Goal: Task Accomplishment & Management: Use online tool/utility

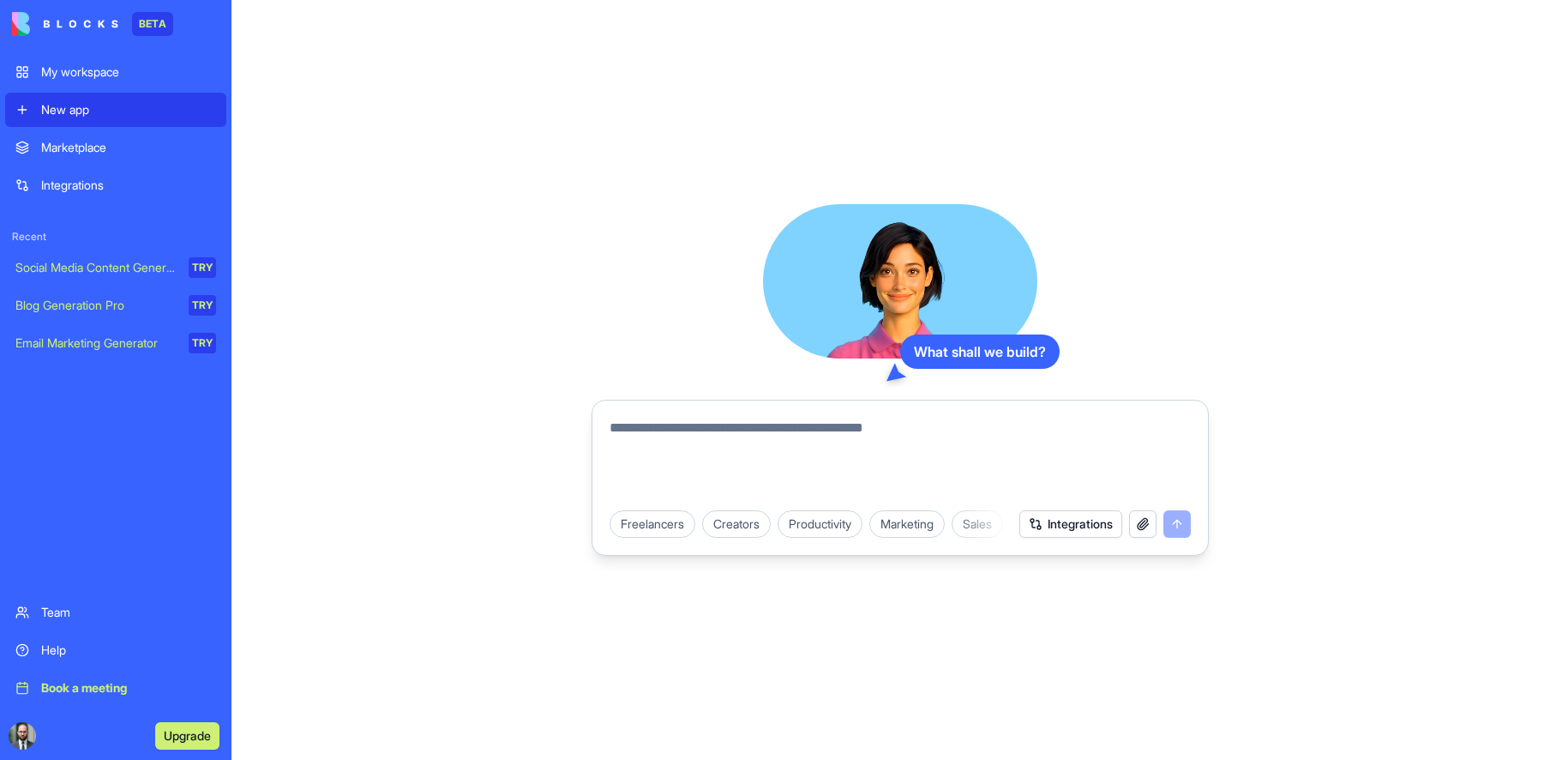
click at [77, 179] on div "Integrations" at bounding box center [128, 186] width 175 height 17
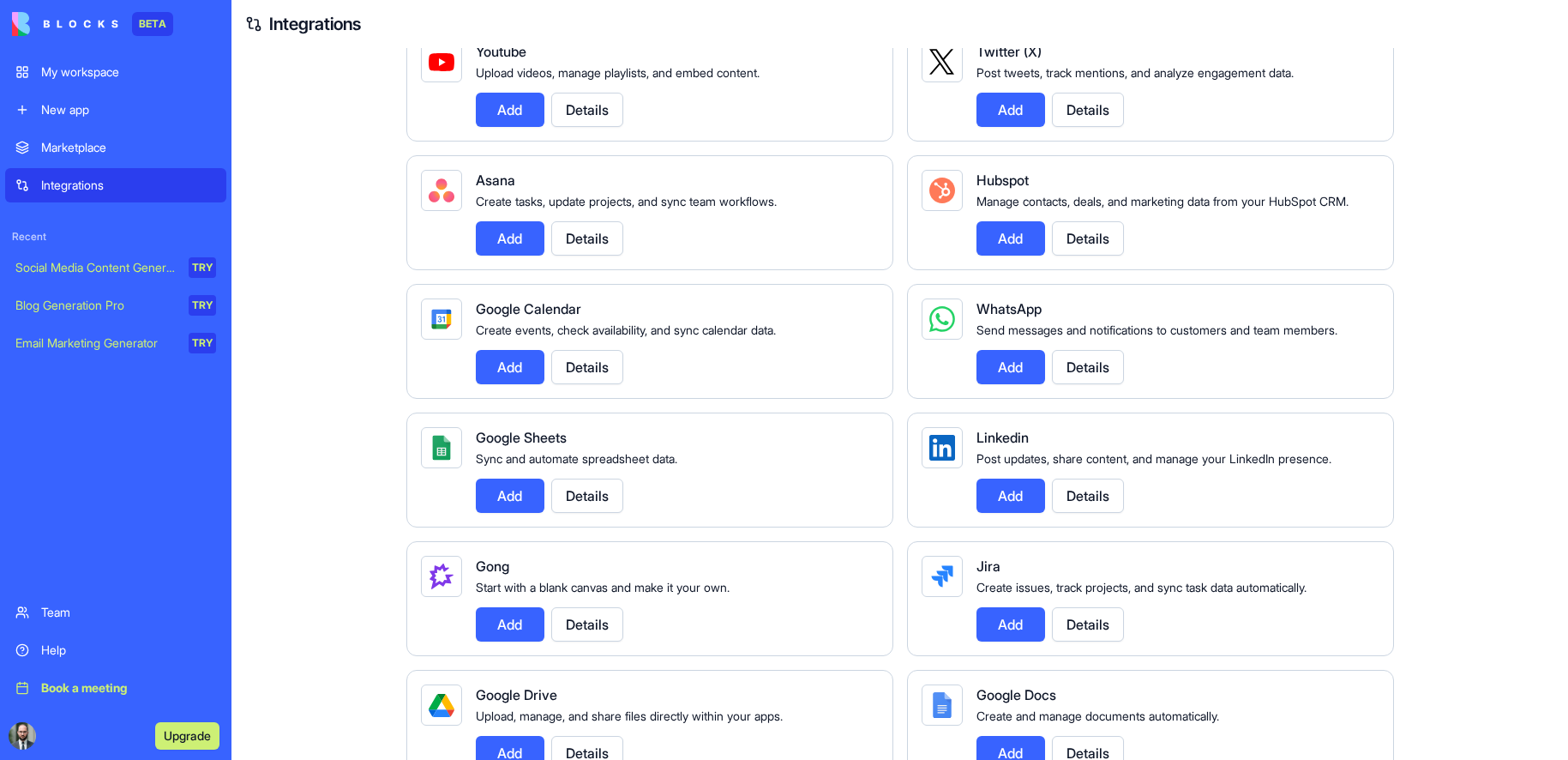
scroll to position [429, 0]
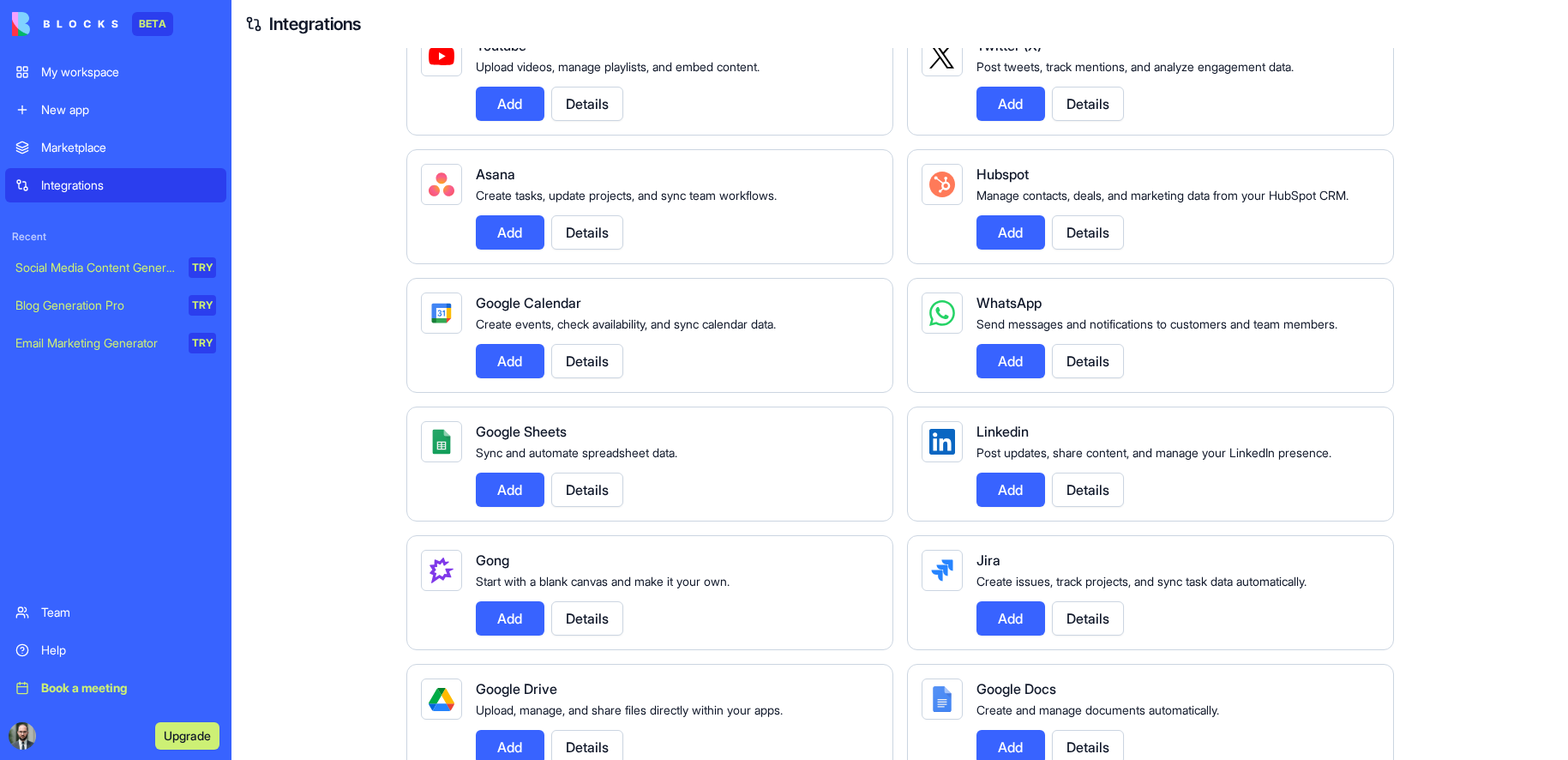
click at [1012, 378] on button "Add" at bounding box center [1010, 361] width 69 height 34
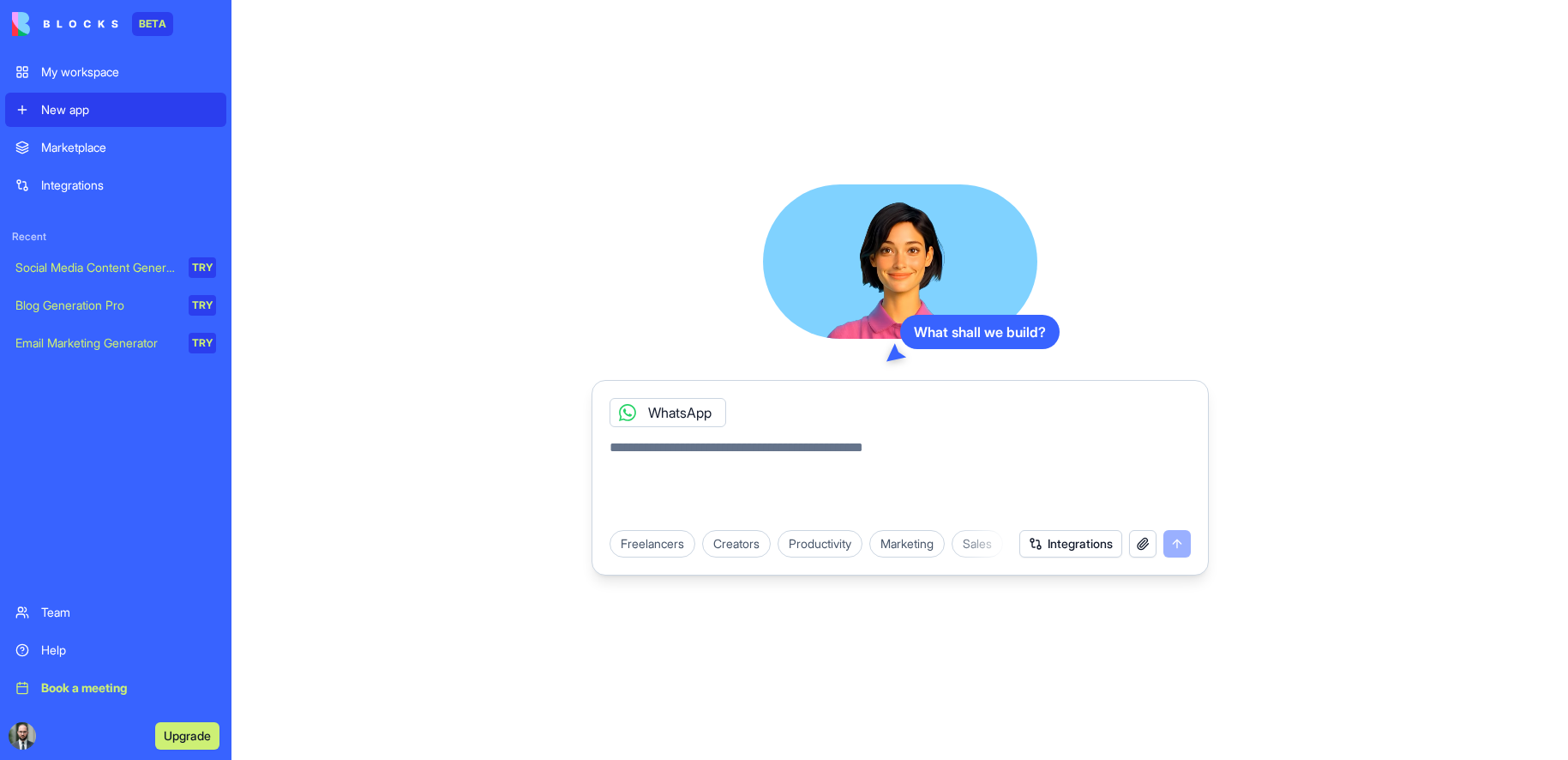
click at [632, 408] on icon at bounding box center [628, 412] width 14 height 14
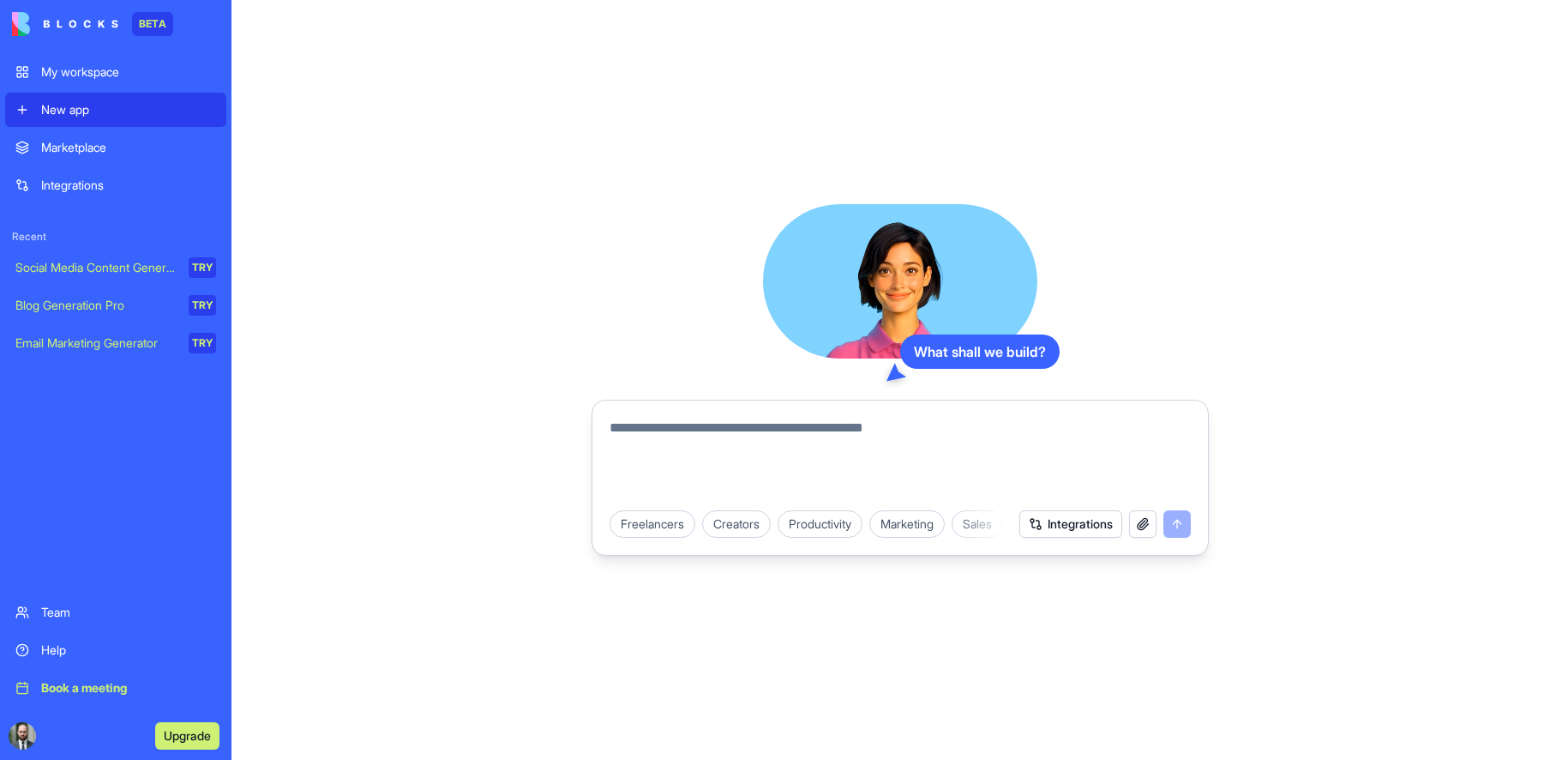
click at [67, 270] on div "Social Media Content Generator" at bounding box center [96, 267] width 161 height 17
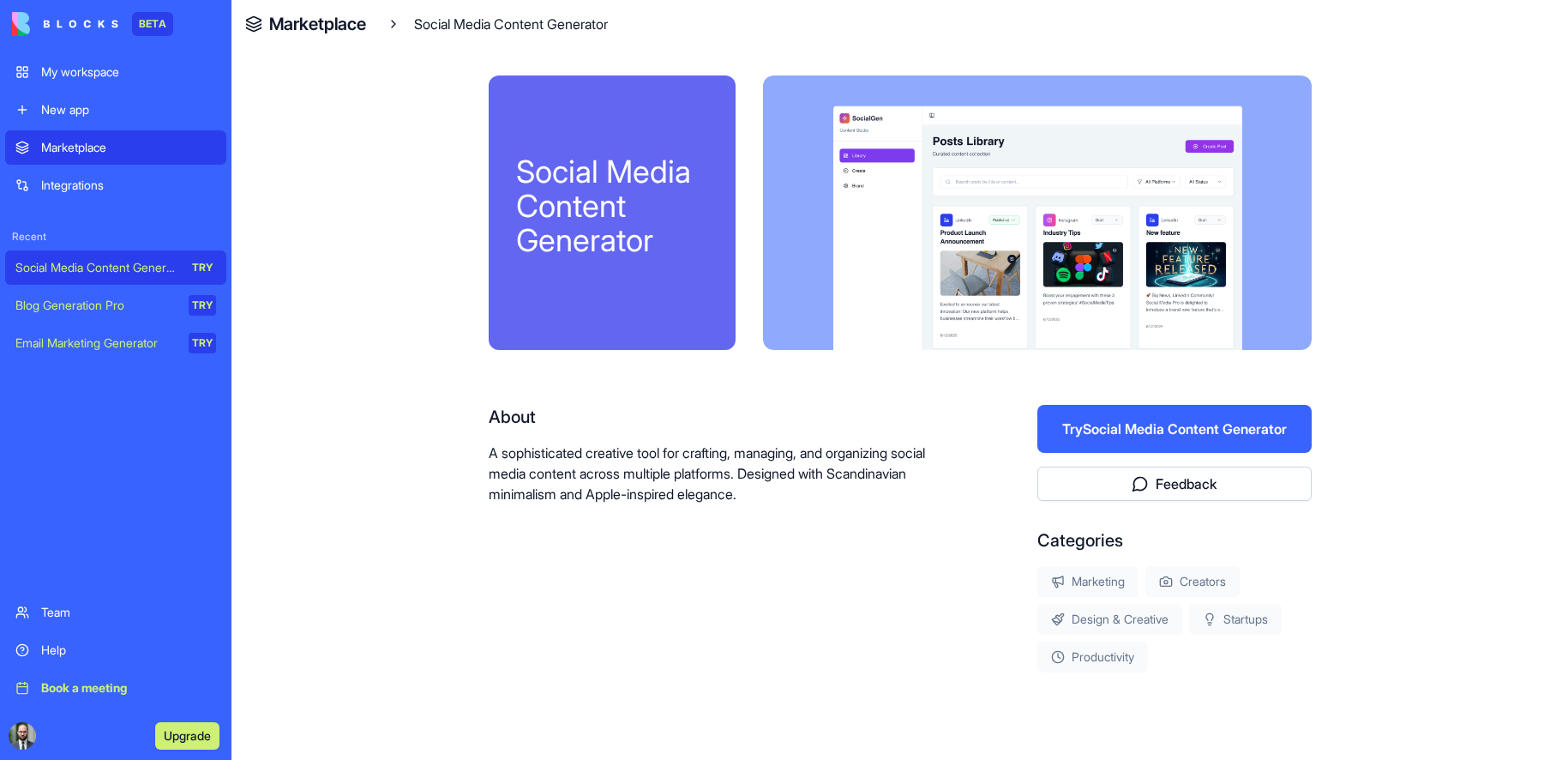
click at [77, 109] on div "New app" at bounding box center [128, 110] width 175 height 17
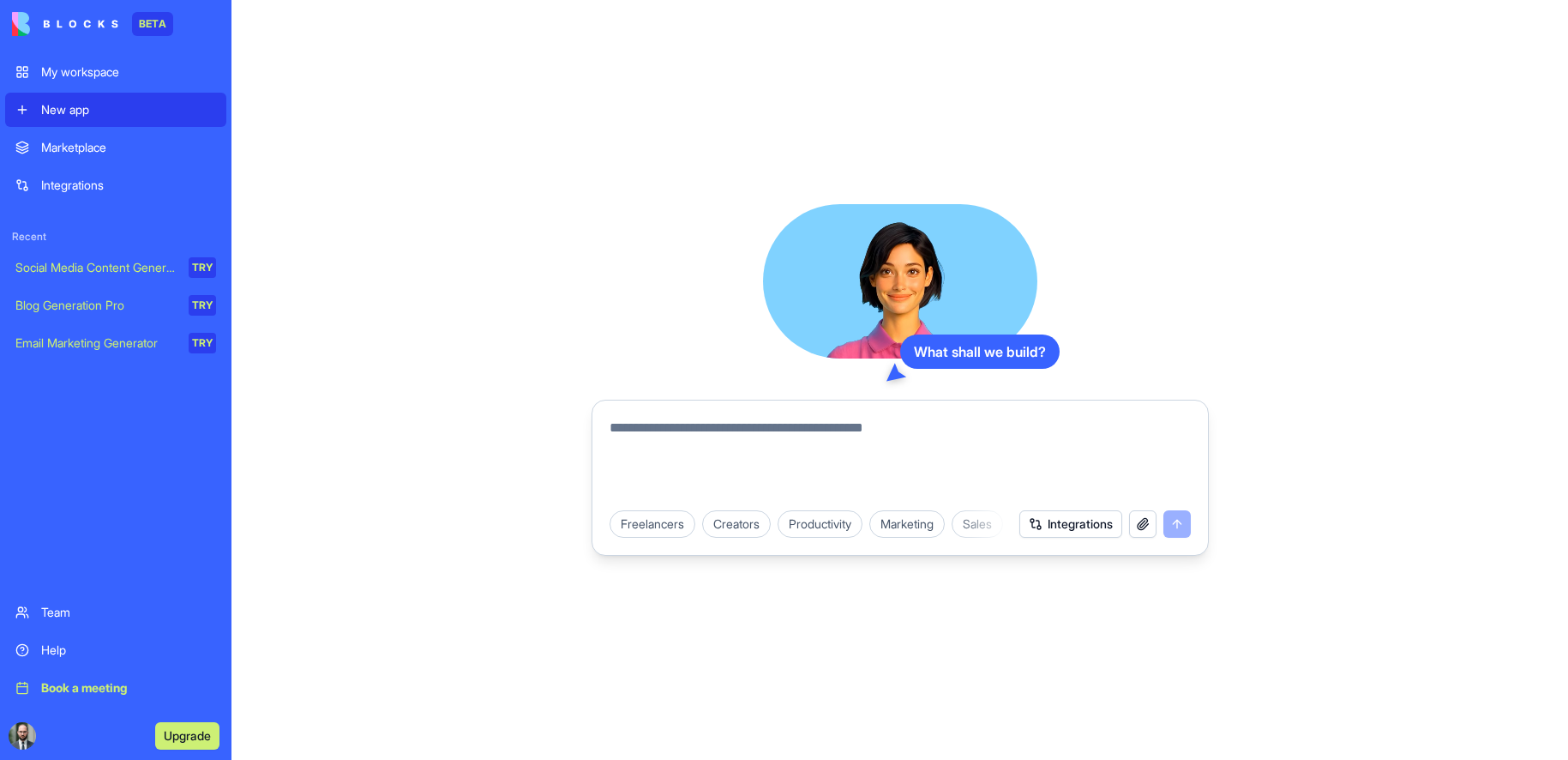
click at [805, 431] on textarea at bounding box center [900, 459] width 581 height 83
click at [738, 432] on textarea at bounding box center [900, 459] width 581 height 83
type textarea "**********"
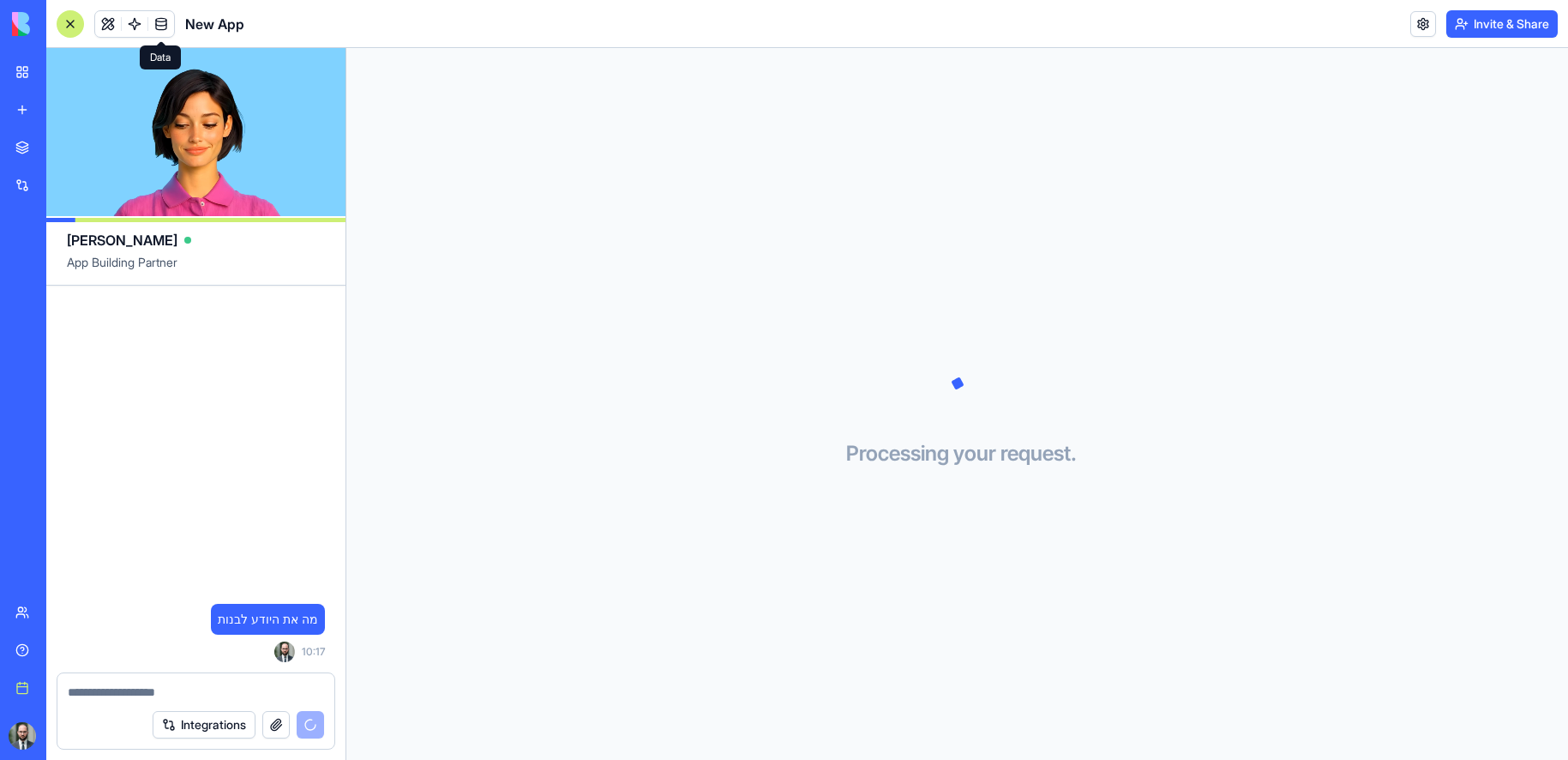
click at [164, 23] on link at bounding box center [161, 23] width 25 height 25
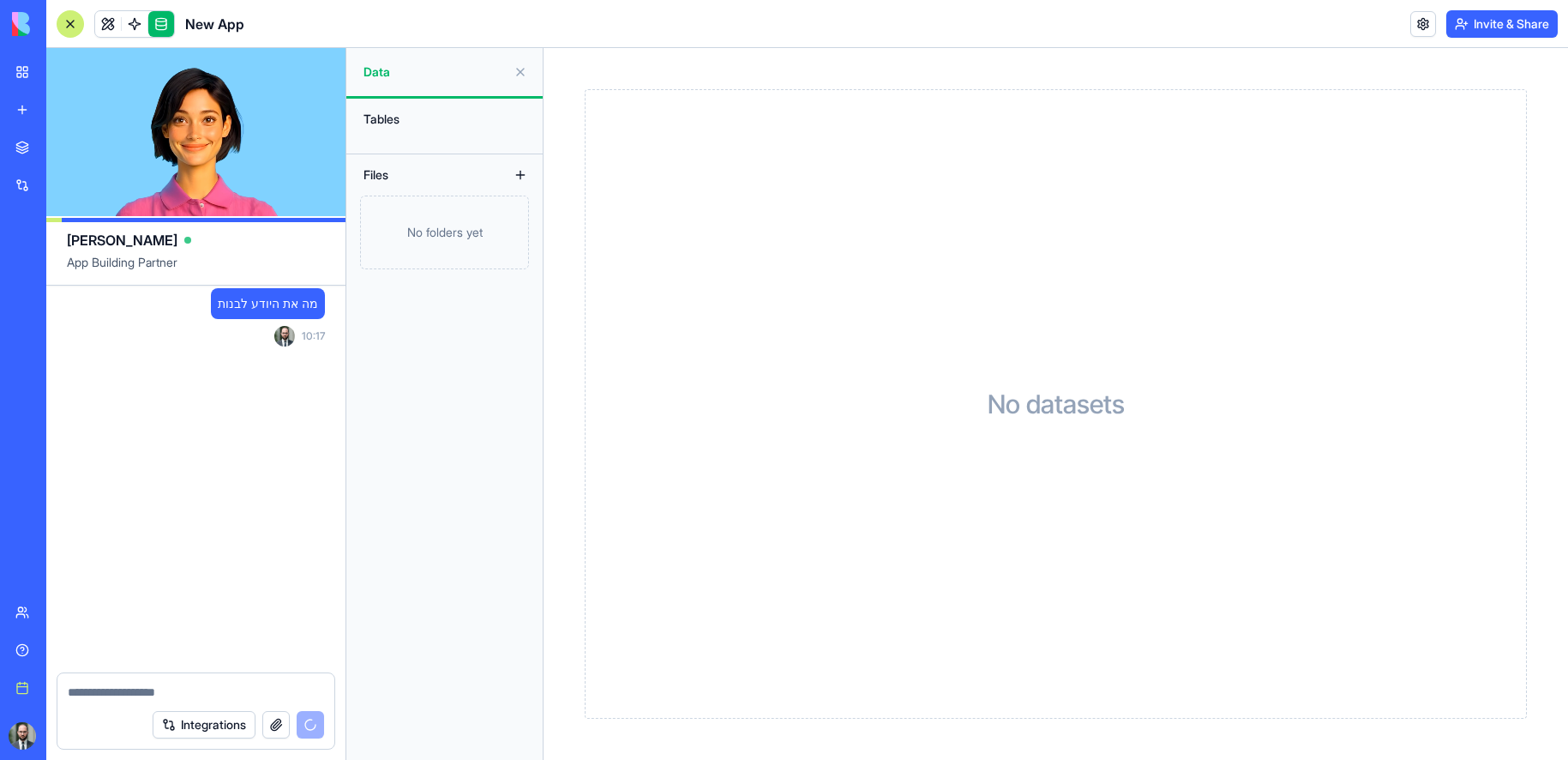
click at [157, 29] on link at bounding box center [161, 23] width 25 height 25
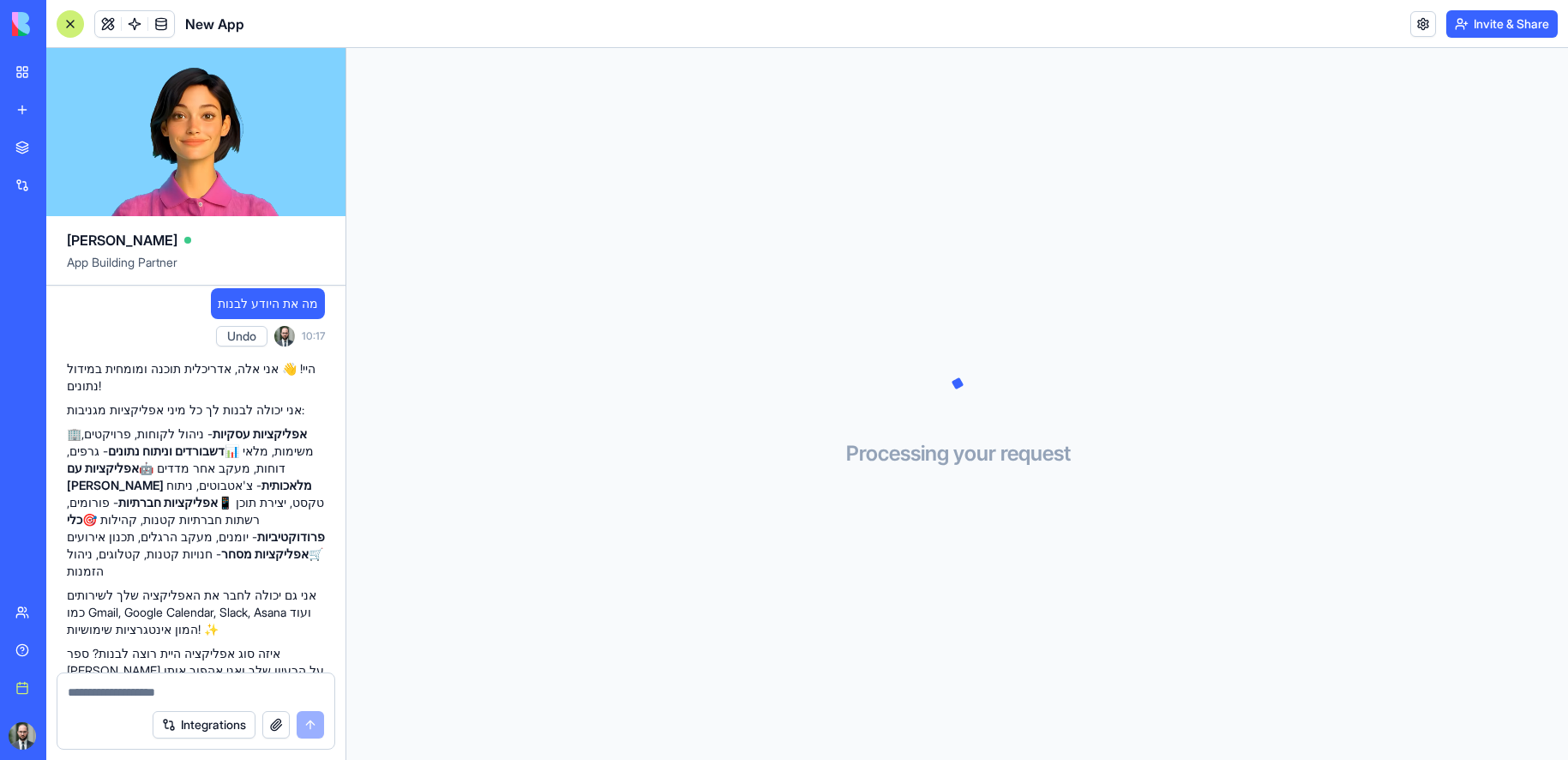
click at [188, 693] on textarea at bounding box center [196, 692] width 256 height 17
type textarea "**********"
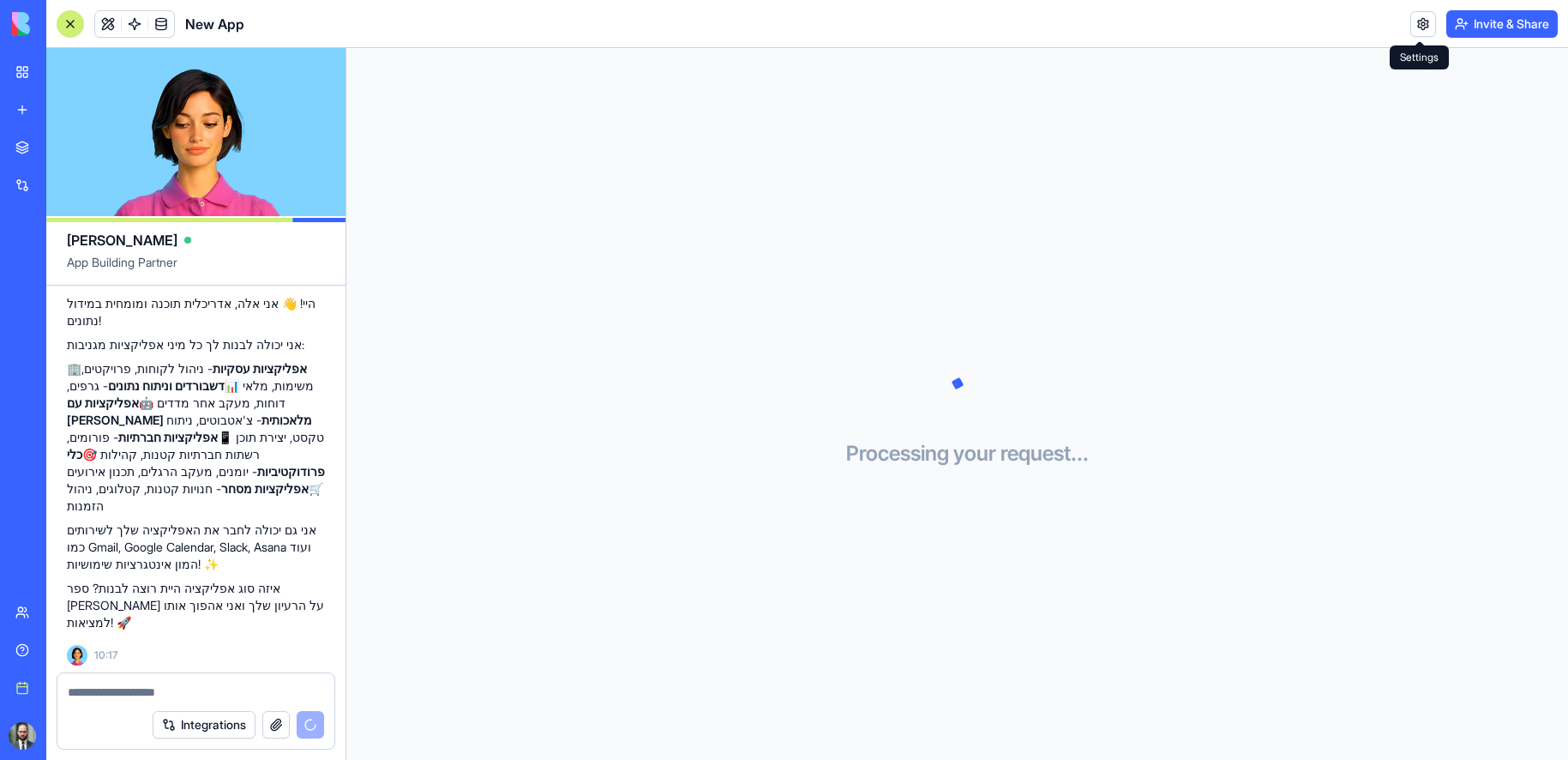
click at [1420, 19] on link at bounding box center [1422, 23] width 25 height 25
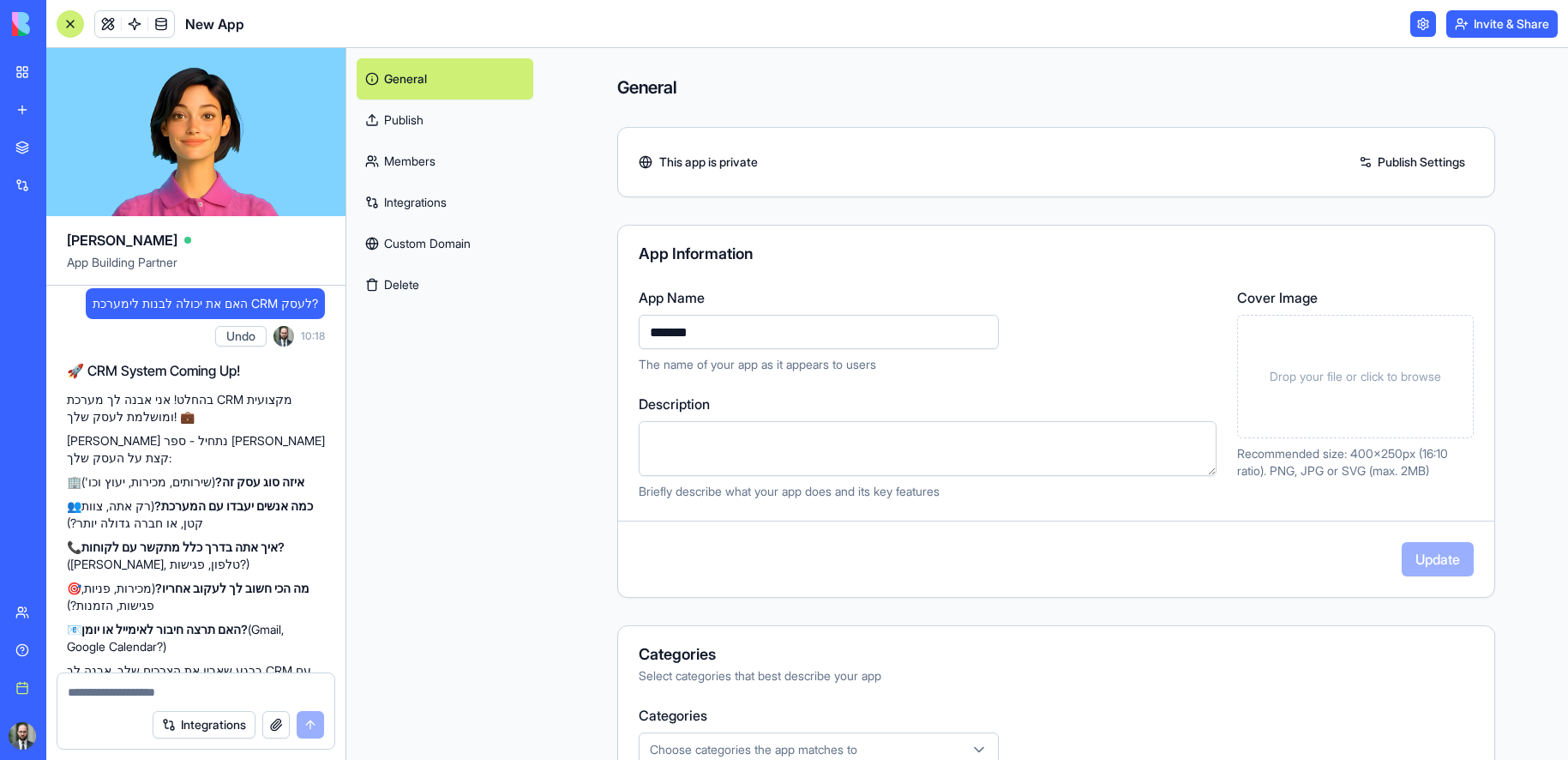
click at [1415, 25] on link at bounding box center [1422, 23] width 25 height 25
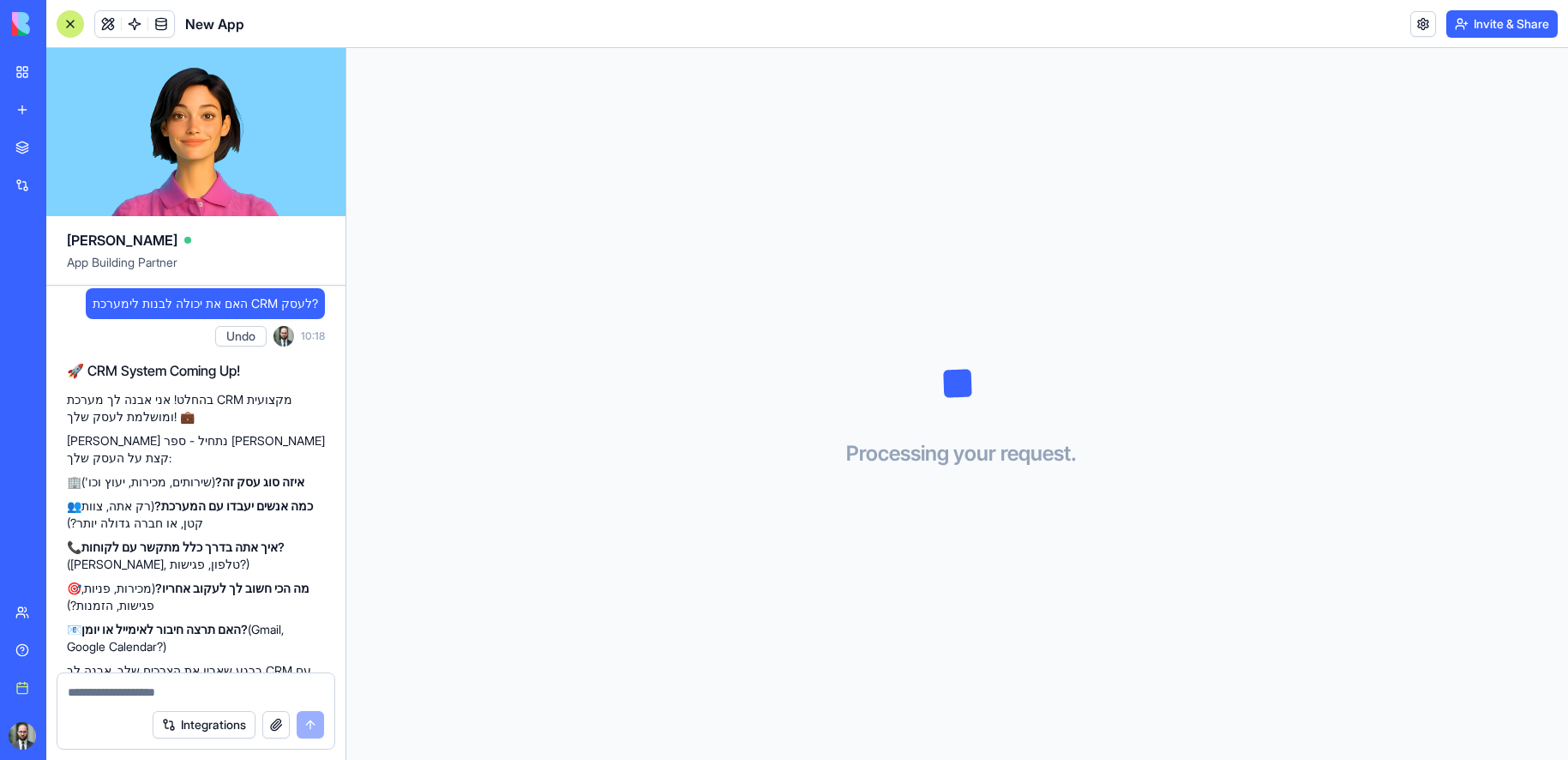
click at [215, 671] on div "מה את היודע לבנות Undo 10:17 היי! 👋 אני אלה, אדריכלית תוכנה ומומחית במידול נתונ…" at bounding box center [196, 294] width 299 height 929
click at [209, 683] on div at bounding box center [195, 687] width 277 height 27
click at [203, 692] on textarea at bounding box center [196, 692] width 256 height 17
type textarea "**********"
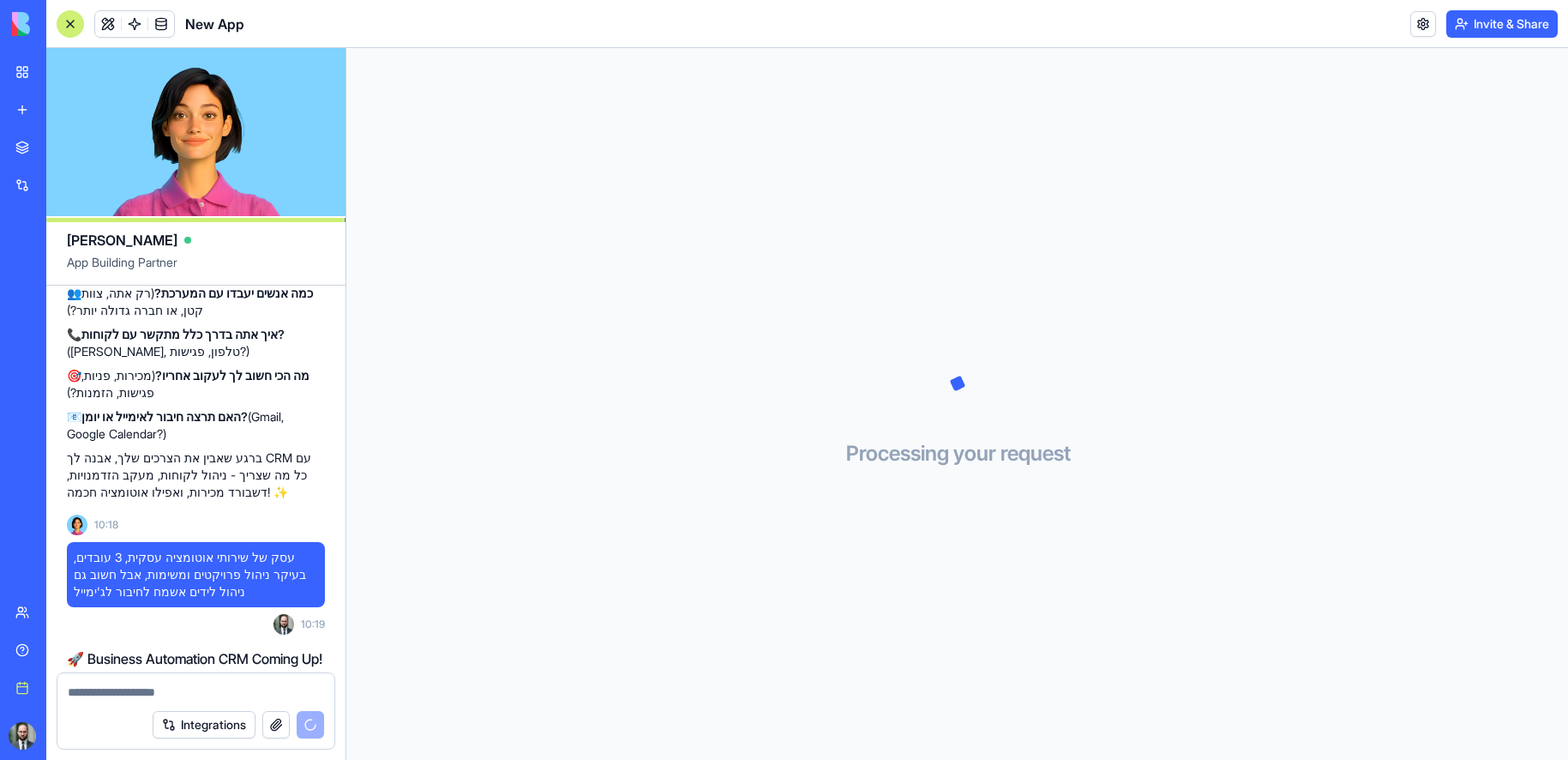
scroll to position [811, 0]
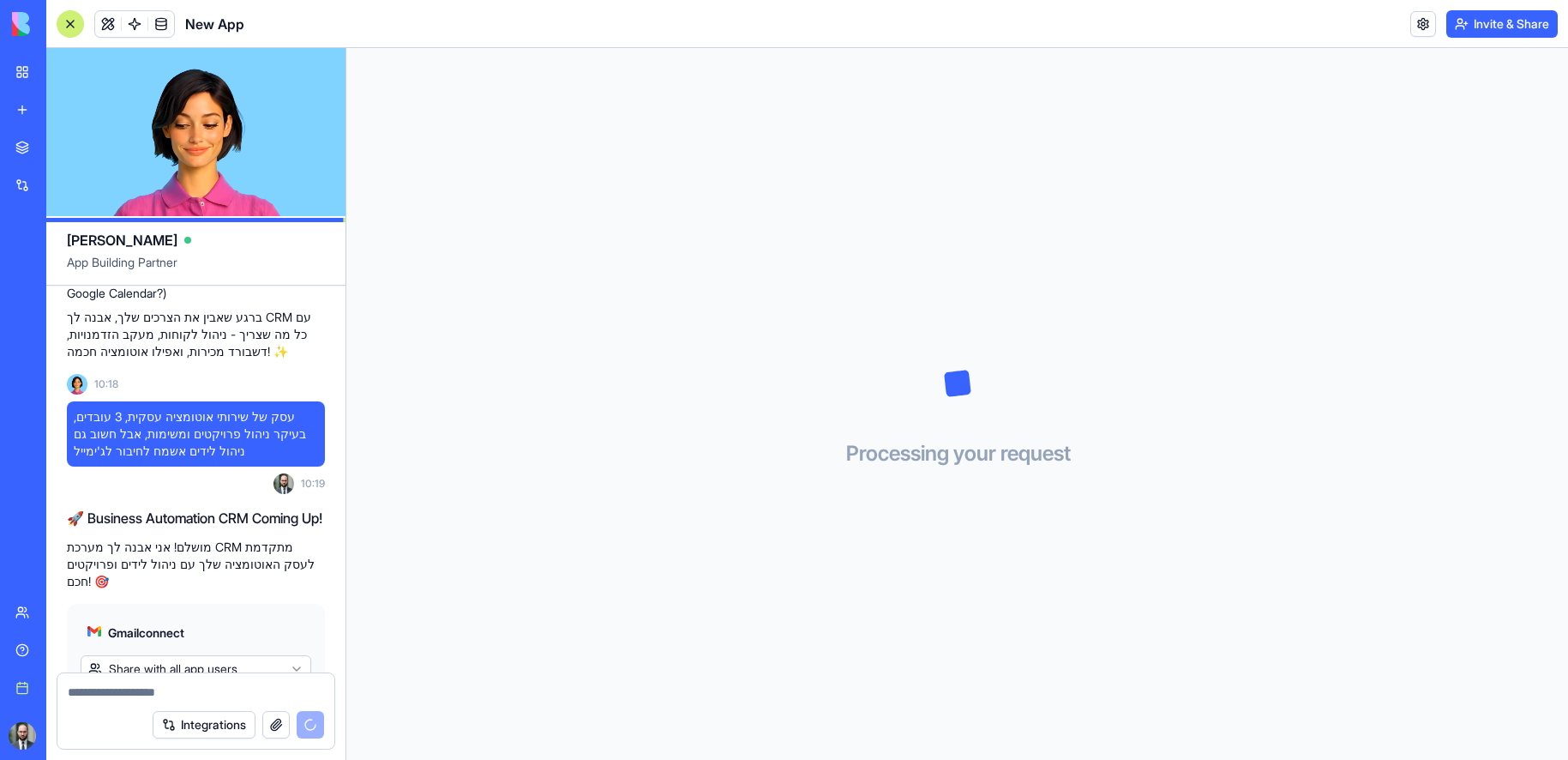
click at [163, 569] on html "BETA My workspace New app Marketplace Integrations Recent New App Social Media …" at bounding box center [784, 380] width 1568 height 760
click at [153, 695] on span "Connect & Share" at bounding box center [140, 704] width 92 height 17
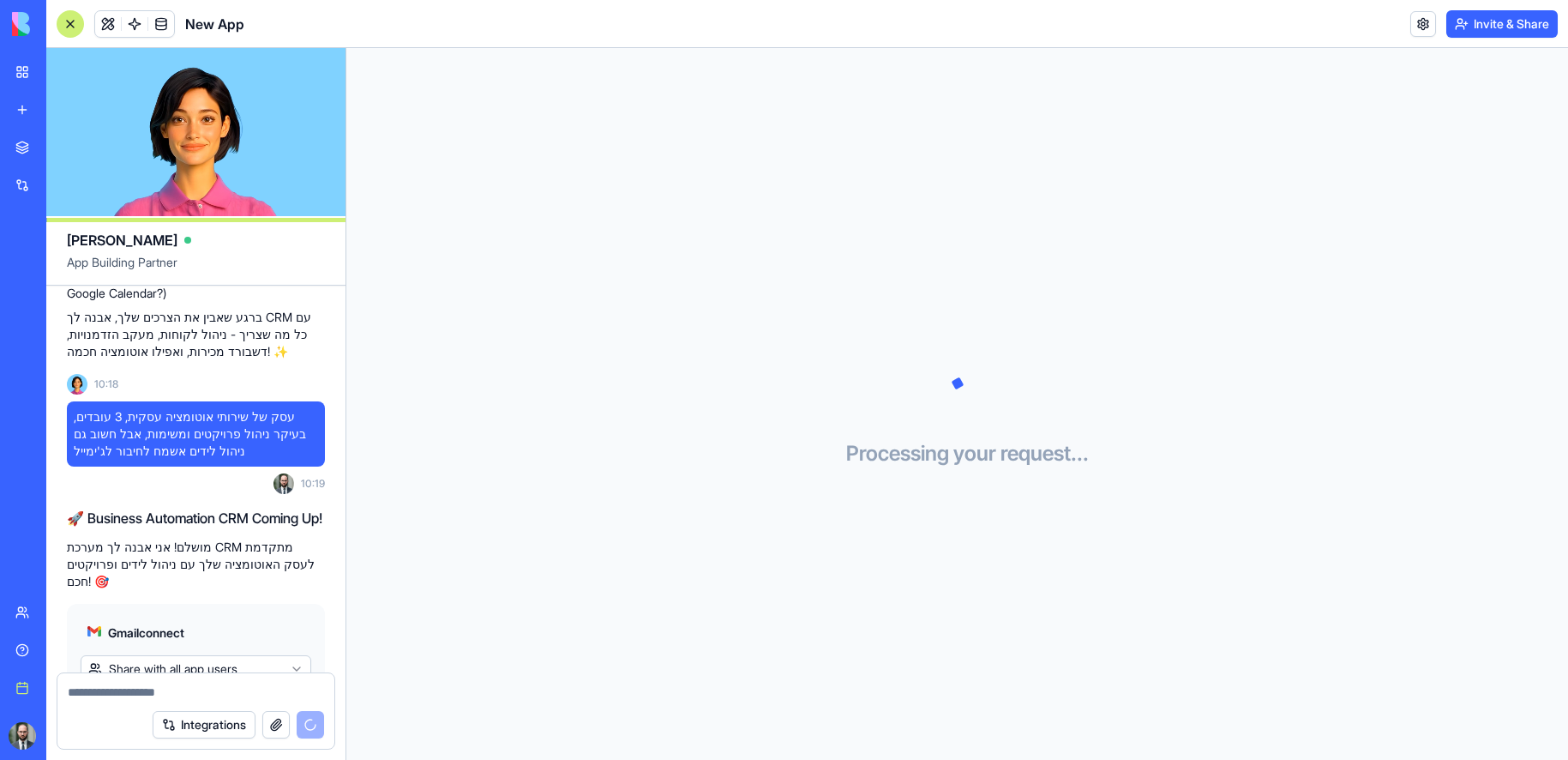
scroll to position [1030, 0]
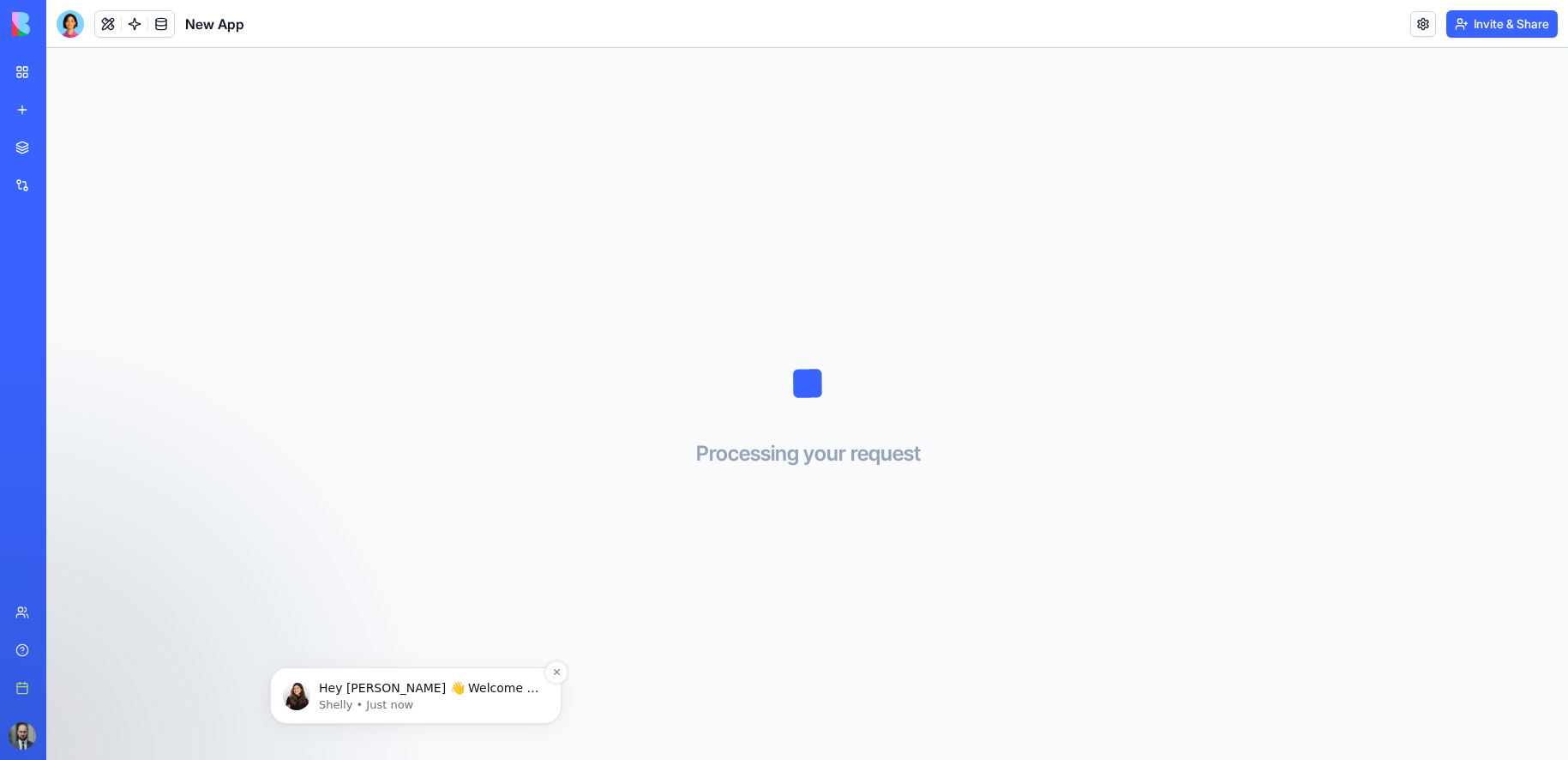
click at [374, 705] on p "Shelly • Just now" at bounding box center [429, 705] width 222 height 16
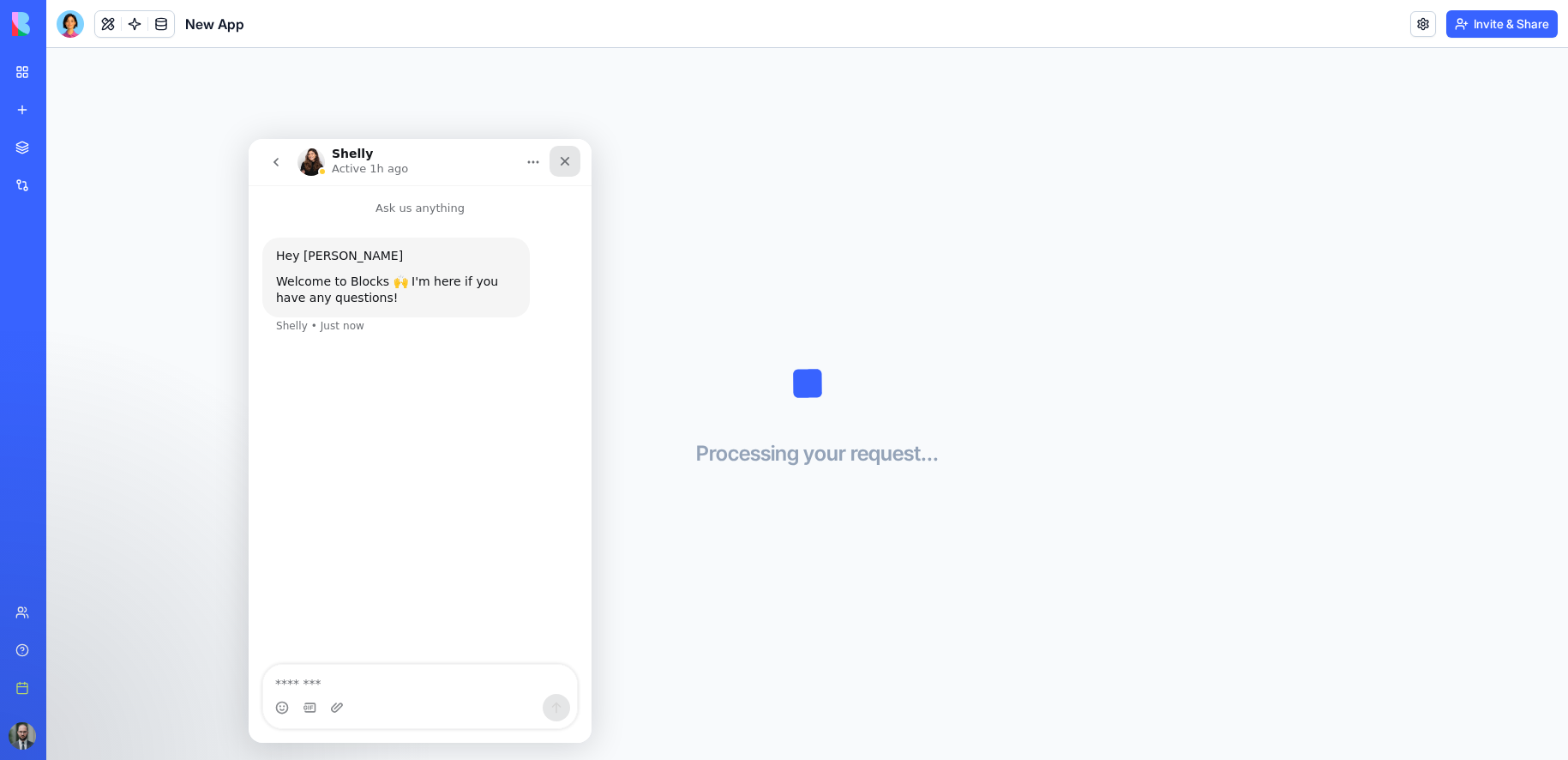
click at [572, 165] on div "Close" at bounding box center [565, 161] width 31 height 31
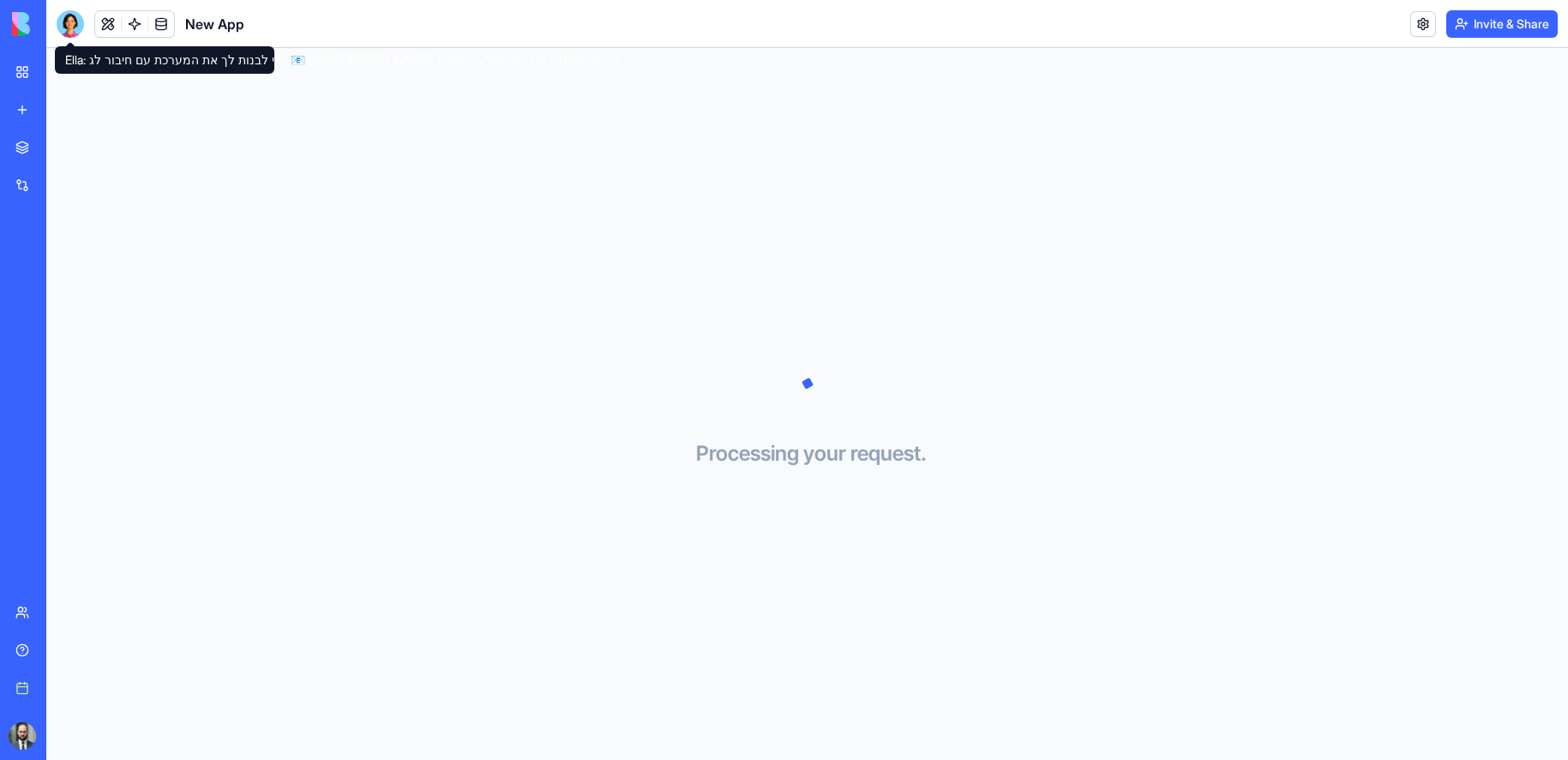
click at [77, 17] on div at bounding box center [70, 24] width 27 height 27
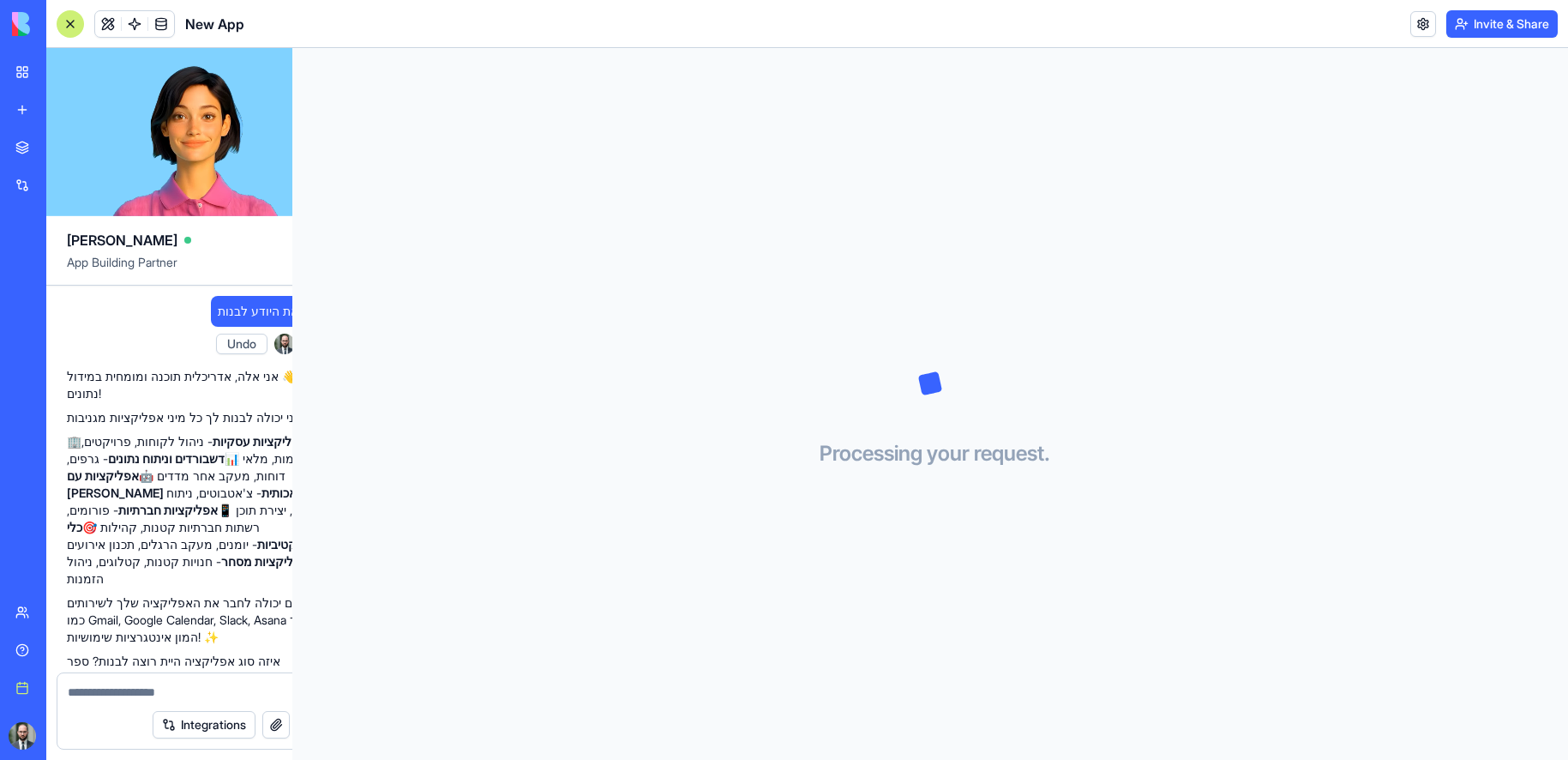
scroll to position [1030, 0]
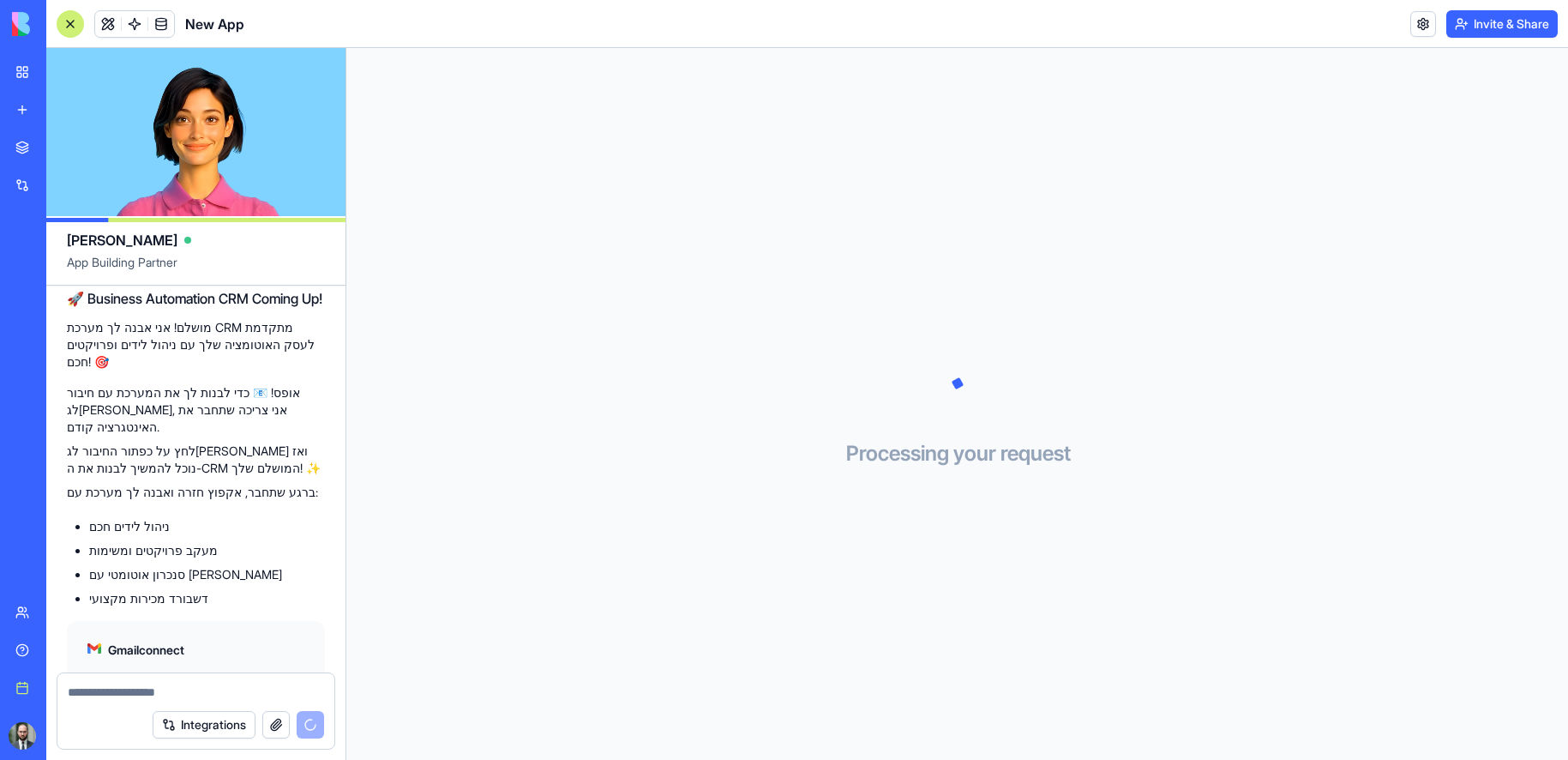
click at [119, 689] on textarea at bounding box center [196, 692] width 256 height 17
click at [153, 696] on textarea at bounding box center [196, 692] width 256 height 17
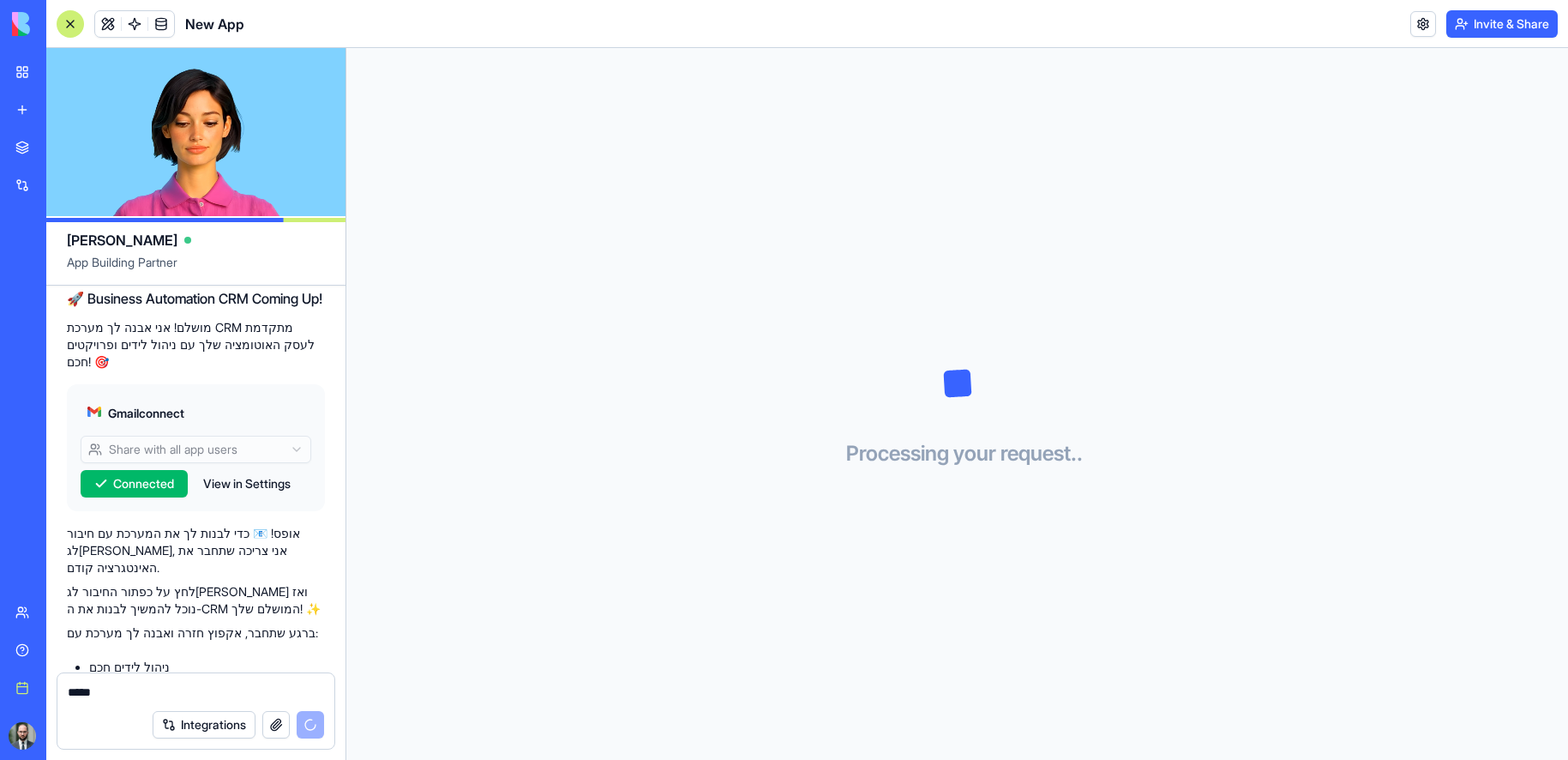
scroll to position [1060, 0]
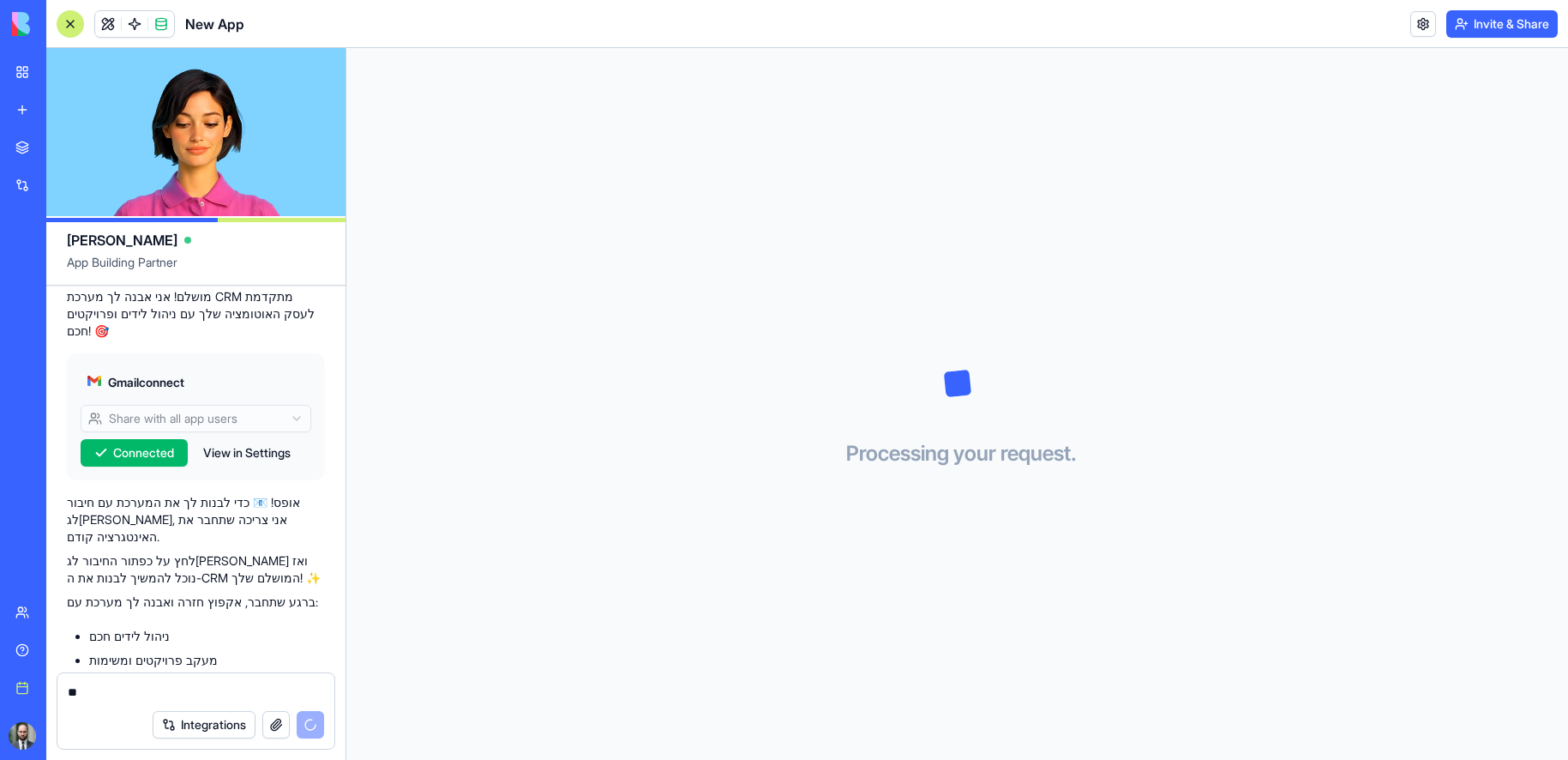
type textarea "*"
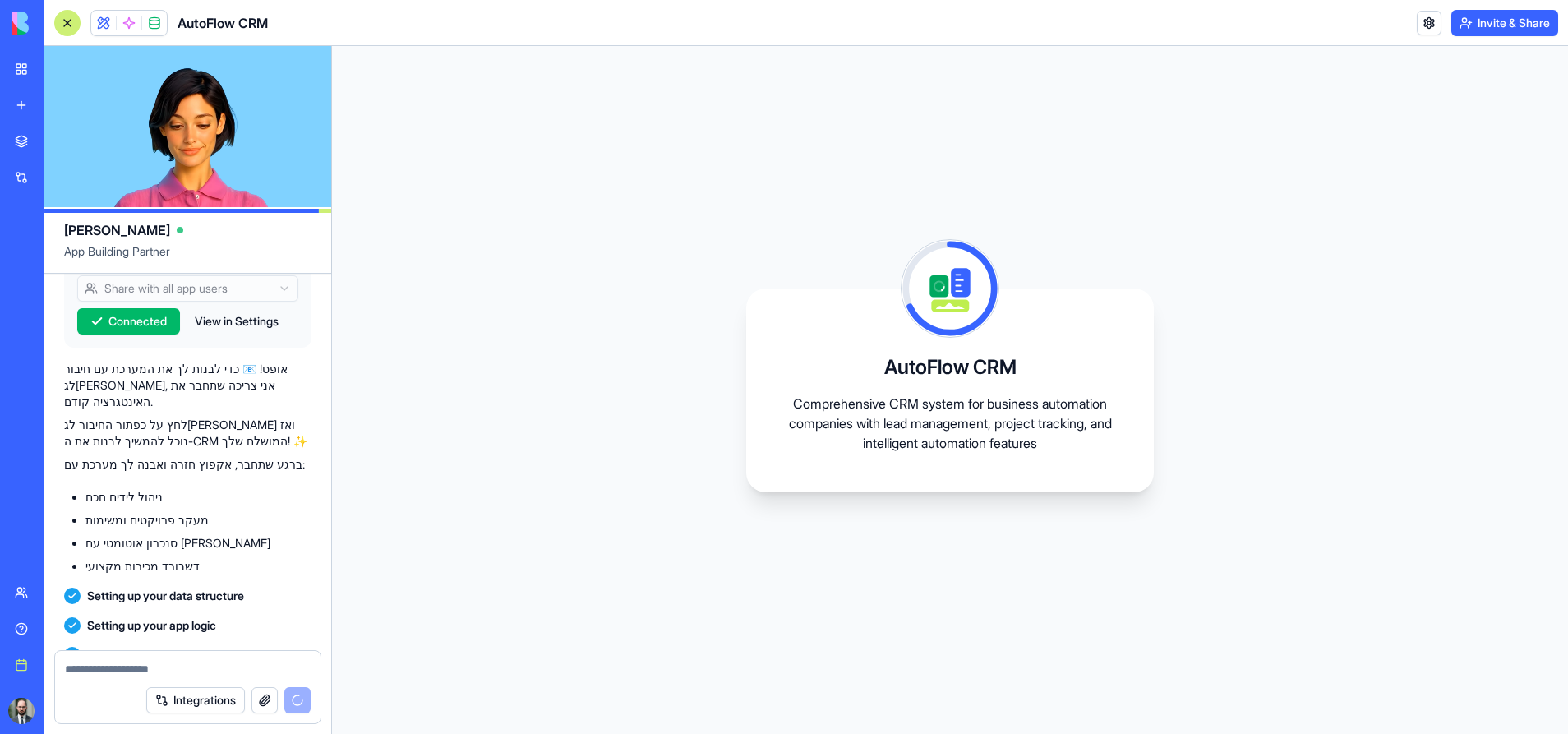
scroll to position [1277, 0]
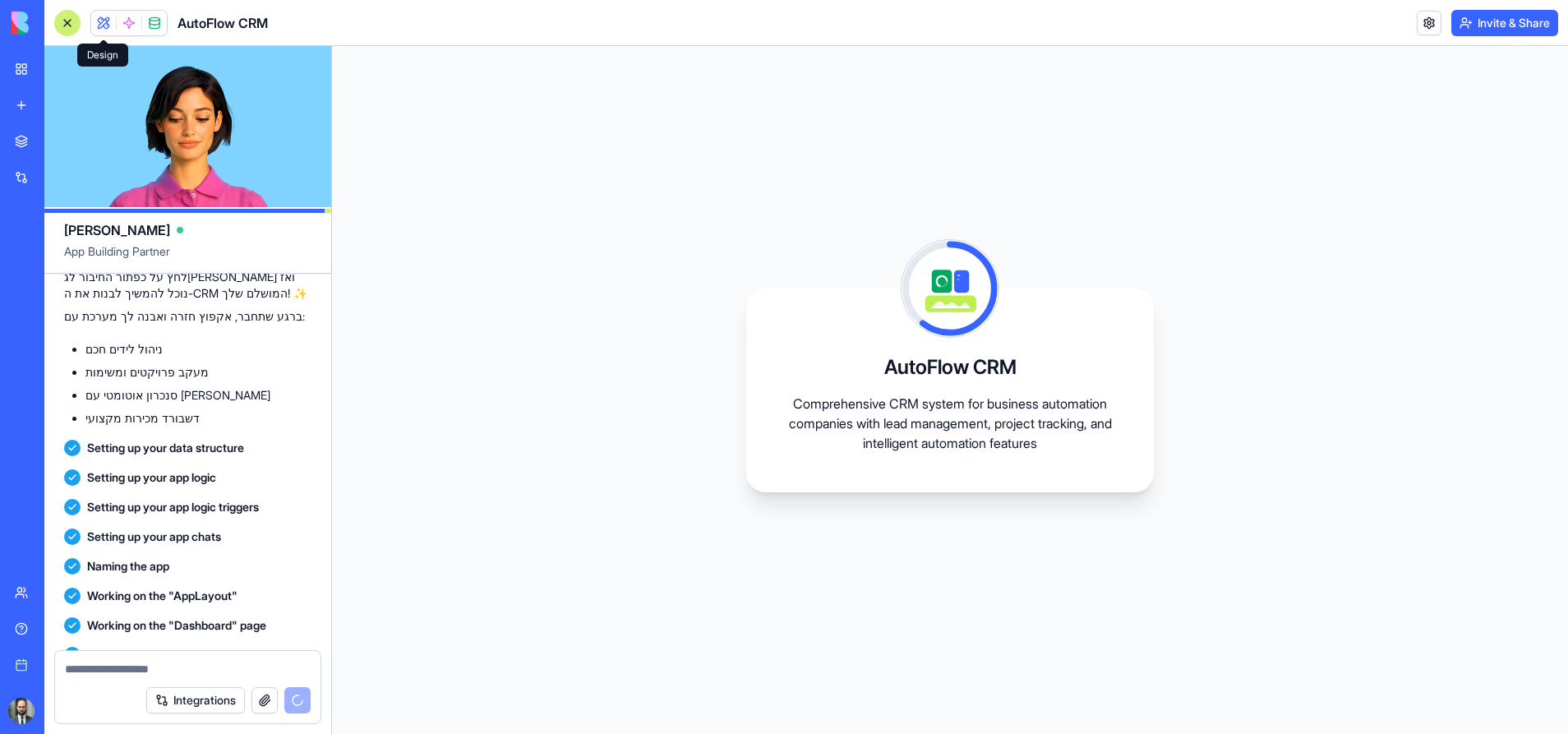
click at [105, 20] on span at bounding box center [102, 22] width 46 height 46
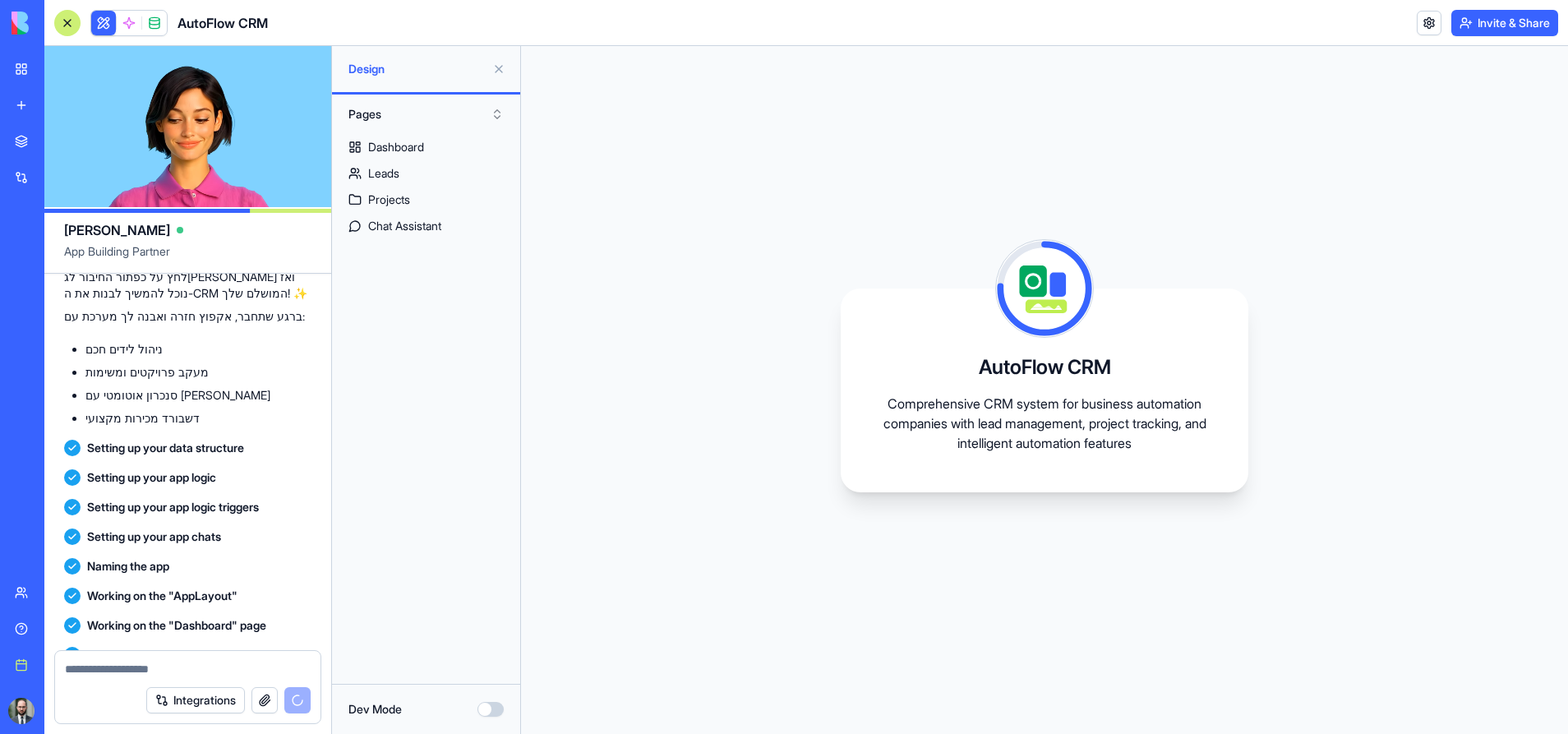
click at [105, 20] on button at bounding box center [103, 22] width 24 height 24
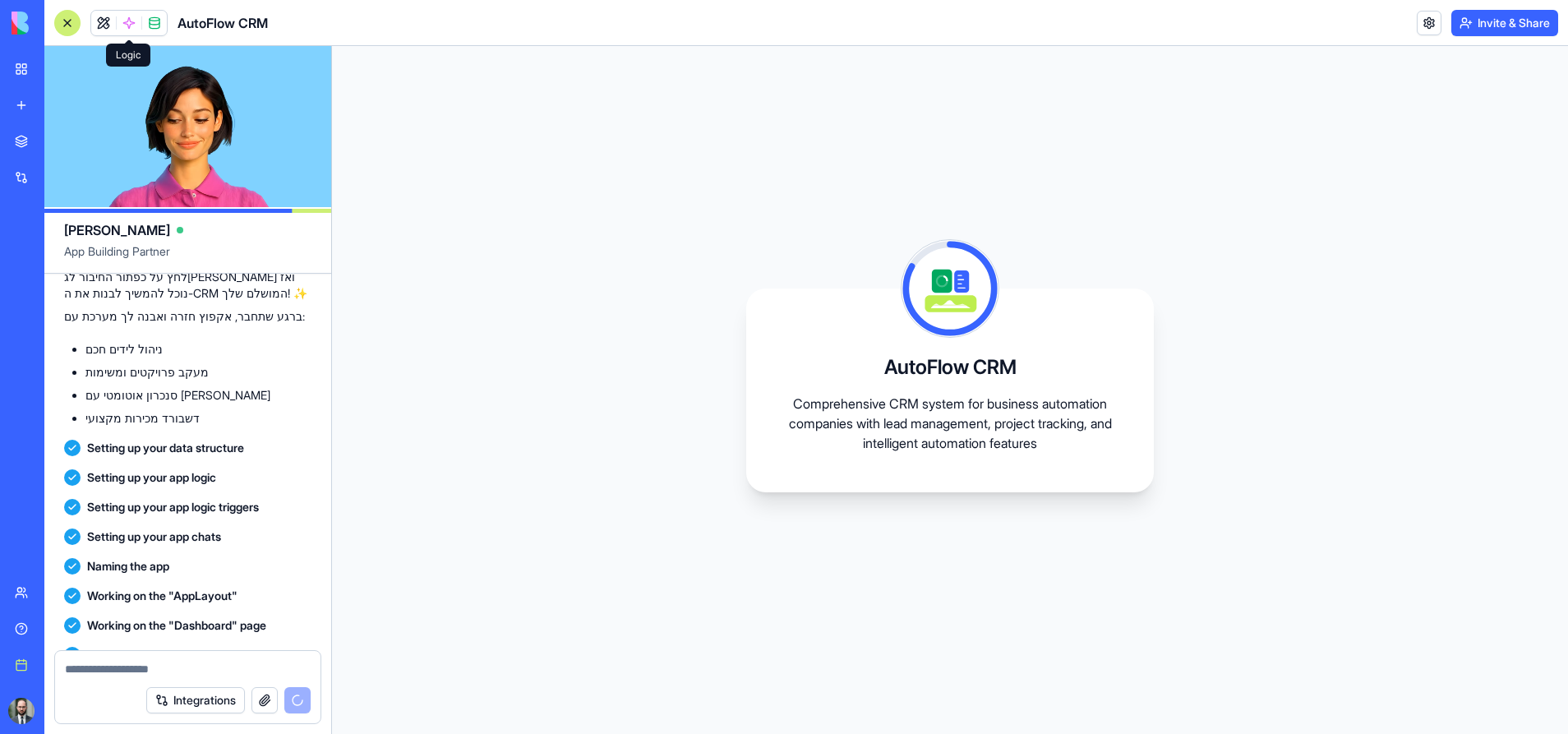
click at [126, 26] on span at bounding box center [129, 22] width 46 height 46
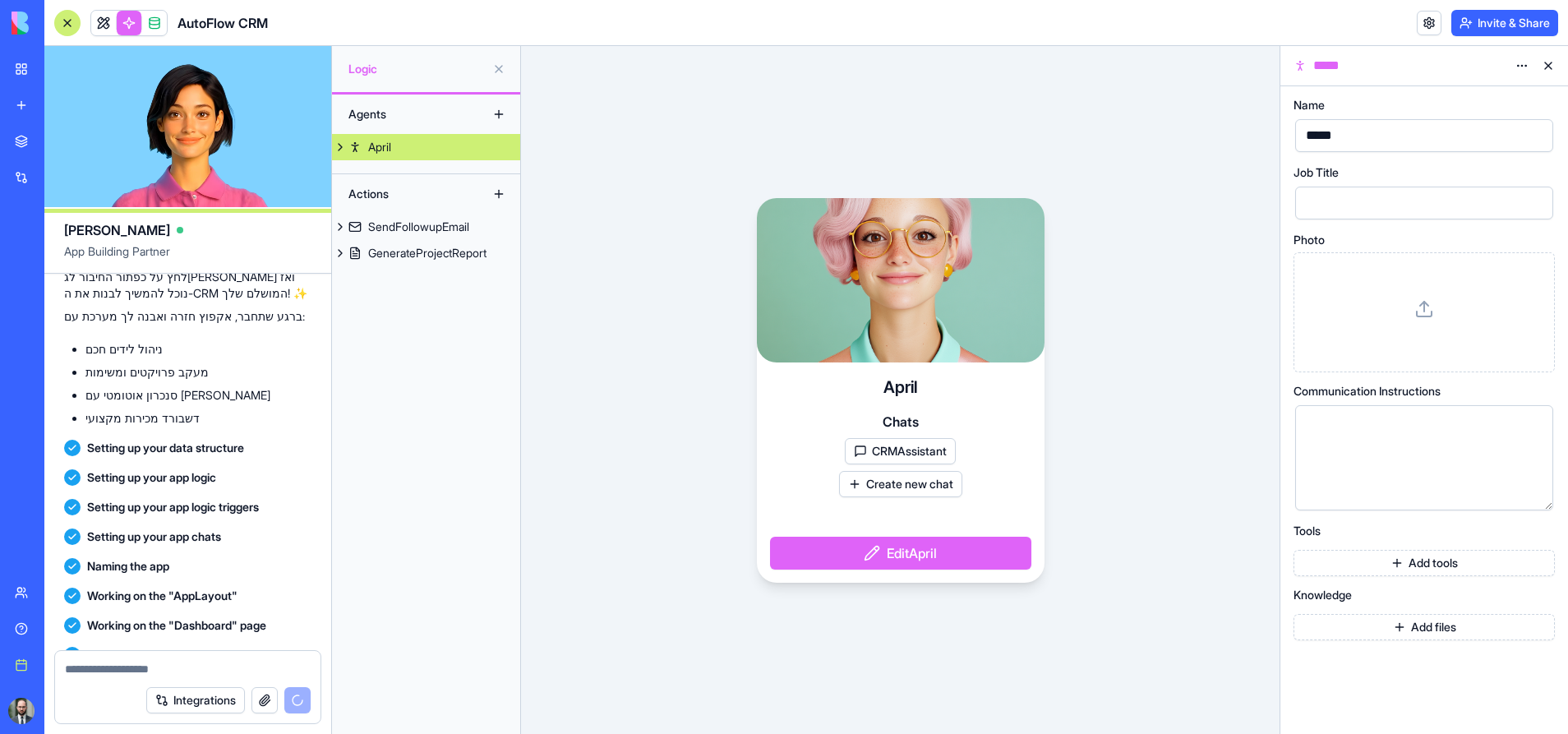
click at [126, 26] on link at bounding box center [129, 22] width 24 height 24
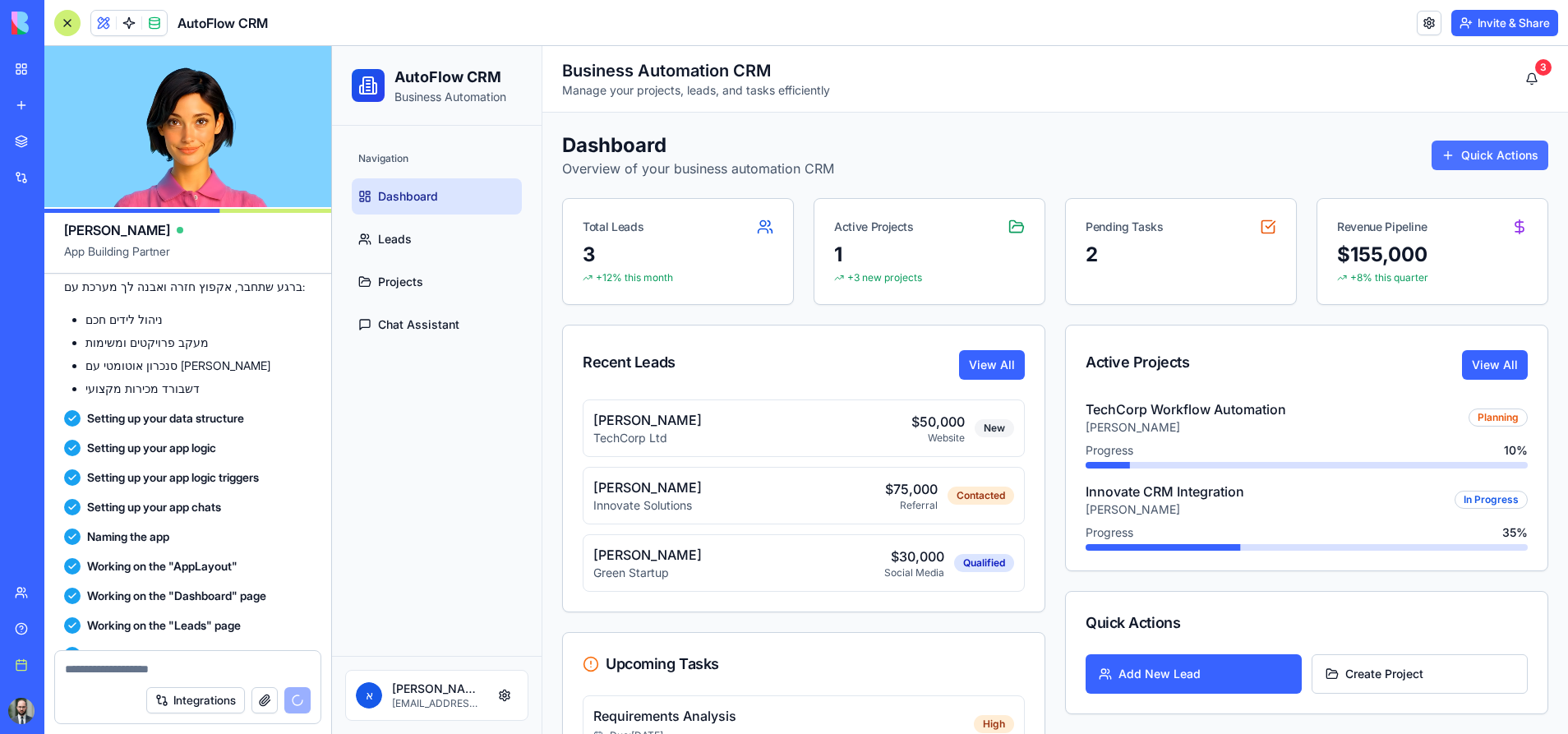
click at [1468, 153] on button "Quick Actions" at bounding box center [1490, 156] width 116 height 30
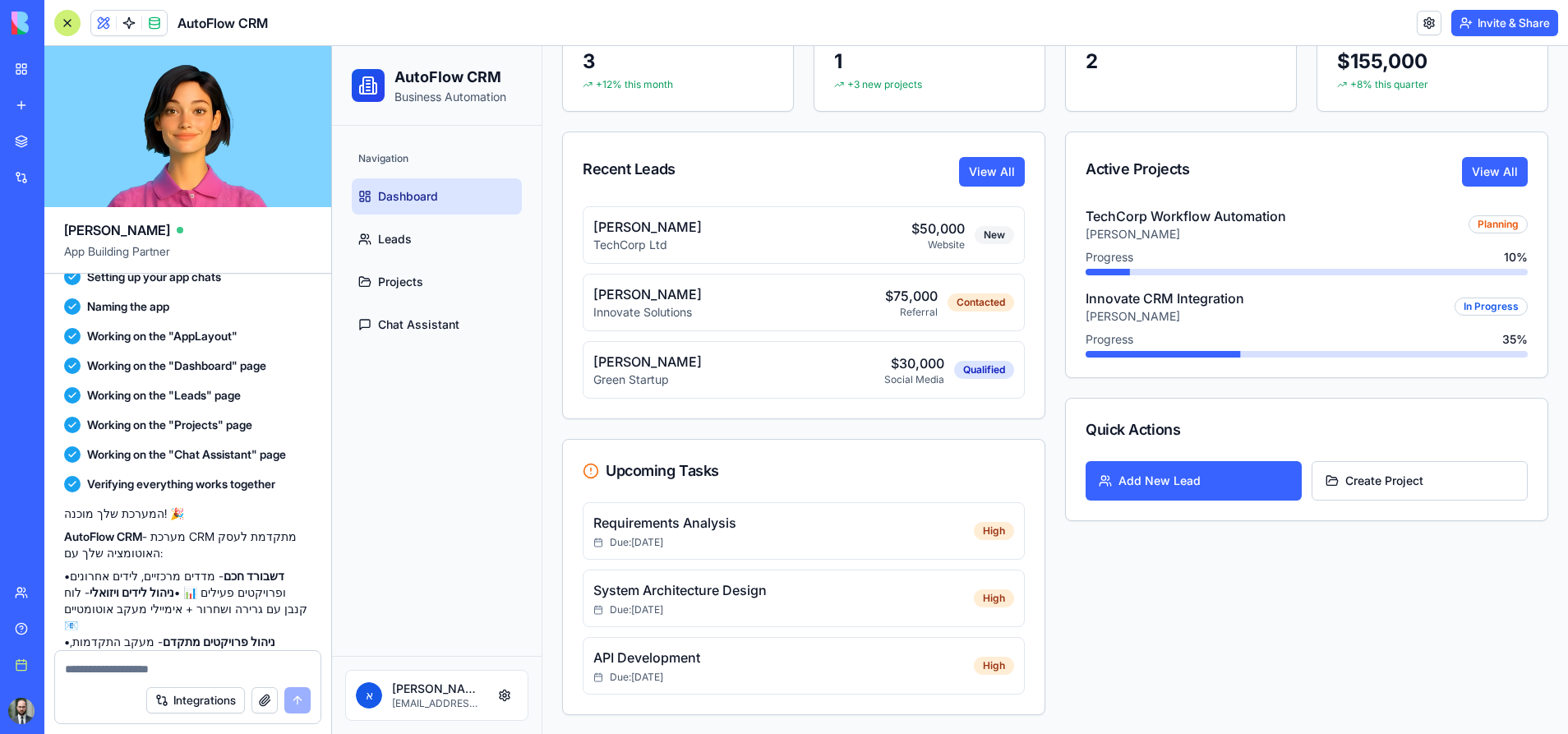
scroll to position [194, 0]
click at [1118, 480] on link "Add New Lead" at bounding box center [1194, 480] width 216 height 39
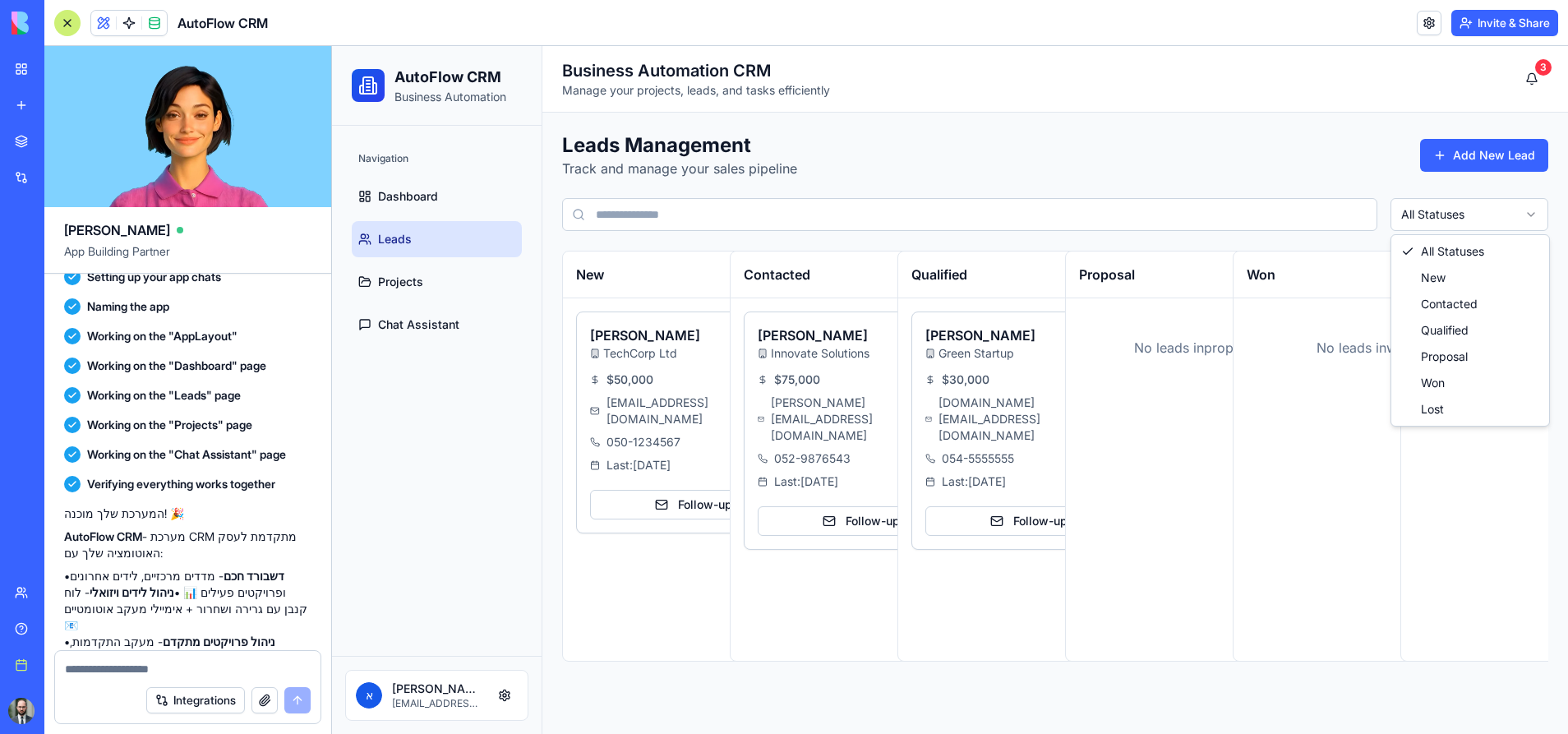
click at [1434, 217] on html "AutoFlow CRM Business Automation Navigation Dashboard Leads Projects Chat Assis…" at bounding box center [949, 389] width 1236 height 688
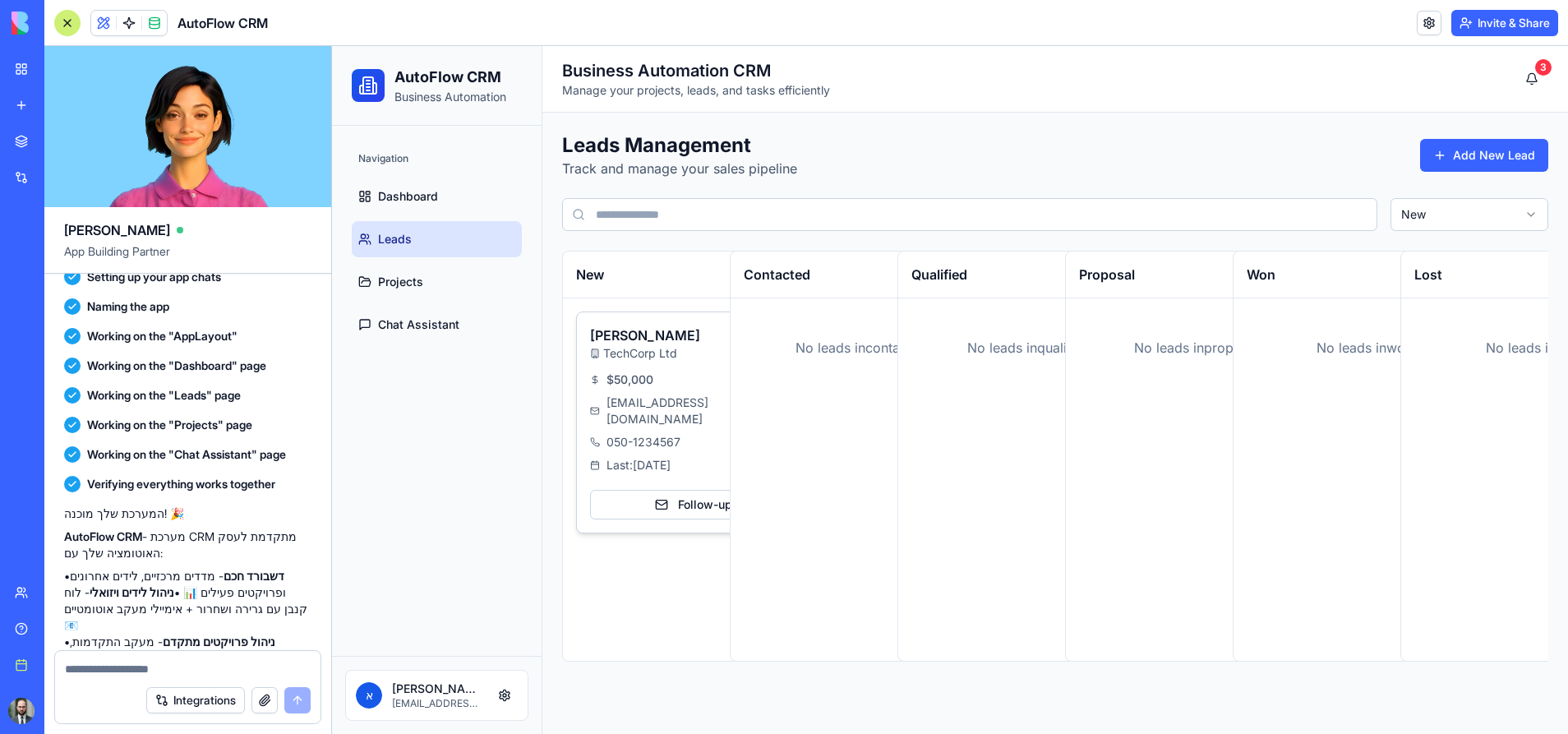
click at [694, 457] on div "Last: [DATE]" at bounding box center [694, 466] width 207 height 17
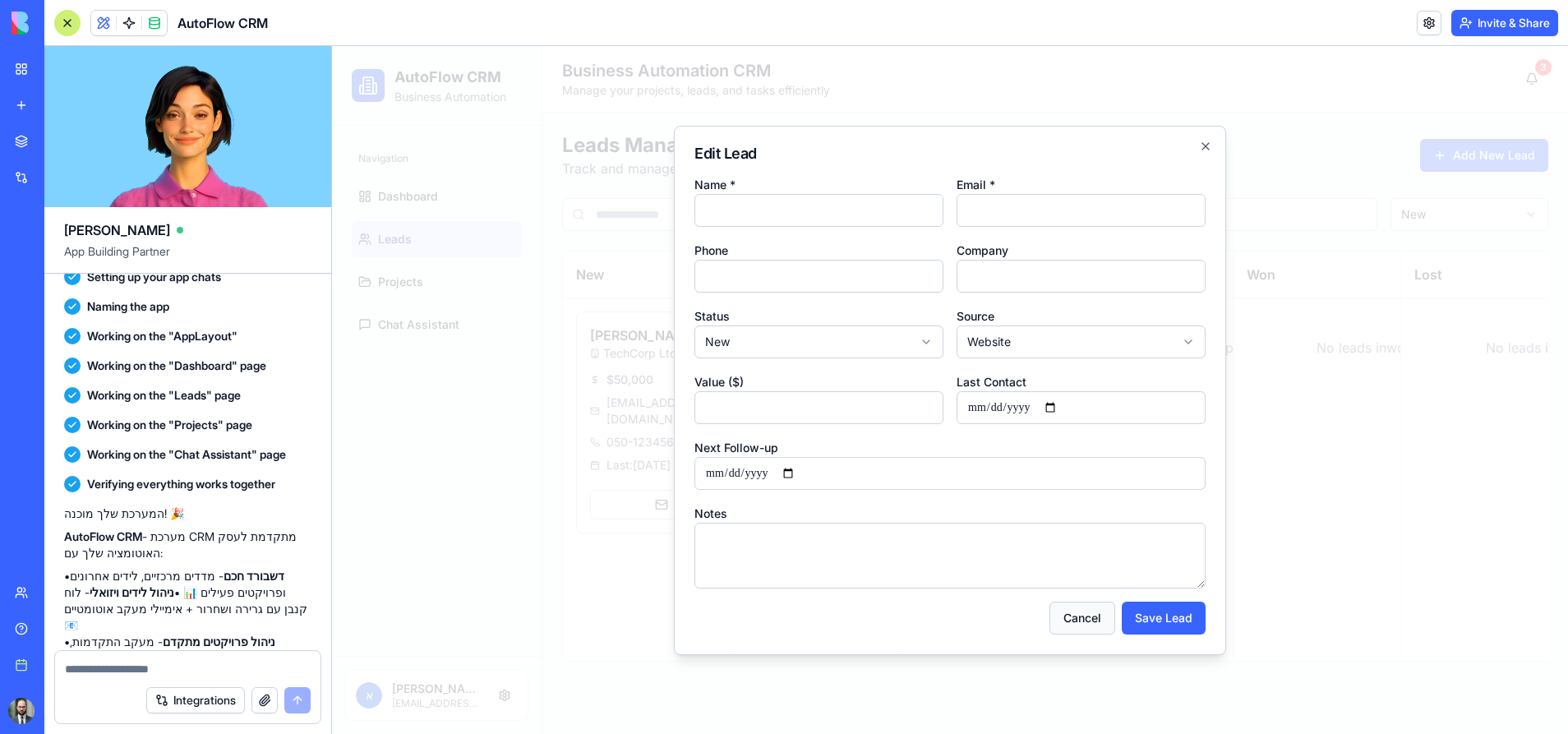
click at [1072, 615] on button "Cancel" at bounding box center [1083, 618] width 66 height 33
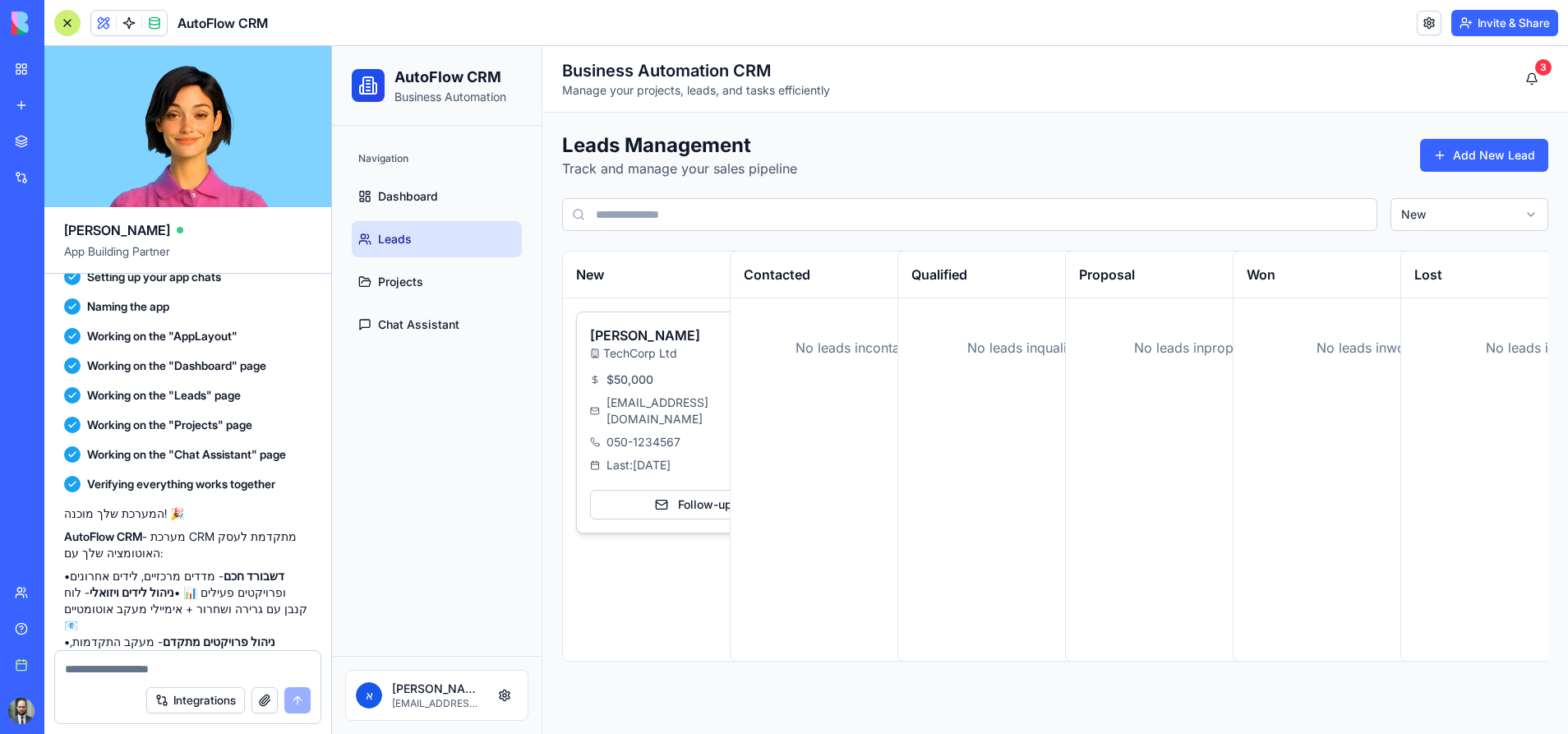
click at [632, 340] on h3 "[PERSON_NAME]" at bounding box center [646, 334] width 110 height 20
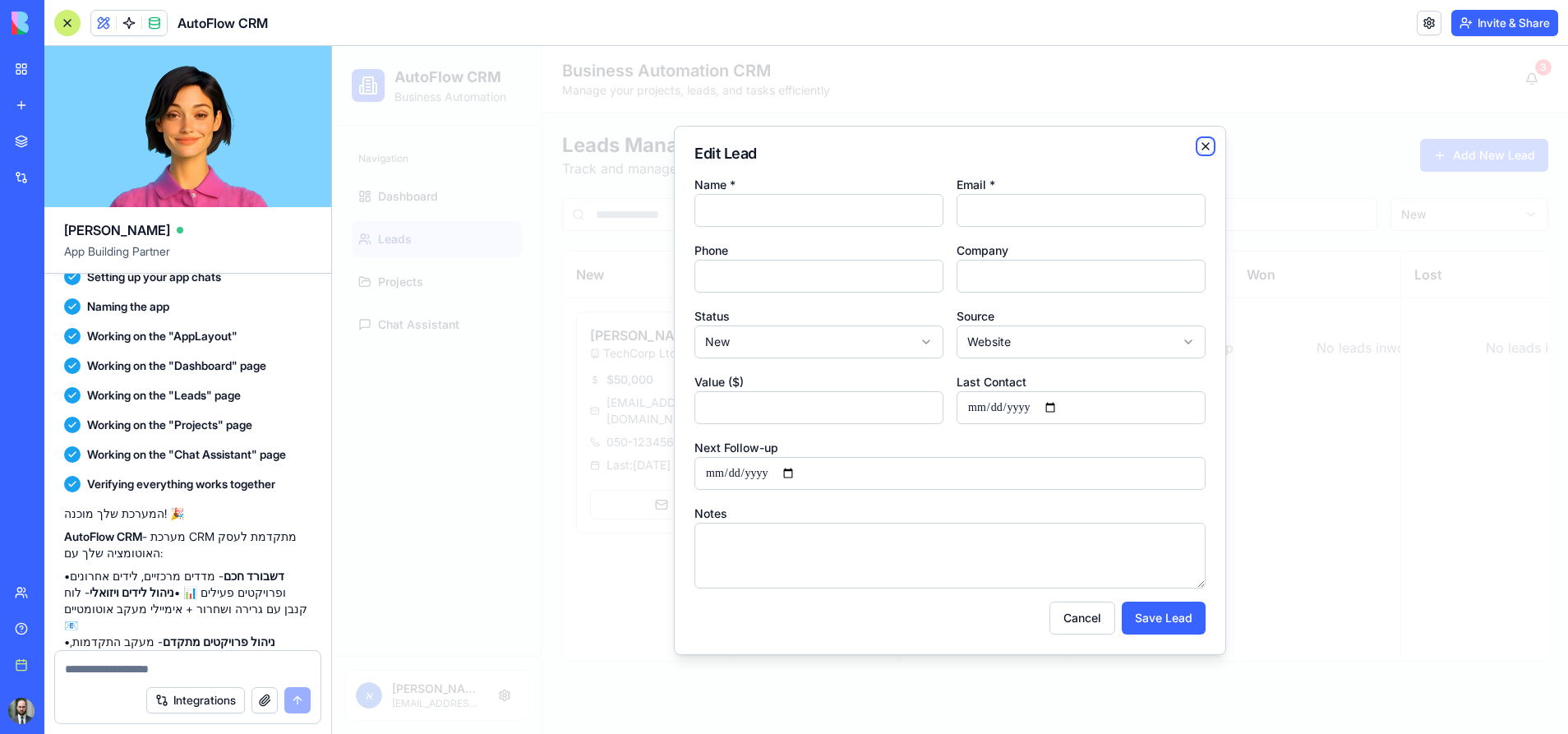
click at [1205, 143] on icon "button" at bounding box center [1206, 146] width 7 height 7
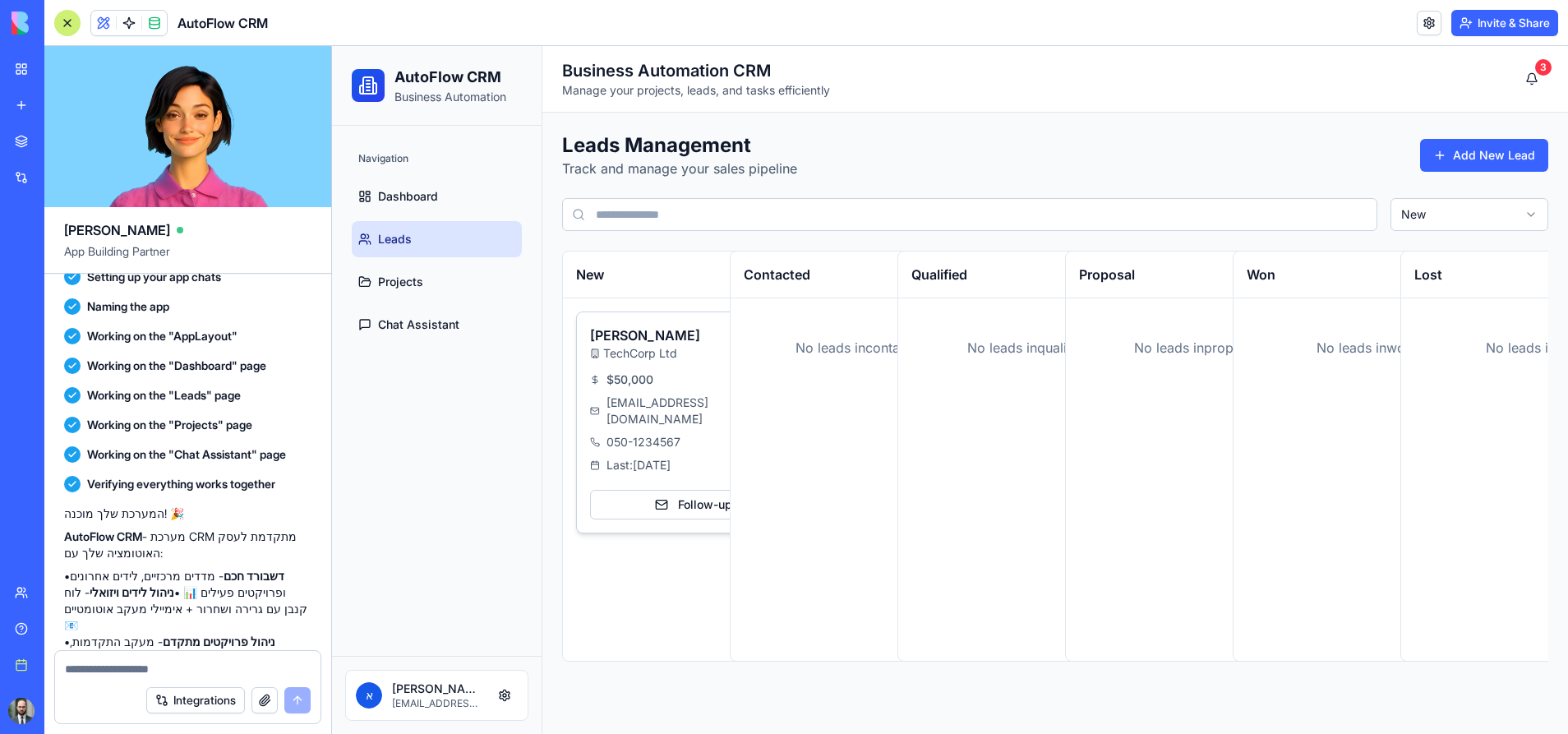
click at [624, 409] on span "[EMAIL_ADDRESS][DOMAIN_NAME]" at bounding box center [702, 411] width 191 height 33
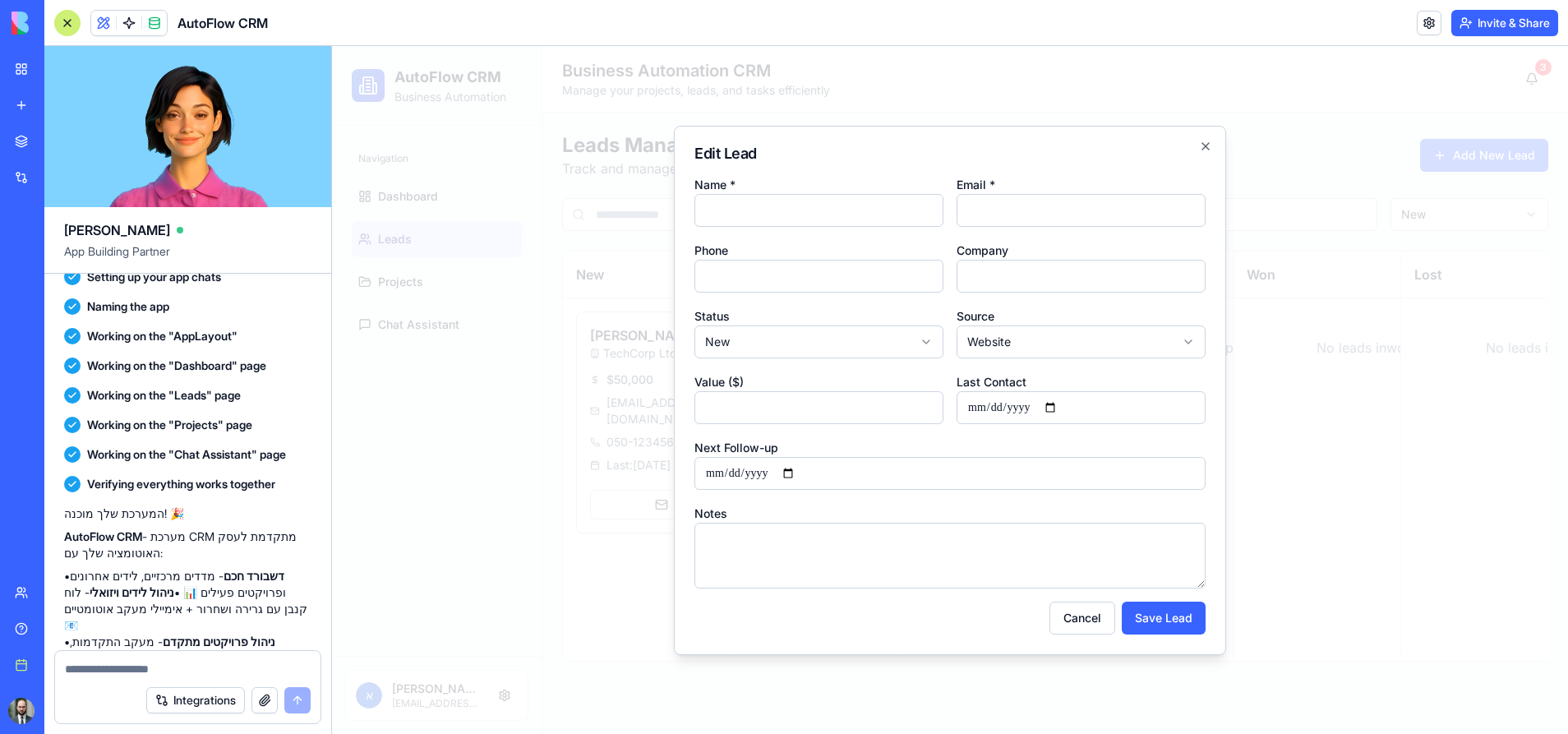
click at [1354, 526] on div at bounding box center [949, 389] width 1236 height 688
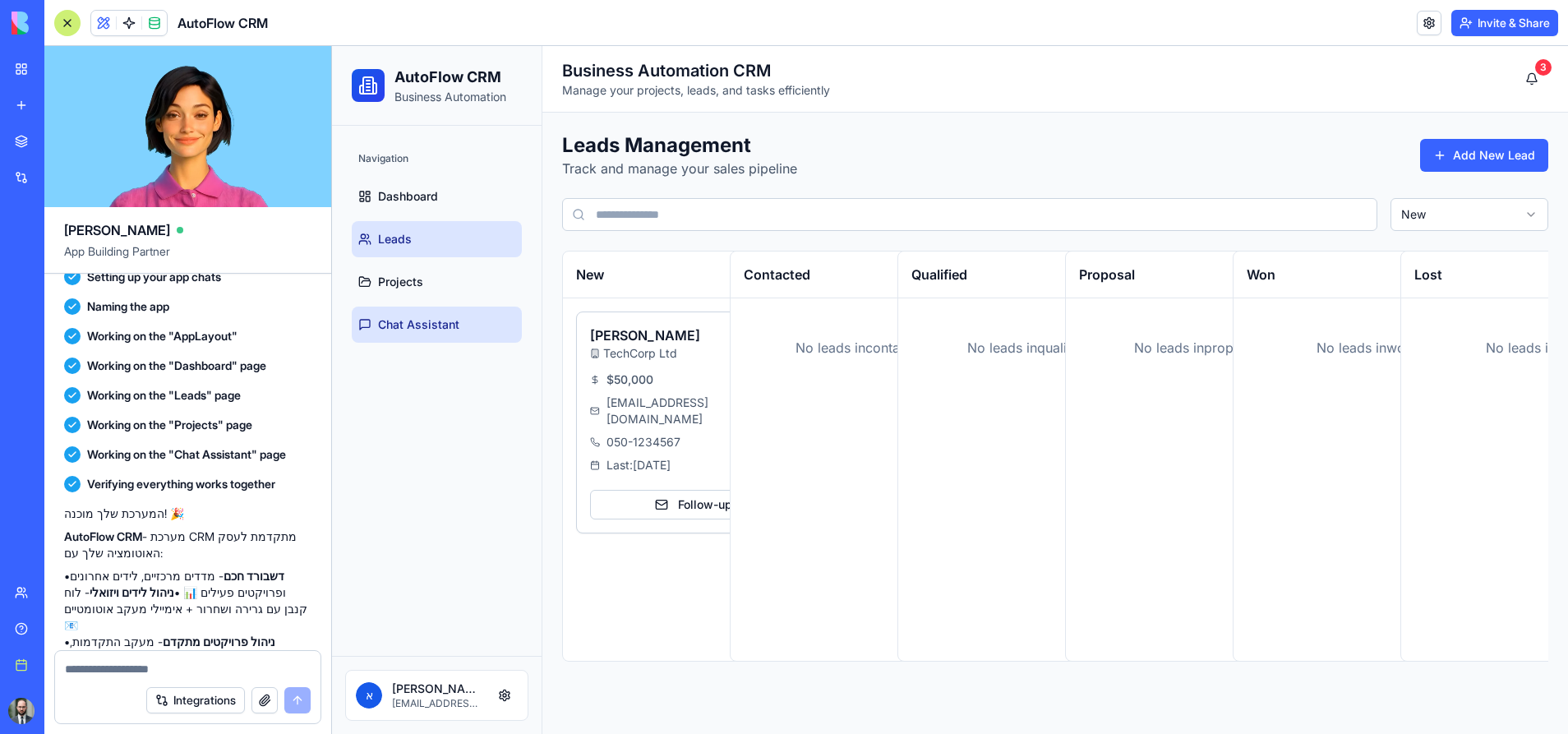
click at [389, 316] on link "Chat Assistant" at bounding box center [437, 324] width 170 height 36
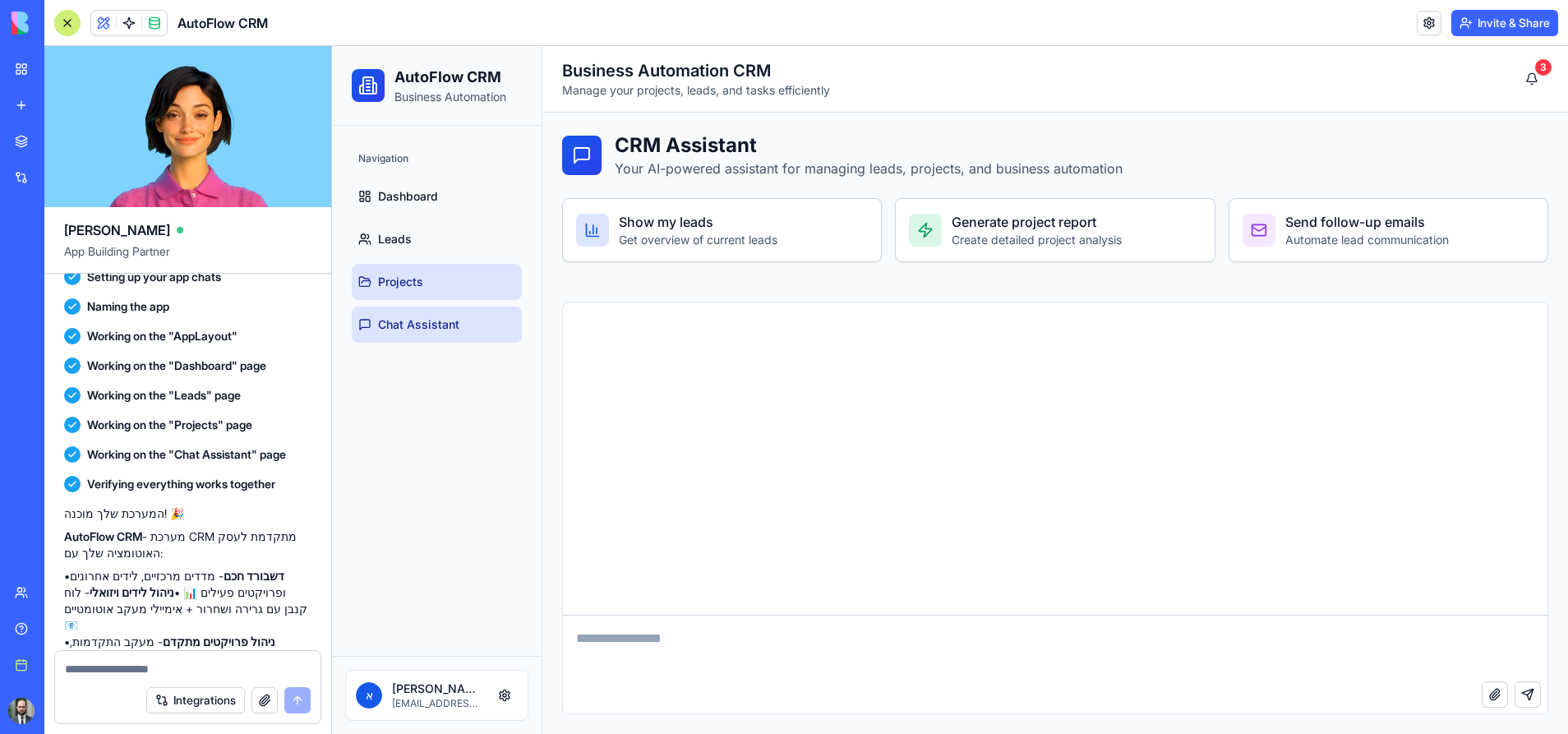
click at [416, 277] on span "Projects" at bounding box center [401, 282] width 46 height 17
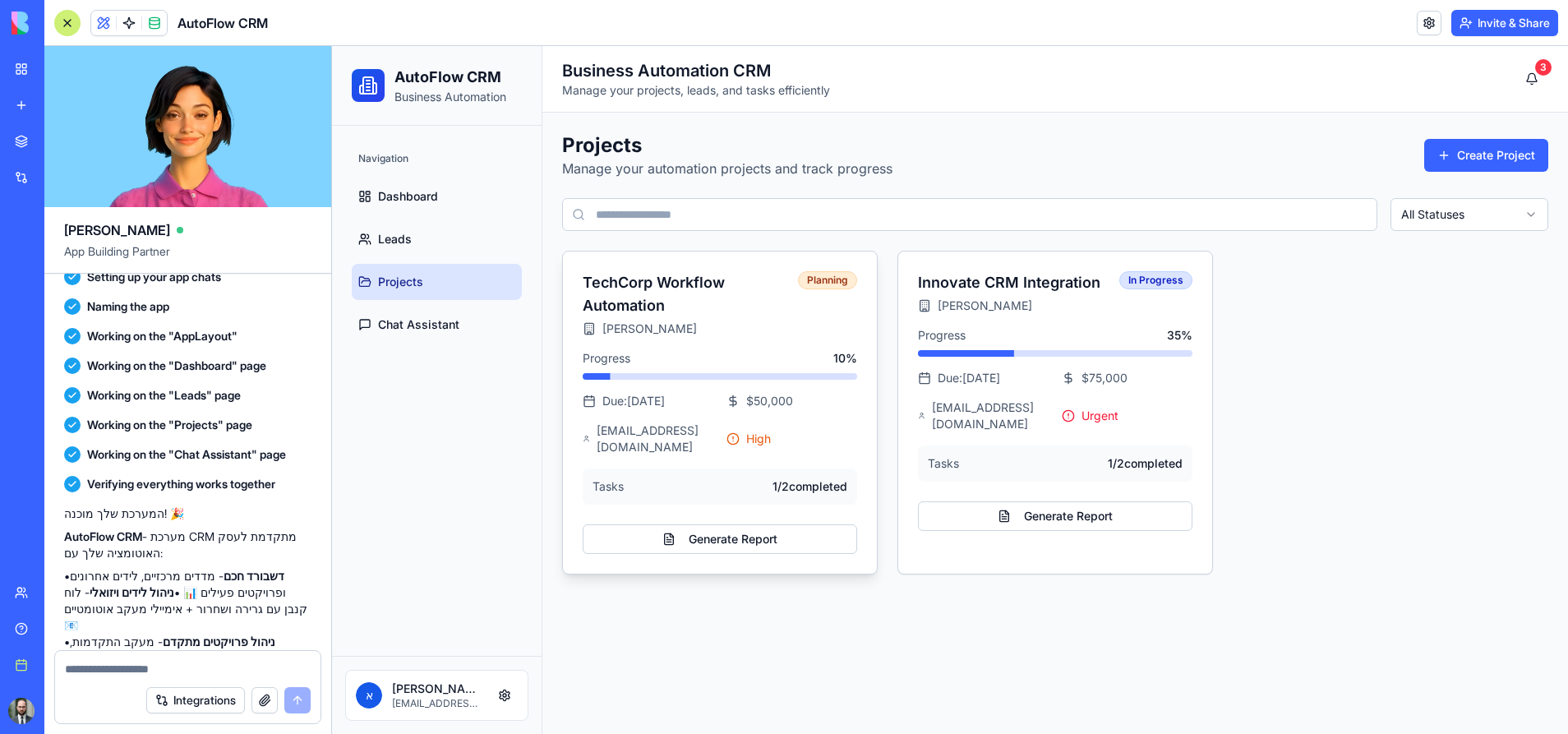
click at [665, 283] on h3 "TechCorp Workflow Automation" at bounding box center [690, 293] width 215 height 46
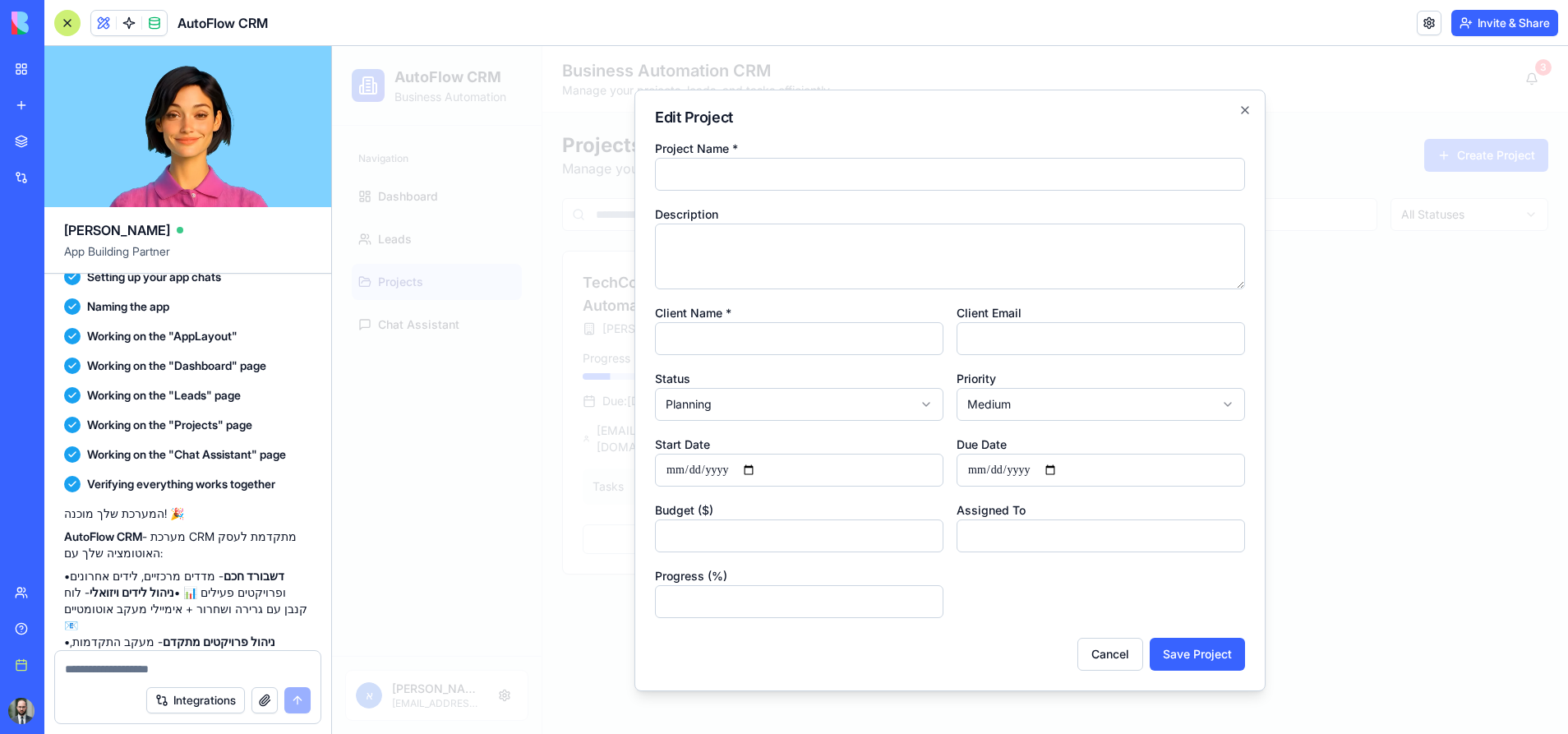
click at [588, 550] on div at bounding box center [949, 389] width 1236 height 688
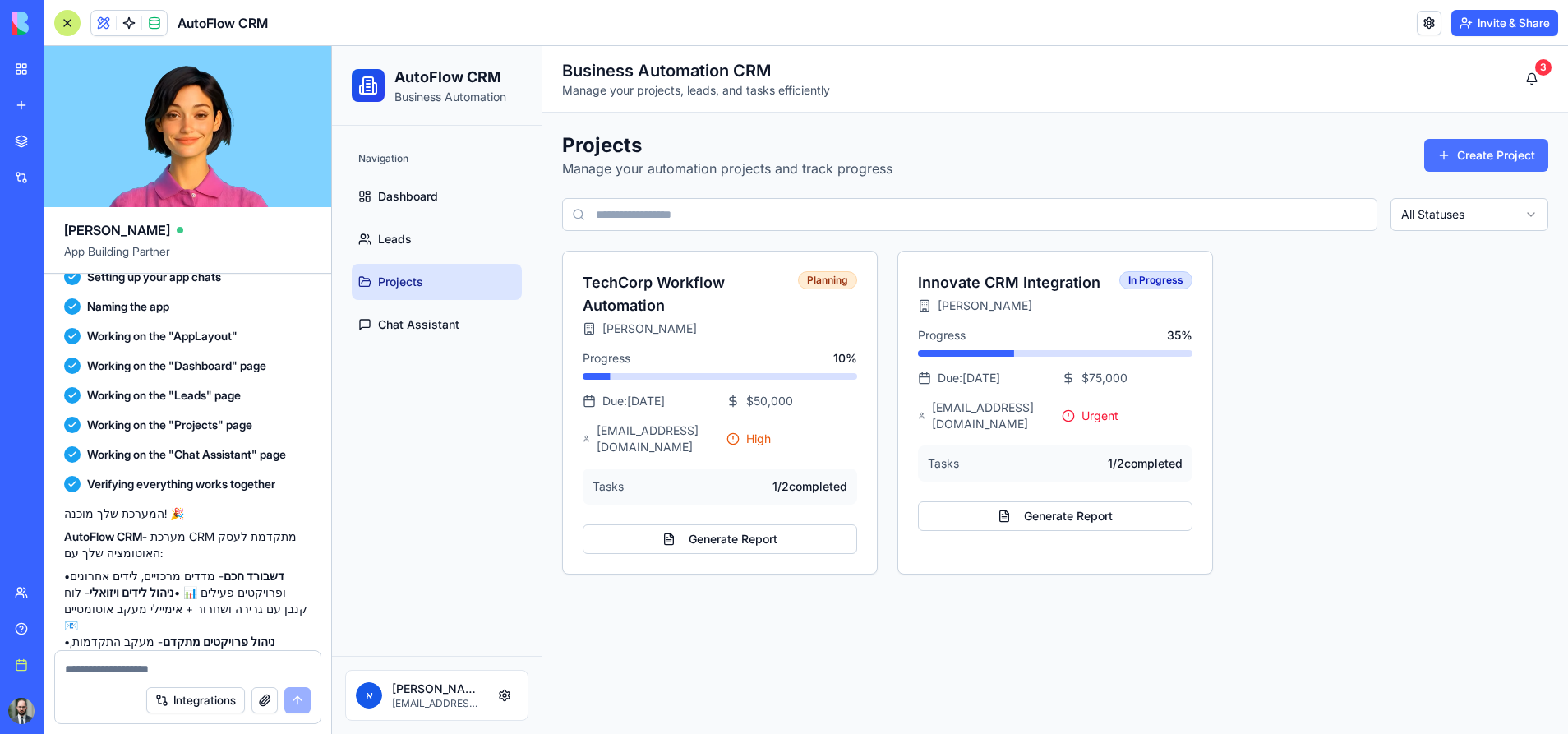
click at [1461, 162] on button "Create Project" at bounding box center [1486, 155] width 124 height 33
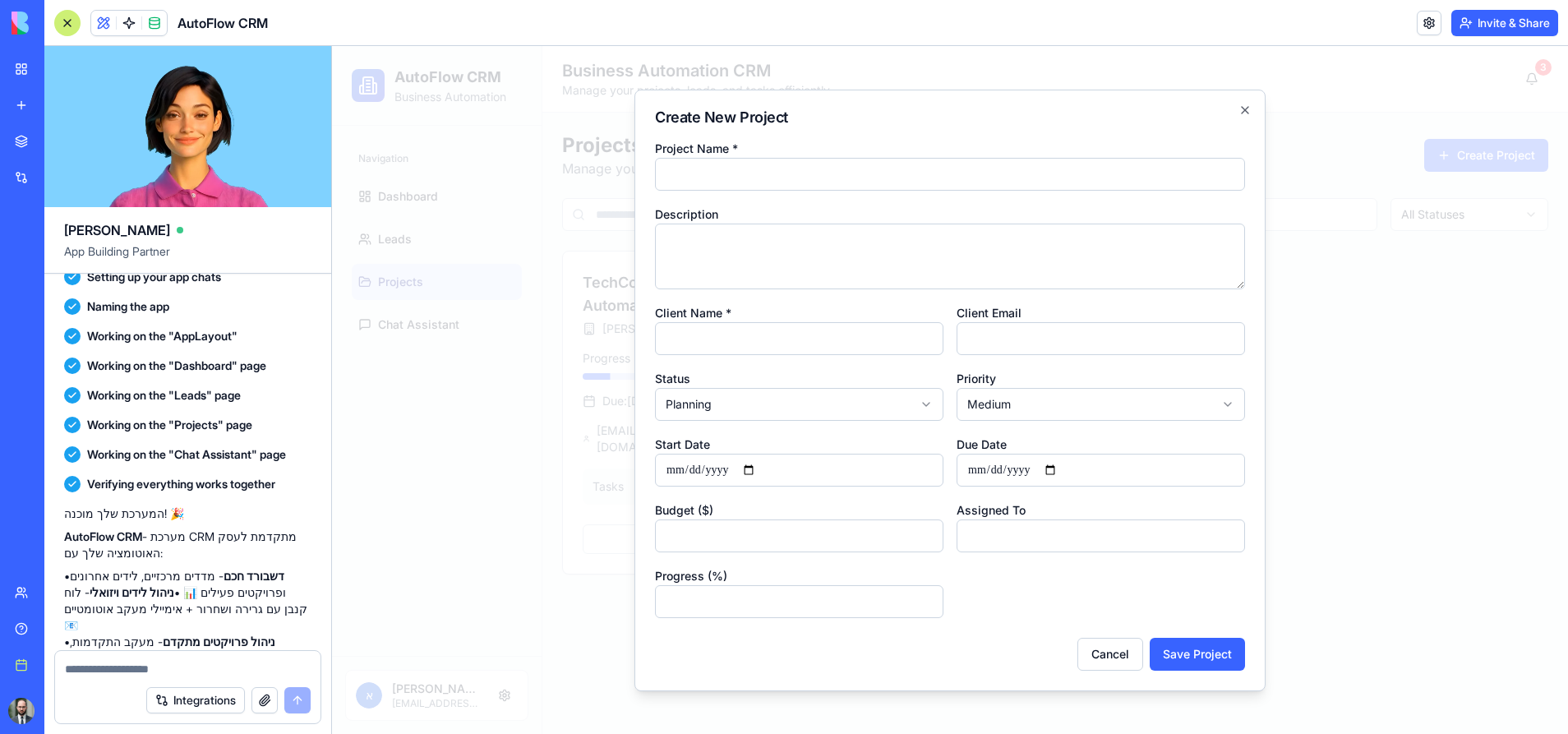
click at [732, 171] on input "Project Name *" at bounding box center [950, 173] width 591 height 33
type input "****"
click at [744, 333] on input "Client Name *" at bounding box center [799, 338] width 289 height 33
click at [138, 667] on textarea at bounding box center [188, 669] width 246 height 17
type textarea "**********"
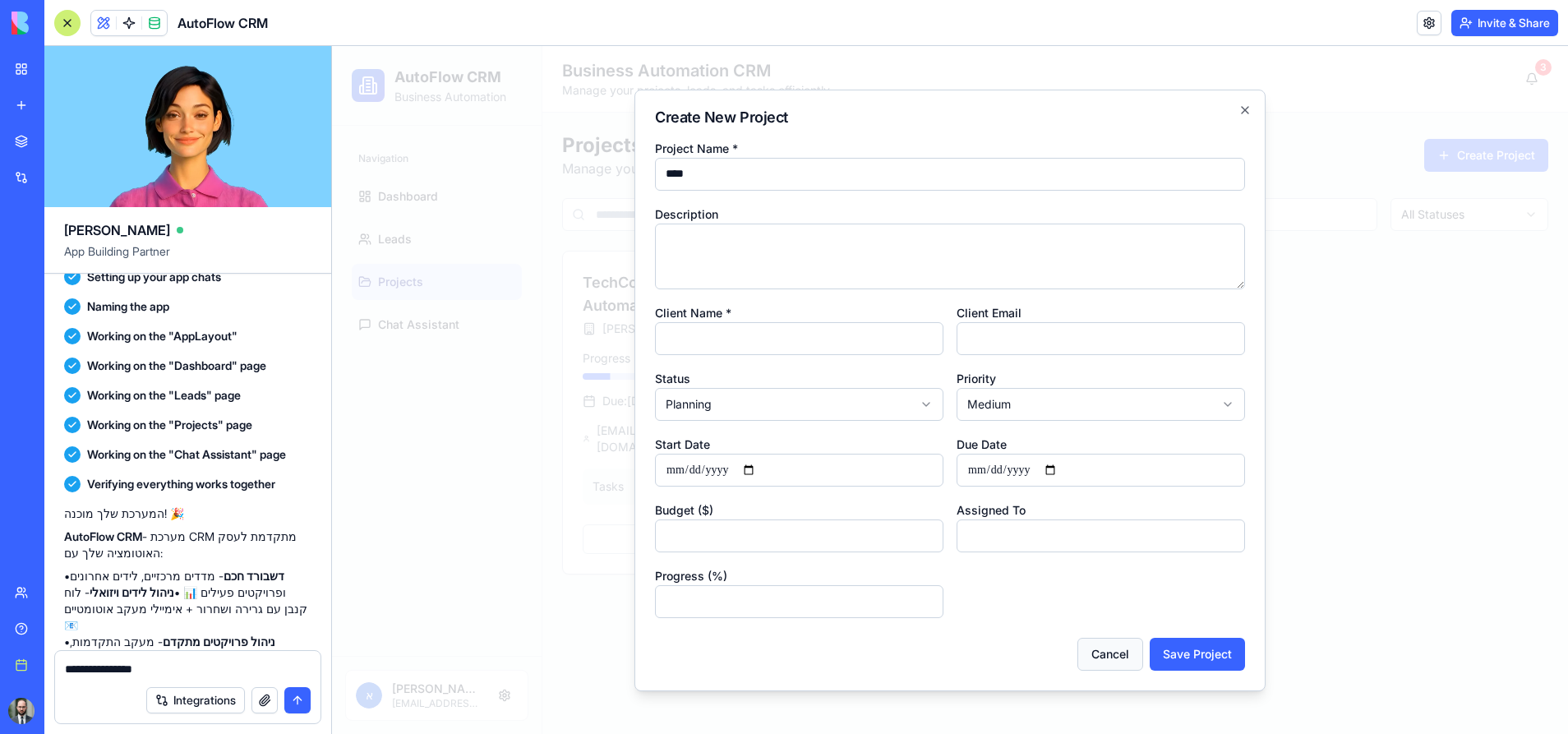
click at [1118, 650] on button "Cancel" at bounding box center [1111, 654] width 66 height 33
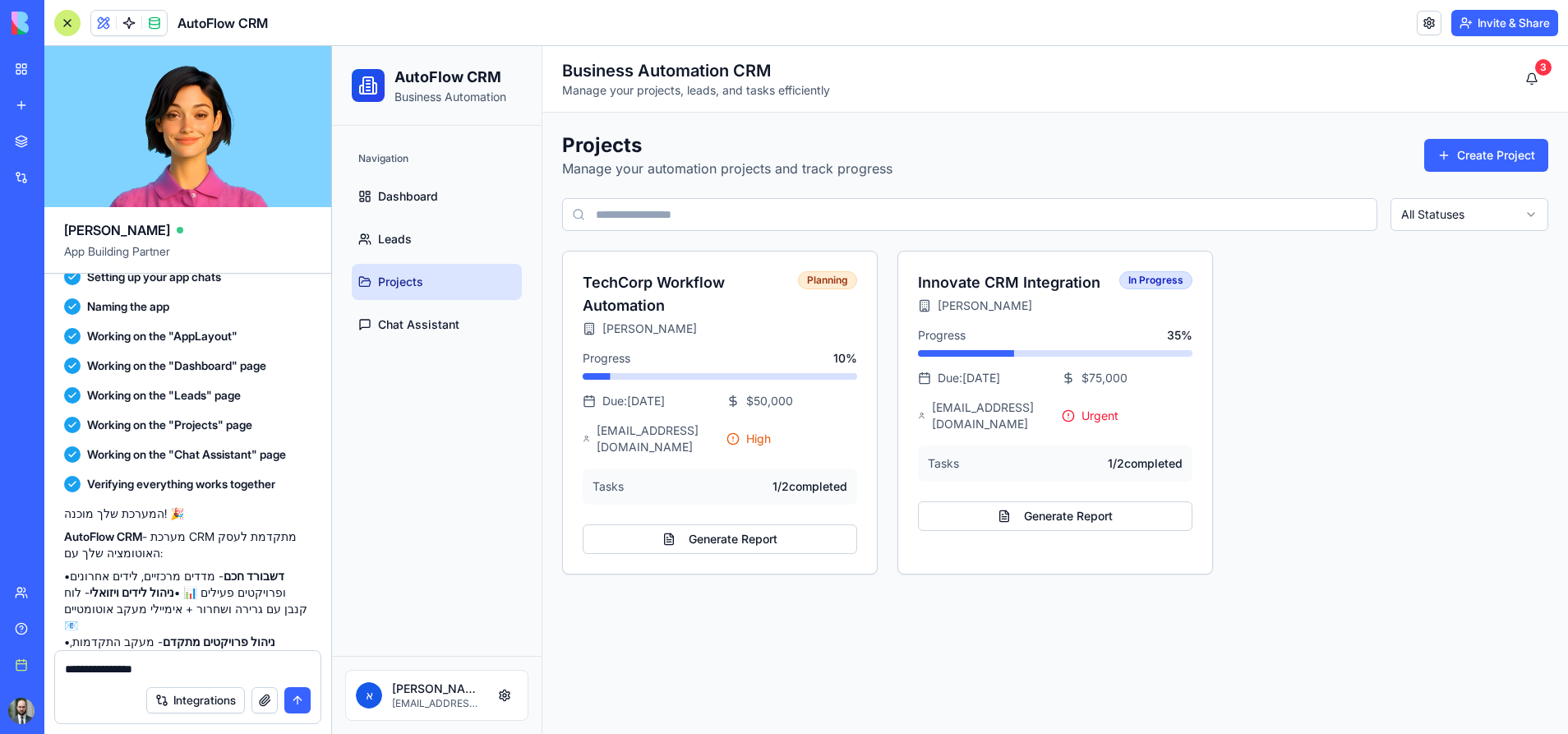
click at [89, 678] on div "Integrations" at bounding box center [187, 700] width 266 height 46
click at [91, 674] on textarea "**********" at bounding box center [188, 669] width 246 height 17
click at [93, 673] on textarea "**********" at bounding box center [188, 669] width 246 height 17
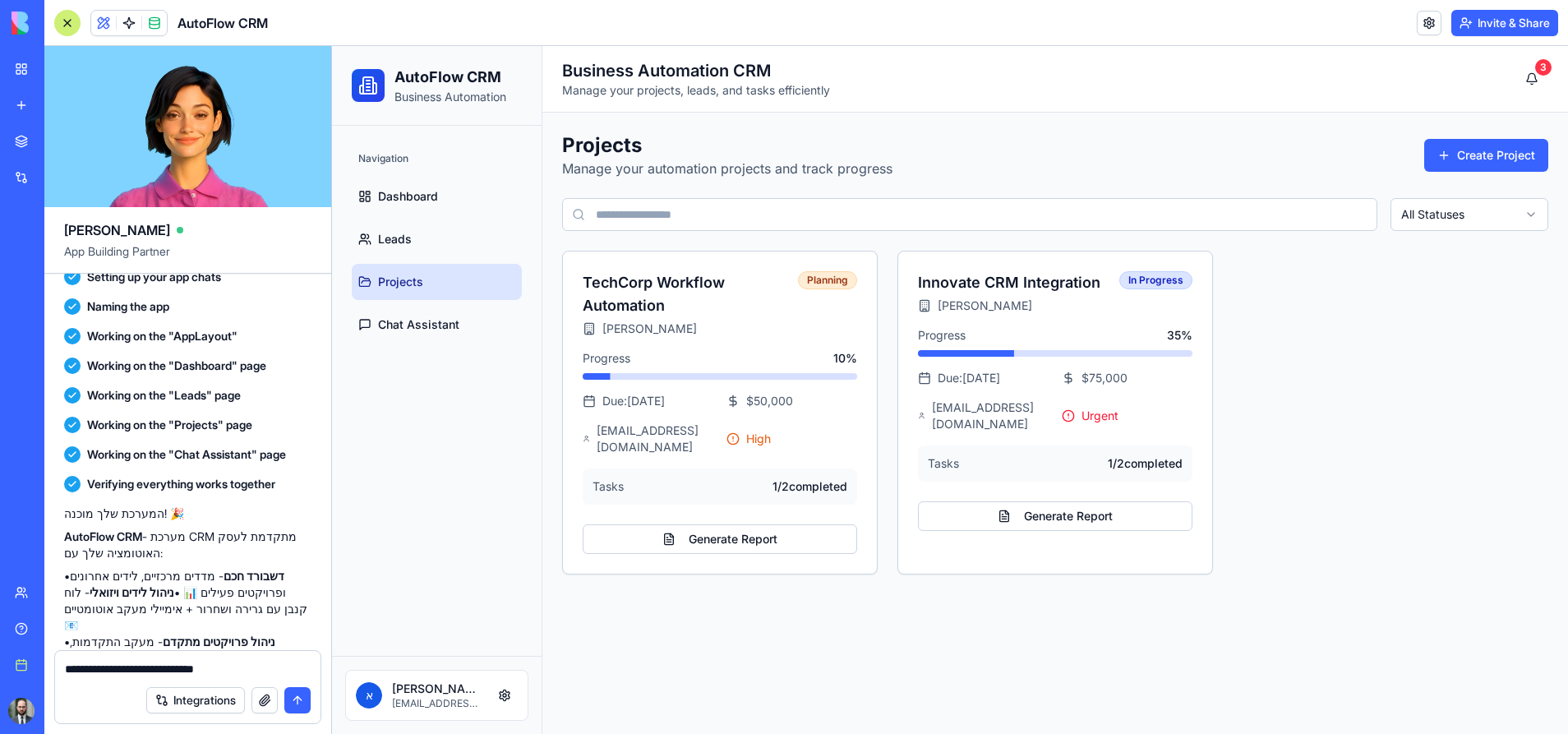
type textarea "**********"
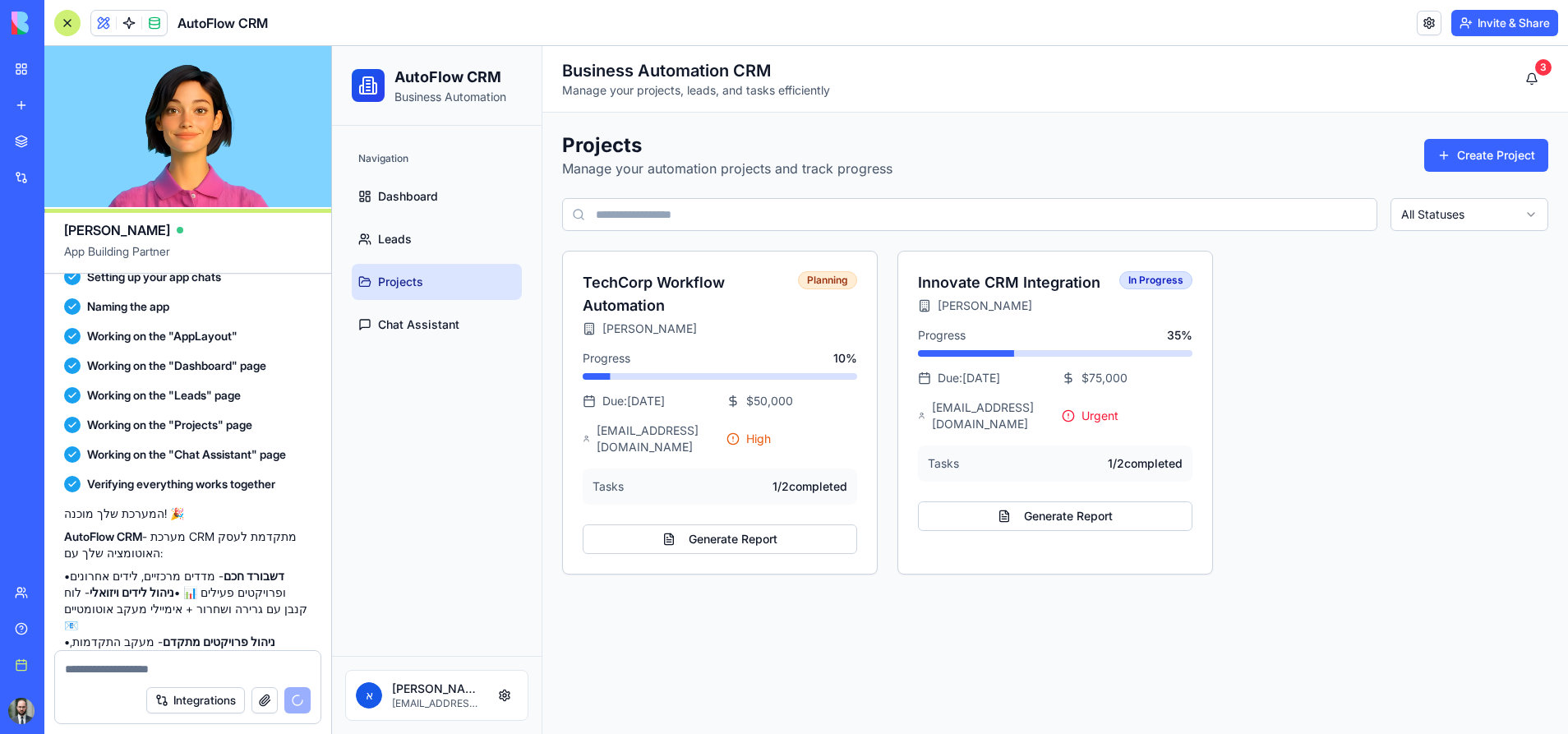
scroll to position [1599, 0]
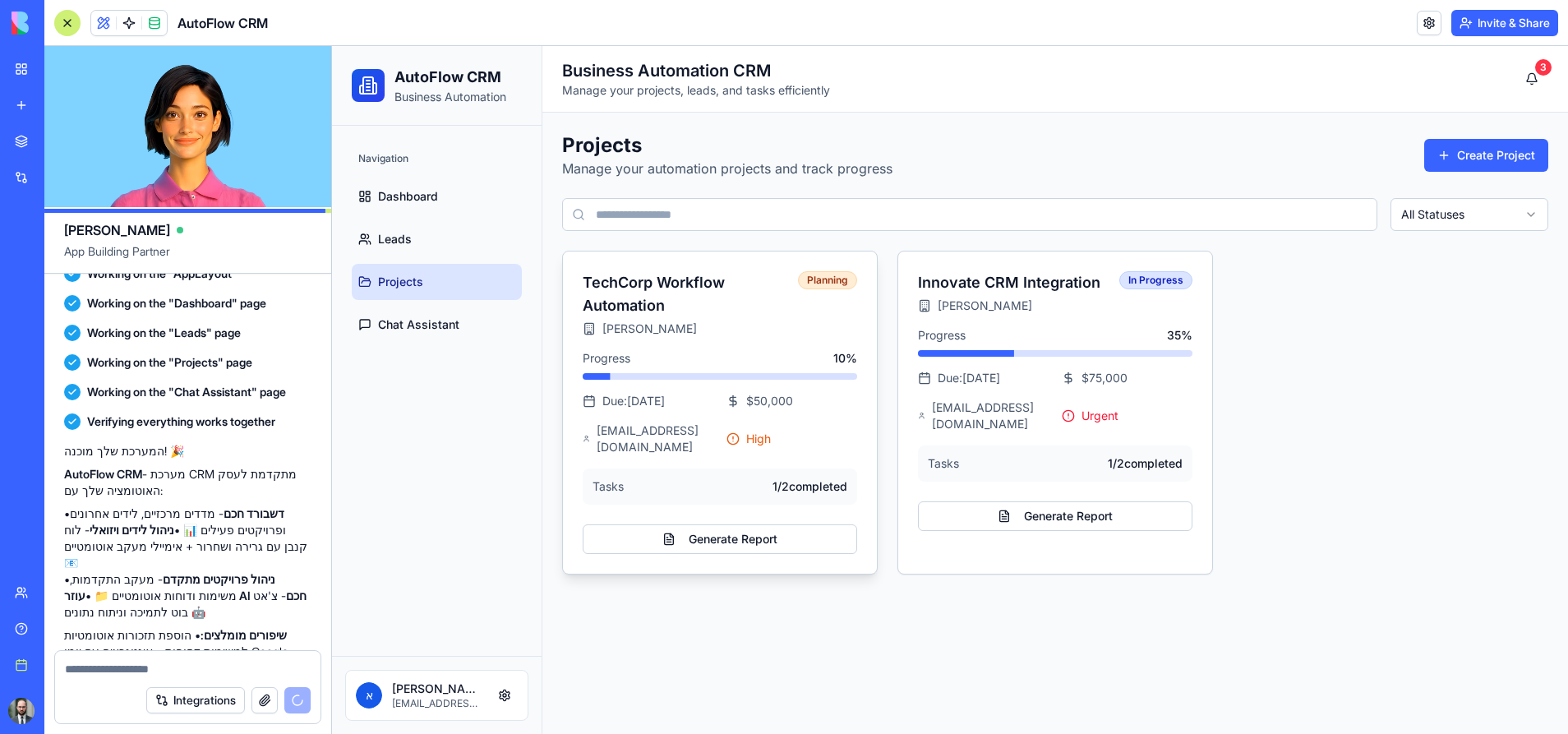
click at [729, 432] on icon at bounding box center [733, 439] width 13 height 13
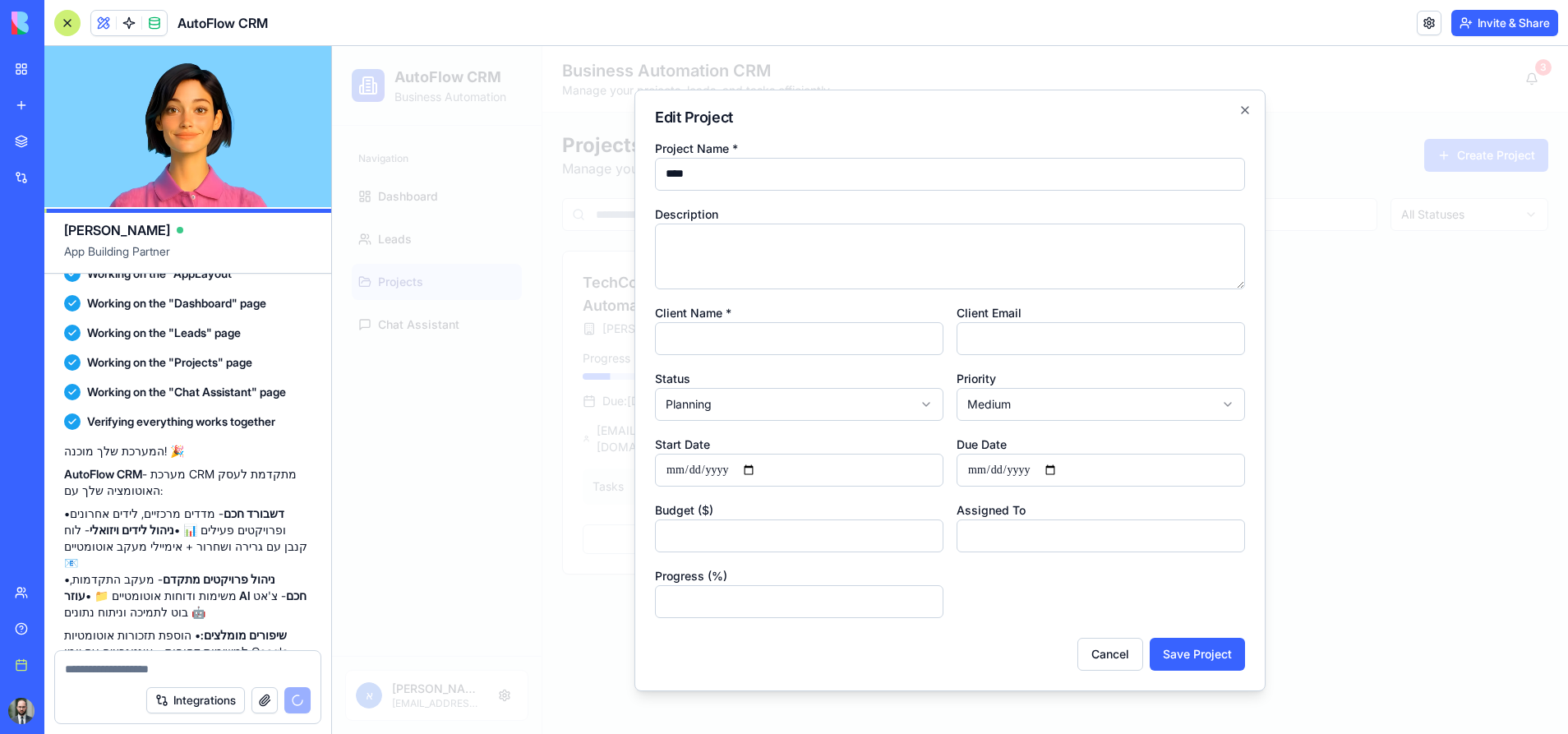
click at [555, 434] on div at bounding box center [949, 389] width 1236 height 688
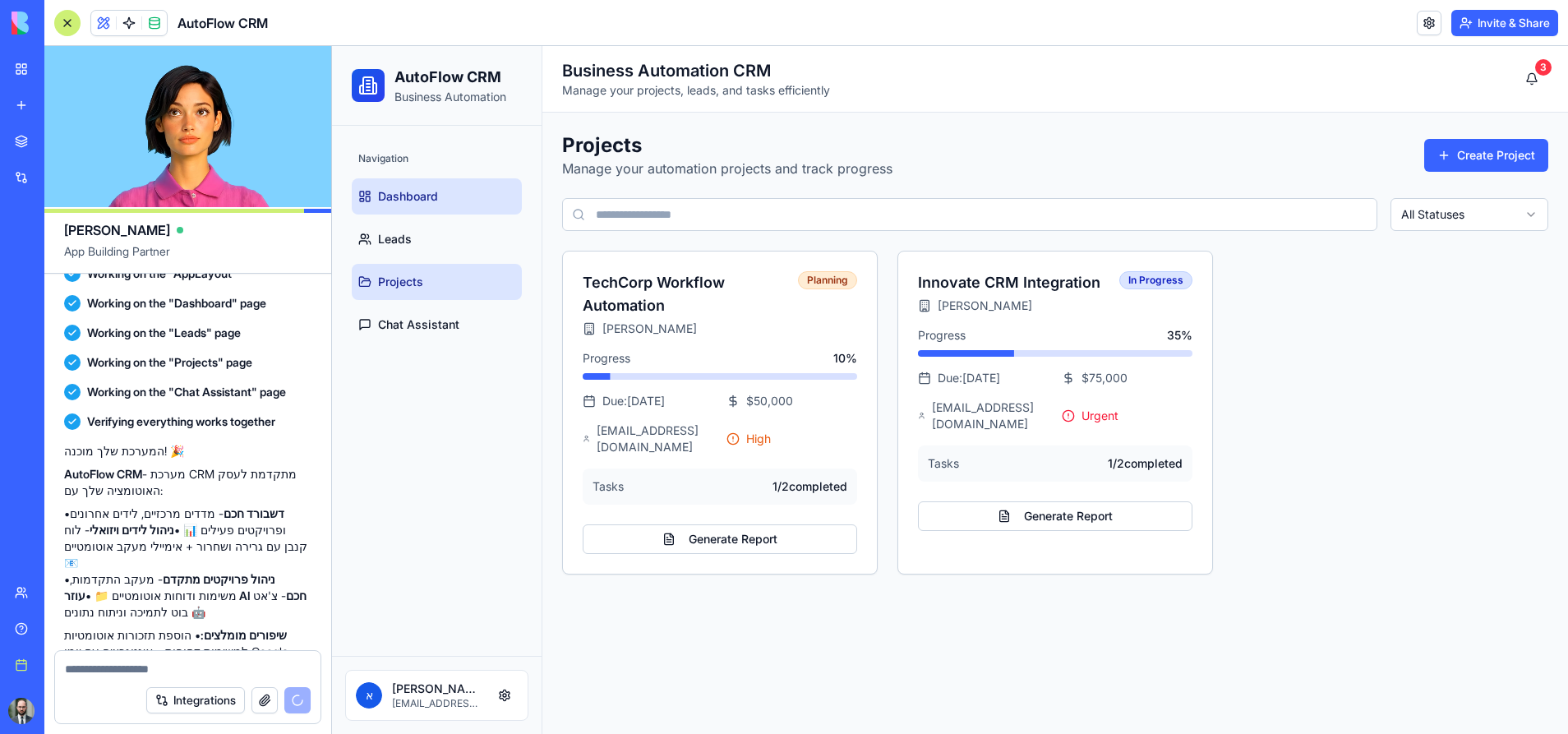
click at [397, 201] on span "Dashboard" at bounding box center [408, 197] width 60 height 17
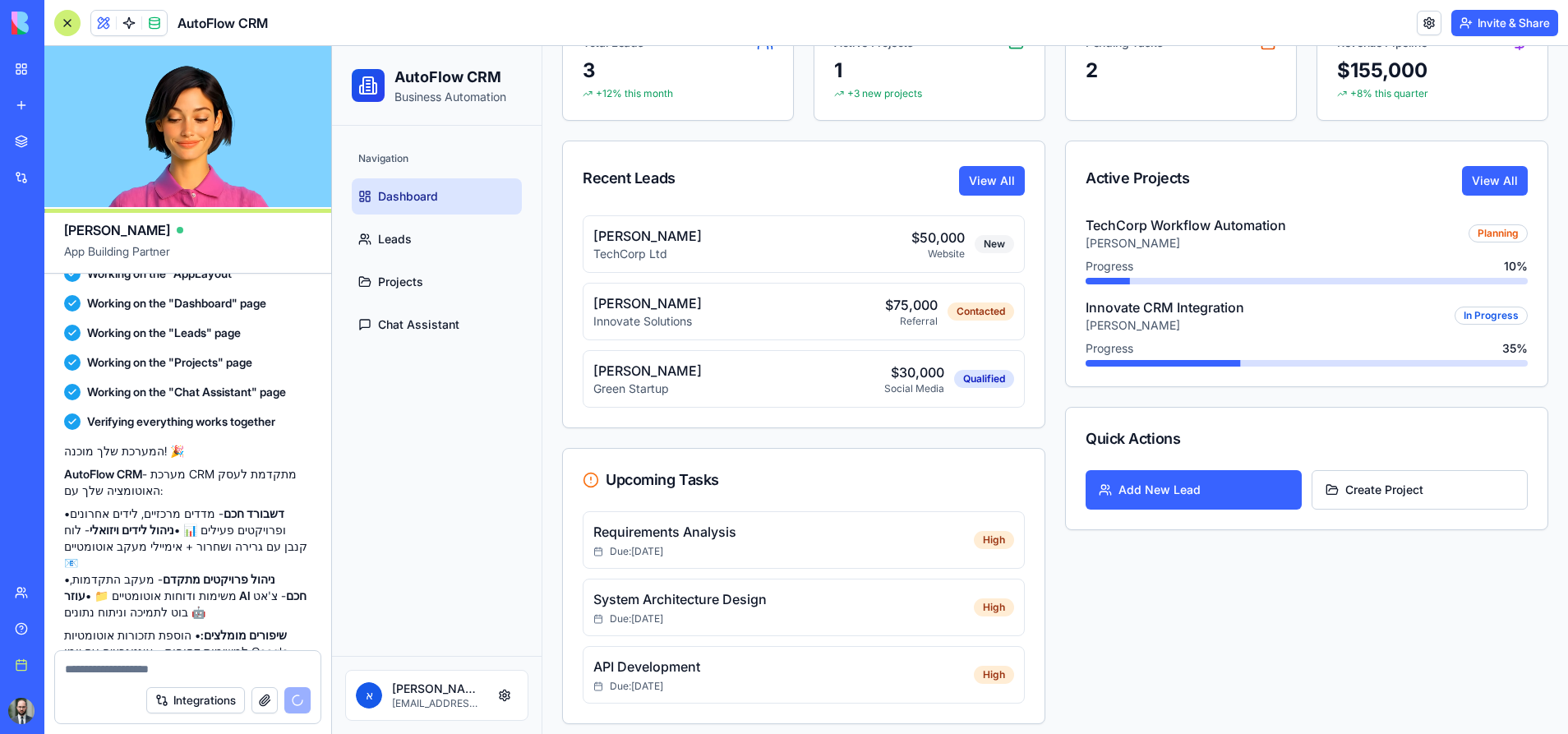
scroll to position [194, 0]
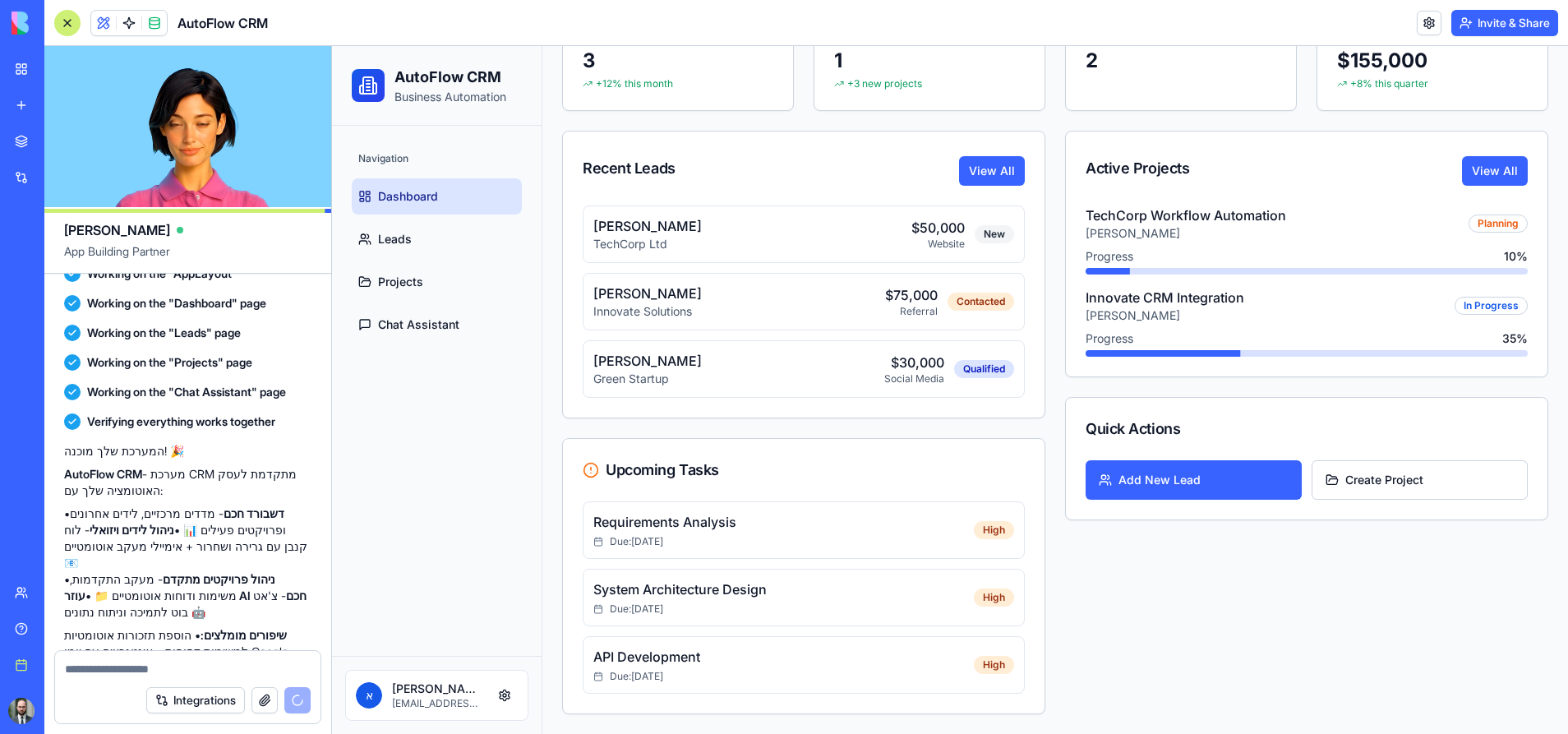
click at [684, 537] on div "Due: [DATE]" at bounding box center [784, 541] width 381 height 13
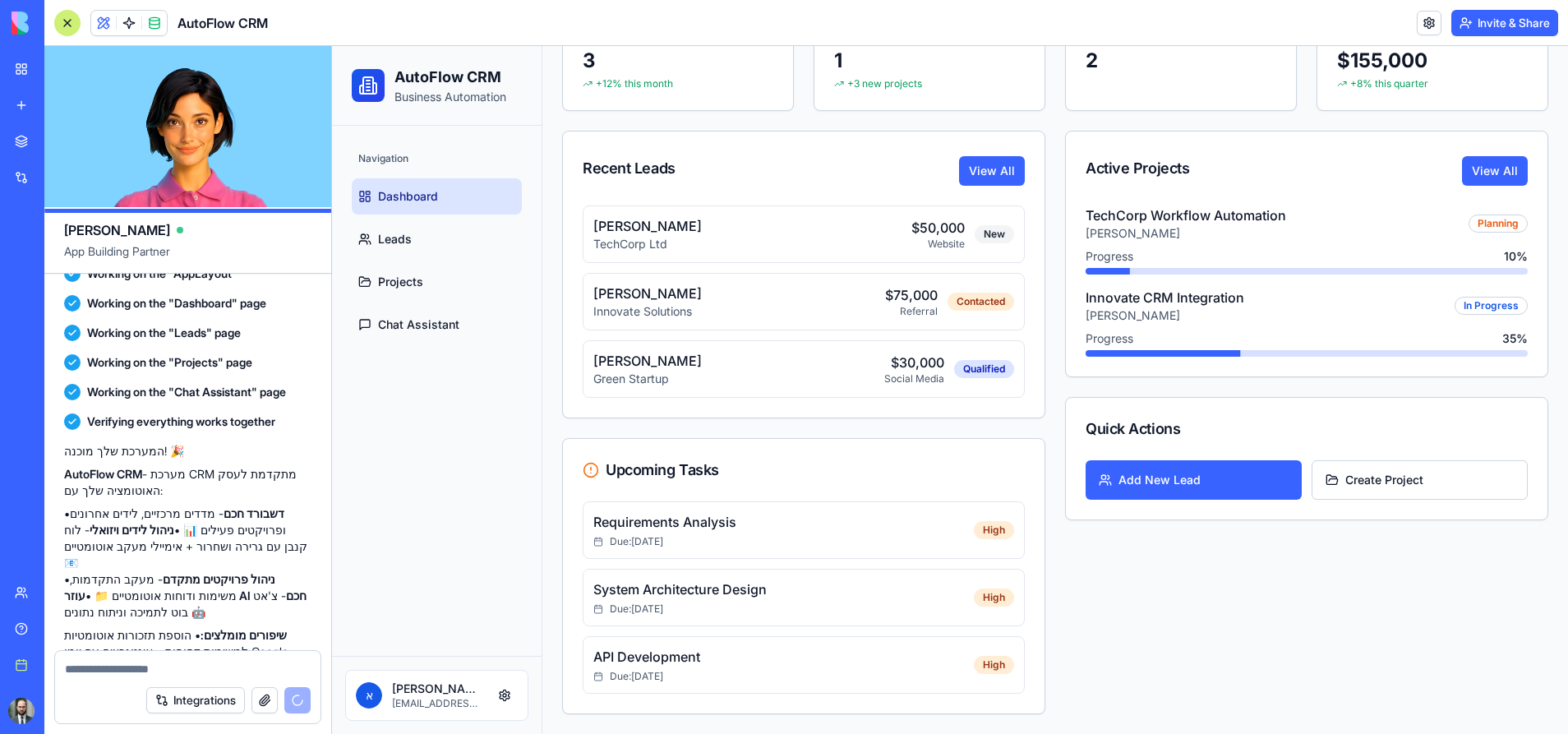
click at [680, 523] on p "Requirements Analysis" at bounding box center [784, 522] width 381 height 20
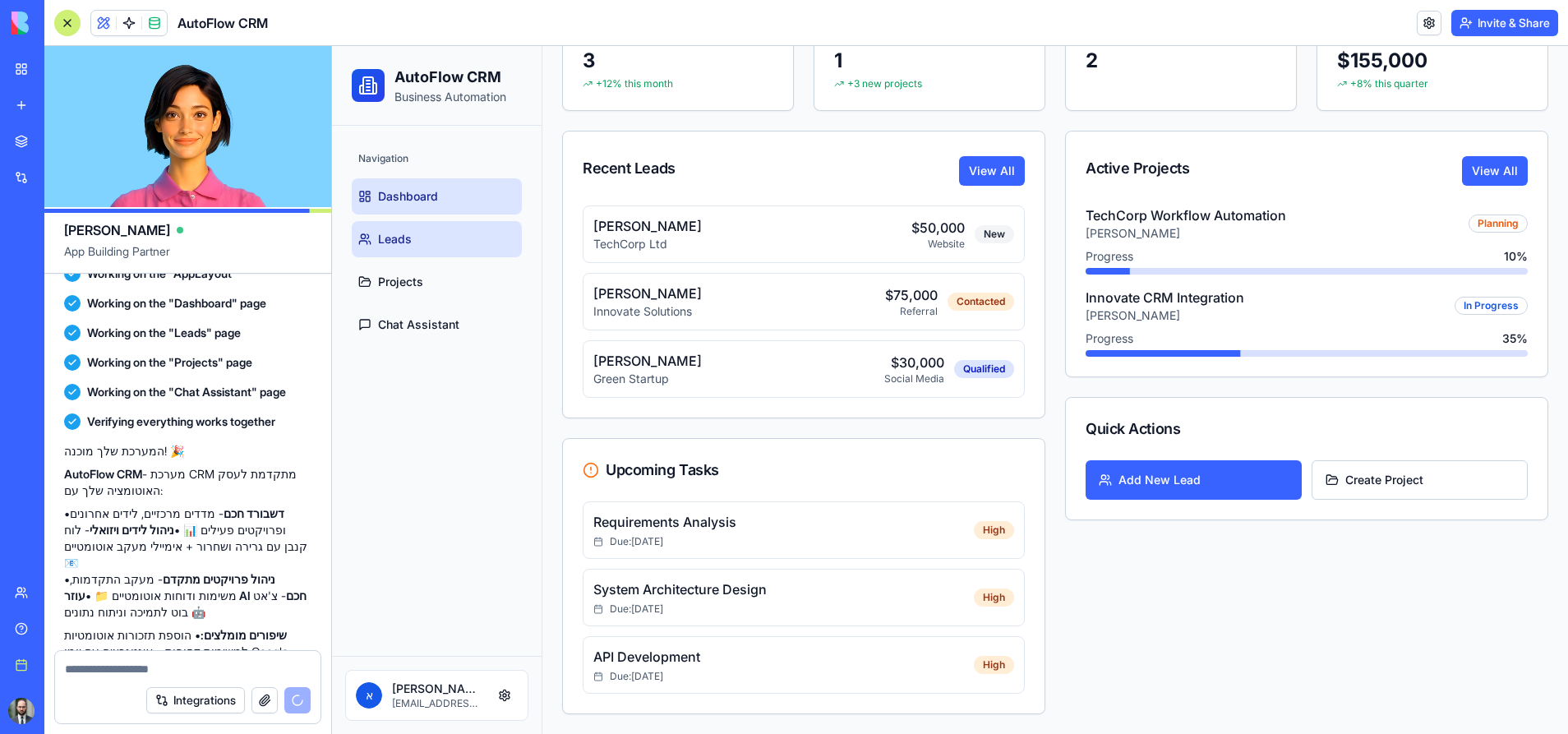
click at [393, 238] on span "Leads" at bounding box center [395, 239] width 34 height 17
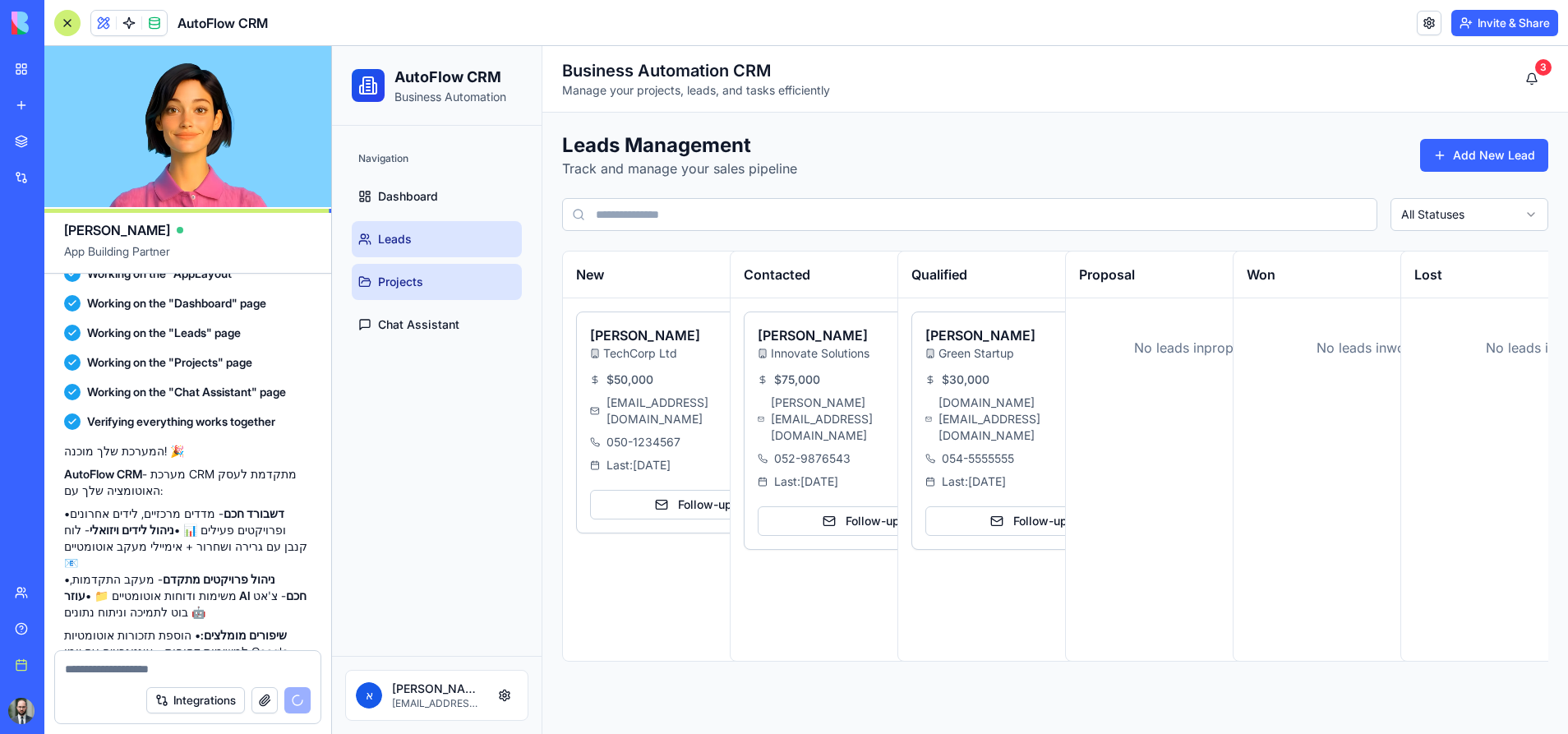
click at [389, 268] on link "Projects" at bounding box center [437, 281] width 170 height 36
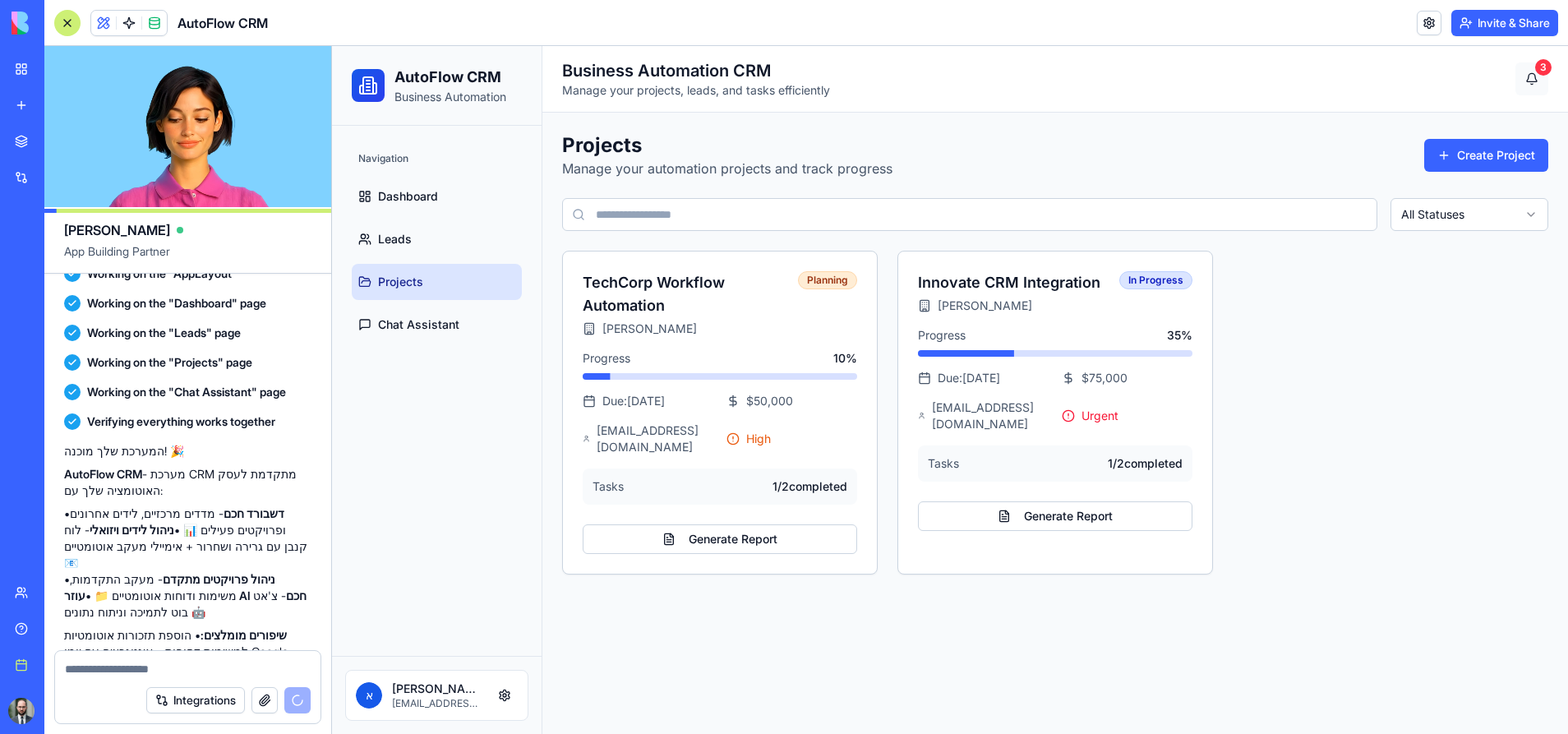
click at [1503, 74] on button "3" at bounding box center [1532, 78] width 33 height 33
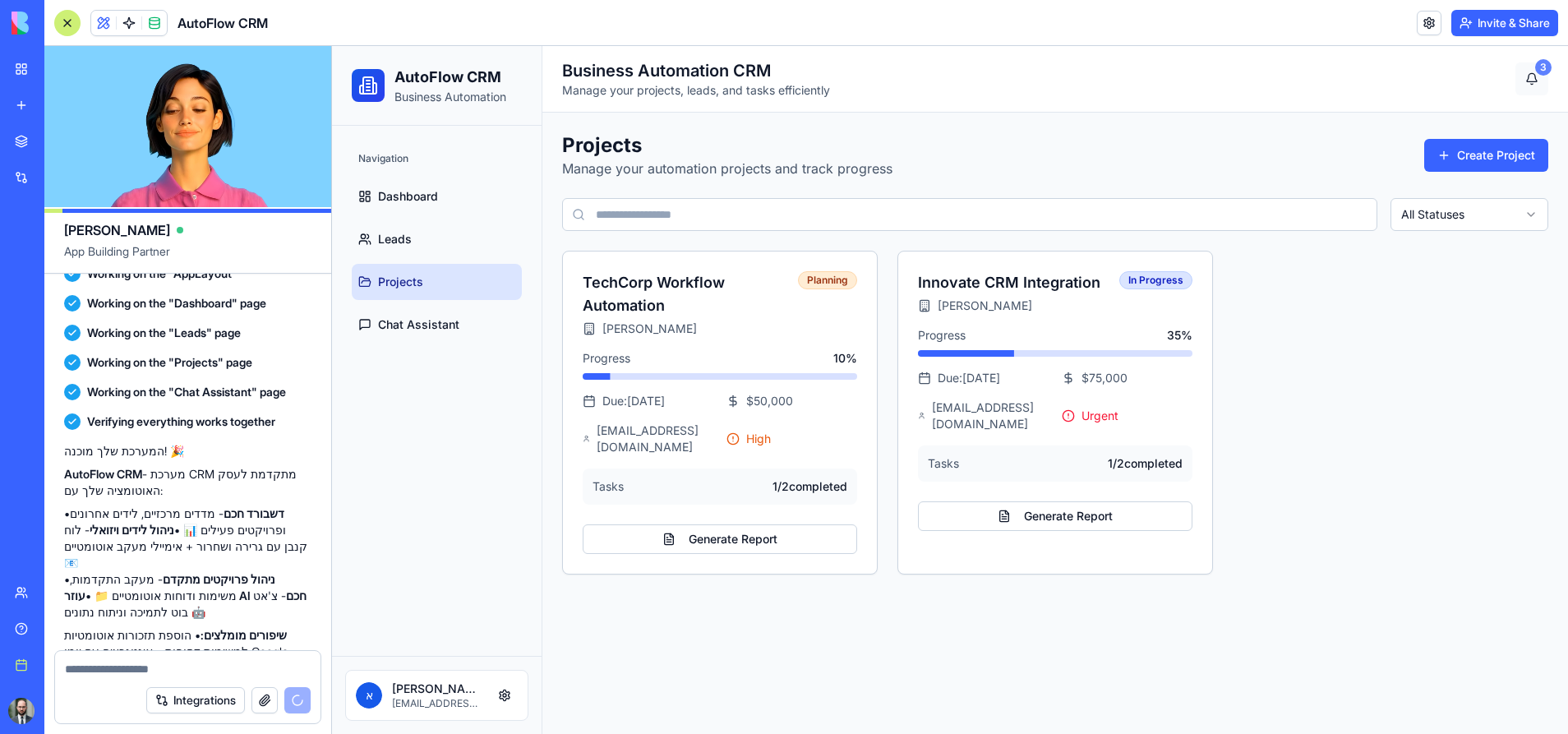
click at [1503, 65] on div "3" at bounding box center [1544, 68] width 17 height 17
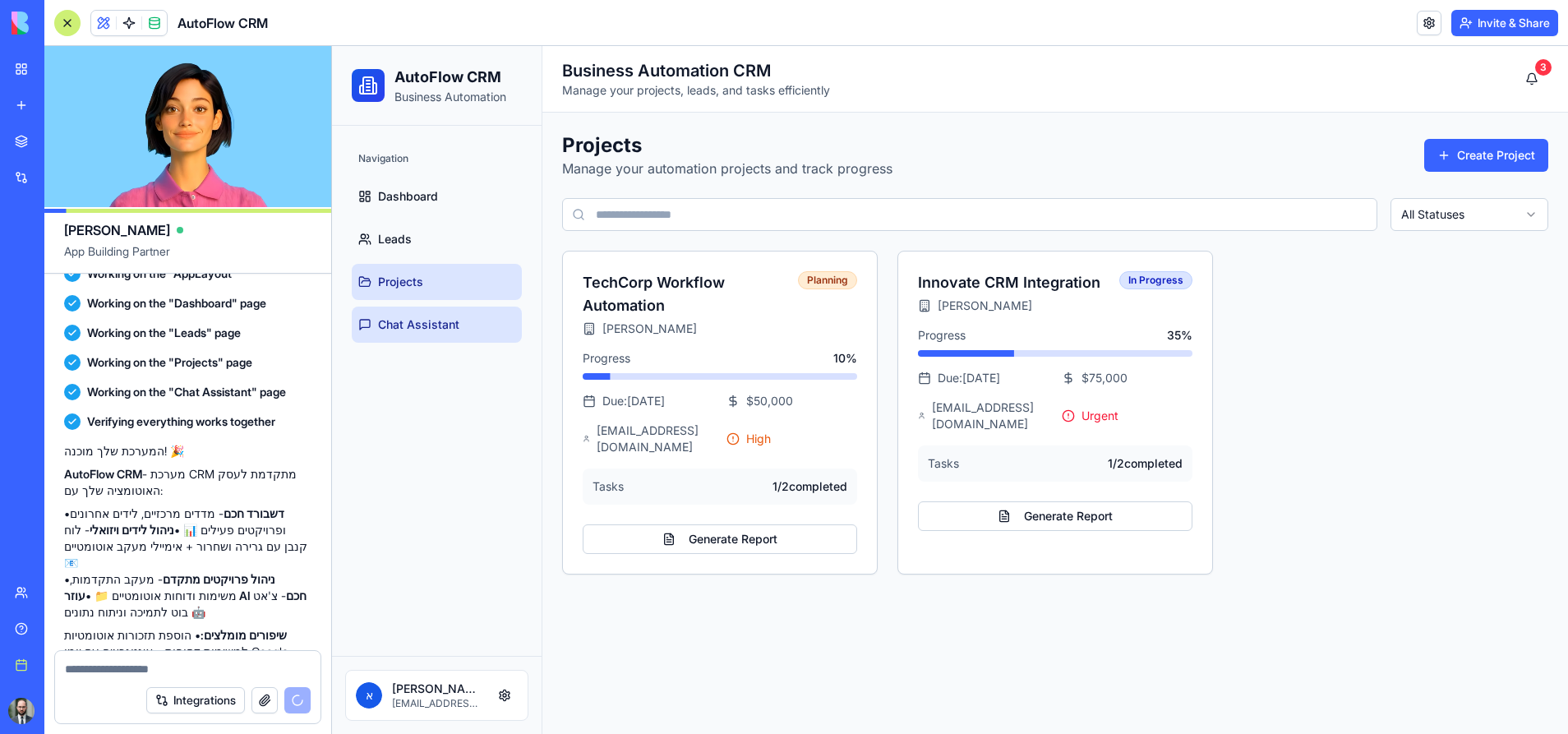
click at [370, 320] on icon at bounding box center [364, 324] width 10 height 10
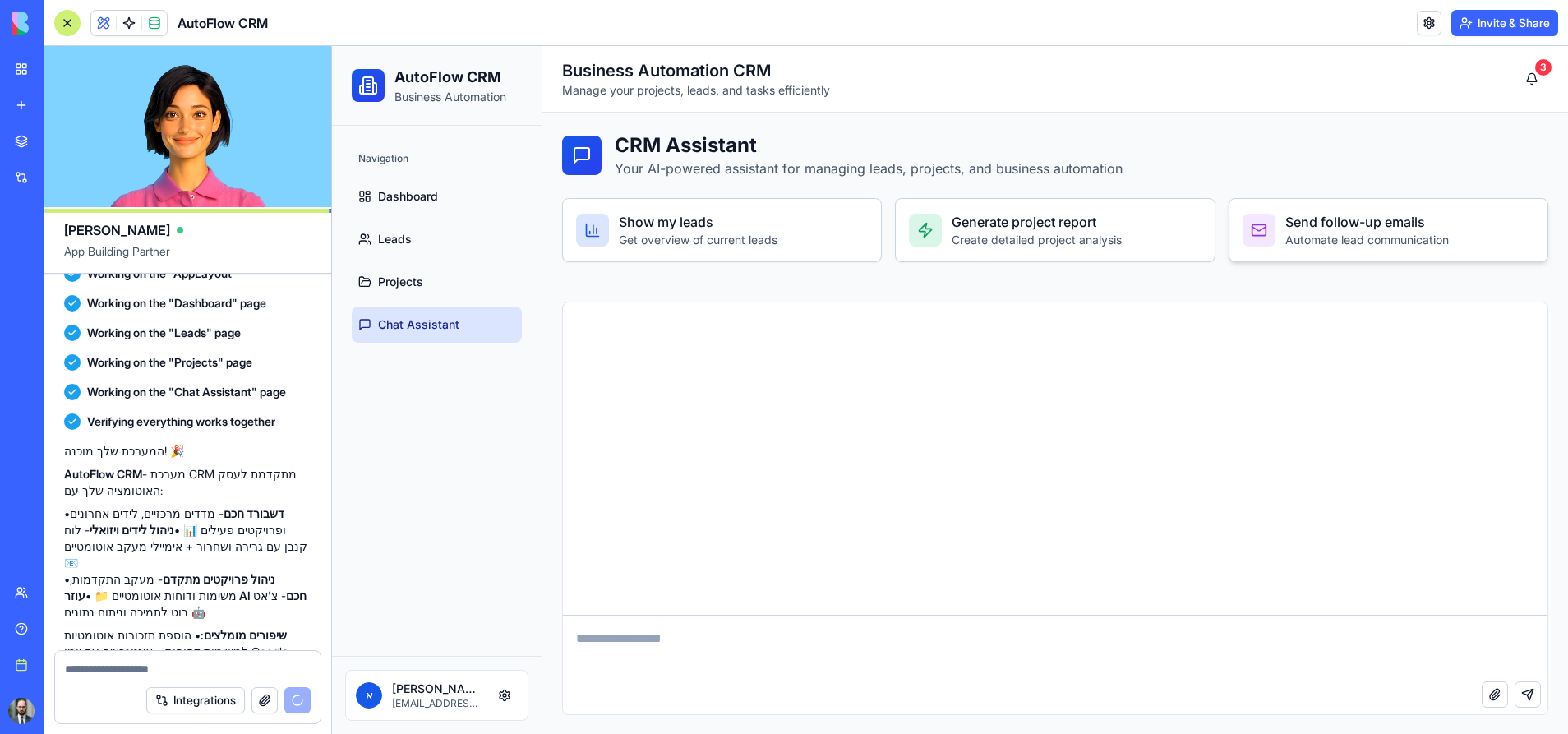
click at [1282, 249] on div "Send follow-up emails Automate lead communication" at bounding box center [1388, 230] width 318 height 62
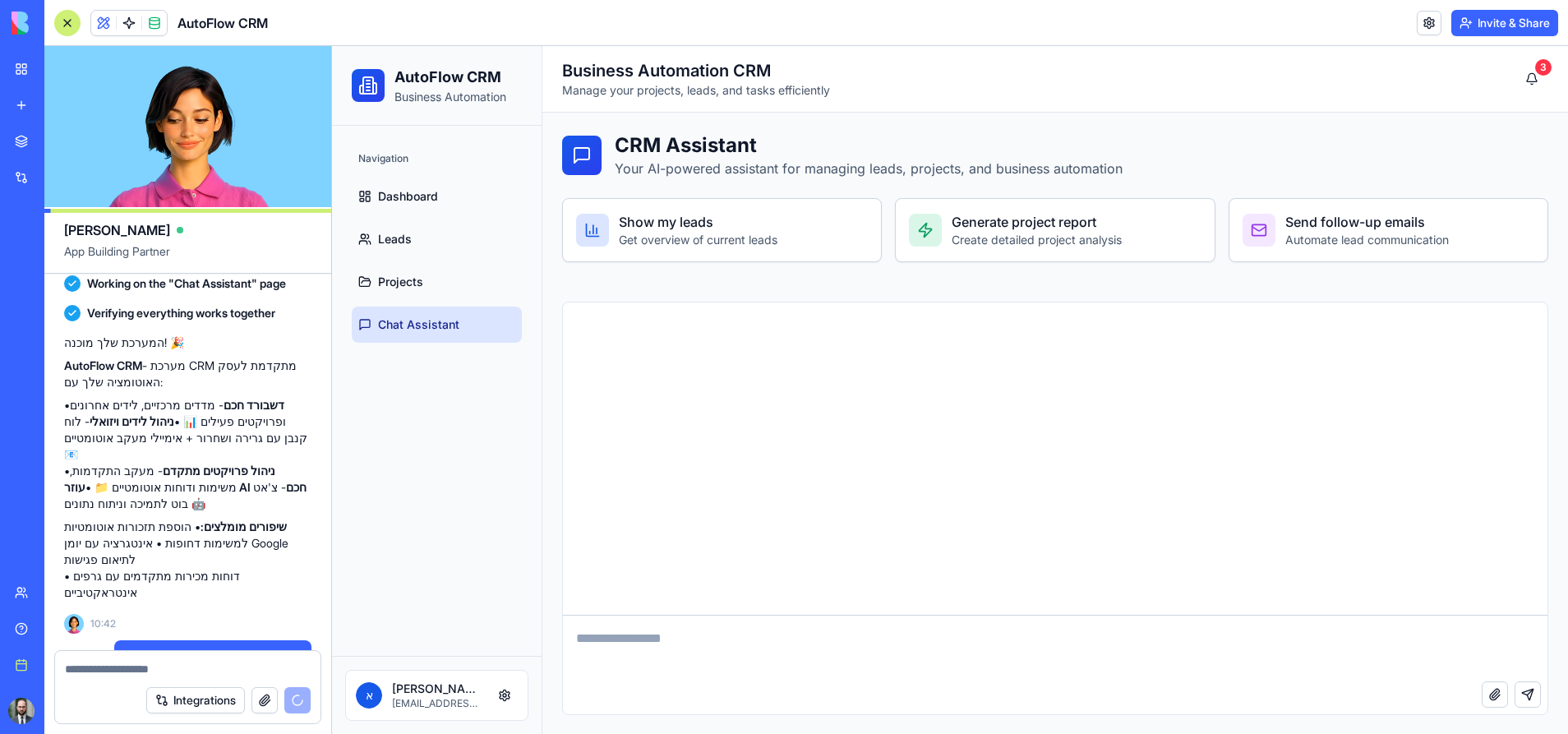
scroll to position [1855, 0]
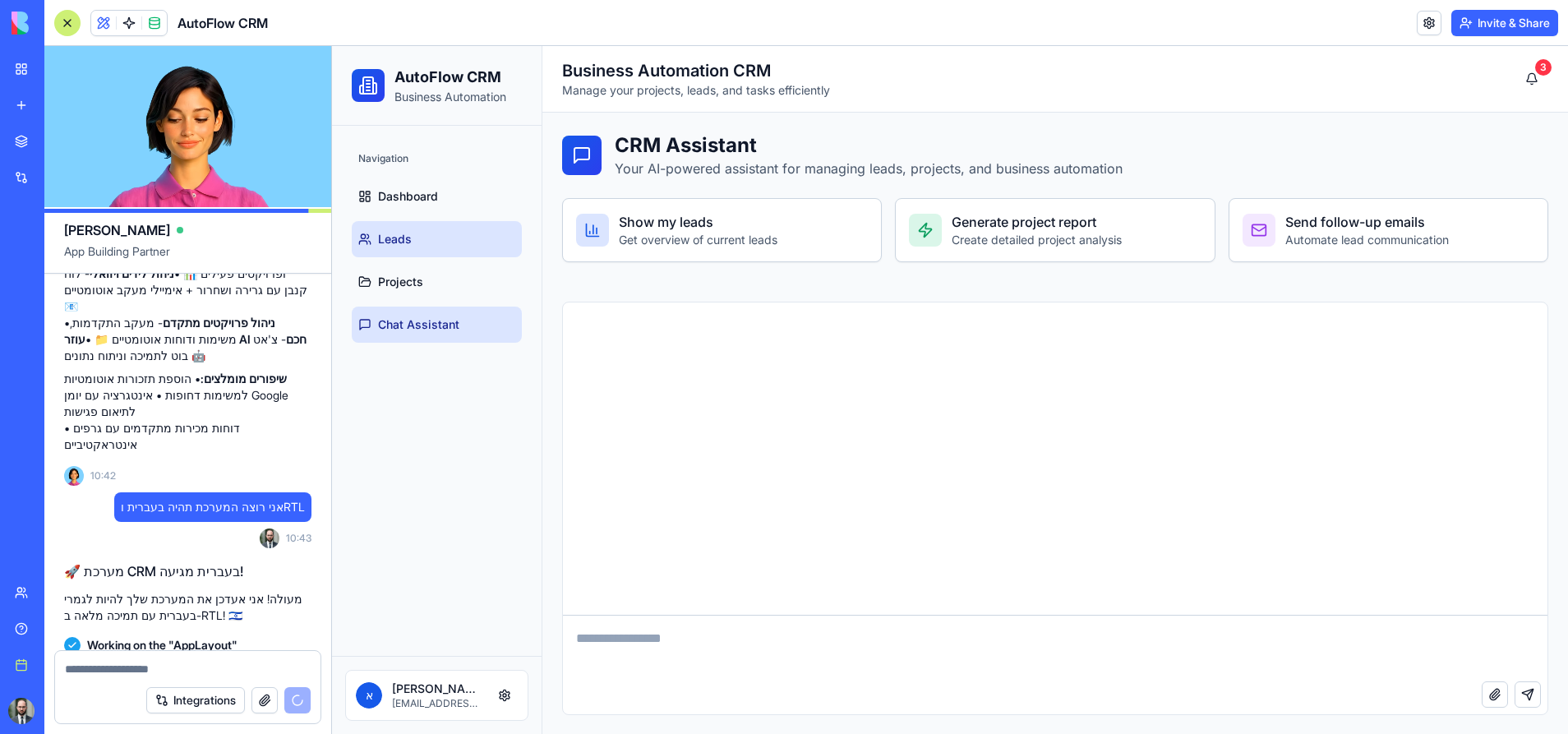
click at [425, 255] on link "Leads" at bounding box center [437, 238] width 170 height 36
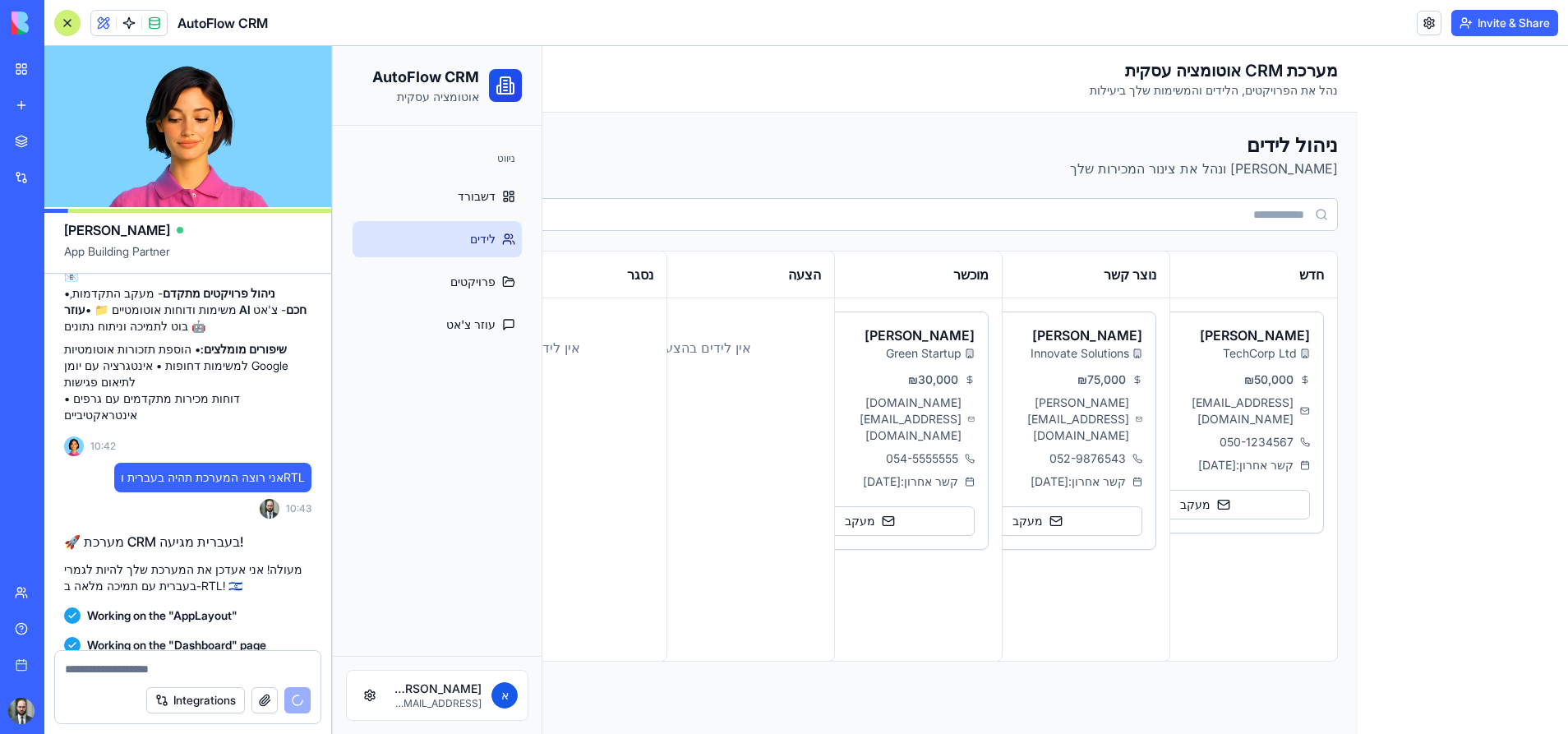
scroll to position [2076, 0]
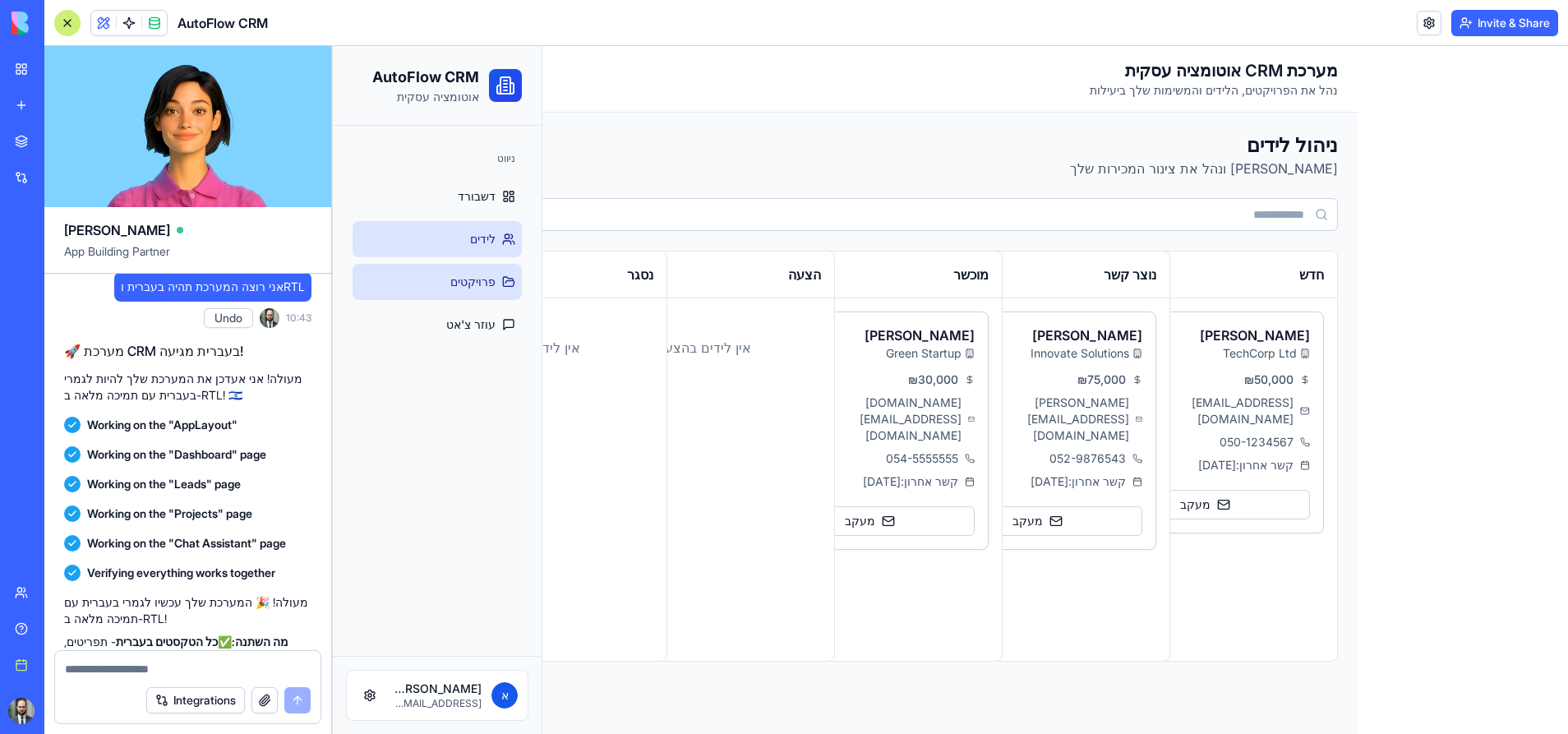
click at [493, 279] on span "פרויקטים" at bounding box center [473, 282] width 46 height 17
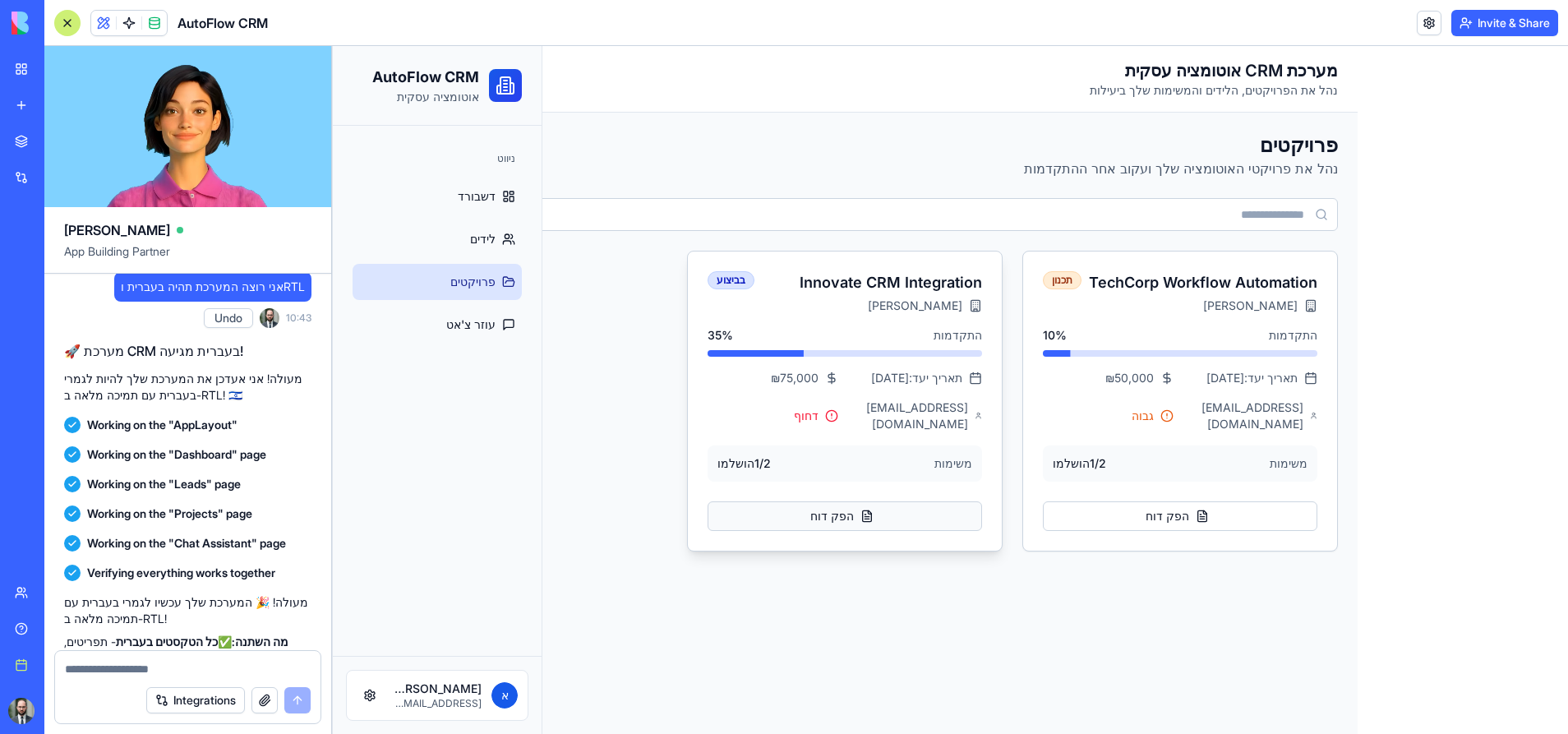
click at [848, 503] on button "הפק דוח" at bounding box center [845, 516] width 275 height 30
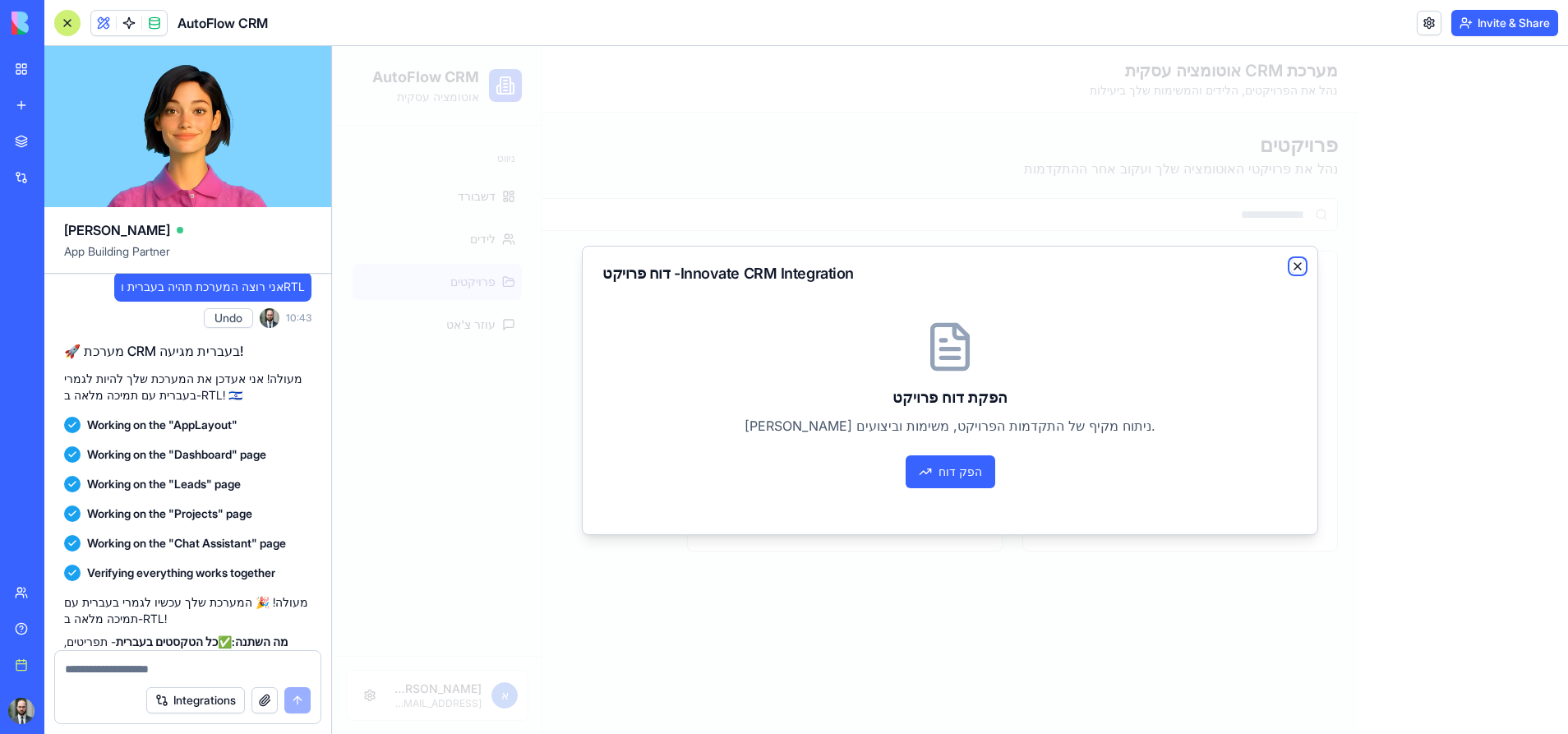
click at [1297, 267] on icon "button" at bounding box center [1298, 265] width 7 height 7
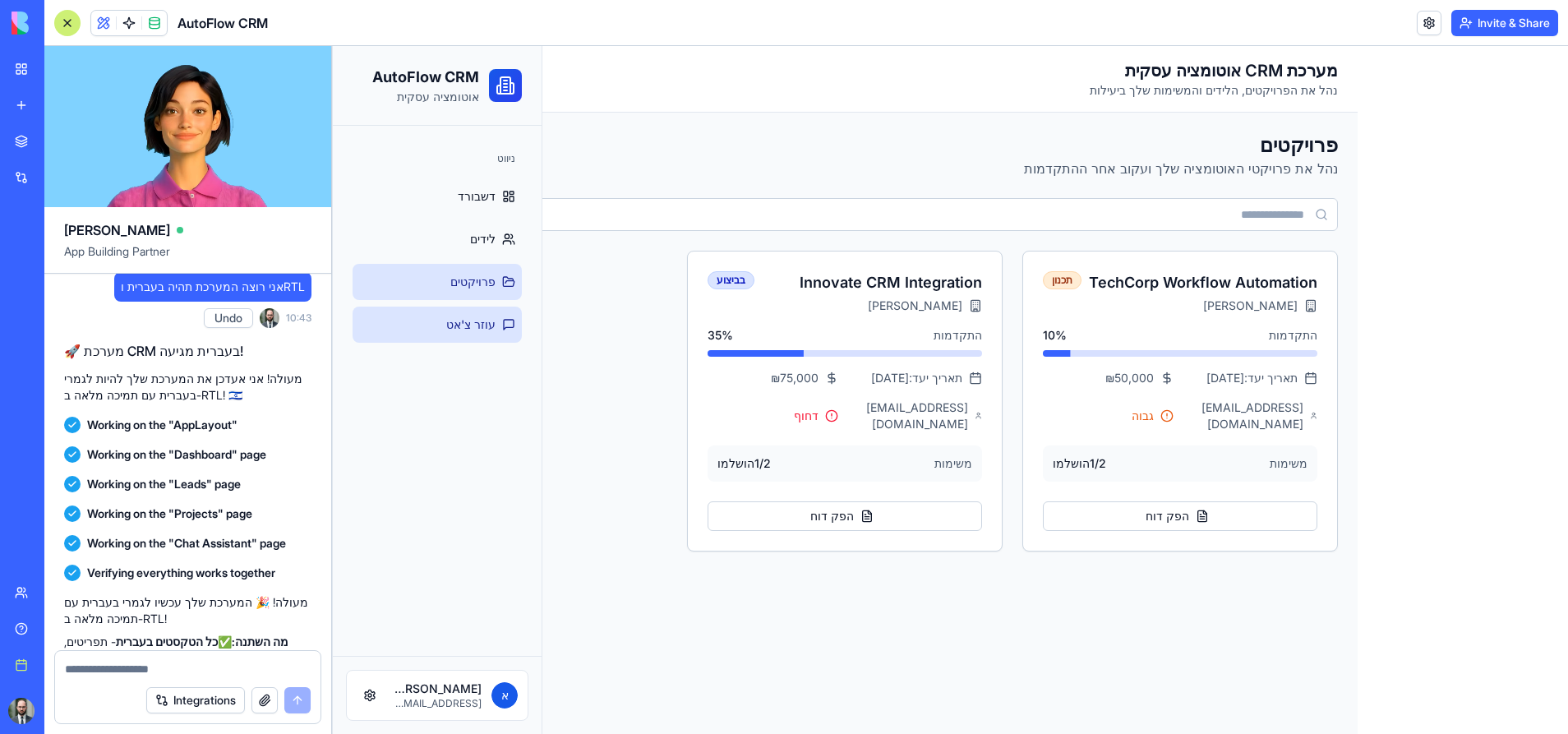
click at [471, 337] on link "עוזר צ'אט" at bounding box center [438, 324] width 170 height 36
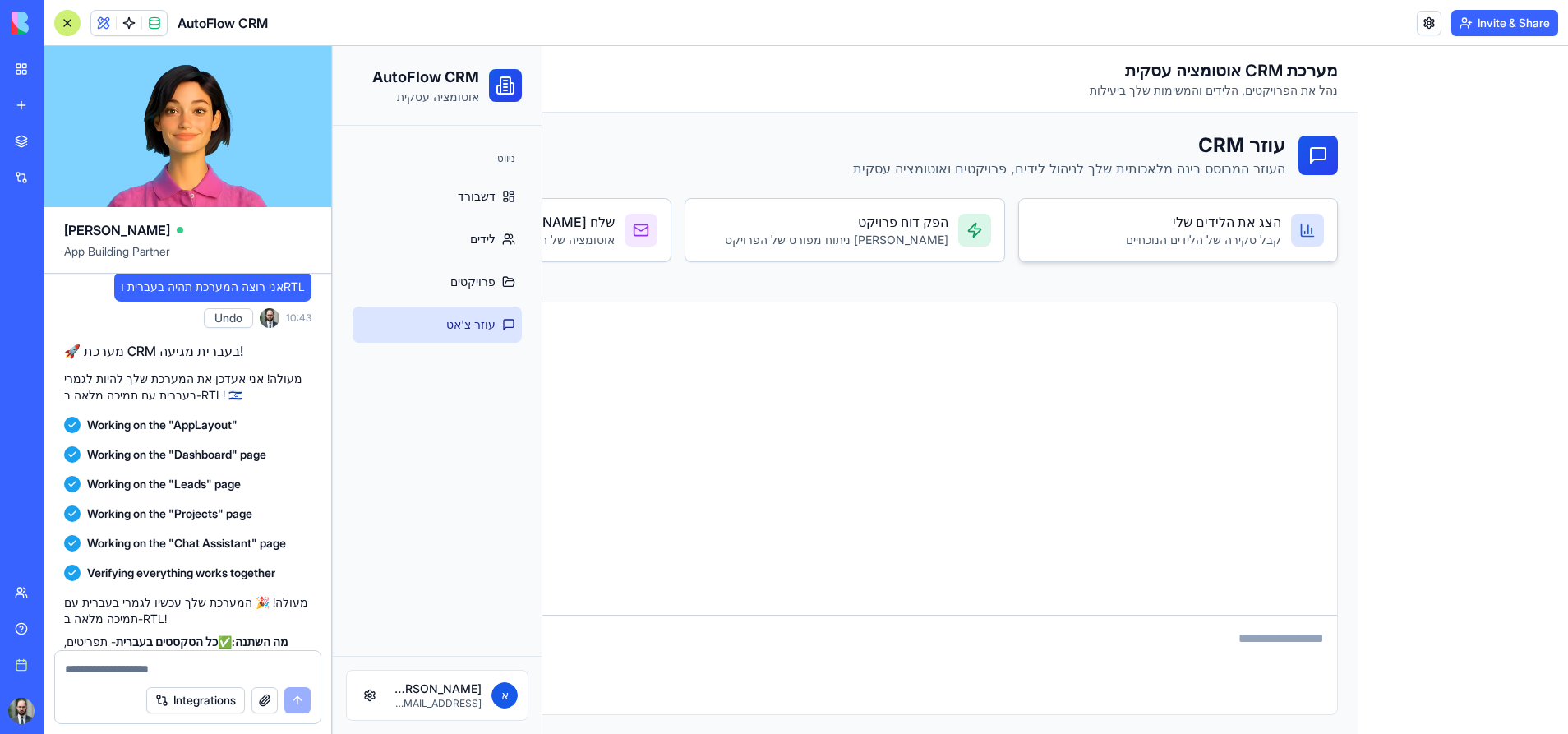
click at [1164, 229] on h3 "הצג את הלידים שלי" at bounding box center [1204, 222] width 156 height 20
click at [1217, 651] on textarea at bounding box center [845, 647] width 985 height 66
click at [502, 192] on icon at bounding box center [509, 197] width 13 height 13
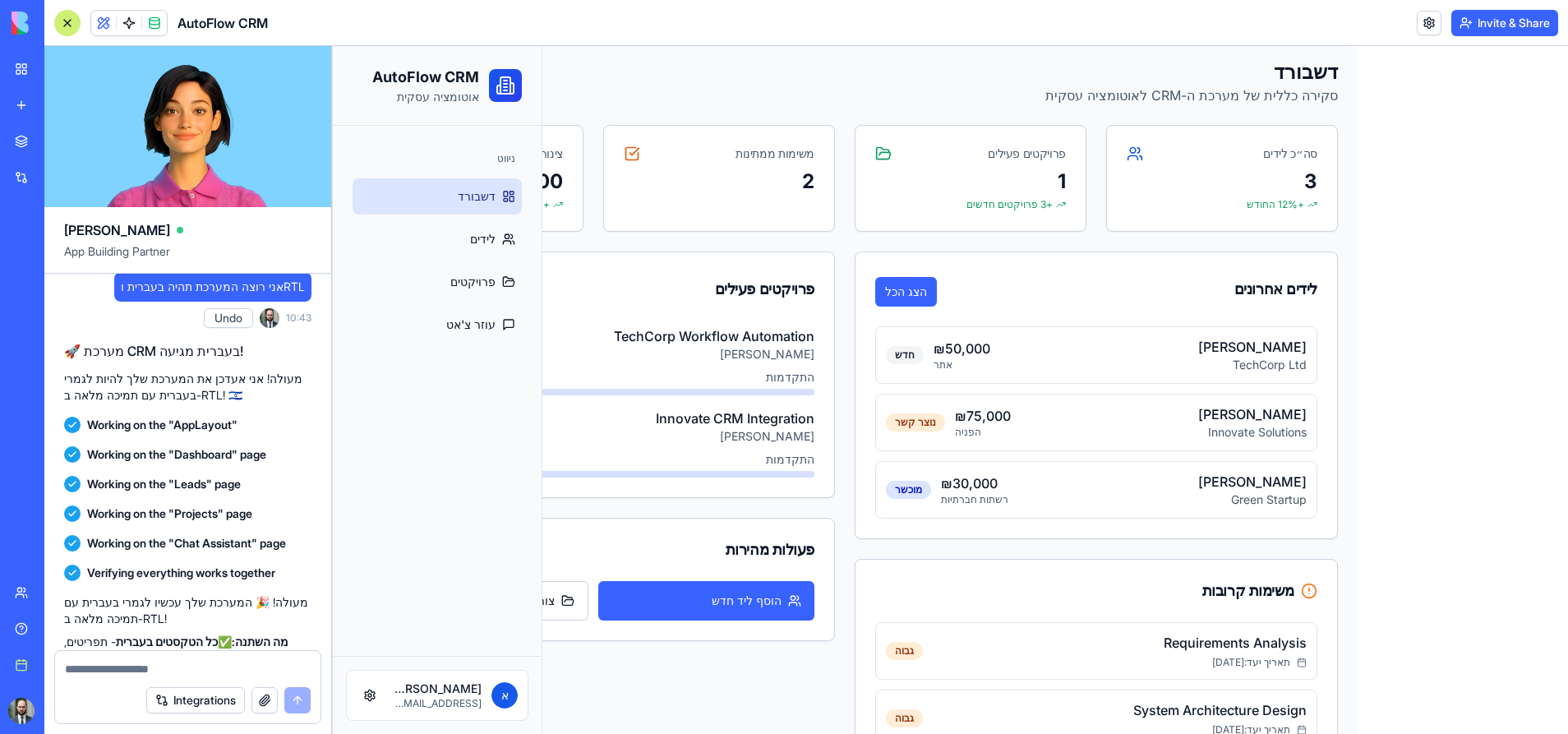
scroll to position [194, 0]
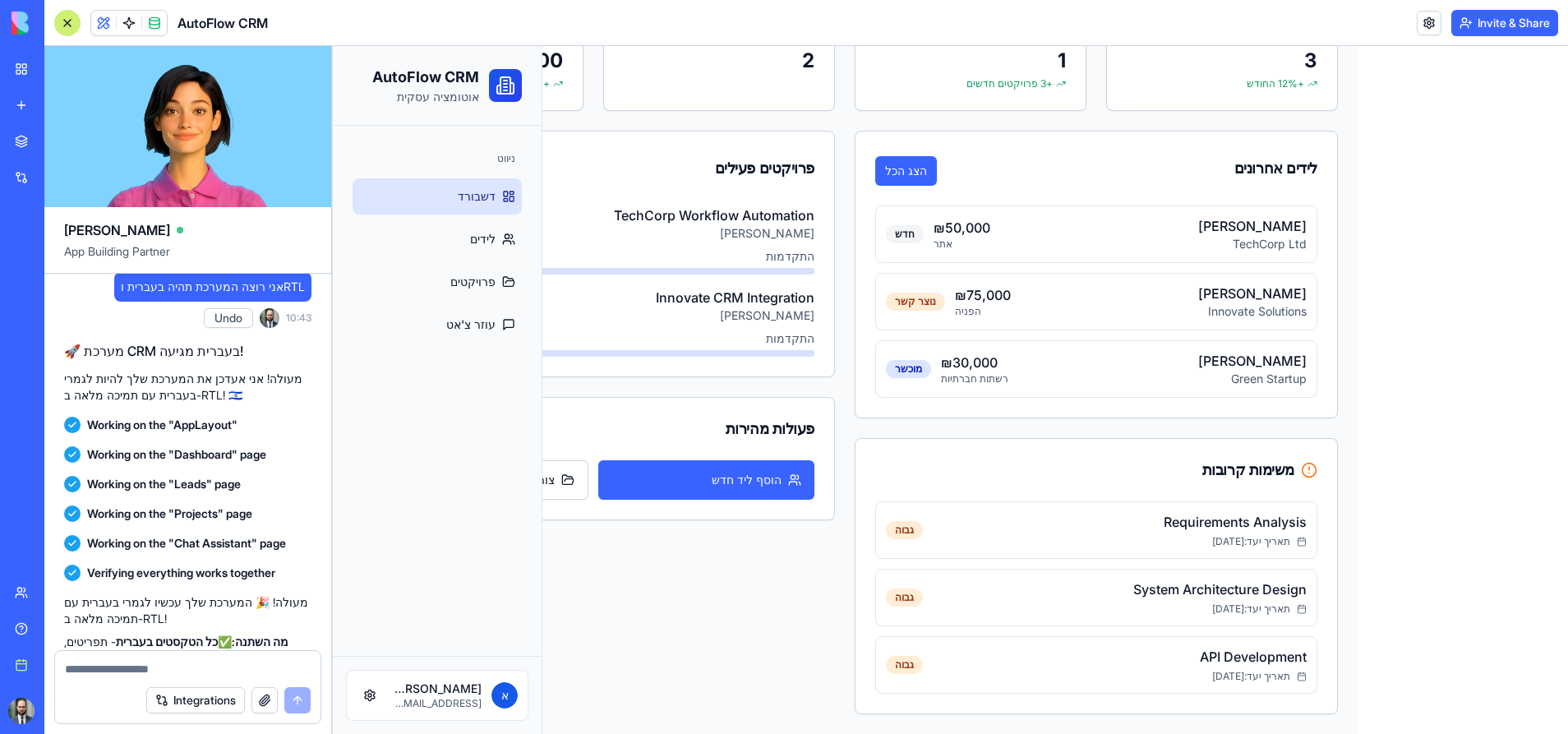
click at [265, 698] on button "button" at bounding box center [265, 700] width 26 height 26
click at [158, 22] on span at bounding box center [154, 22] width 46 height 46
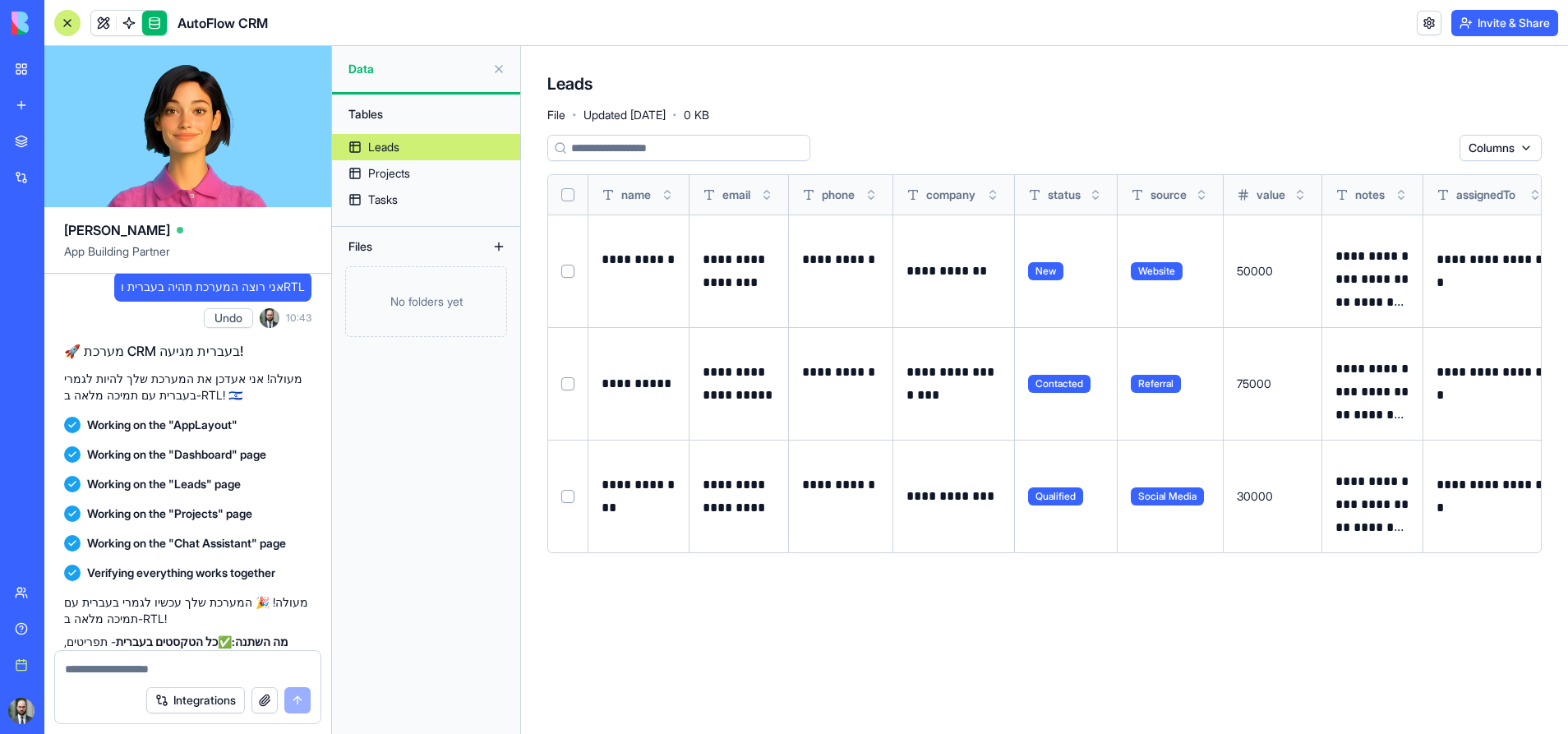
click at [374, 153] on div "Leads" at bounding box center [384, 147] width 32 height 17
click at [391, 178] on div "Projects" at bounding box center [389, 173] width 42 height 17
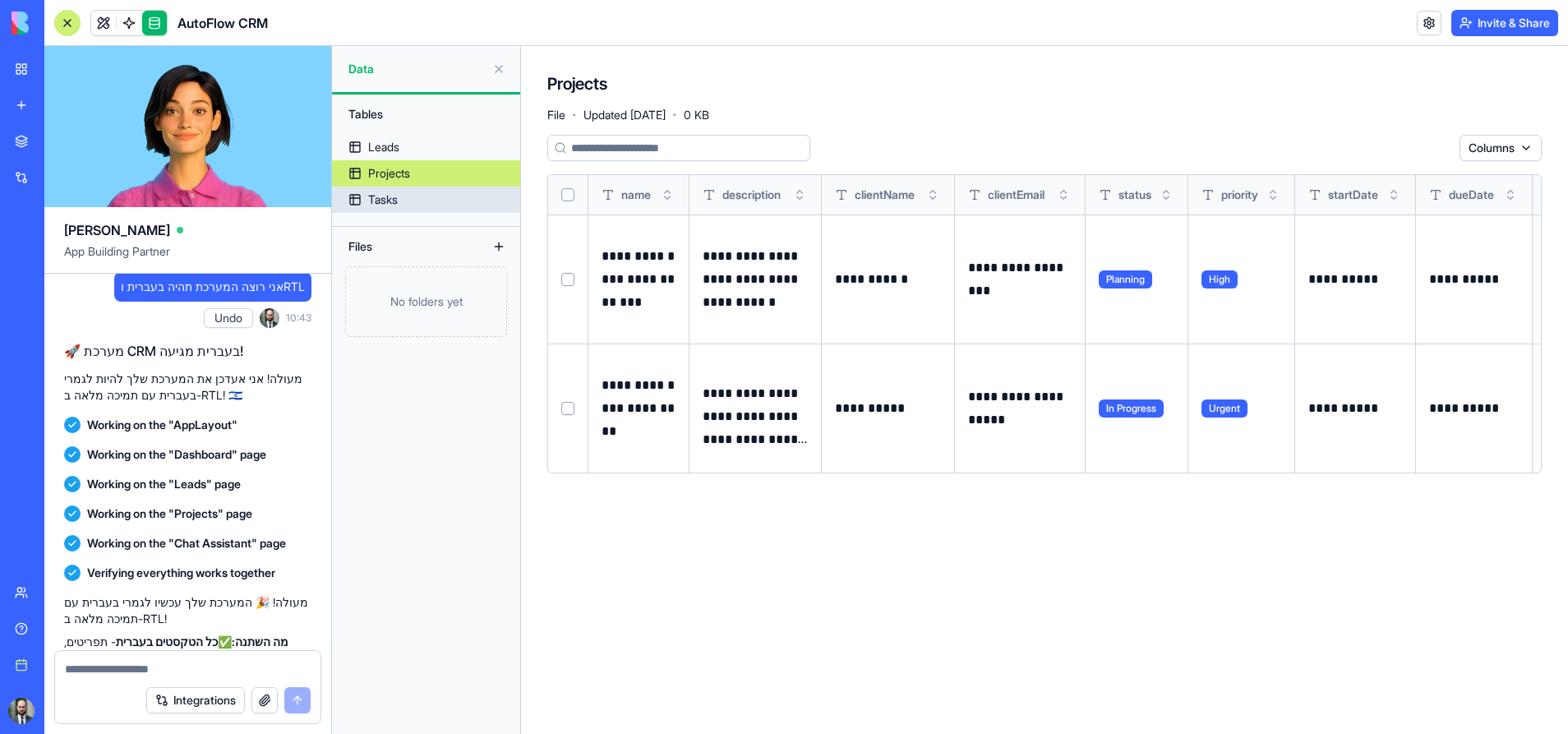
click at [389, 193] on div "Tasks" at bounding box center [383, 200] width 30 height 17
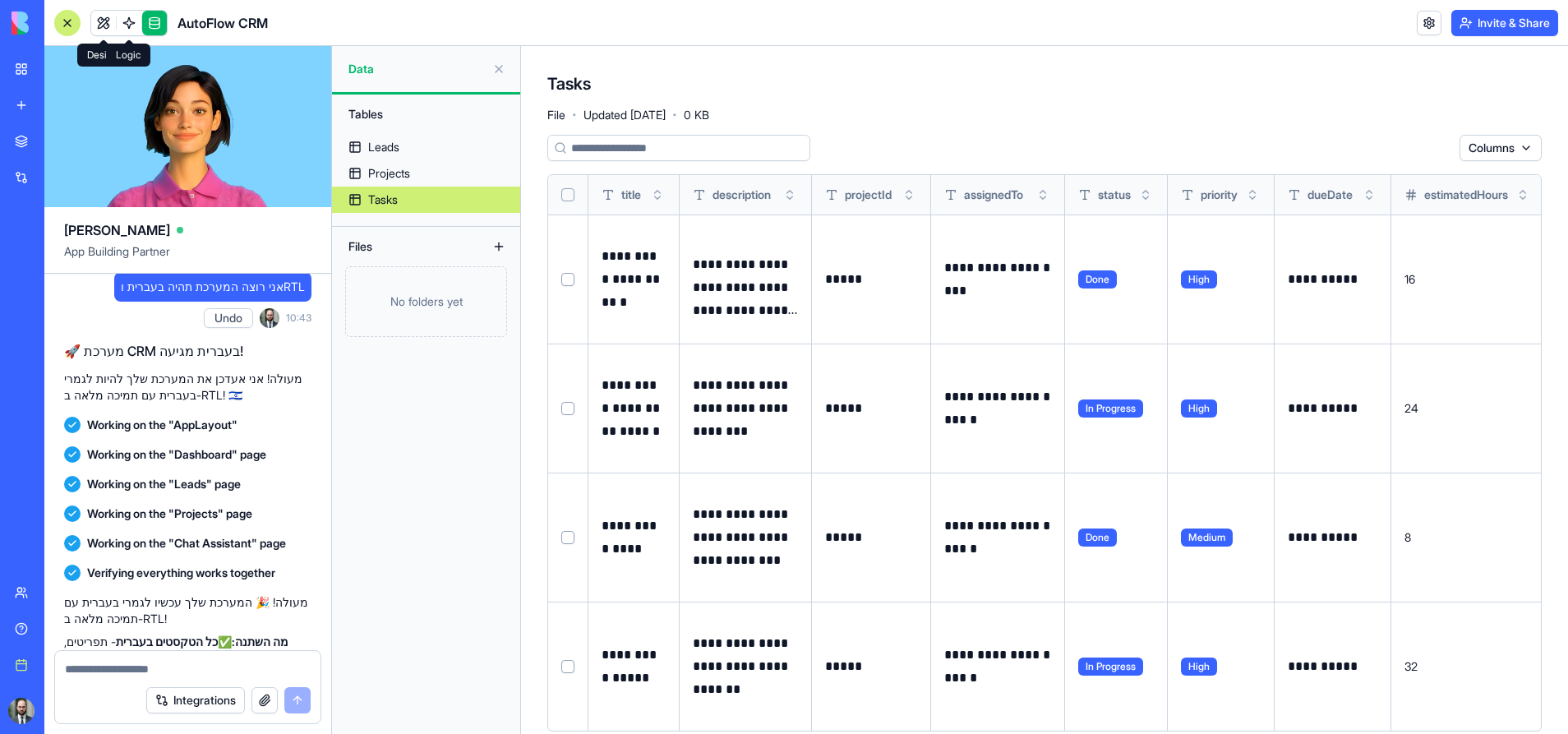
click at [117, 19] on link at bounding box center [129, 22] width 24 height 24
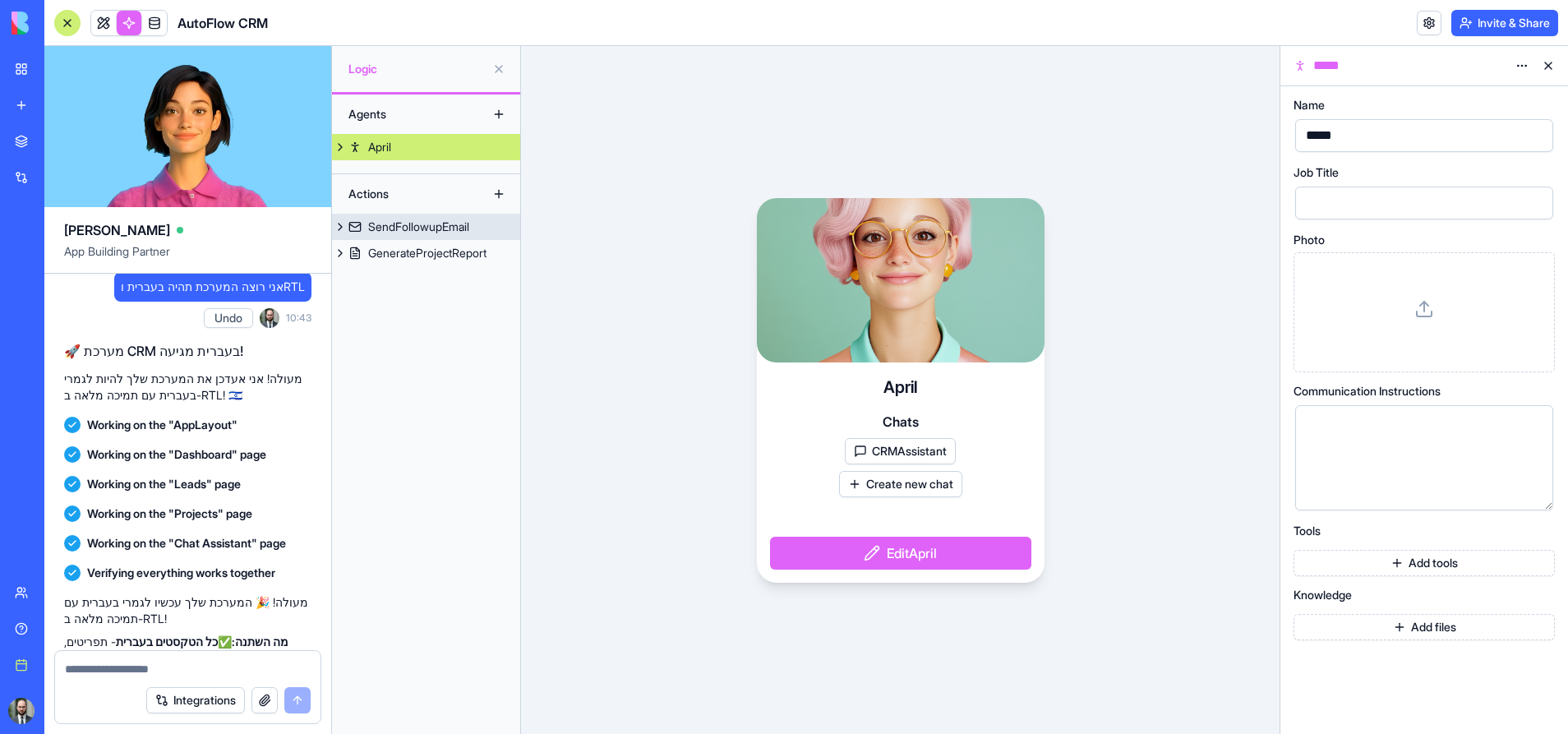
click at [399, 231] on div "SendFollowupEmail" at bounding box center [418, 227] width 102 height 17
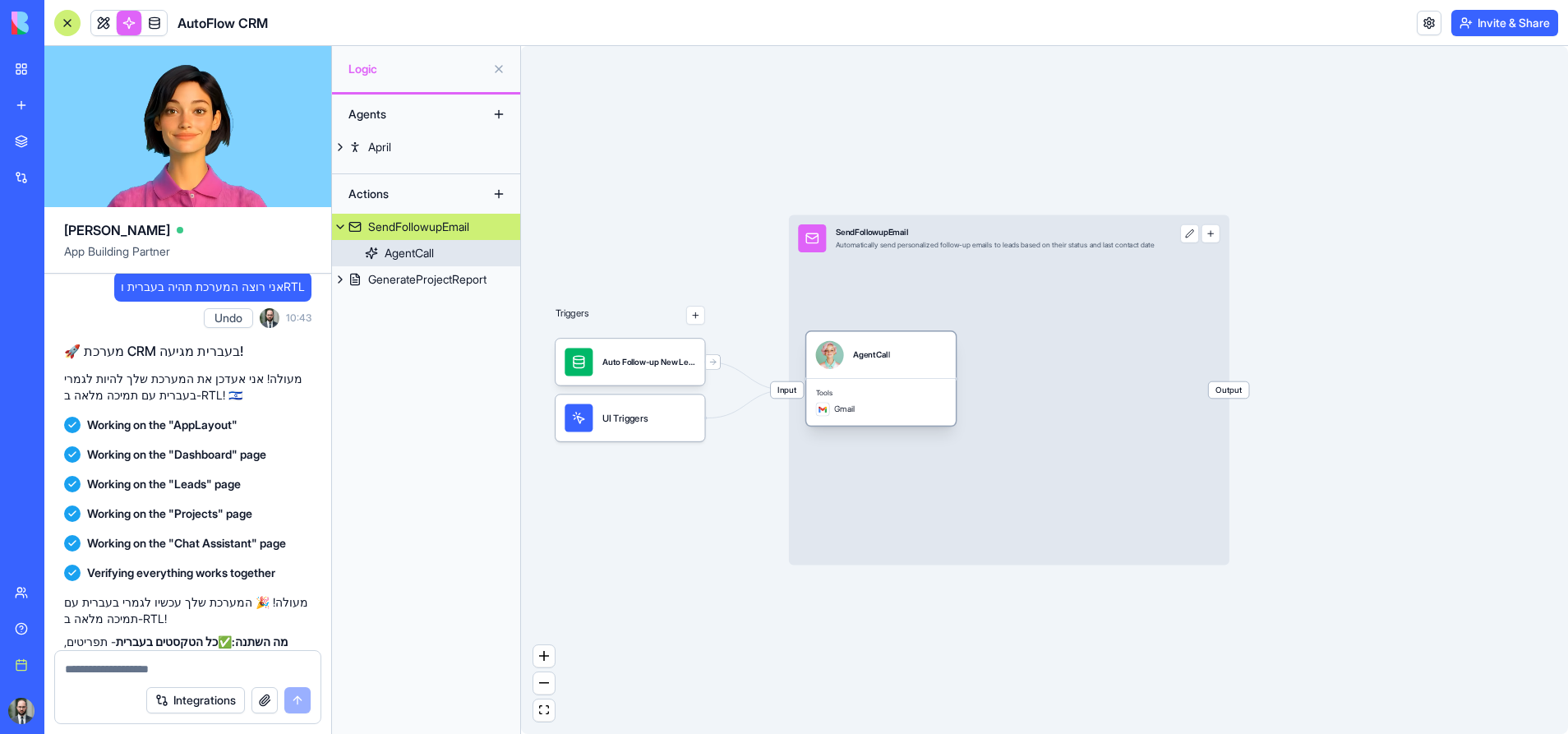
click at [406, 254] on div "AgentCall" at bounding box center [409, 253] width 49 height 17
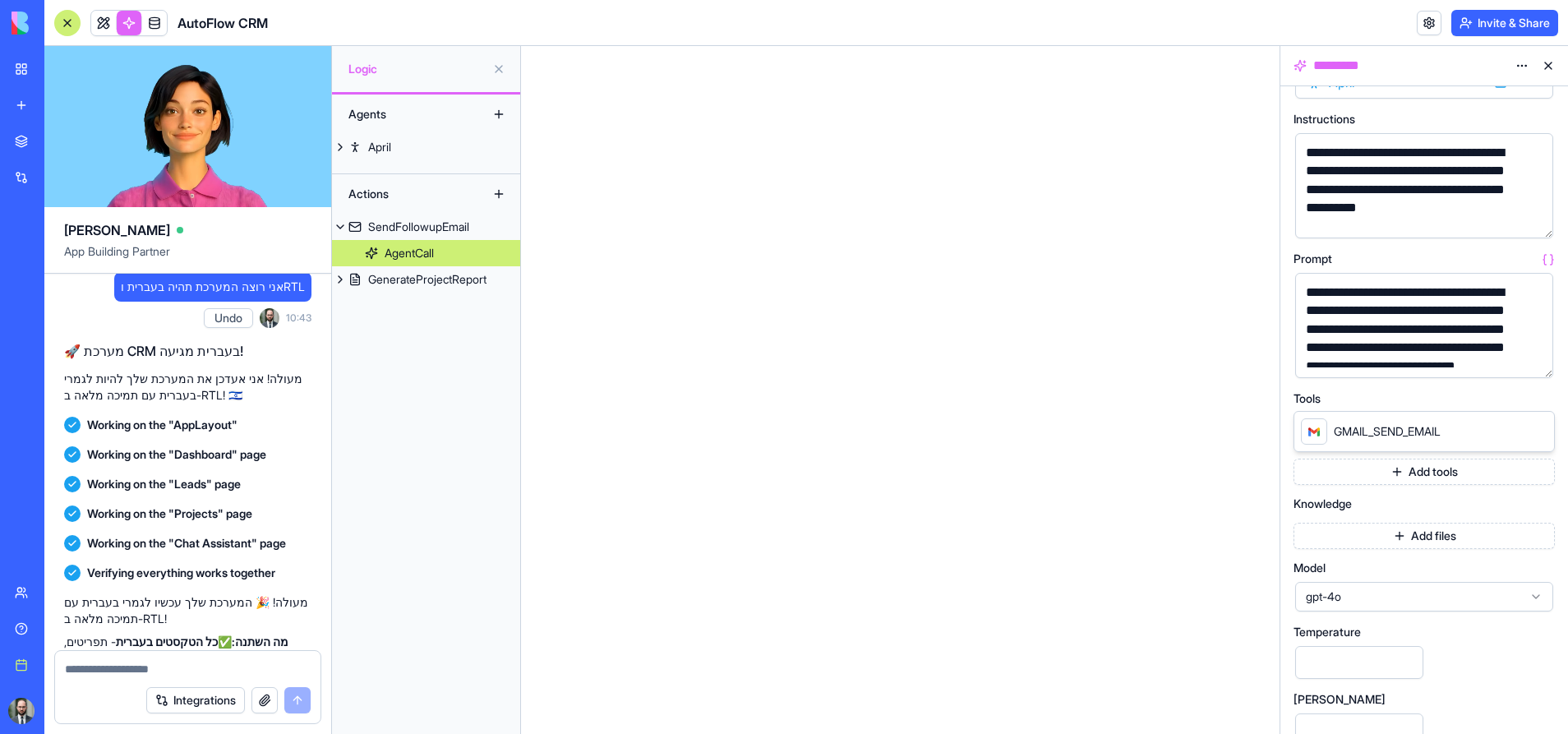
scroll to position [80, 0]
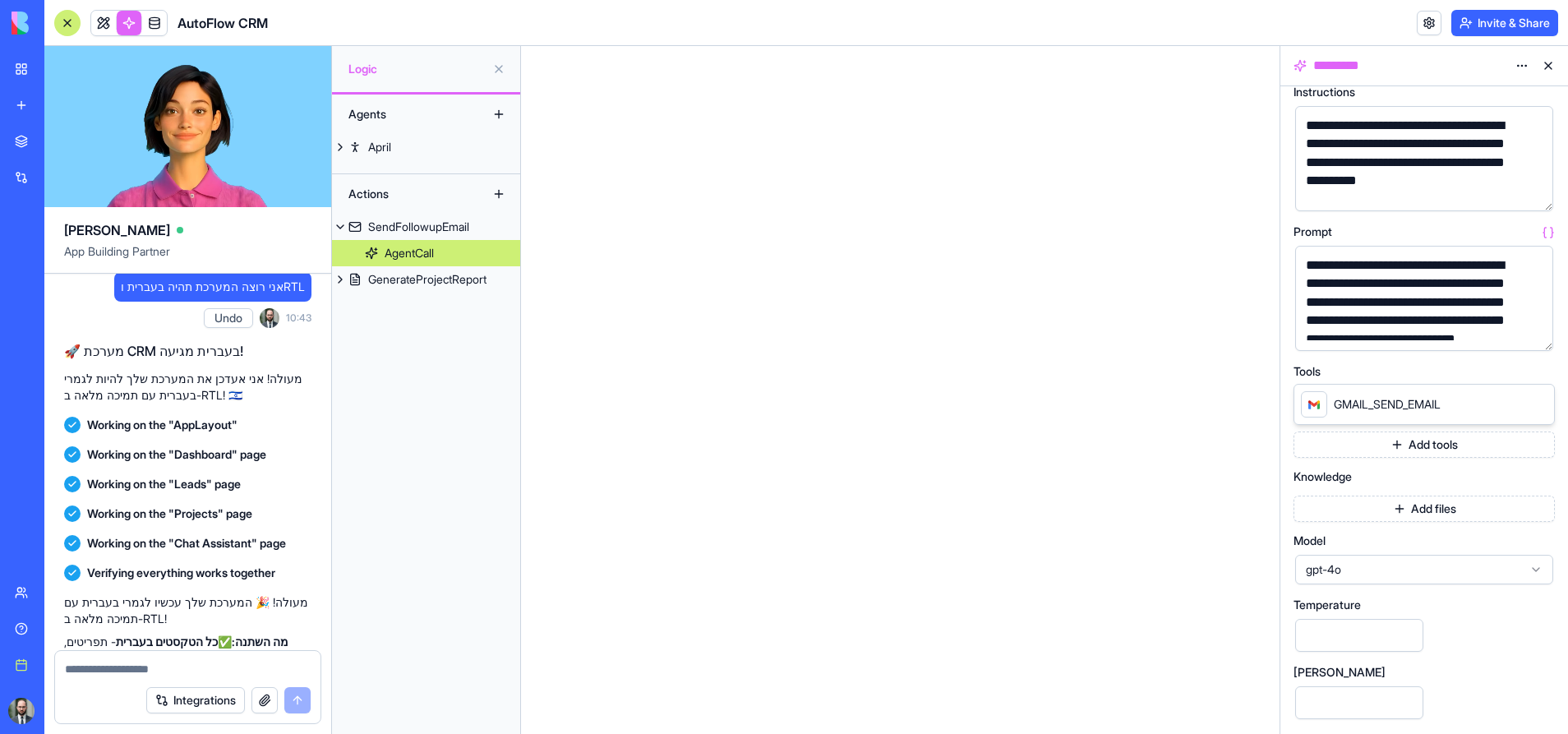
click at [375, 262] on link "AgentCall" at bounding box center [426, 253] width 188 height 26
click at [375, 263] on link "AgentCall" at bounding box center [426, 253] width 188 height 26
click at [370, 269] on link "GenerateProjectReport" at bounding box center [426, 279] width 188 height 26
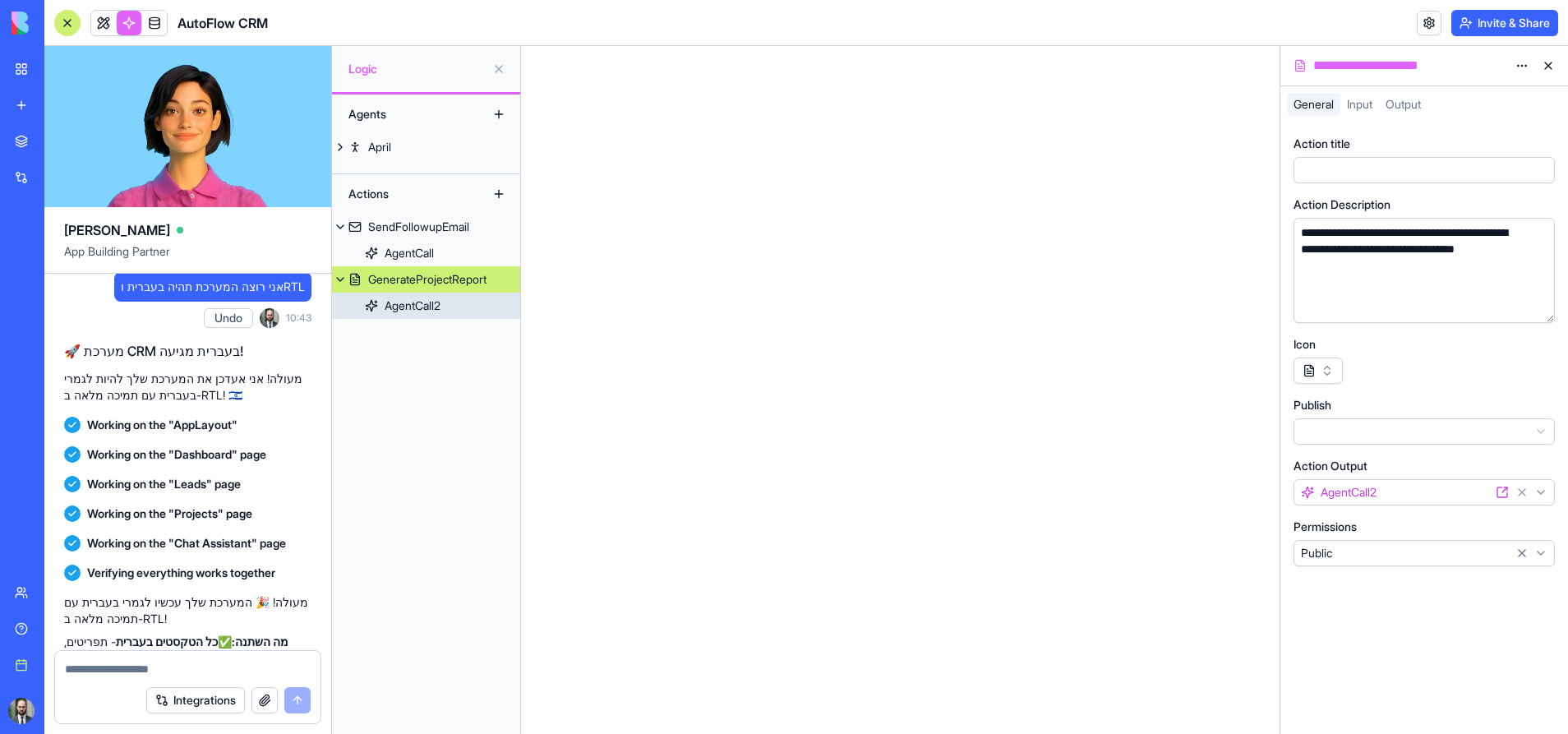
click at [390, 306] on div "AgentCall2" at bounding box center [413, 306] width 56 height 17
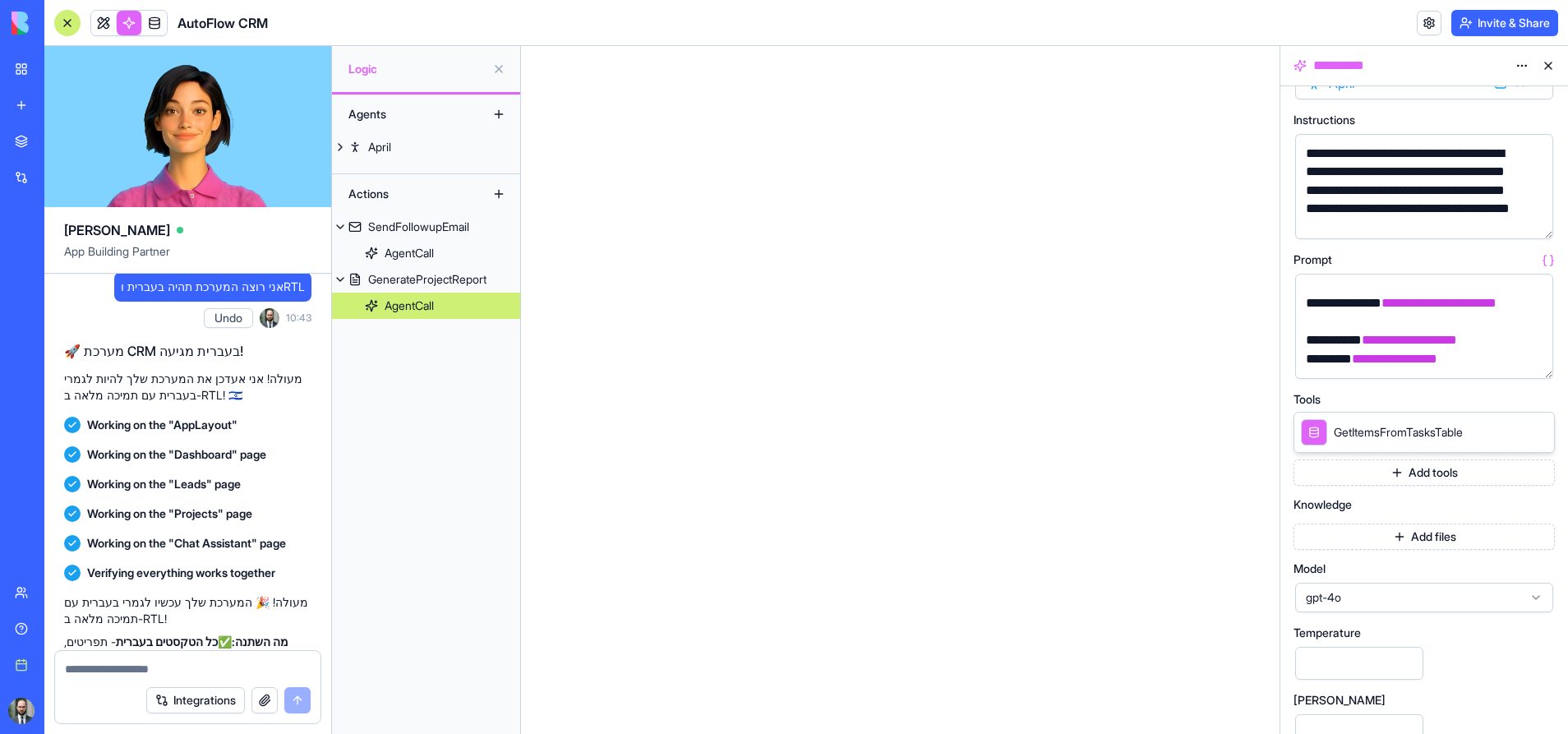
scroll to position [80, 0]
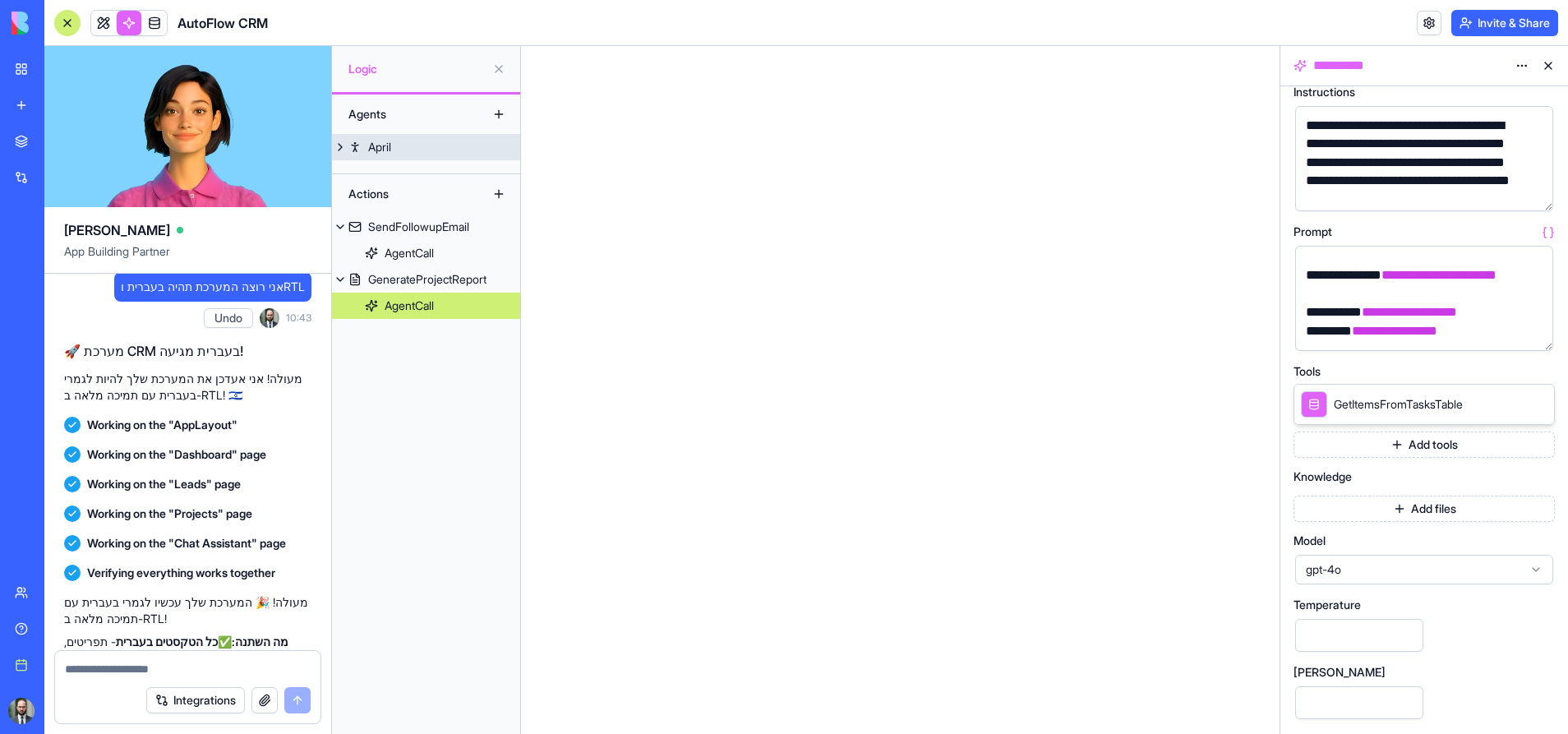
click at [391, 140] on div "April" at bounding box center [379, 147] width 23 height 17
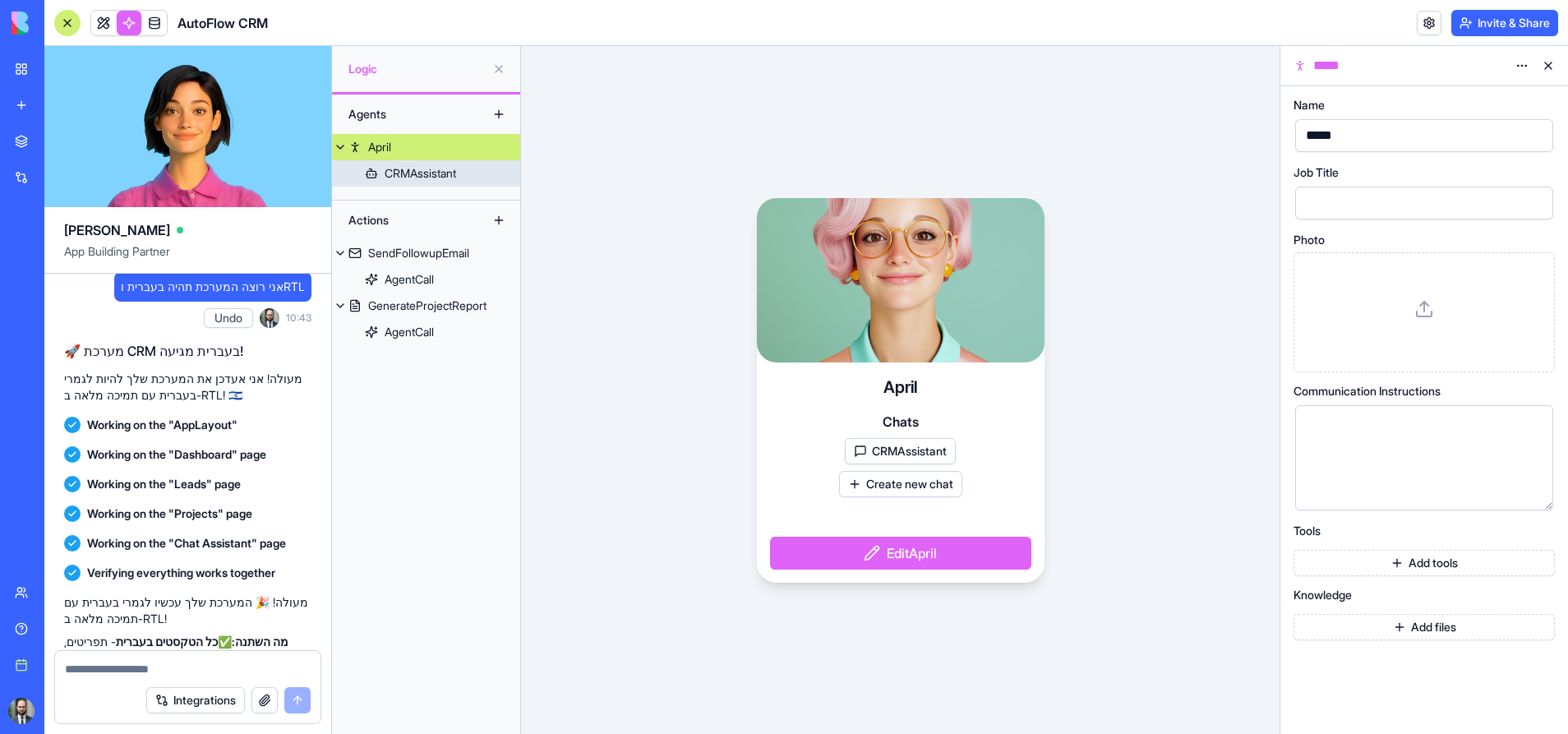
click at [380, 170] on link "CRMAssistant" at bounding box center [426, 173] width 188 height 26
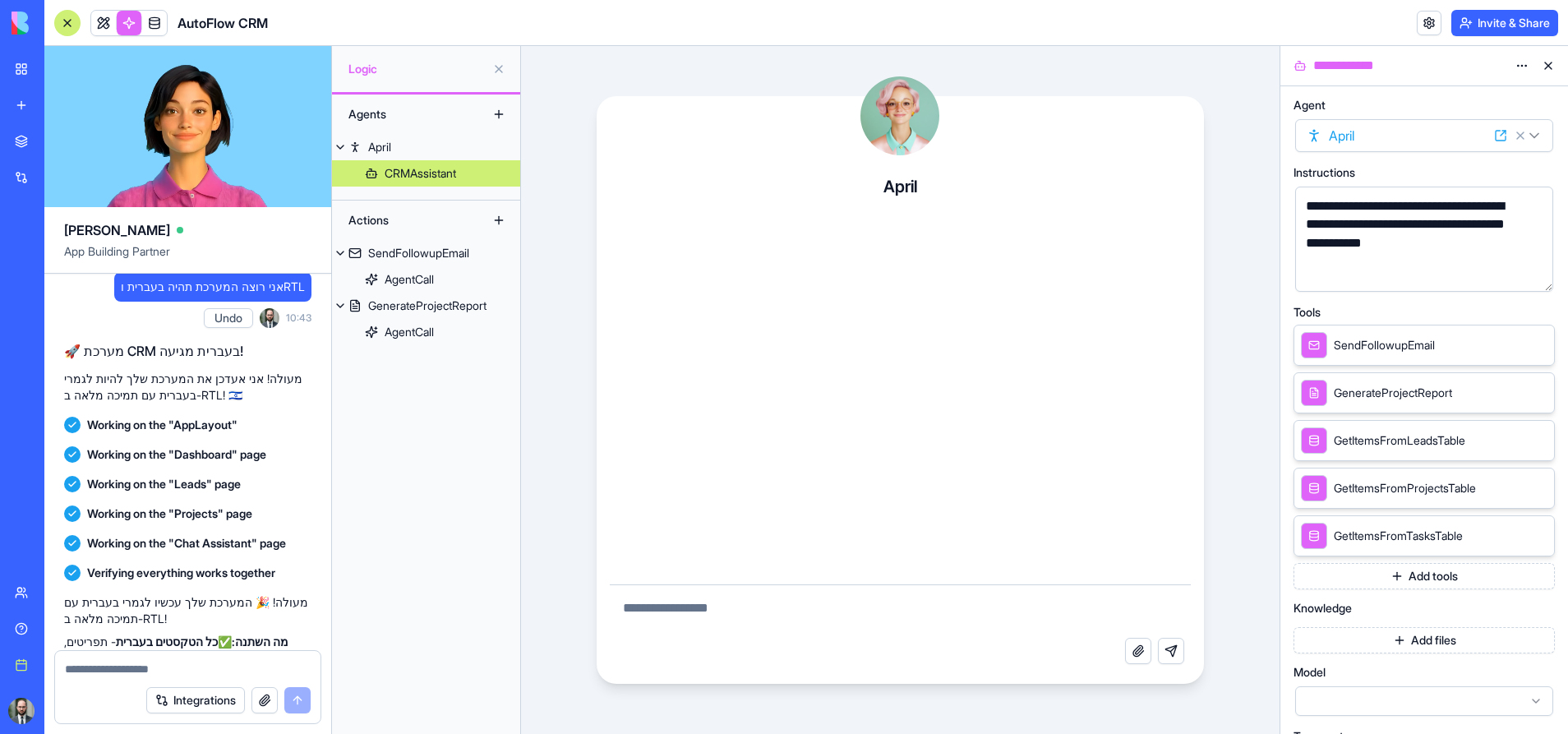
click at [501, 63] on button at bounding box center [498, 69] width 26 height 26
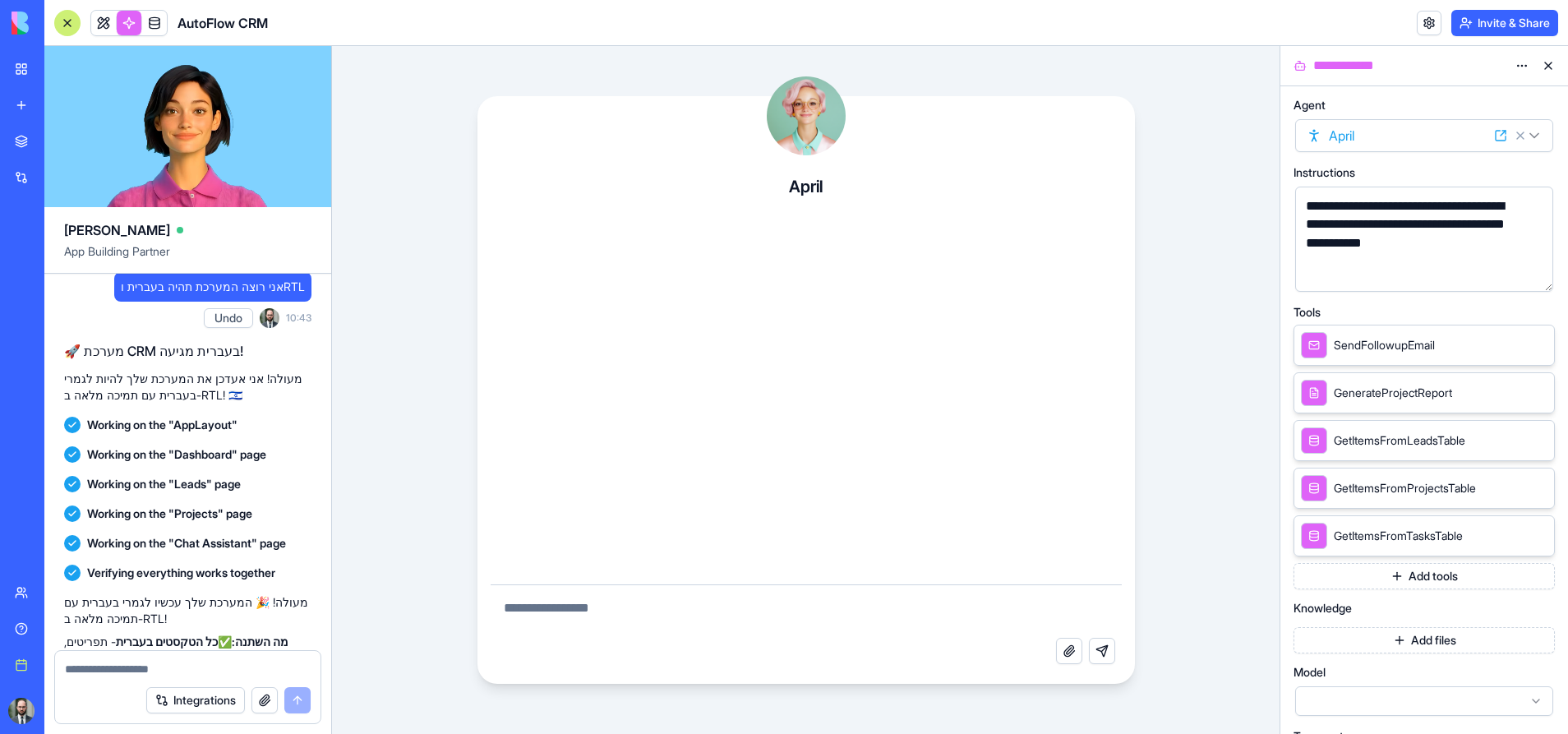
click at [919, 402] on div at bounding box center [807, 398] width 632 height 373
click at [1424, 133] on html "BETA My workspace New app Marketplace Integrations Recent New App Social Media …" at bounding box center [784, 367] width 1568 height 734
click at [1503, 133] on html "BETA My workspace New app Marketplace Integrations Recent New App Social Media …" at bounding box center [784, 367] width 1568 height 734
click at [1500, 134] on icon at bounding box center [1501, 136] width 13 height 13
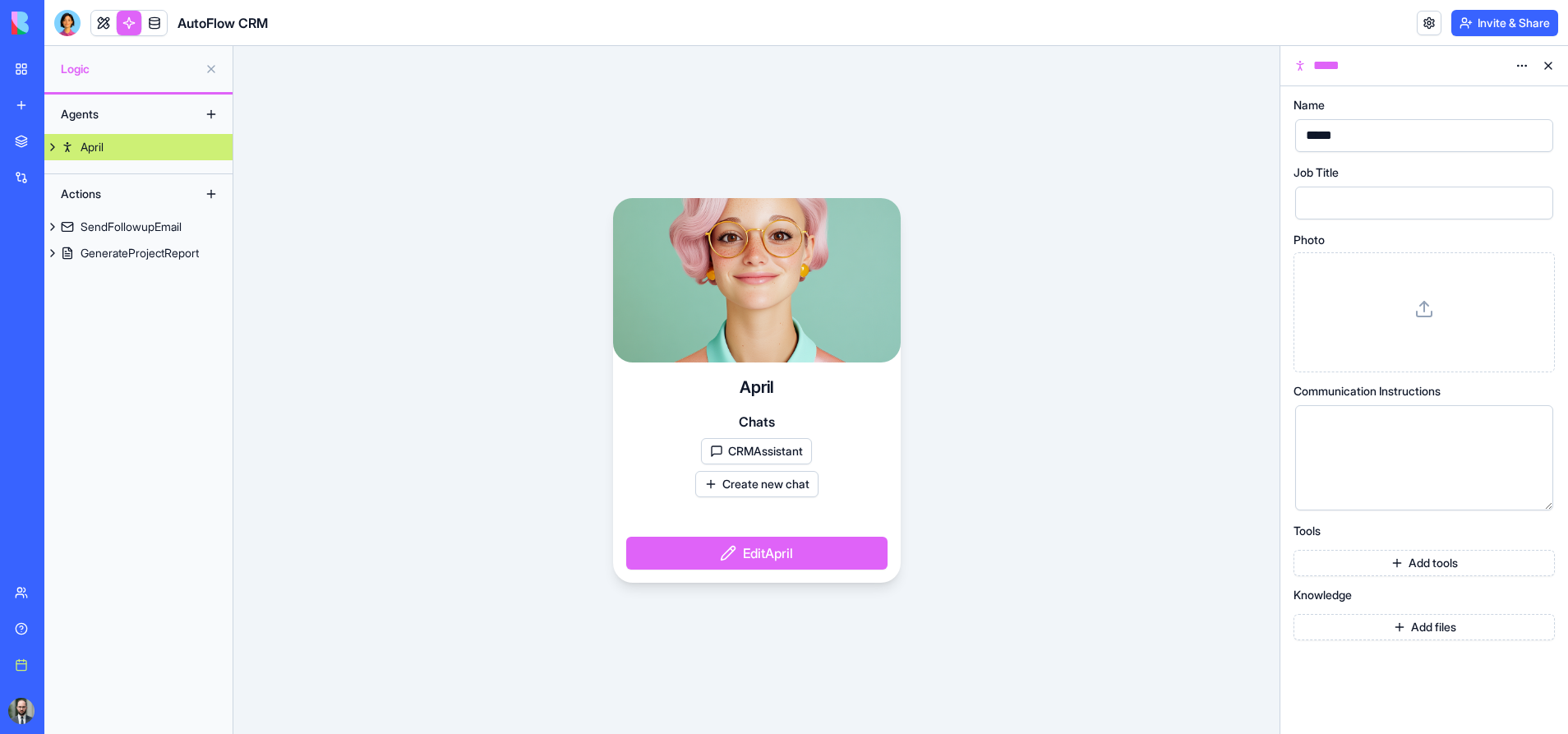
click at [800, 290] on div at bounding box center [757, 280] width 288 height 164
click at [791, 453] on button "CRMAssistant" at bounding box center [757, 451] width 111 height 26
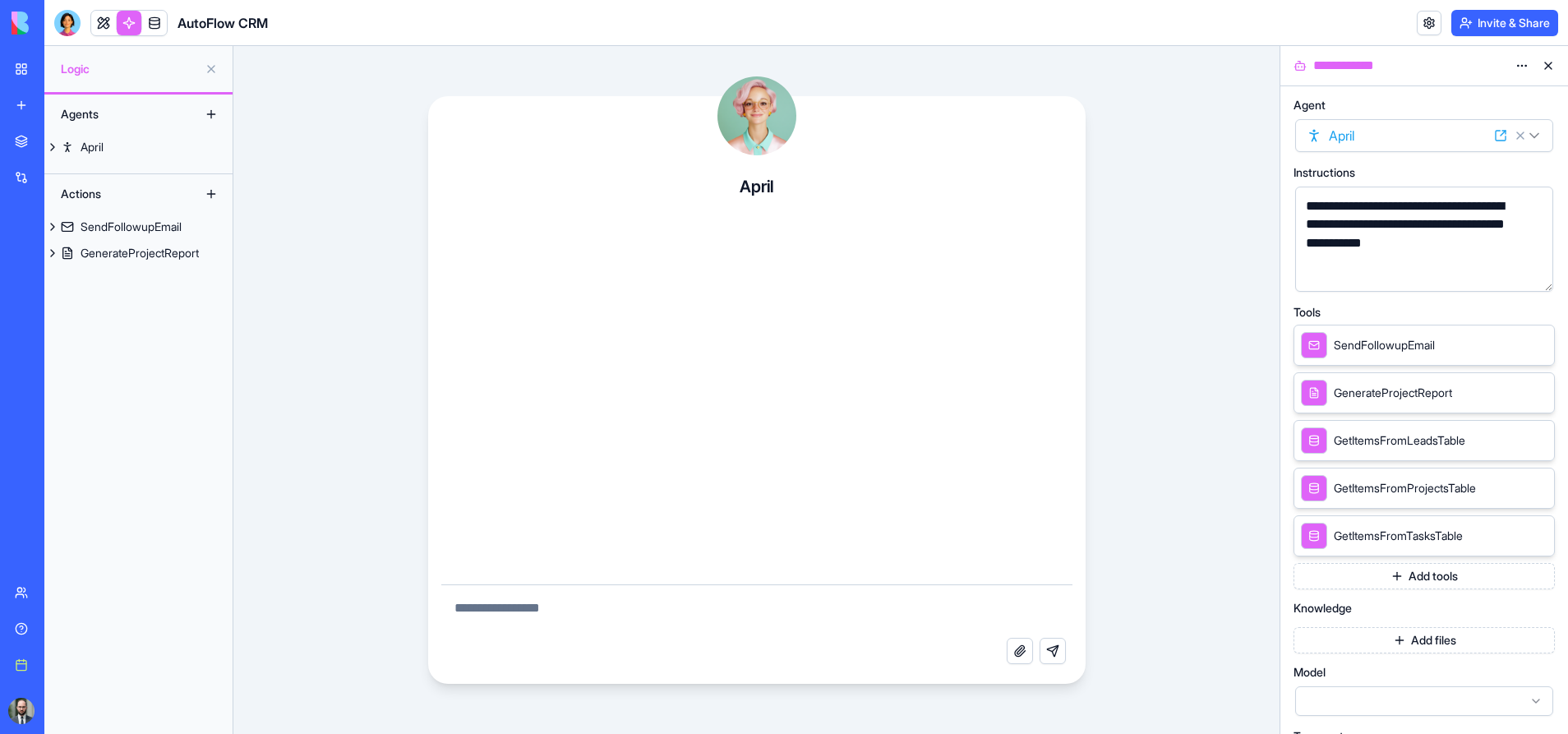
scroll to position [131, 0]
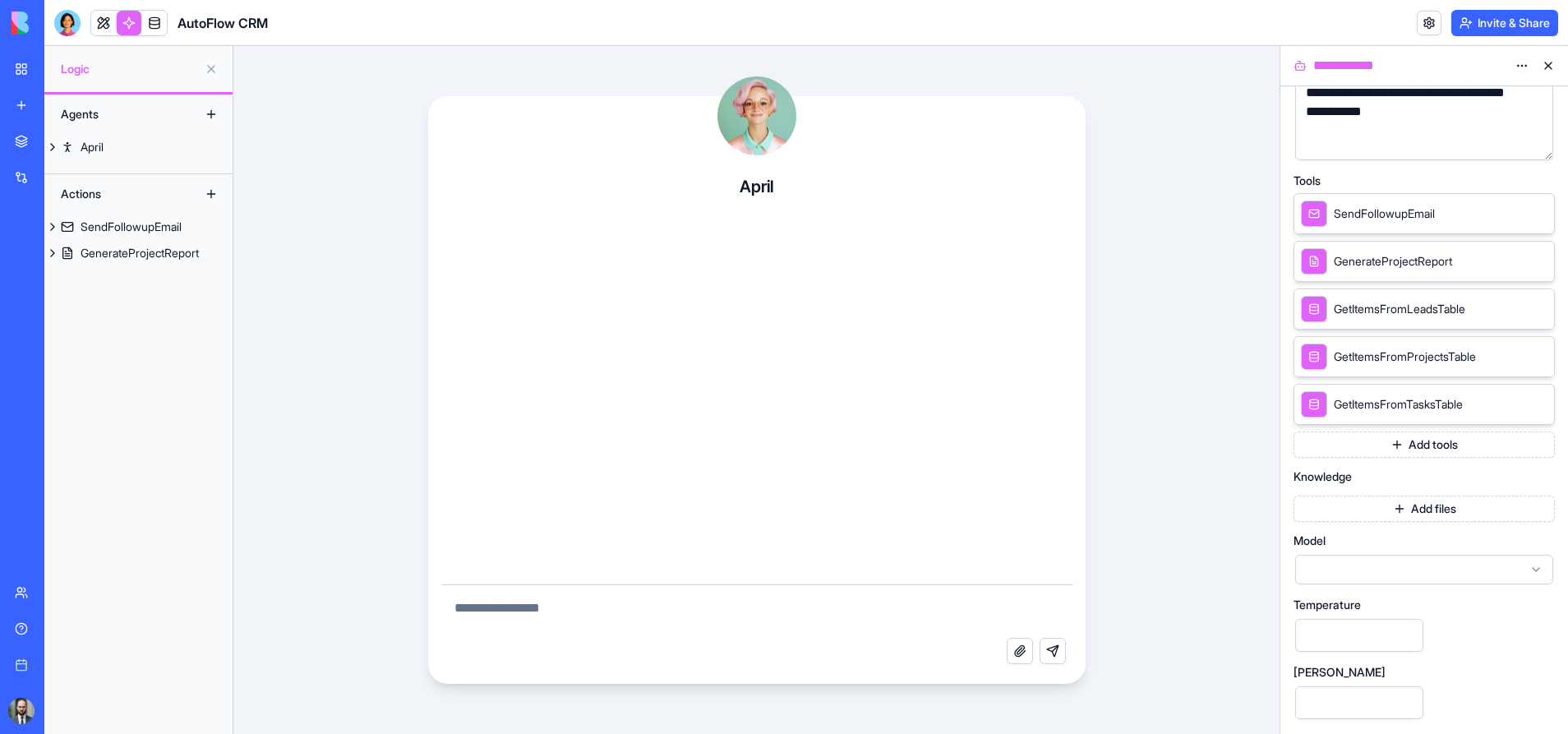
click at [1413, 443] on button "Add tools" at bounding box center [1425, 444] width 262 height 26
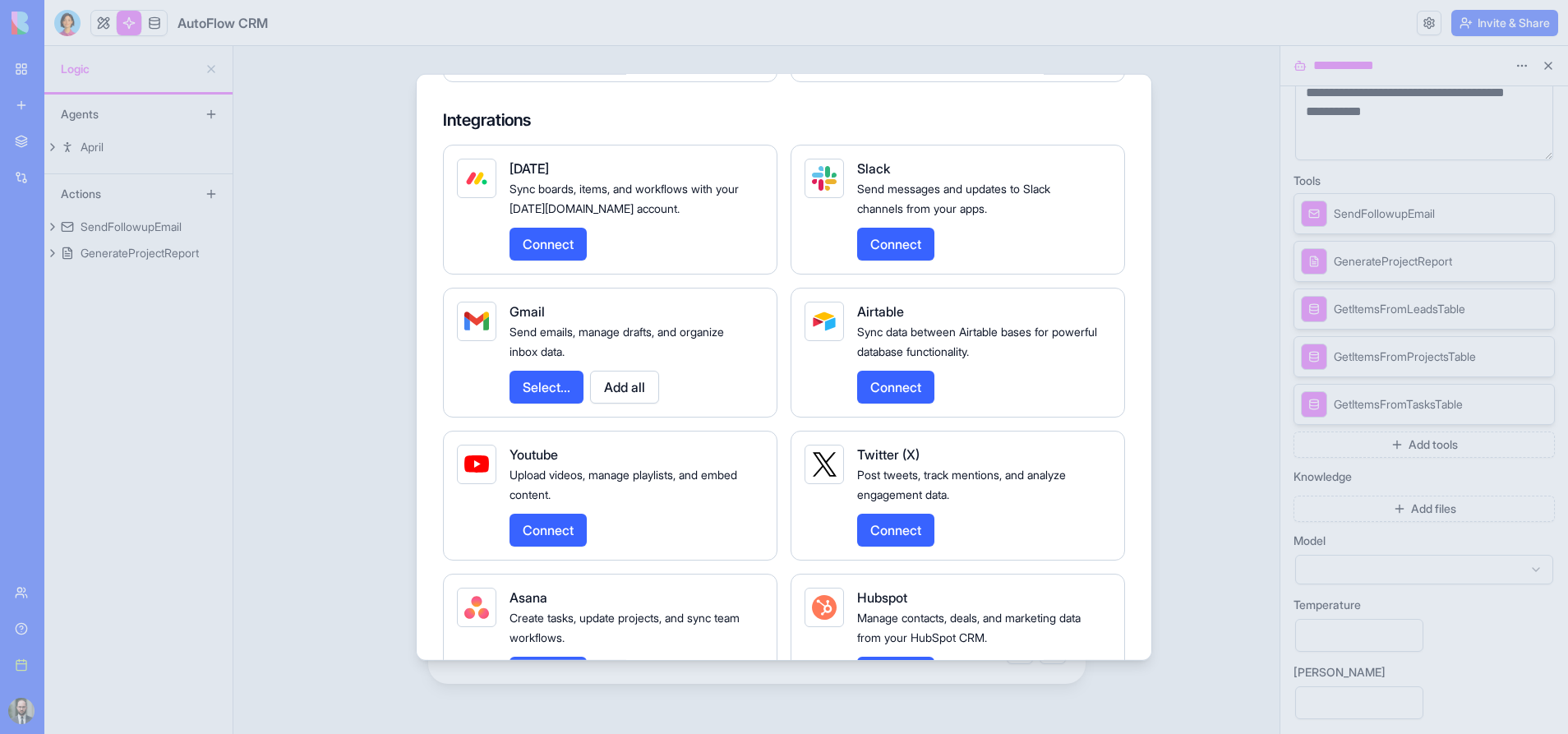
scroll to position [1806, 0]
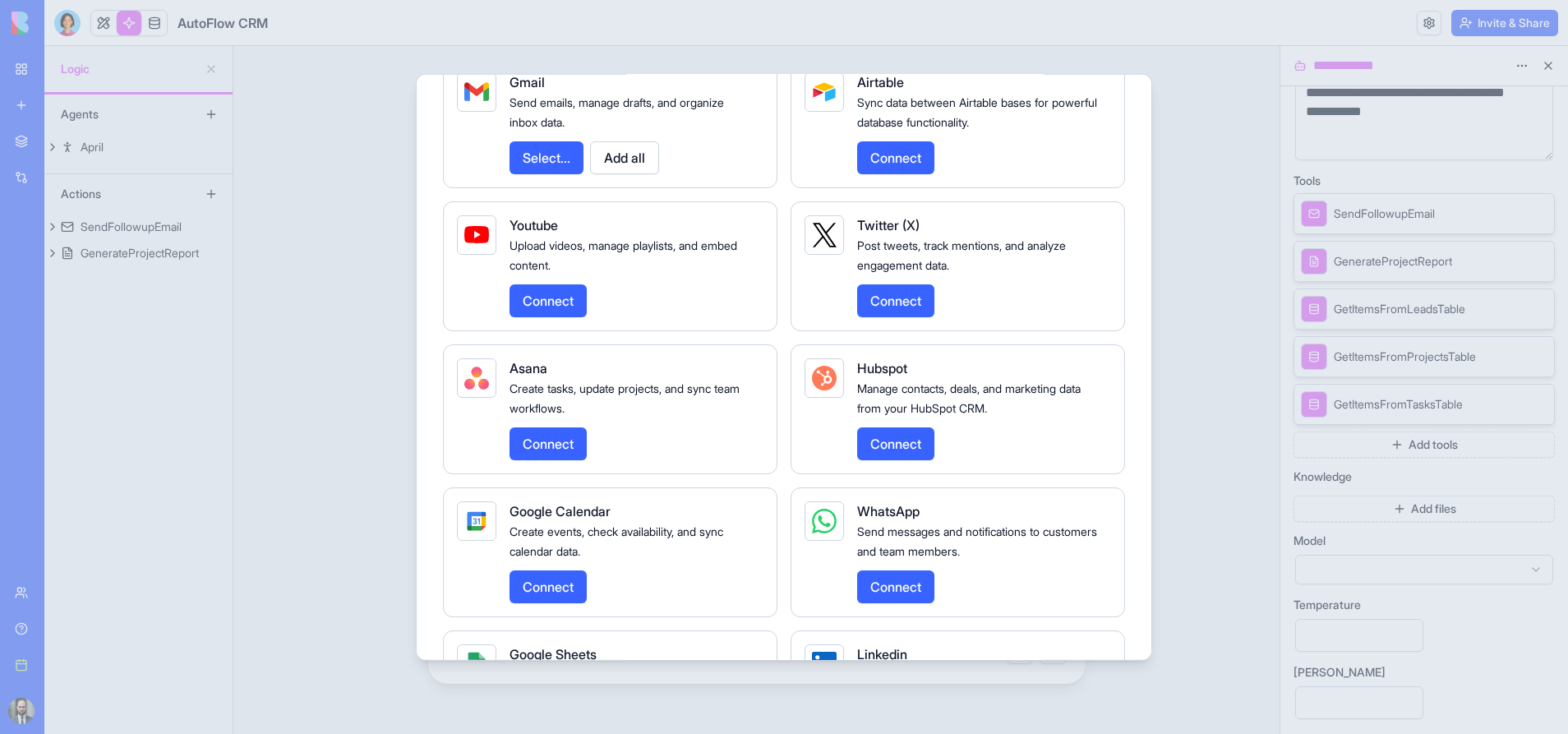
click at [1250, 461] on div at bounding box center [784, 367] width 1568 height 734
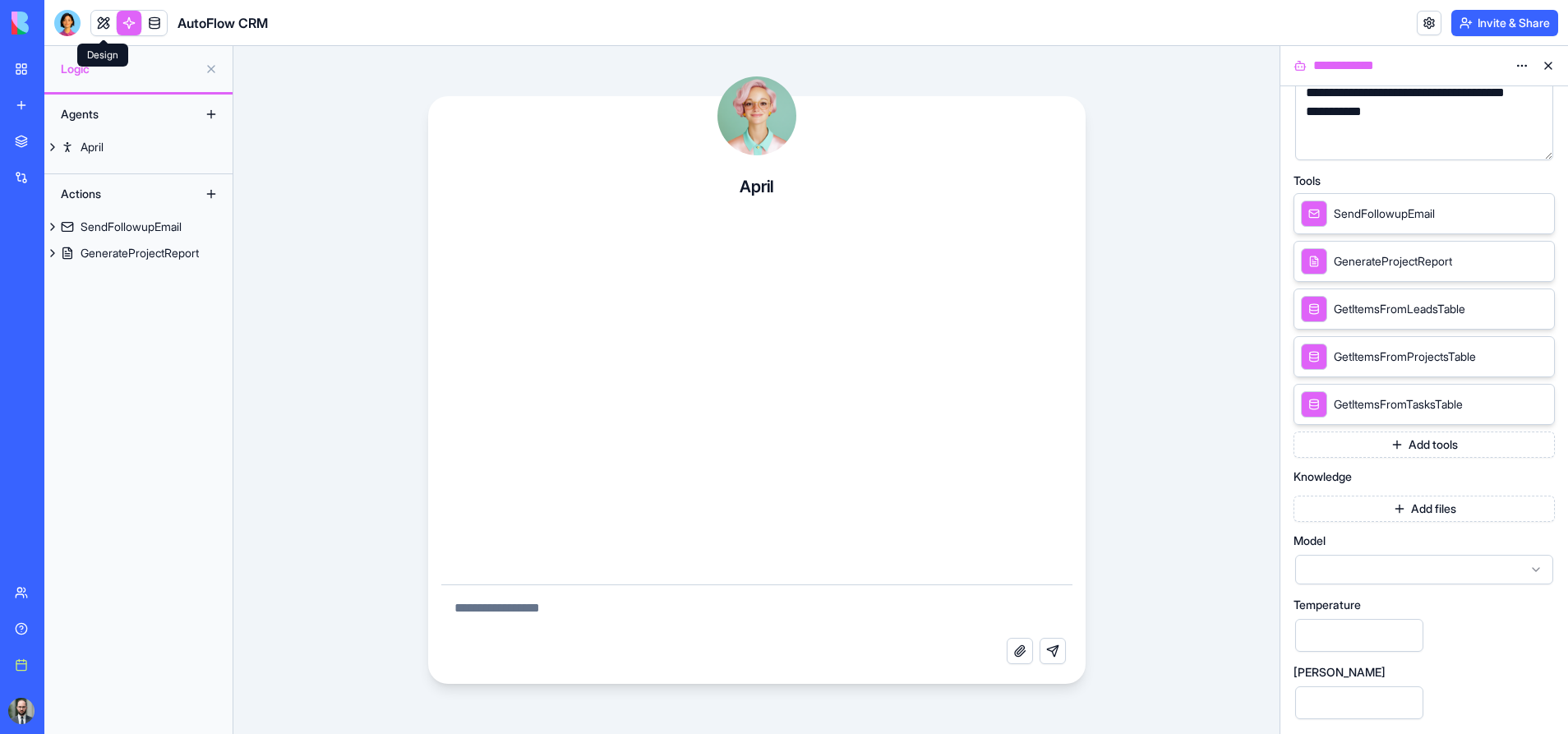
click at [102, 17] on link at bounding box center [103, 22] width 24 height 24
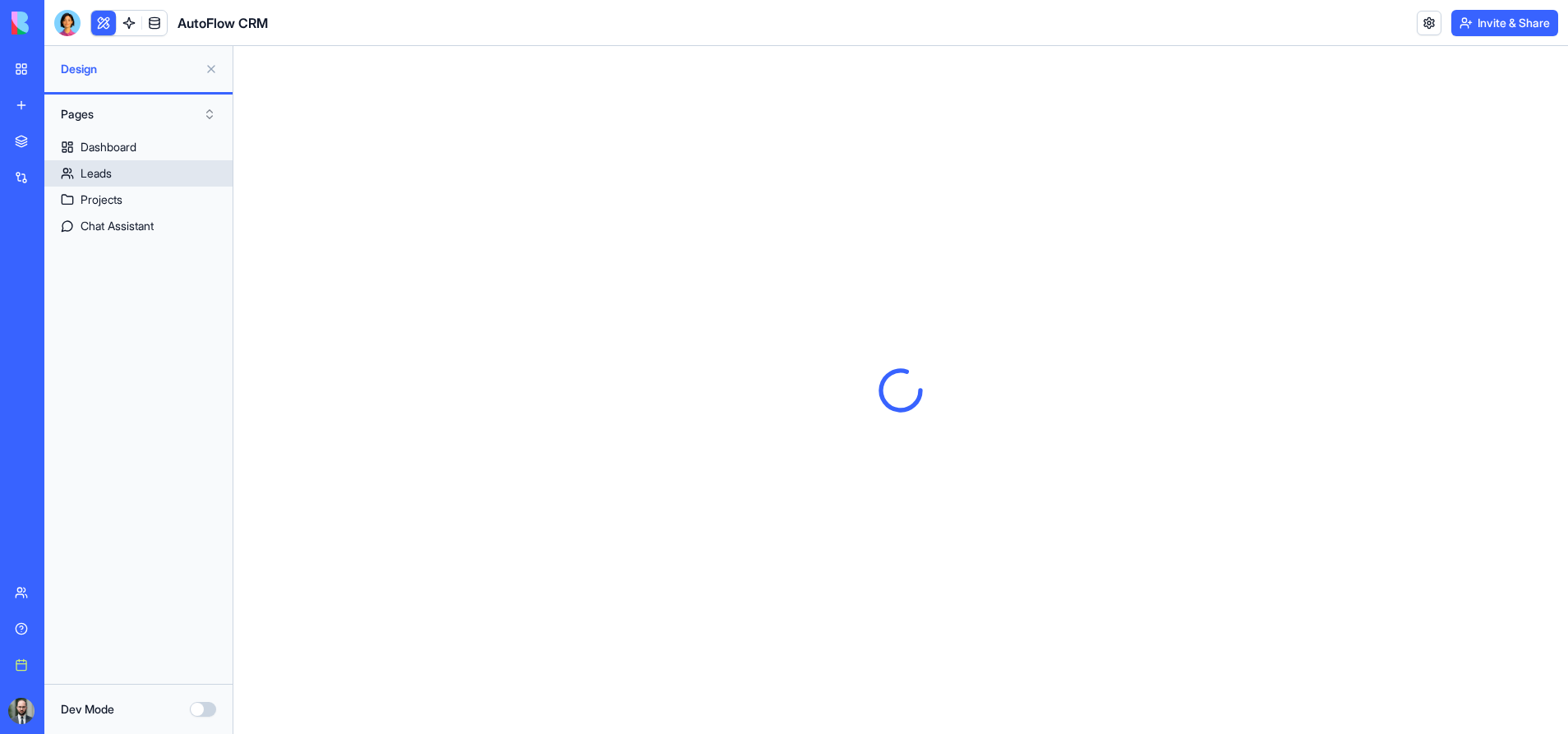
click at [115, 170] on link "Leads" at bounding box center [139, 173] width 188 height 26
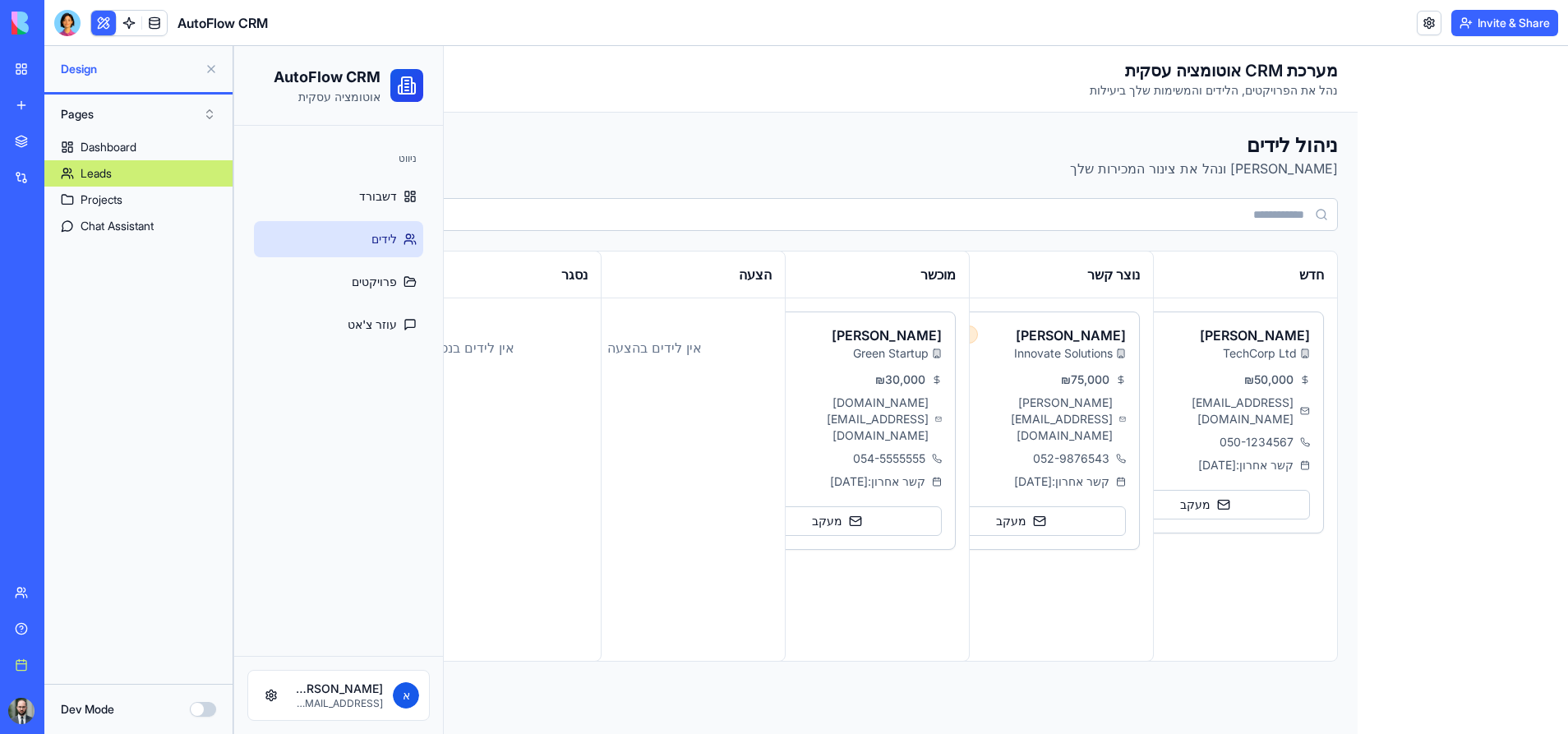
click at [280, 107] on div "AutoFlow CRM אוטומציה עסקית" at bounding box center [338, 86] width 209 height 80
click at [93, 195] on div "Projects" at bounding box center [101, 200] width 42 height 17
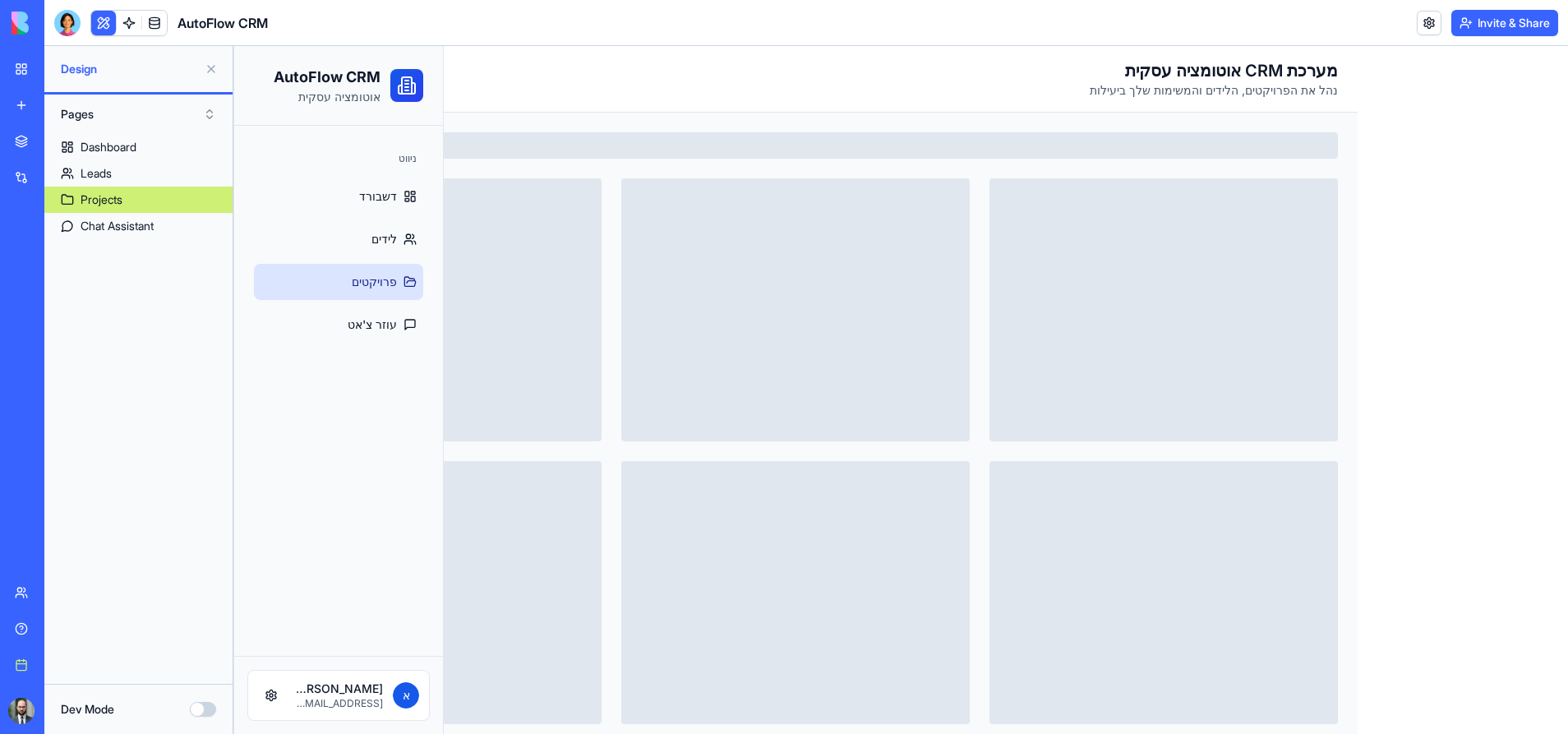
click at [211, 706] on button "Dev Mode" at bounding box center [203, 710] width 26 height 15
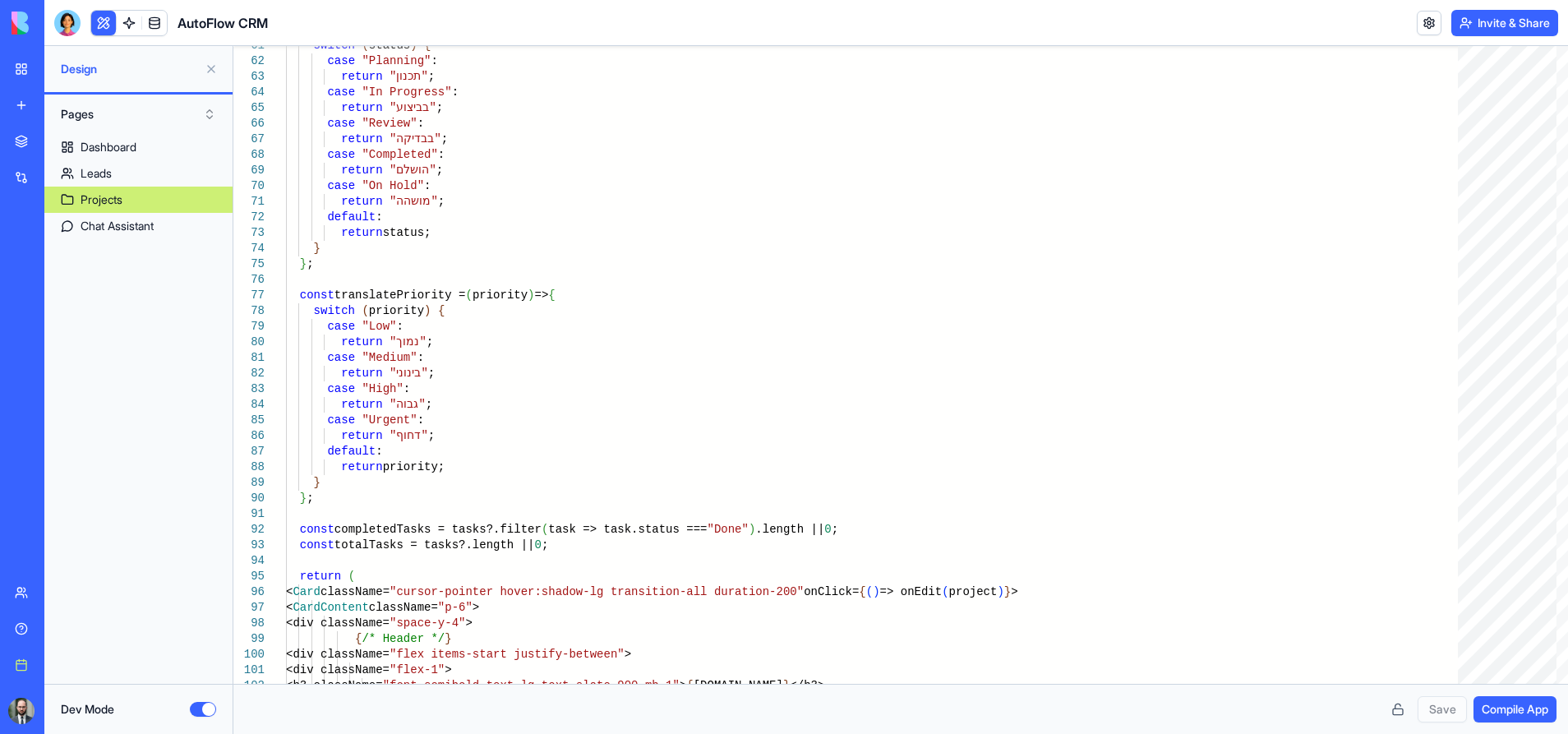
click at [196, 710] on button "Dev Mode" at bounding box center [203, 710] width 26 height 15
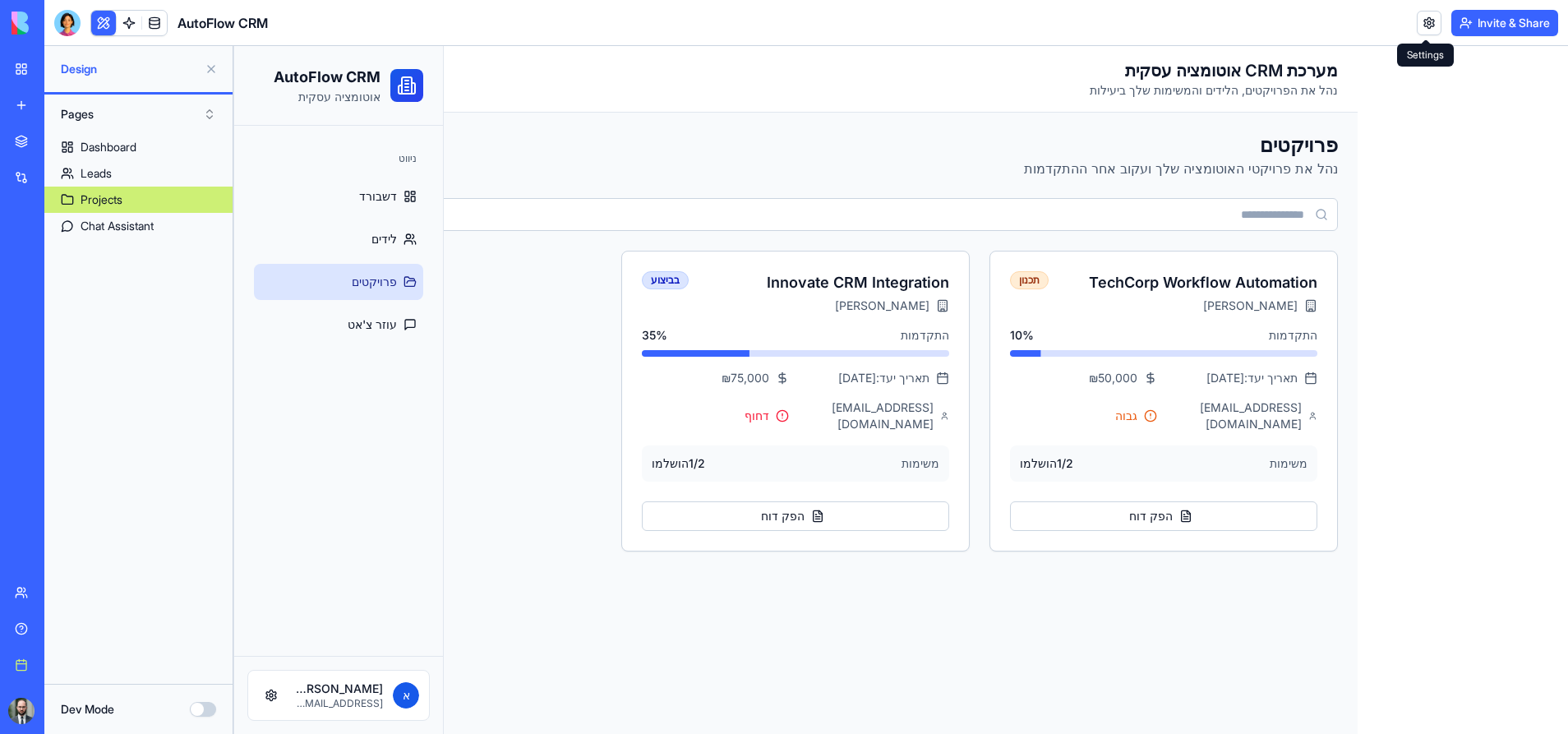
click at [1433, 22] on link at bounding box center [1429, 22] width 24 height 24
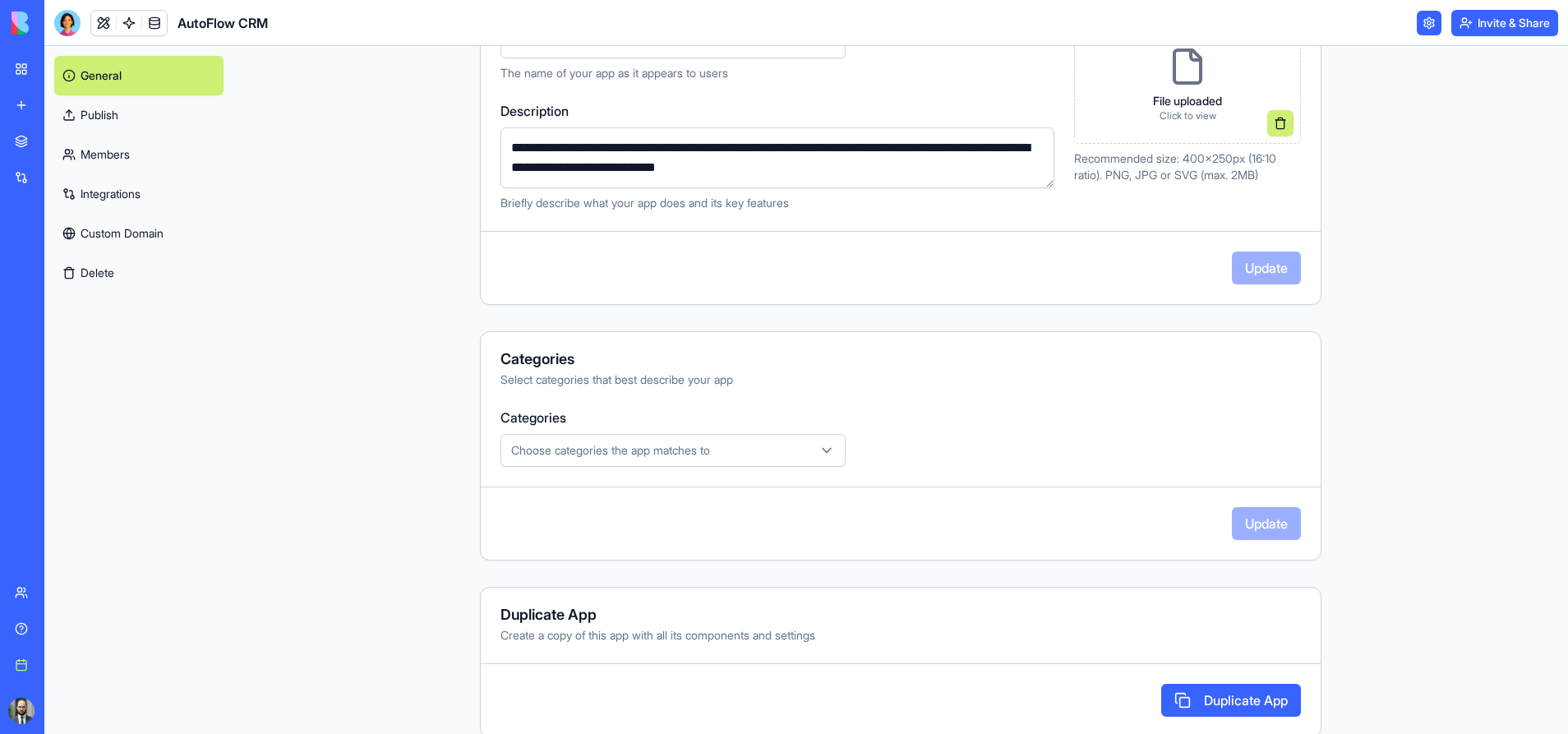
scroll to position [279, 0]
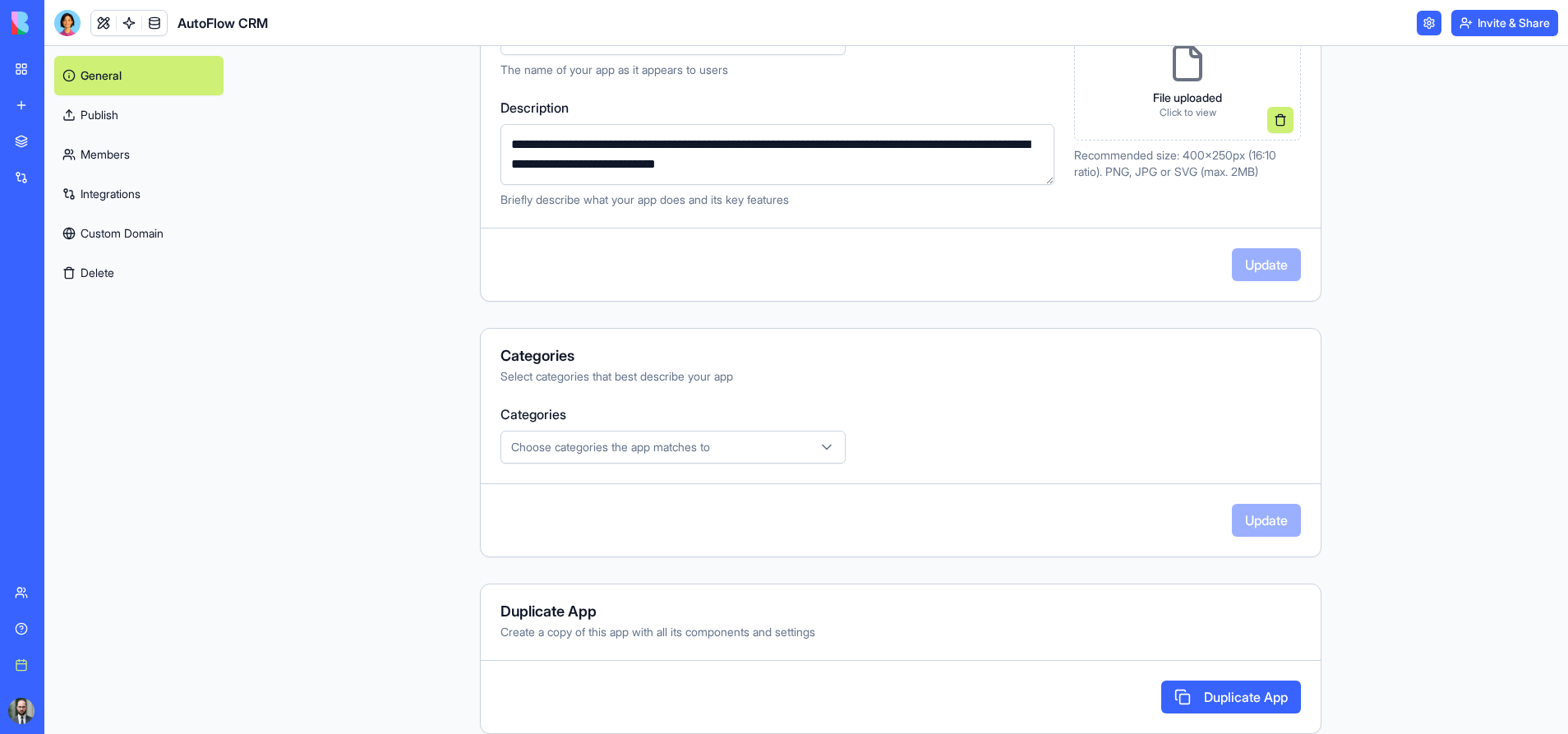
click at [667, 454] on span "Choose categories the app matches to" at bounding box center [611, 447] width 199 height 17
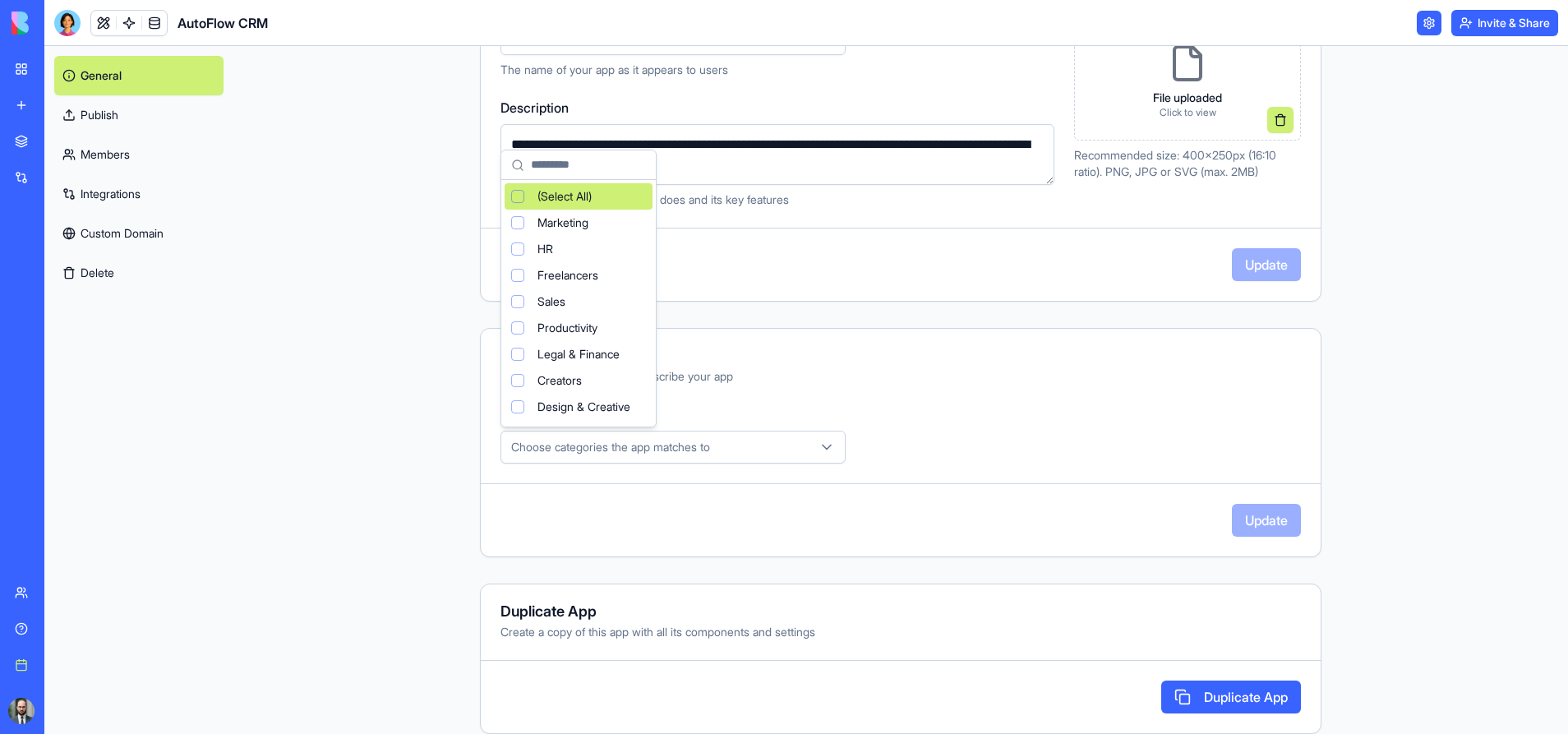
click at [843, 349] on html "**********" at bounding box center [784, 367] width 1568 height 734
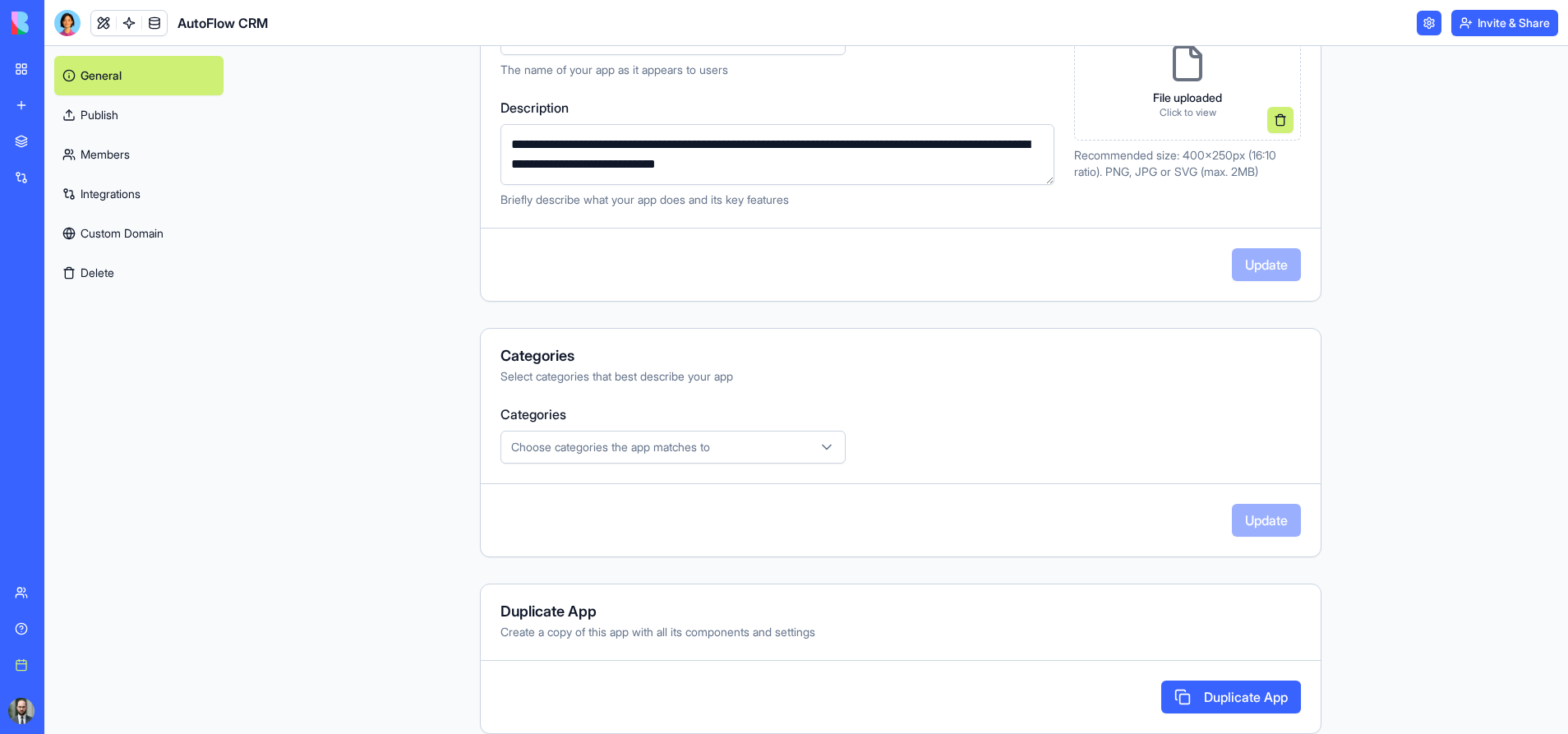
click at [89, 115] on link "Publish" at bounding box center [139, 115] width 170 height 39
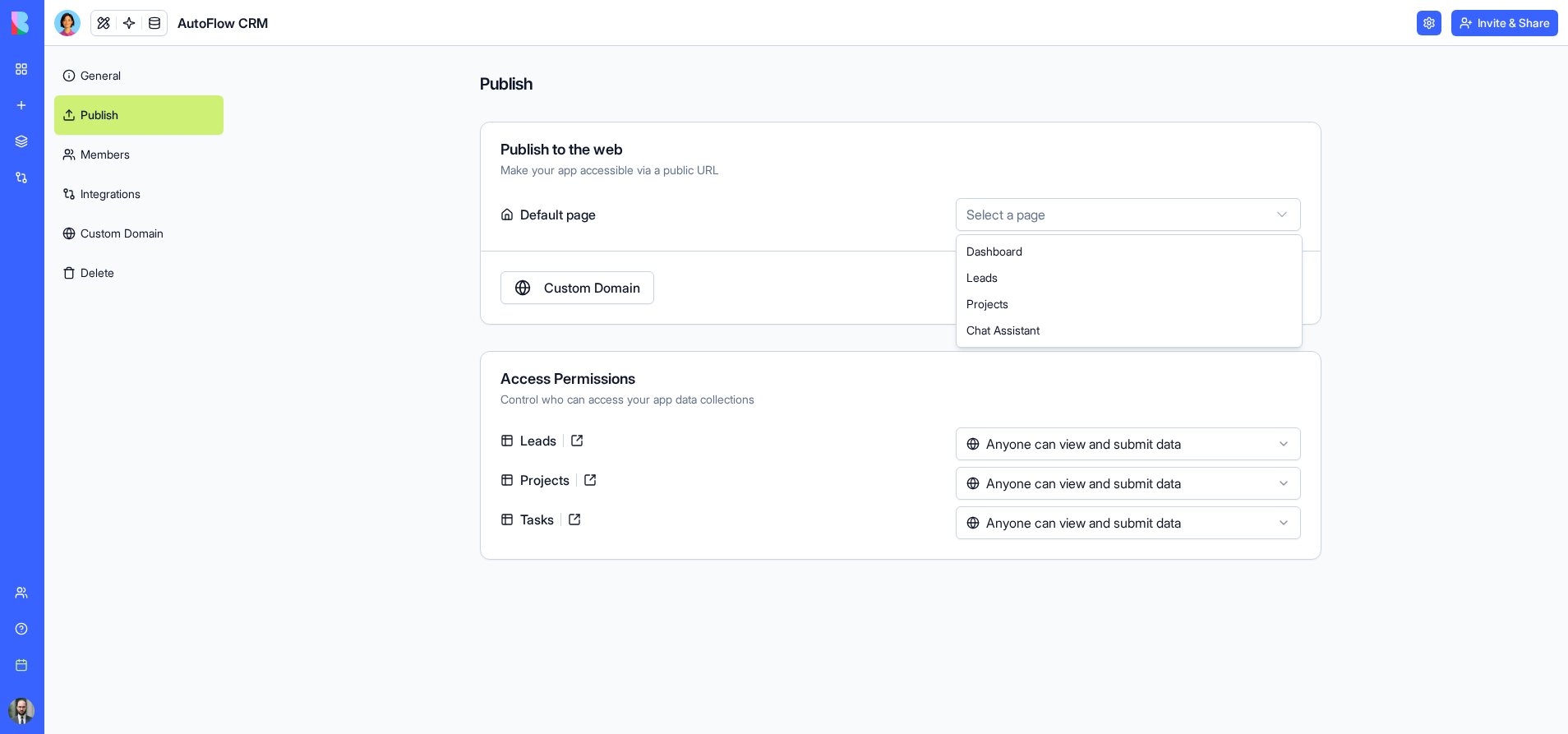
click at [986, 213] on html "**********" at bounding box center [784, 367] width 1568 height 734
select select "**********"
click at [557, 287] on link "Custom Domain" at bounding box center [577, 287] width 154 height 33
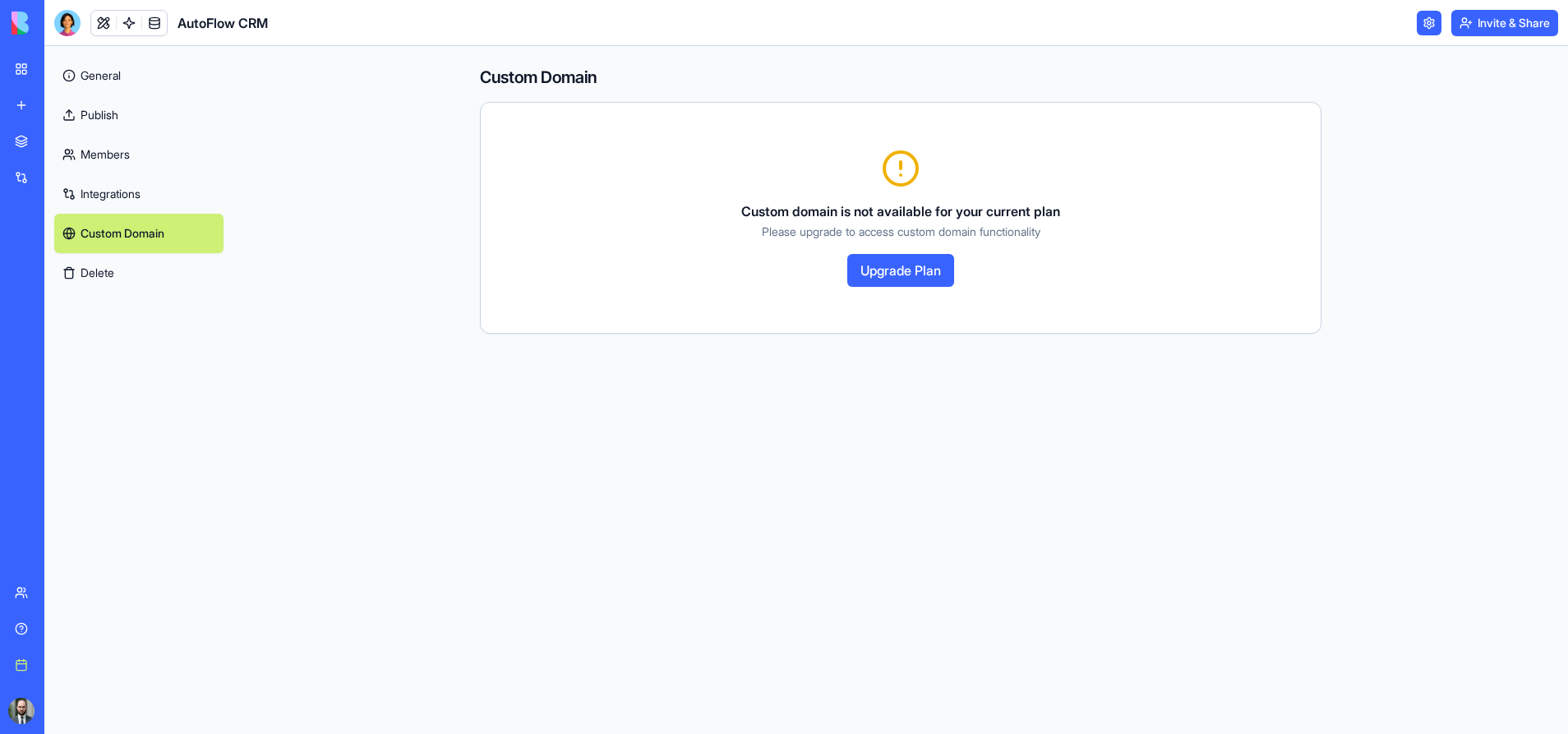
click at [115, 151] on link "Members" at bounding box center [139, 155] width 170 height 39
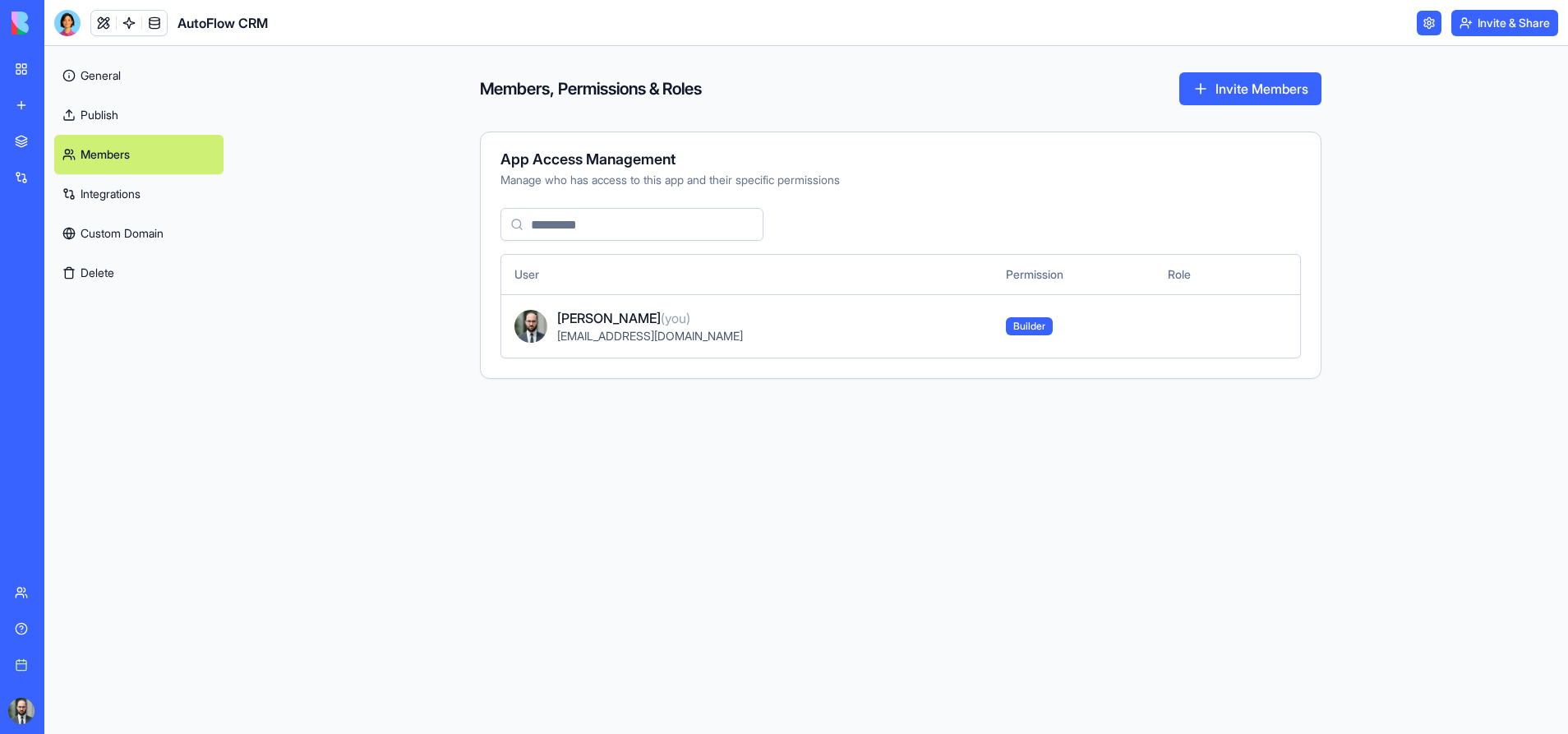
click at [115, 116] on link "Publish" at bounding box center [139, 115] width 170 height 39
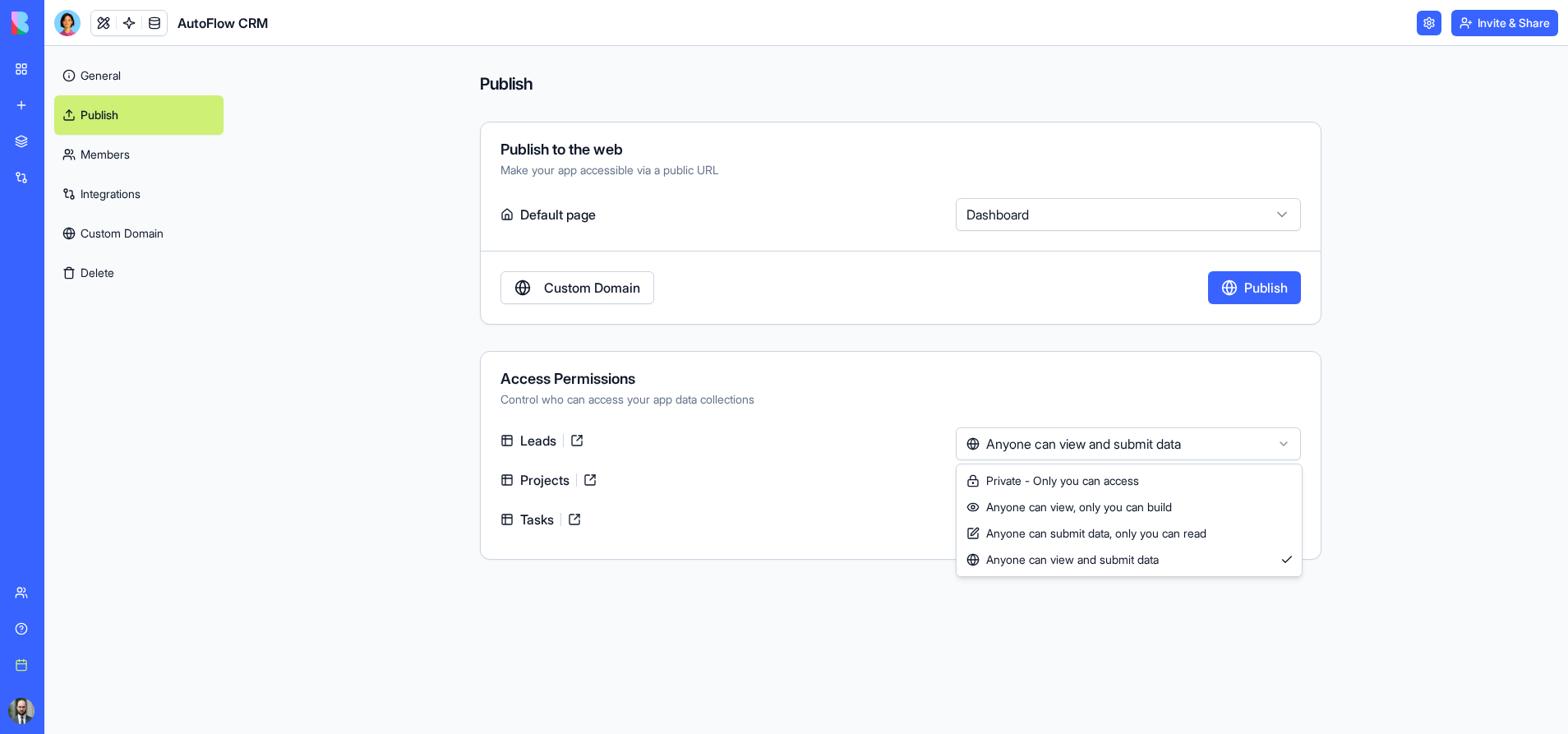
click at [1033, 443] on html "**********" at bounding box center [784, 367] width 1568 height 734
click at [102, 271] on button "Delete" at bounding box center [139, 273] width 170 height 39
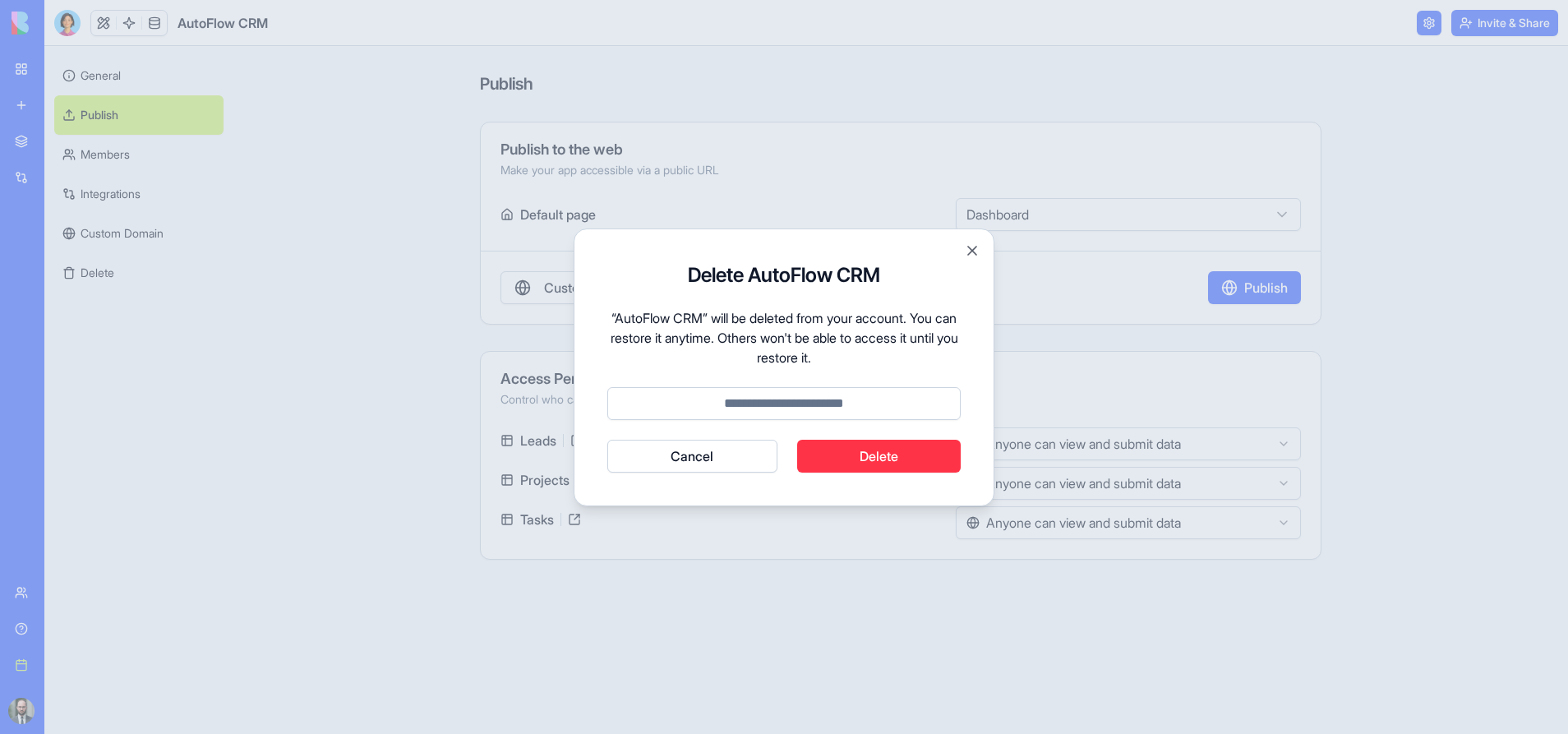
click at [654, 461] on button "Cancel" at bounding box center [692, 455] width 170 height 33
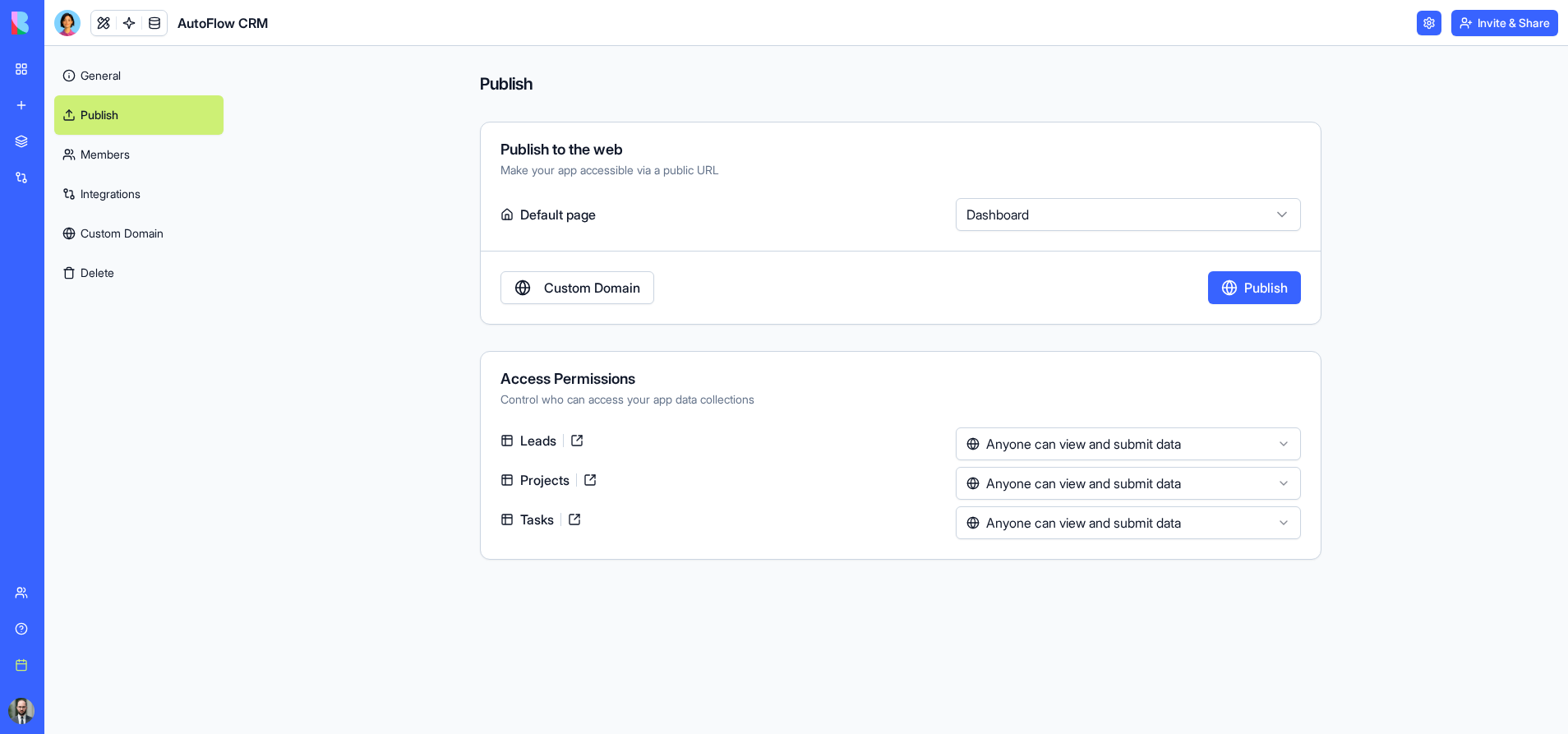
click at [99, 239] on link "Custom Domain" at bounding box center [139, 233] width 170 height 39
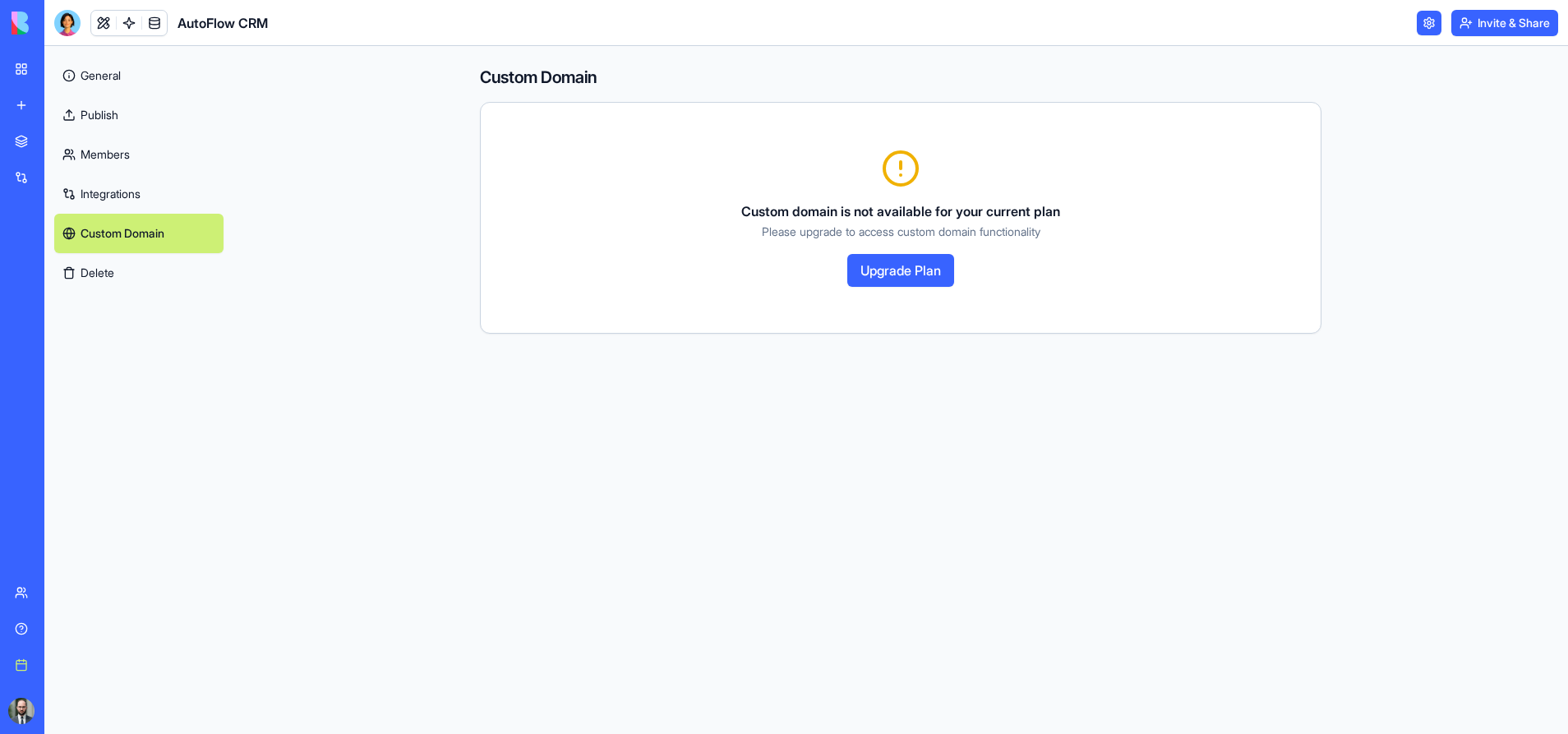
click at [103, 185] on link "Integrations" at bounding box center [139, 194] width 170 height 39
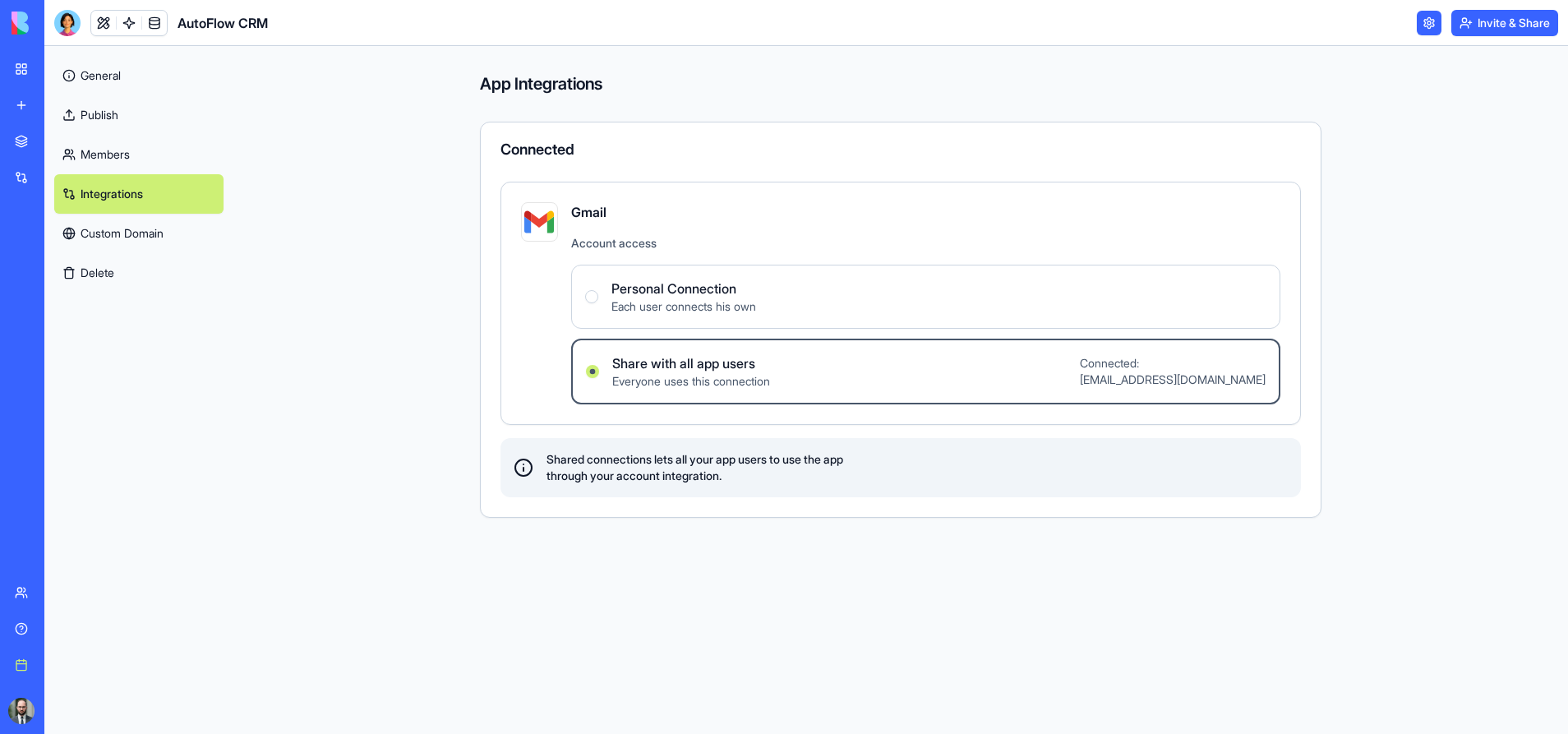
click at [69, 141] on link "Members" at bounding box center [139, 155] width 170 height 39
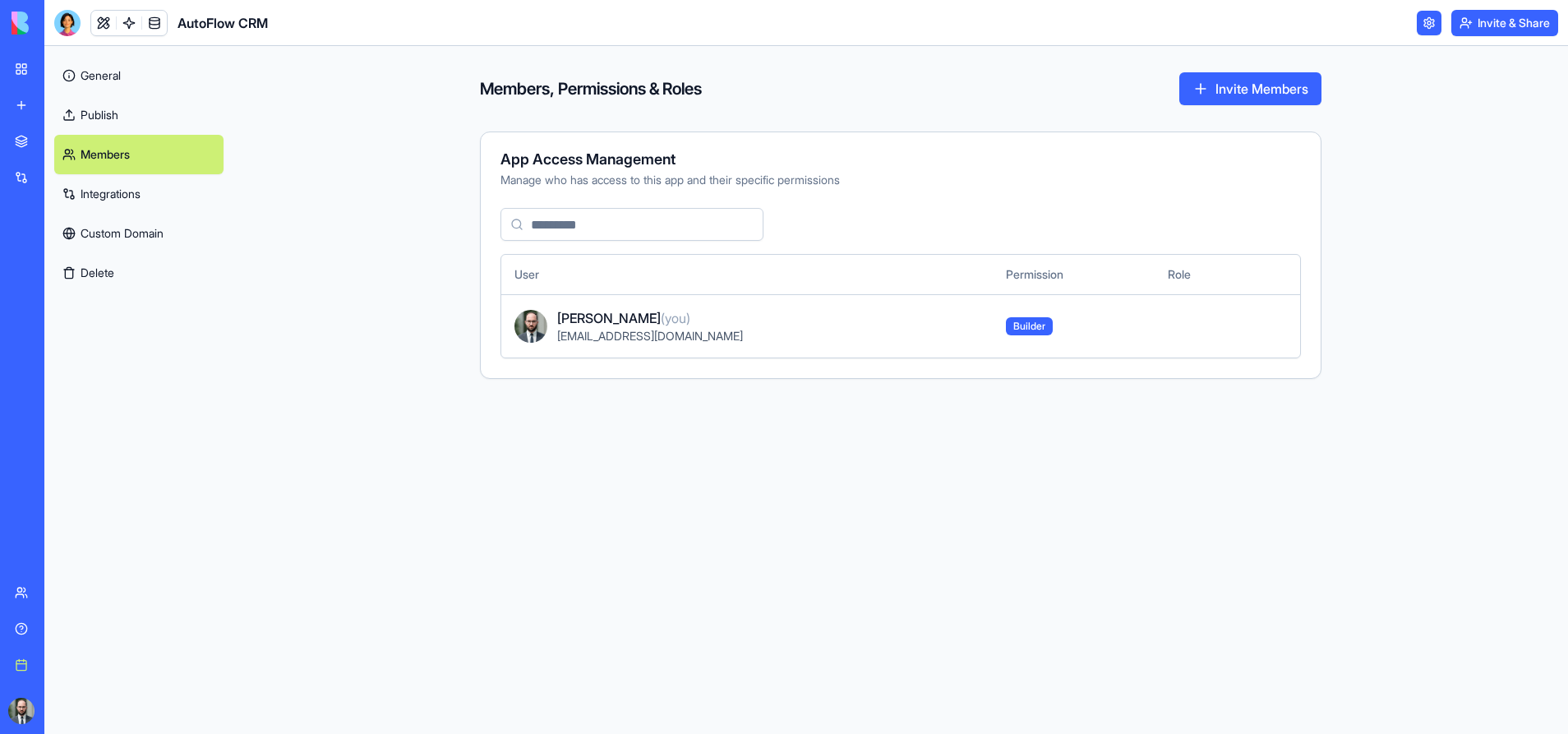
click at [120, 116] on link "Publish" at bounding box center [139, 115] width 170 height 39
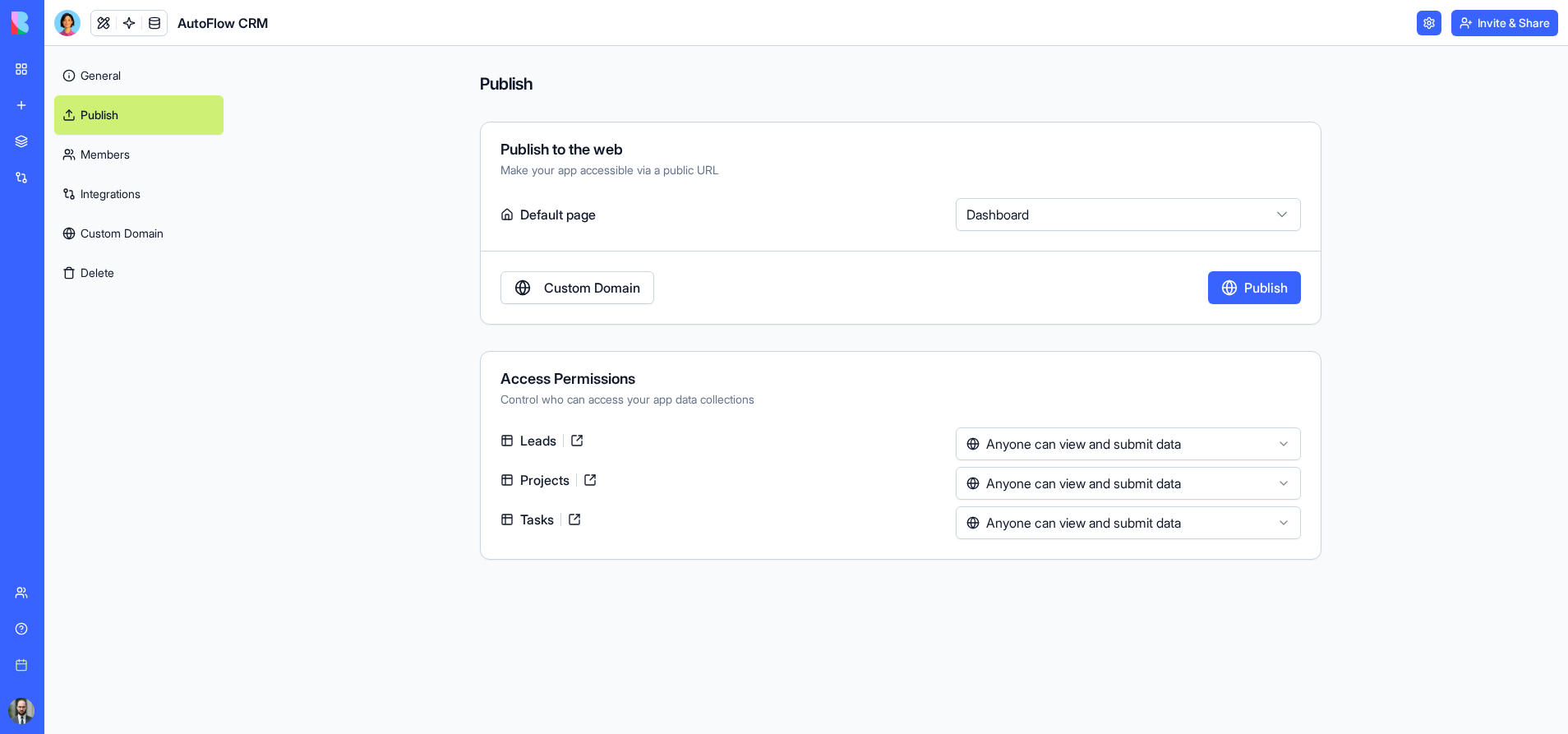
click at [102, 75] on link "General" at bounding box center [139, 75] width 170 height 39
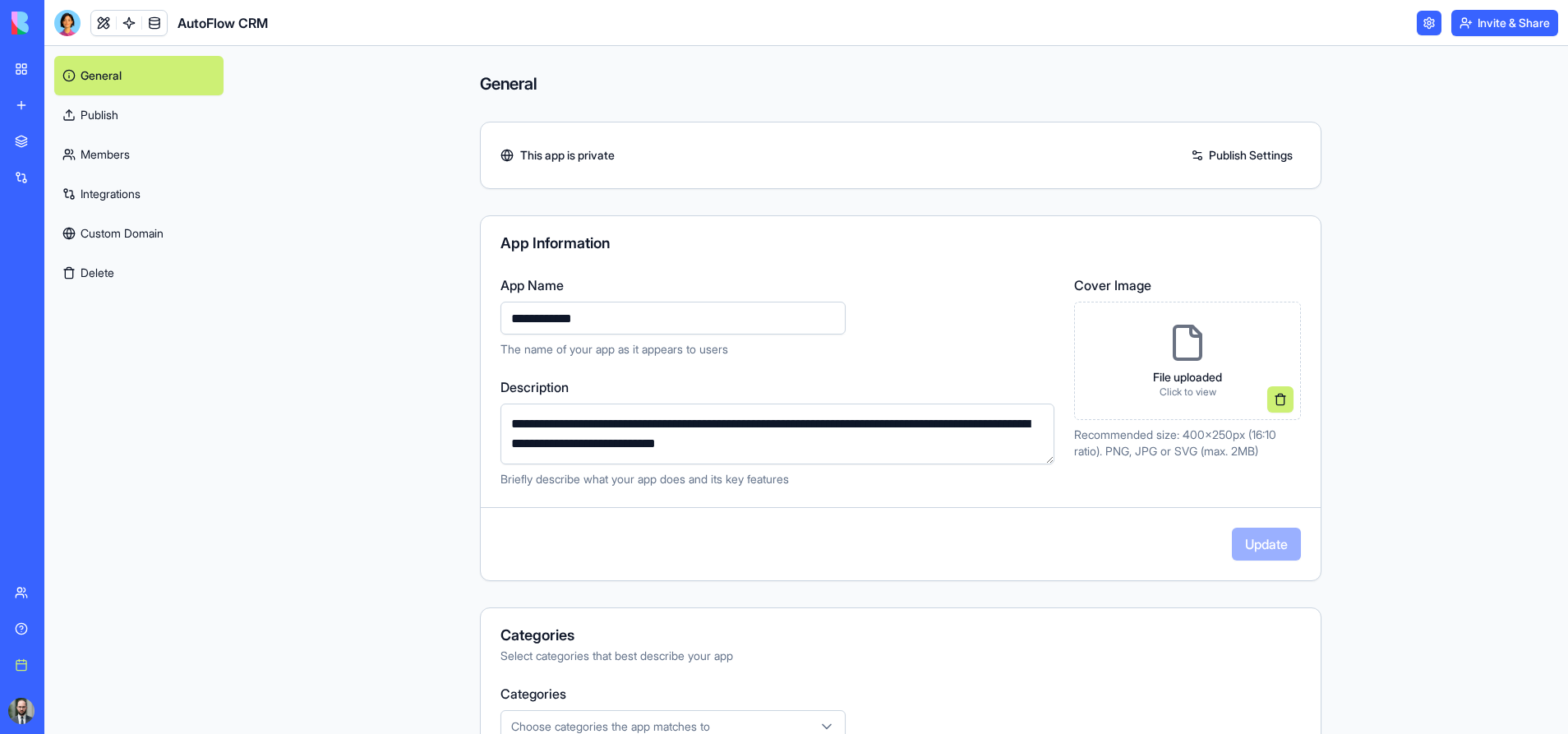
click at [23, 141] on link "Marketplace" at bounding box center [37, 141] width 66 height 33
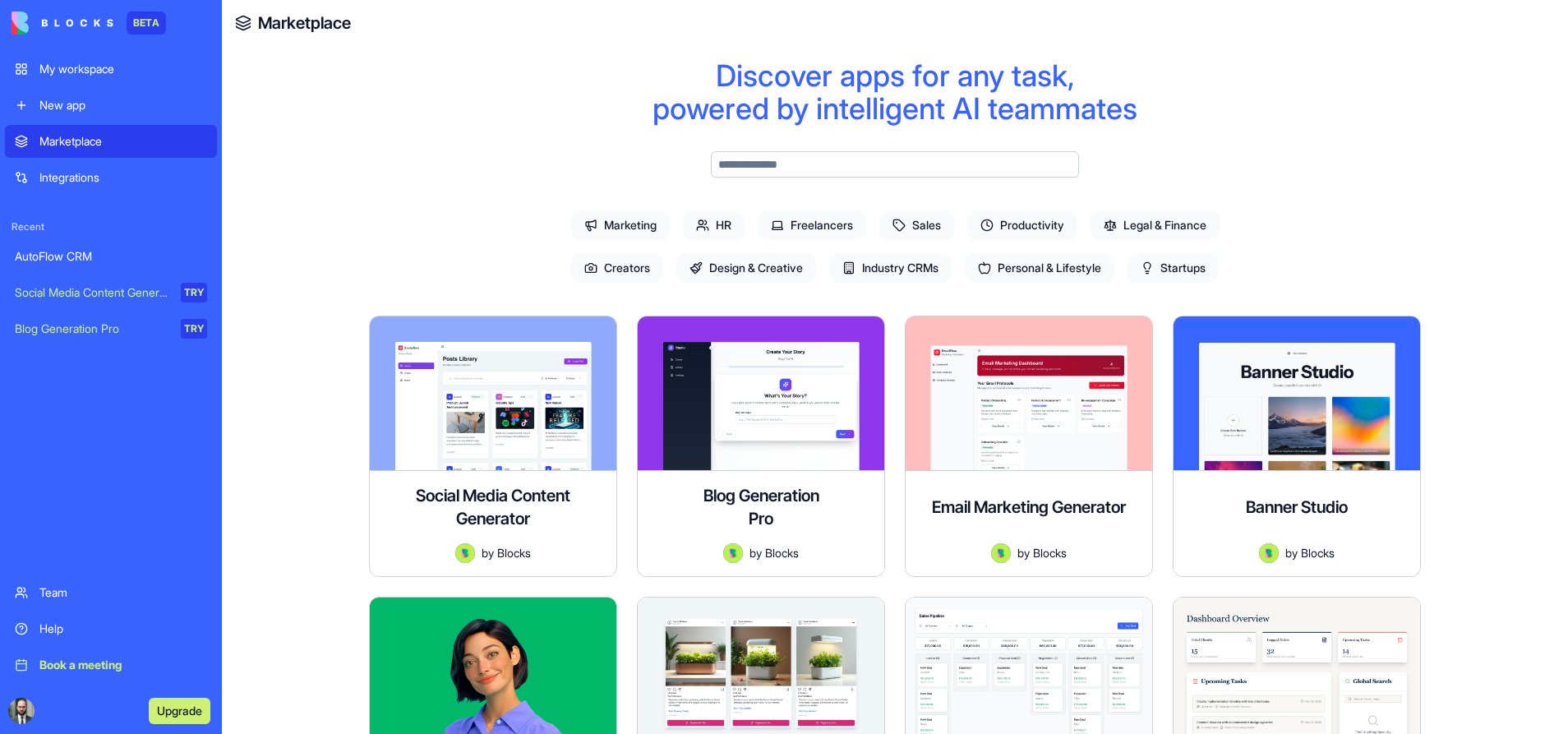
click at [94, 185] on div "Integrations" at bounding box center [123, 178] width 168 height 17
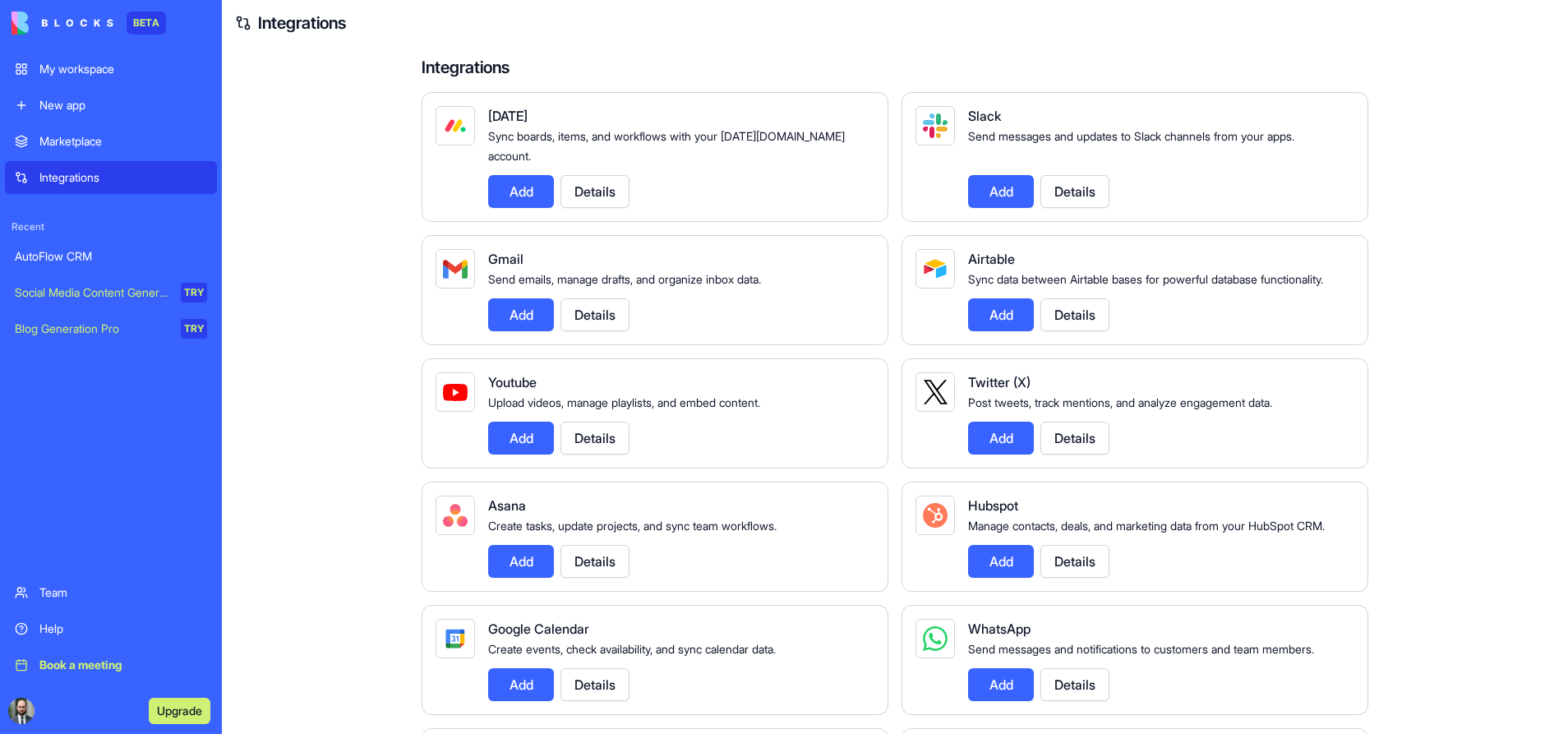
scroll to position [164, 0]
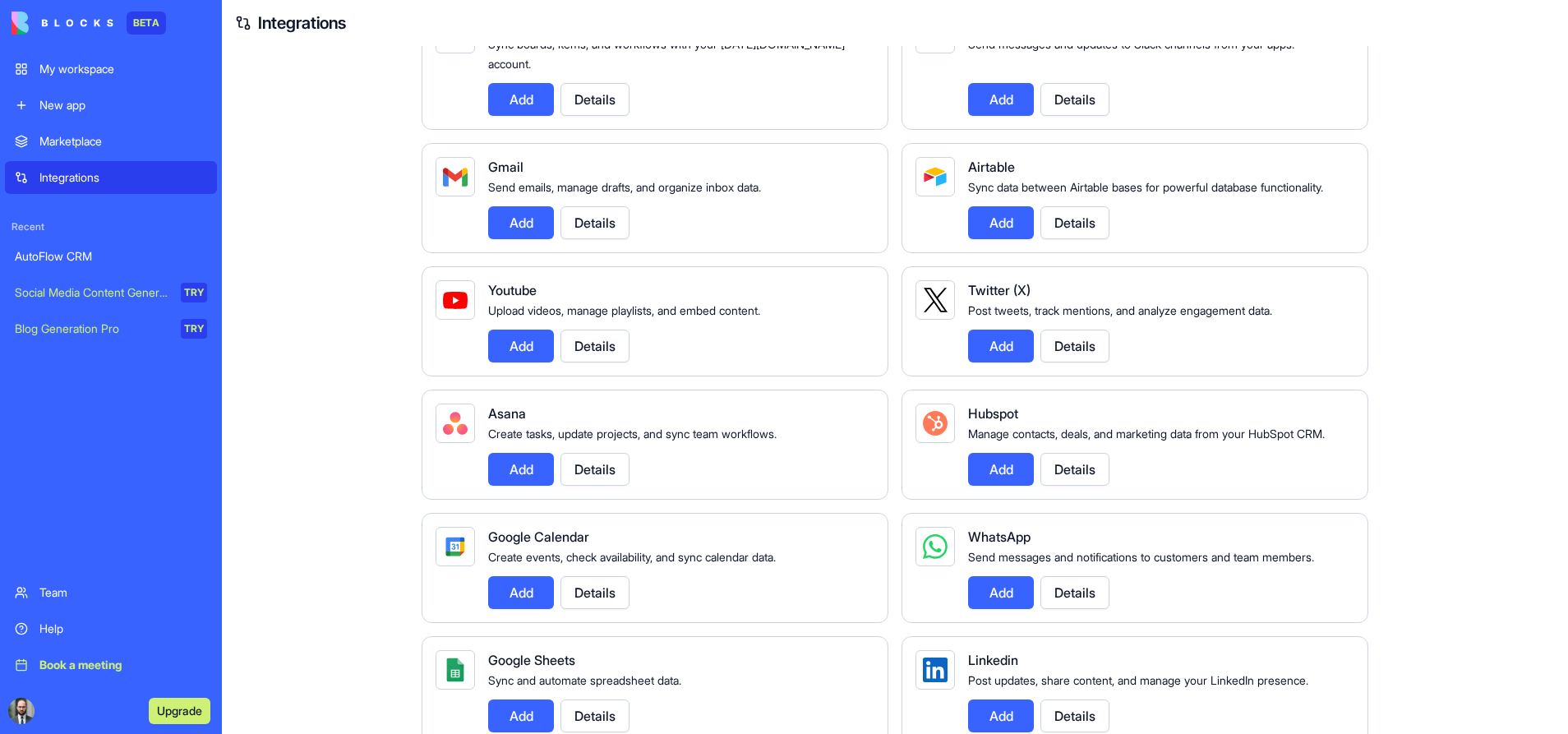
click at [1084, 217] on button "Details" at bounding box center [1075, 222] width 69 height 33
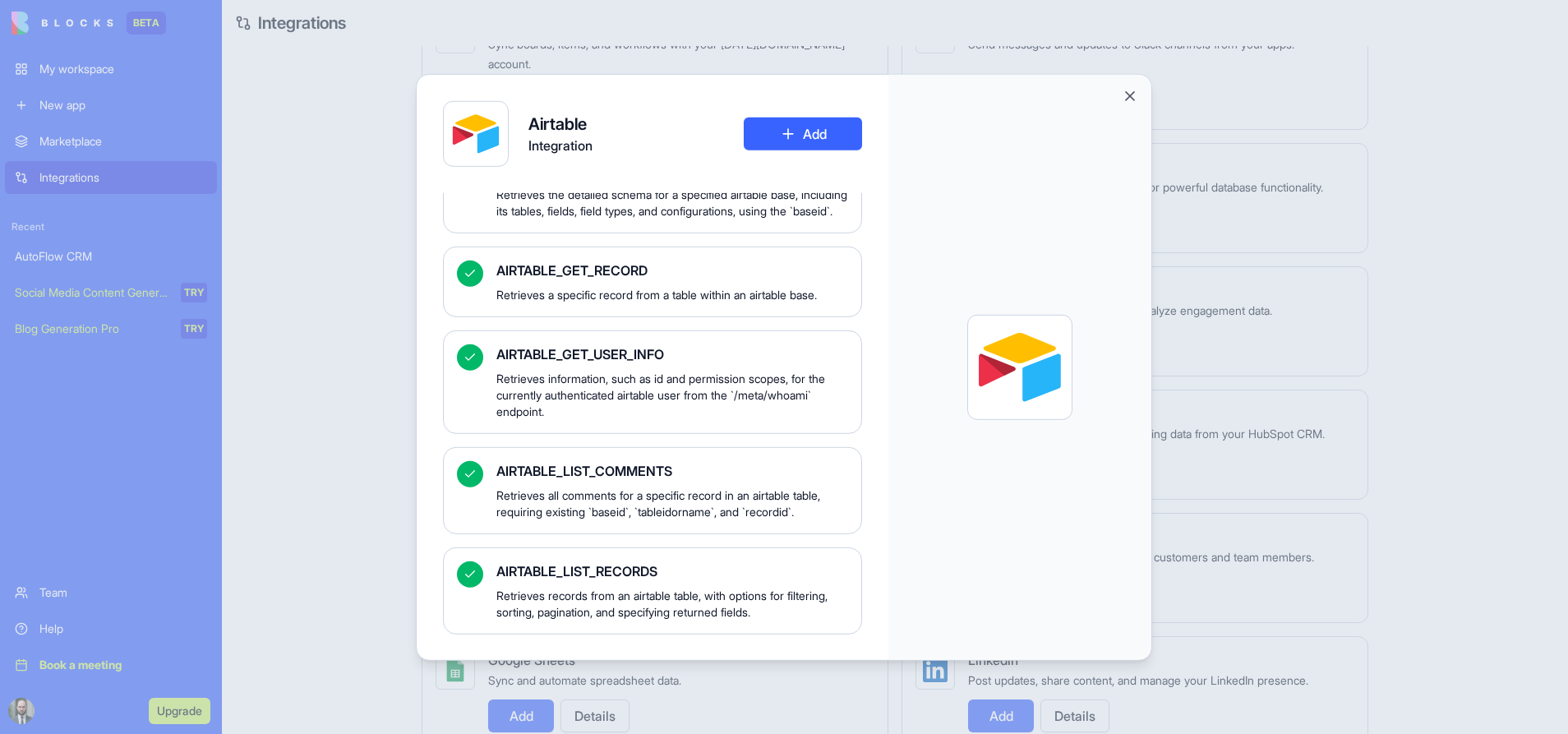
scroll to position [1420, 0]
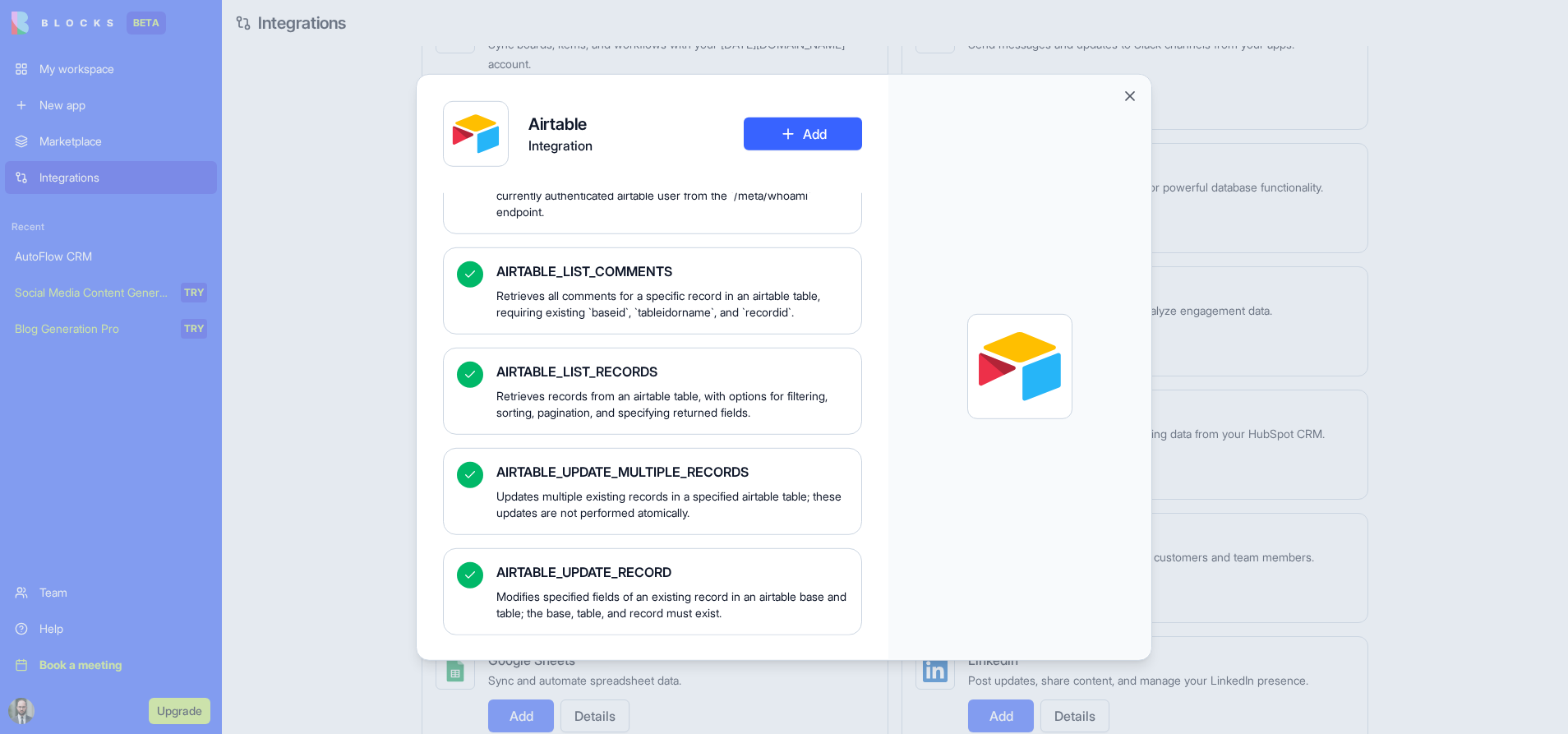
click at [1373, 559] on div at bounding box center [784, 367] width 1568 height 734
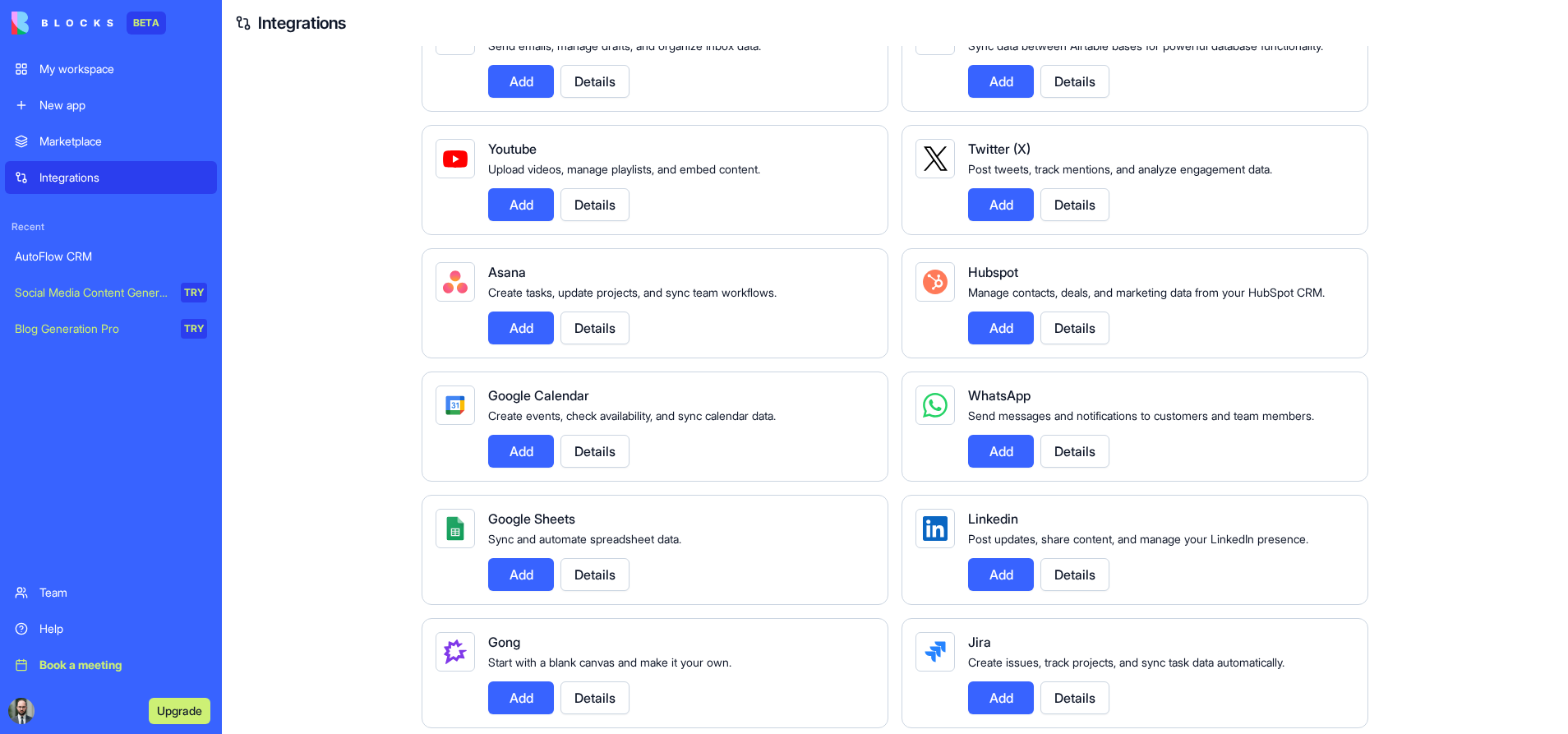
scroll to position [277, 0]
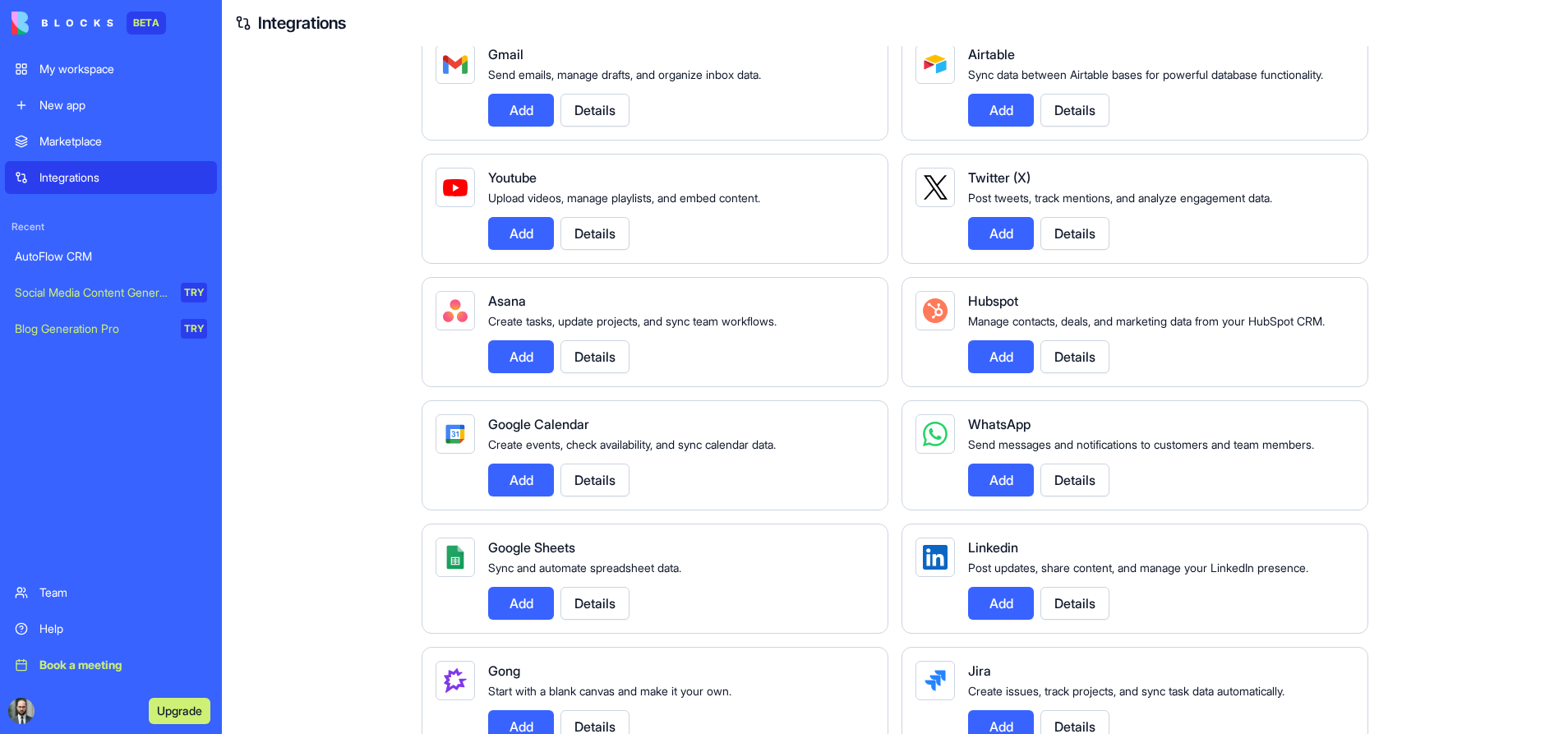
click at [1004, 496] on button "Add" at bounding box center [1001, 480] width 66 height 33
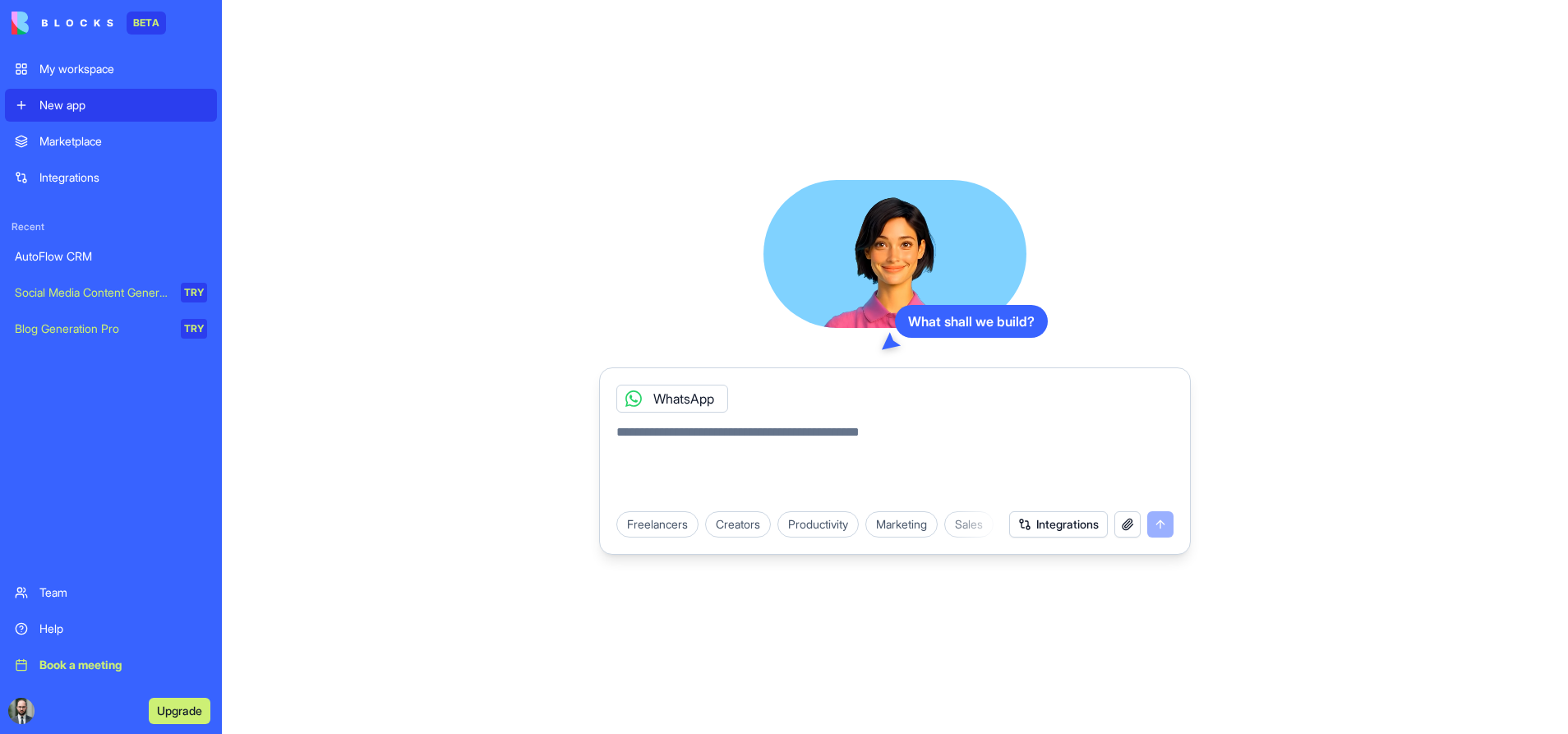
click at [66, 255] on div "AutoFlow CRM" at bounding box center [111, 256] width 192 height 17
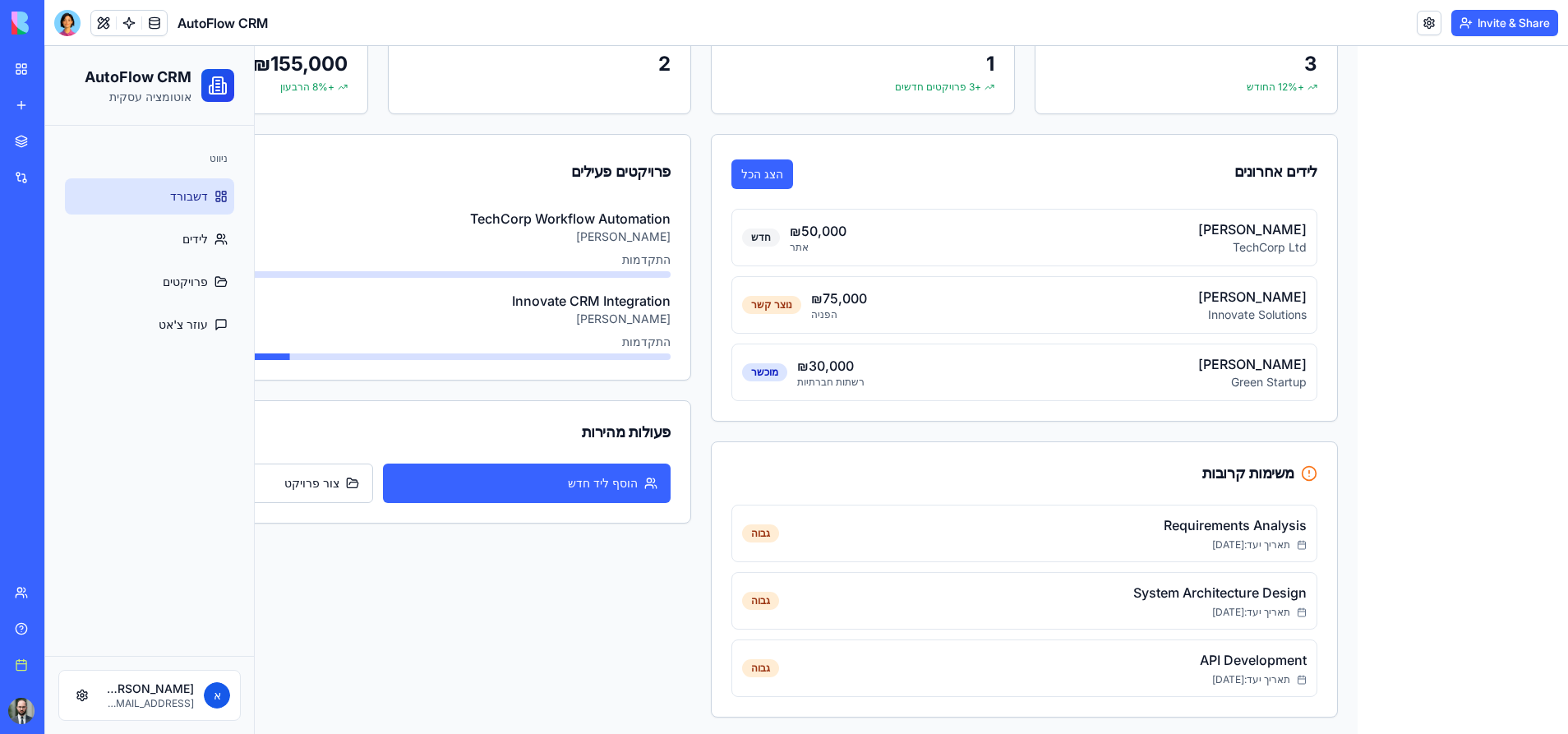
scroll to position [194, 0]
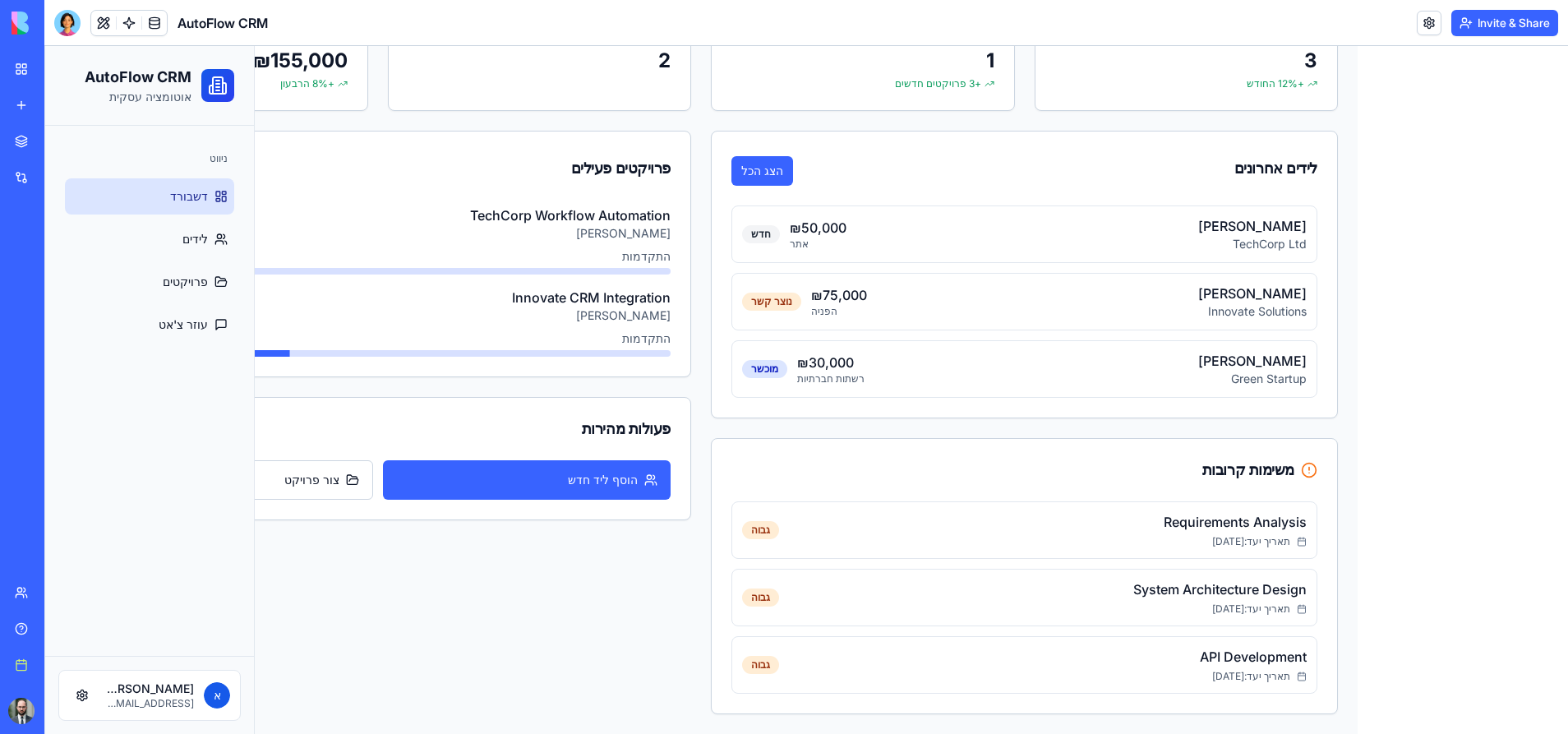
click at [1188, 560] on div "Requirements Analysis תאריך יעד: 30.1.2024 גבוה System Architecture Design תארי…" at bounding box center [1024, 597] width 586 height 192
click at [1205, 517] on p "Requirements Analysis" at bounding box center [1043, 522] width 527 height 20
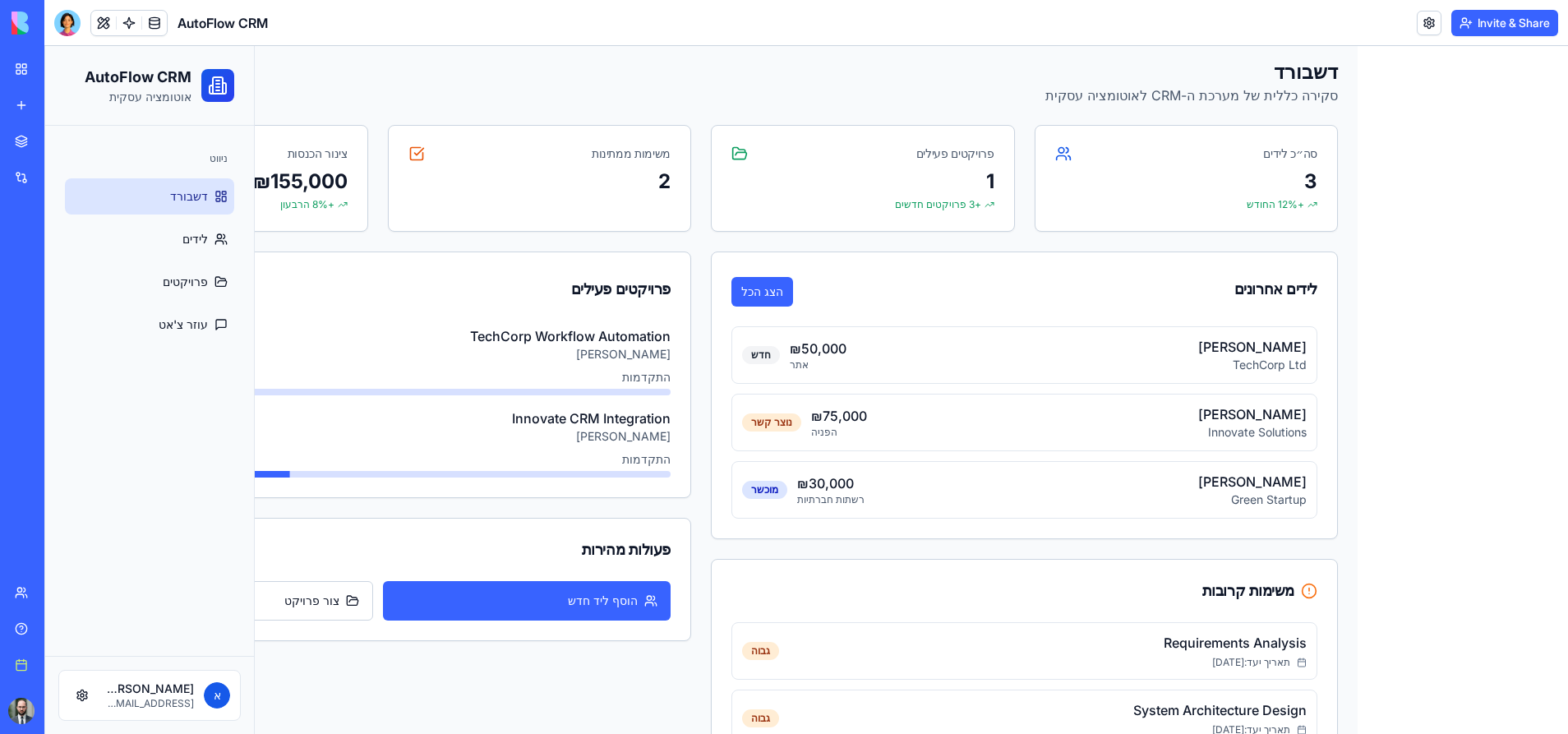
scroll to position [0, 0]
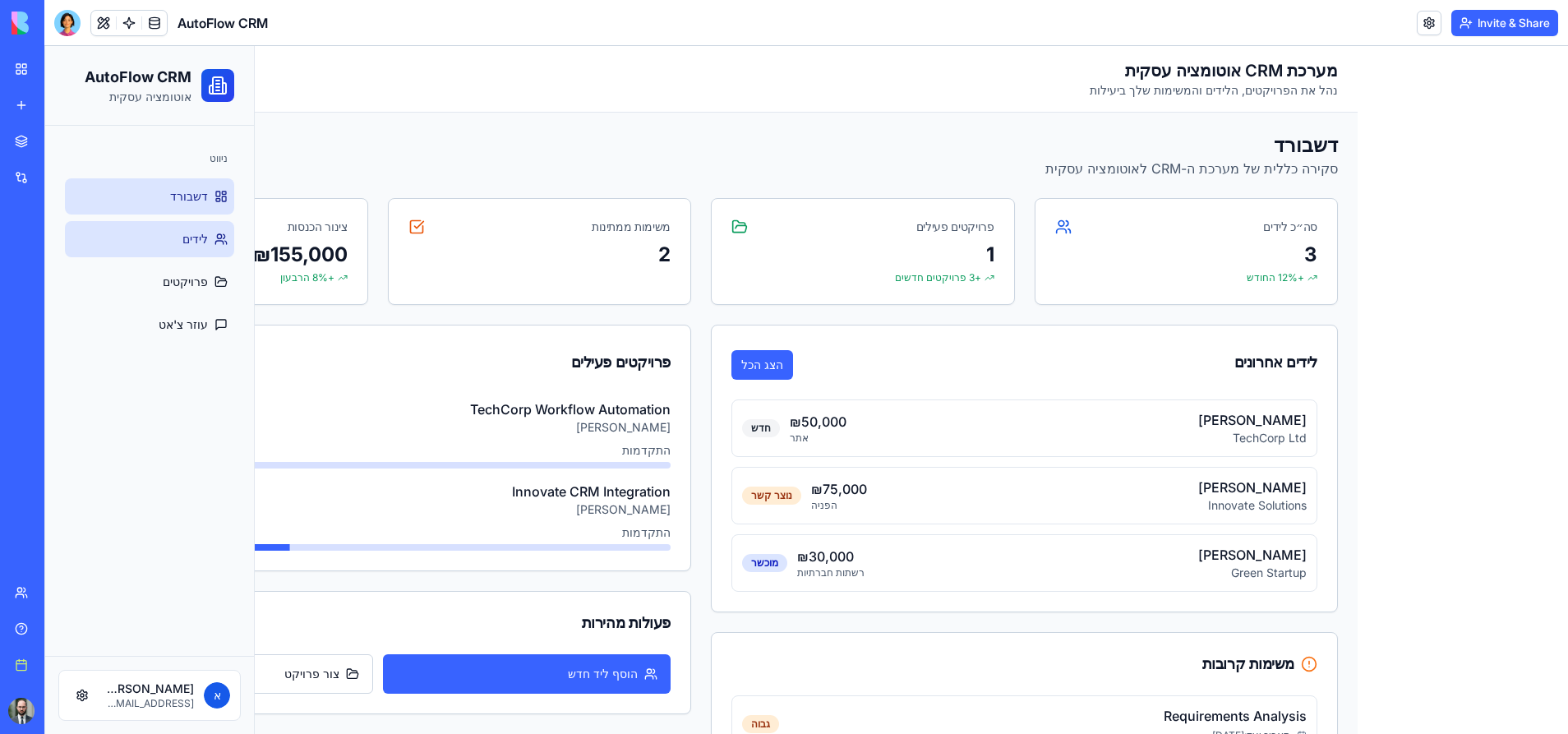
click at [189, 238] on span "לידים" at bounding box center [195, 239] width 25 height 17
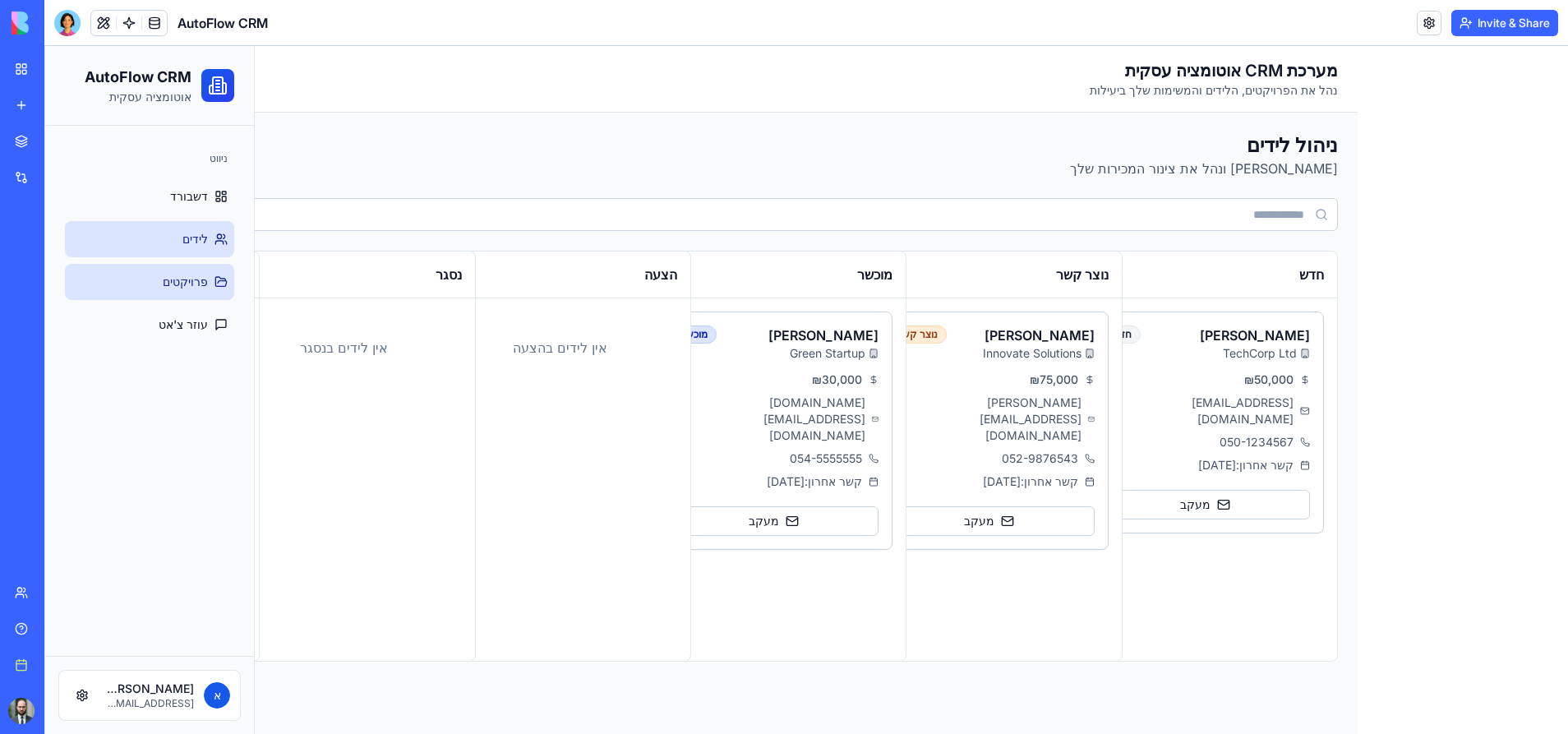
click at [192, 276] on span "פרויקטים" at bounding box center [185, 282] width 46 height 17
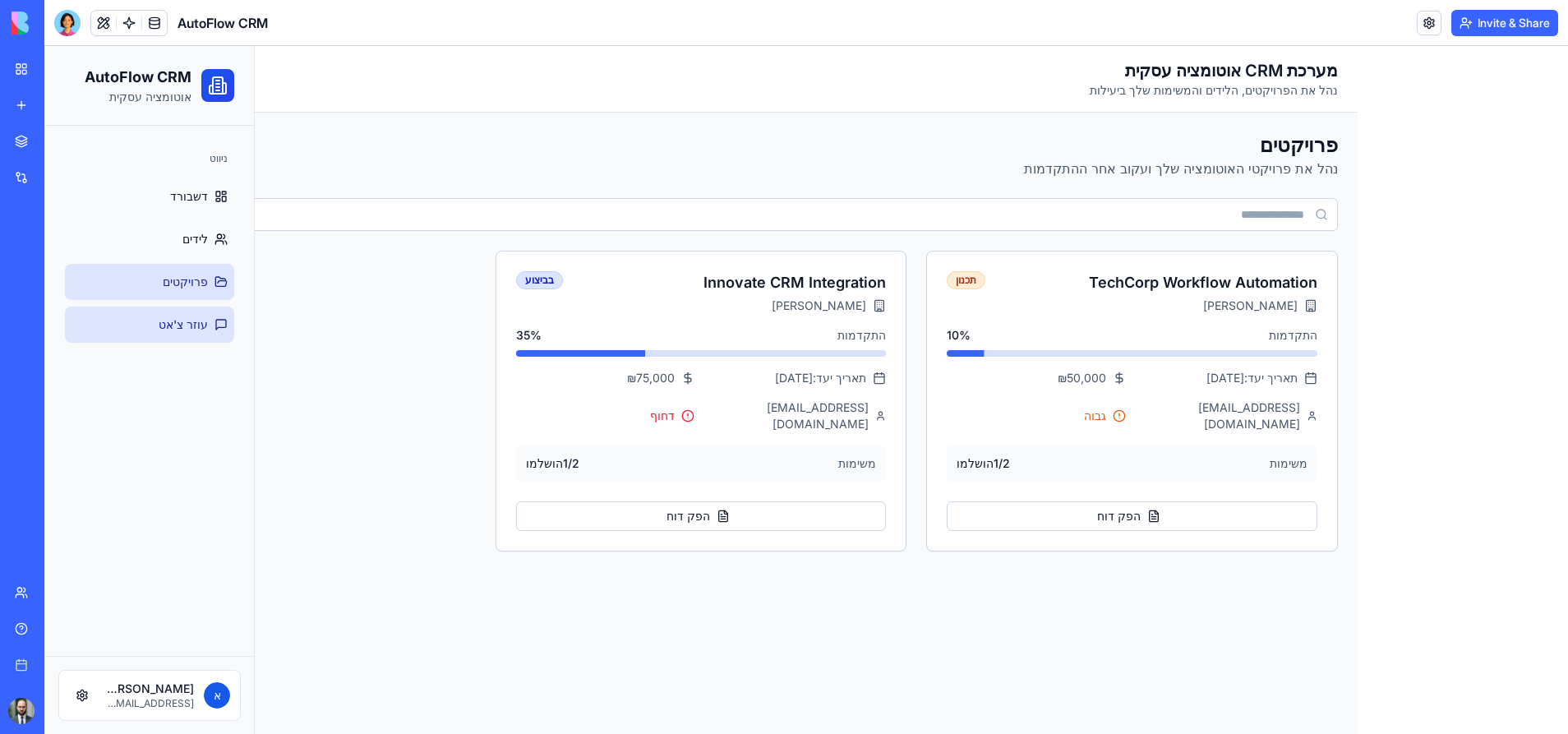
click at [197, 334] on link "עוזר צ'אט" at bounding box center [150, 324] width 170 height 36
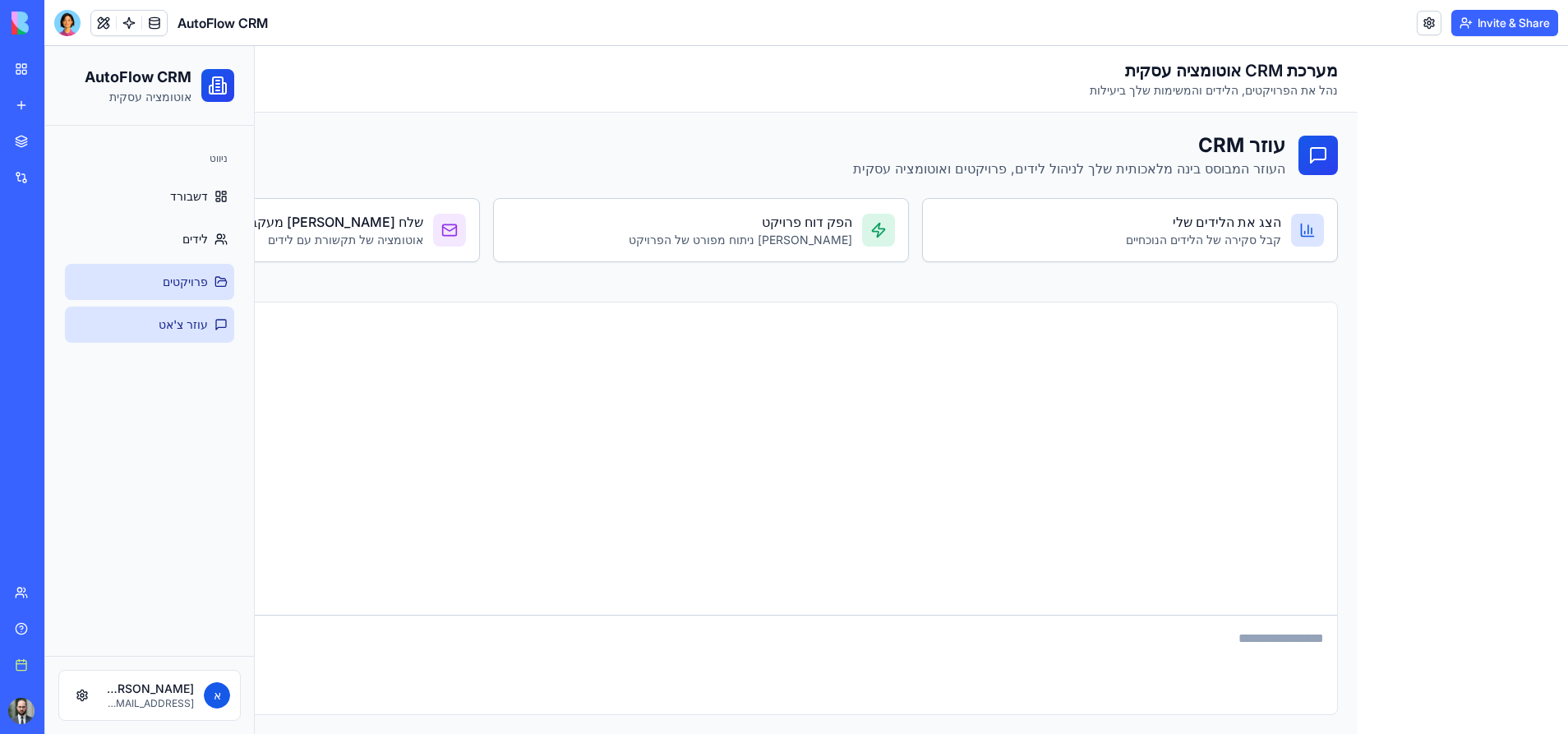
click at [197, 284] on span "פרויקטים" at bounding box center [185, 282] width 46 height 17
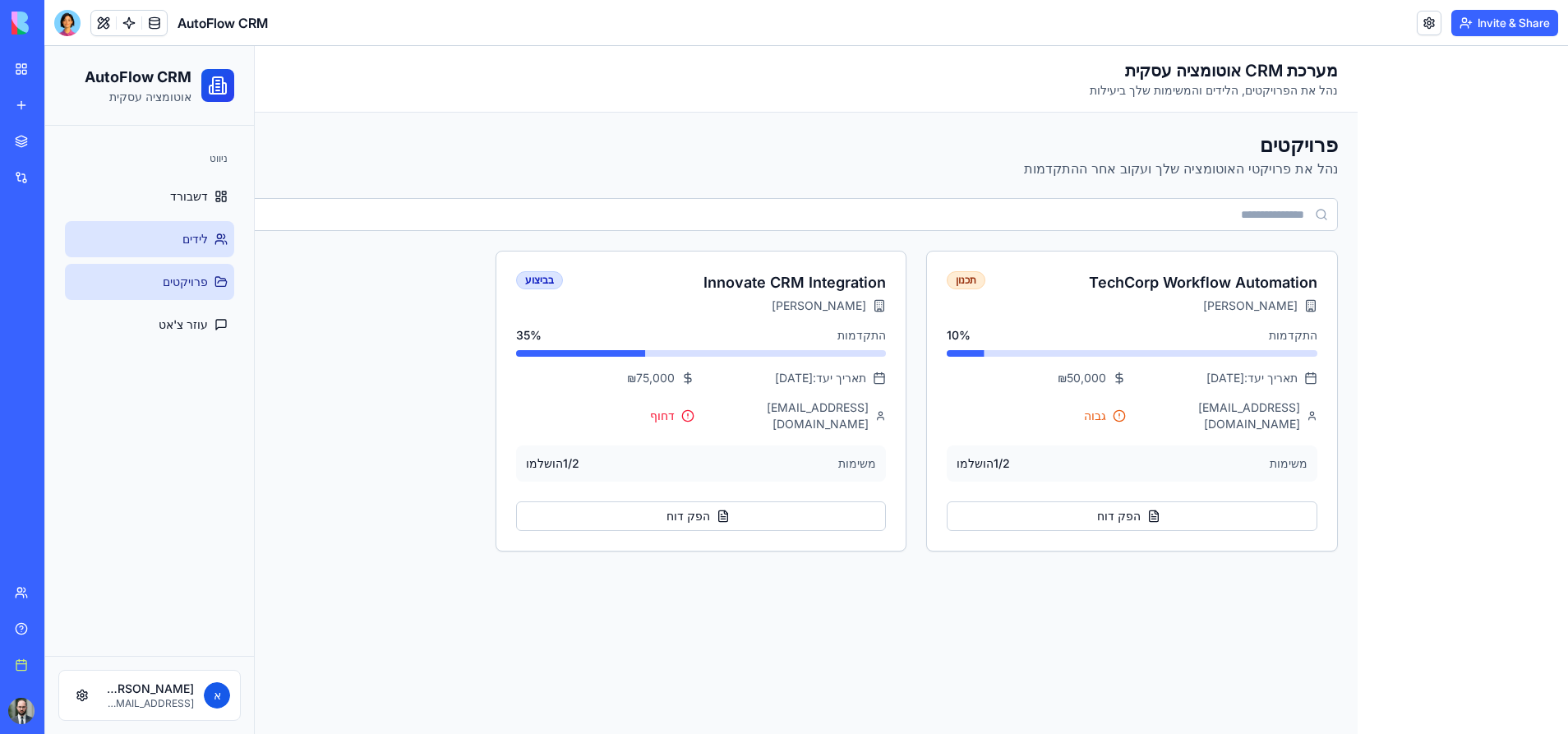
click at [204, 254] on link "לידים" at bounding box center [150, 238] width 170 height 36
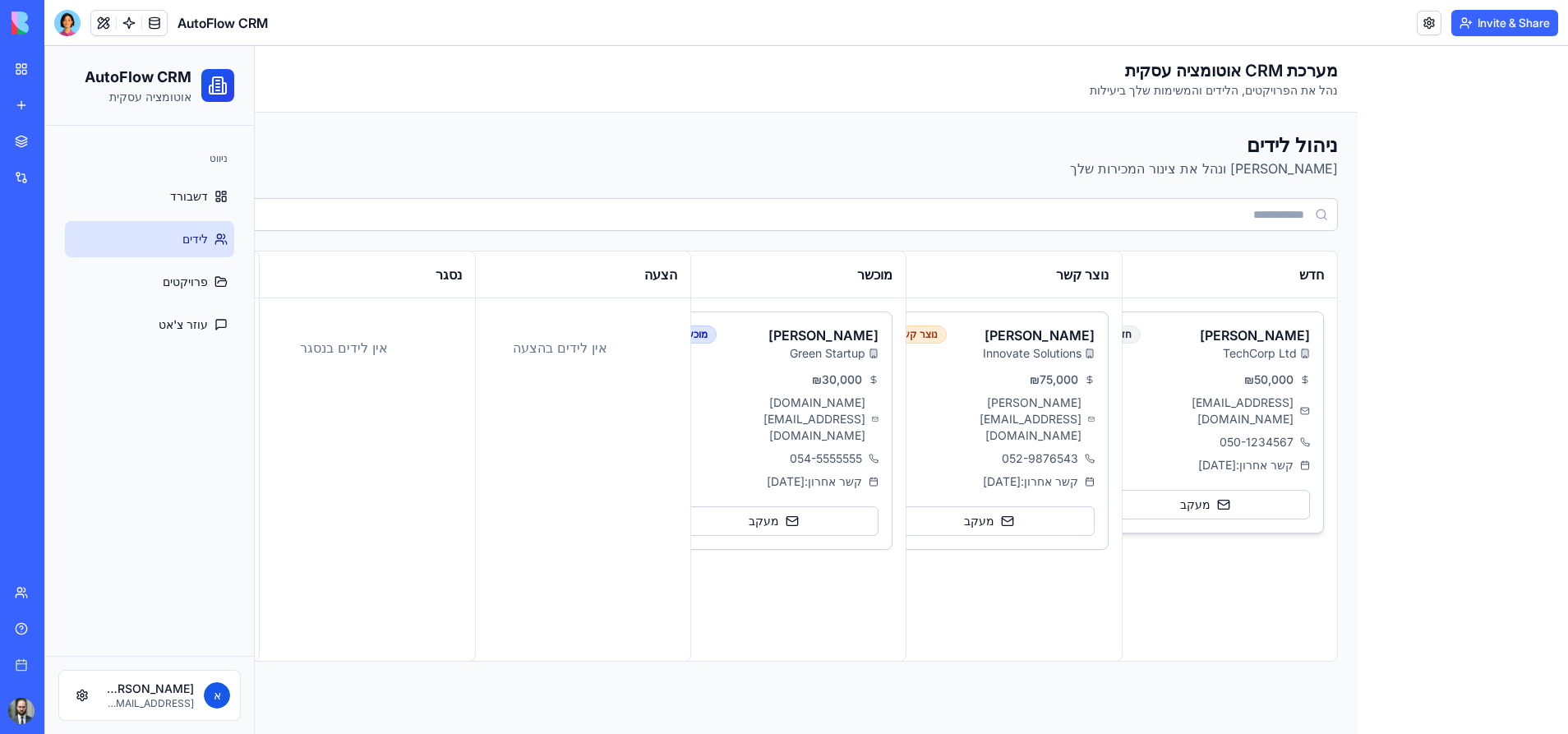
click at [1161, 393] on div "₪ 50,000 david@techcorp.com 050-1234567 קשר אחרון: 15.1.2024" at bounding box center [1207, 422] width 207 height 102
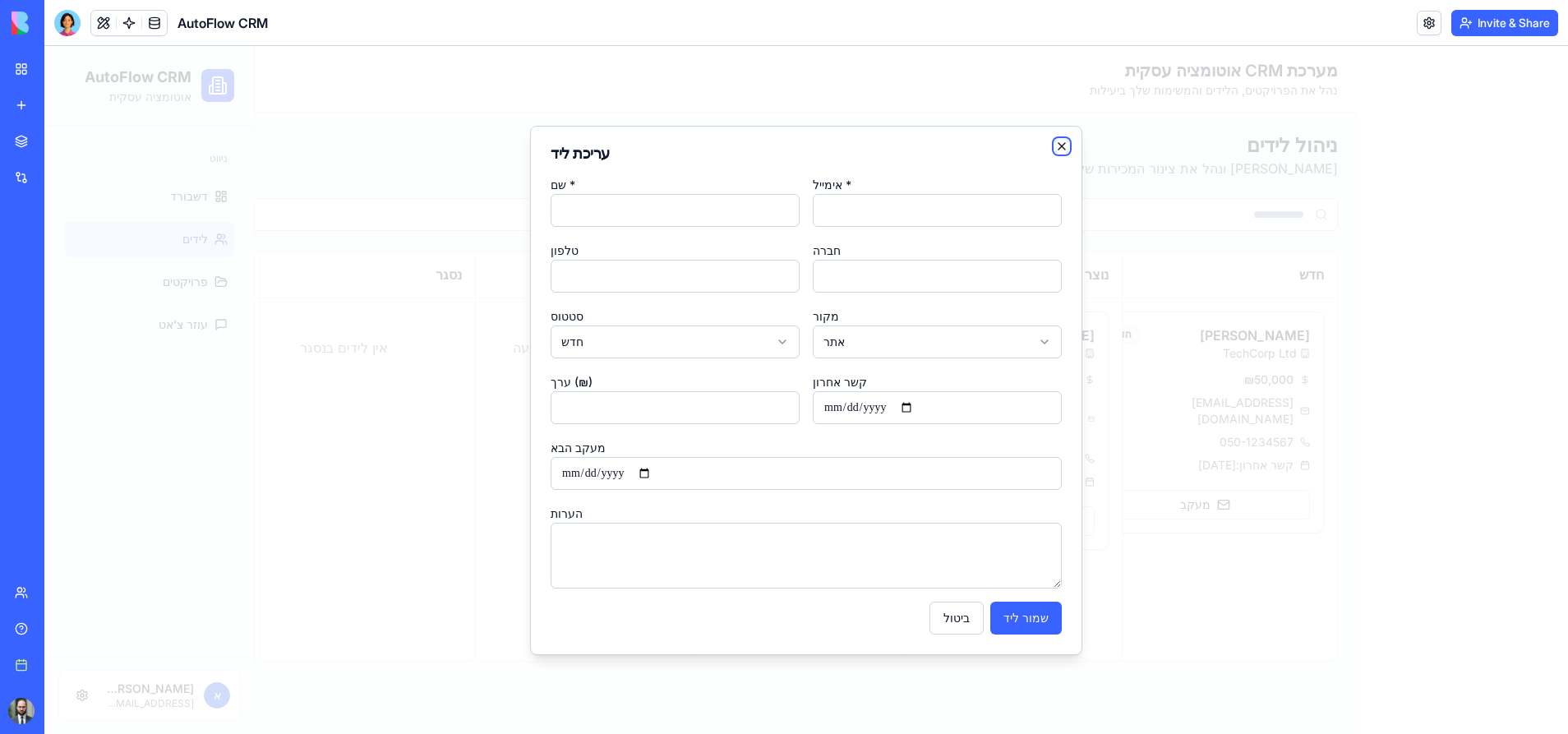
click at [1059, 146] on icon "button" at bounding box center [1062, 146] width 13 height 13
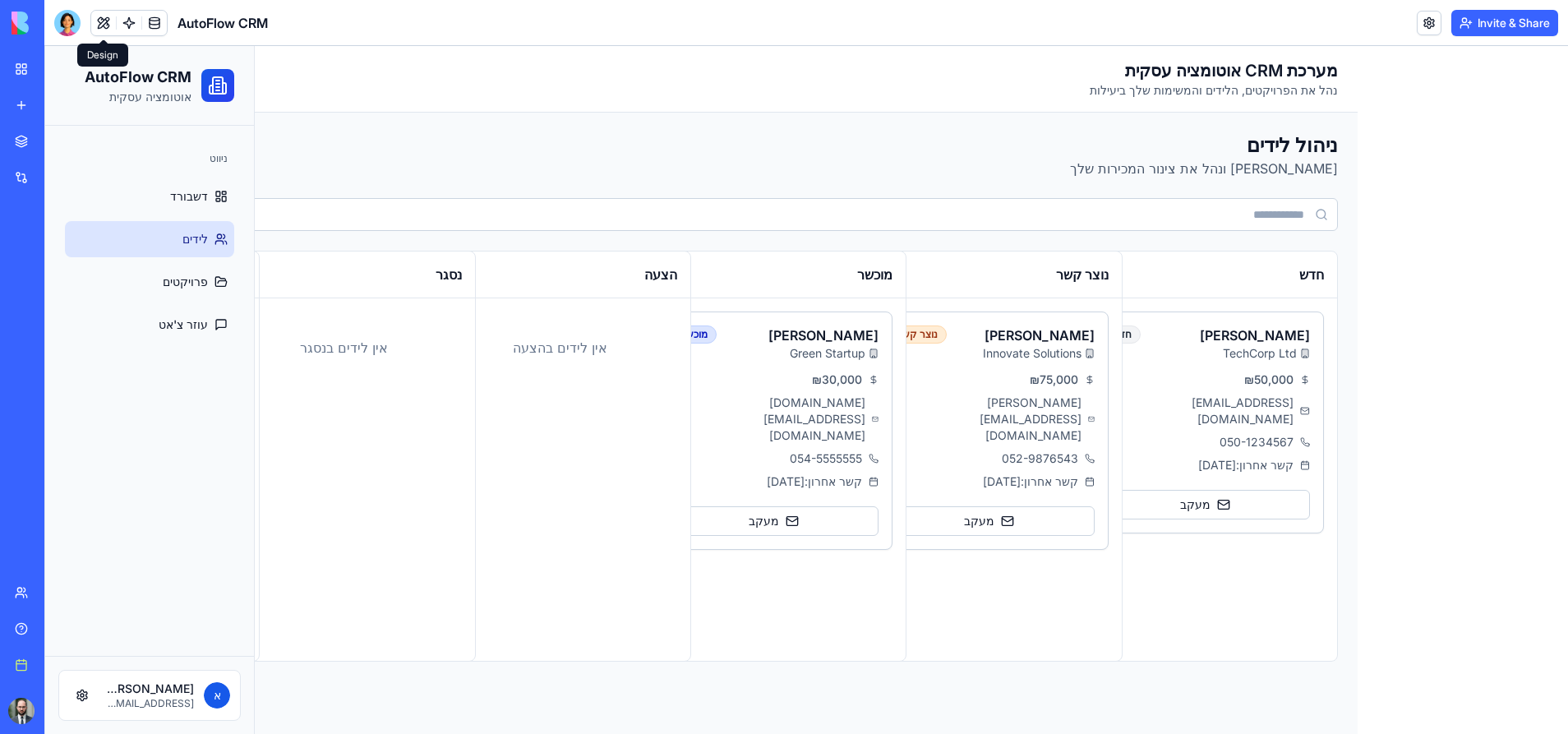
click at [108, 22] on button at bounding box center [103, 22] width 24 height 24
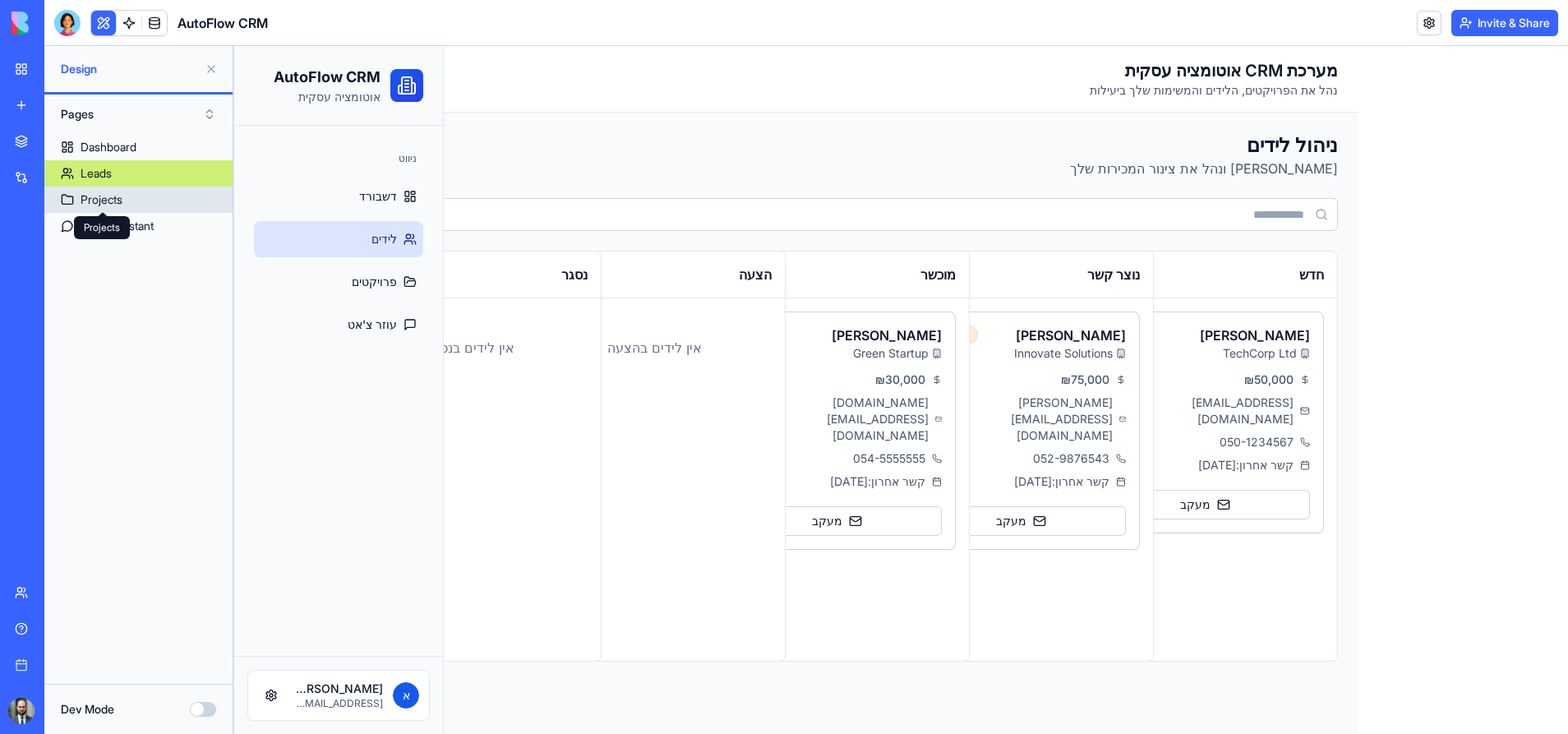
click at [102, 197] on div "Projects" at bounding box center [101, 200] width 42 height 17
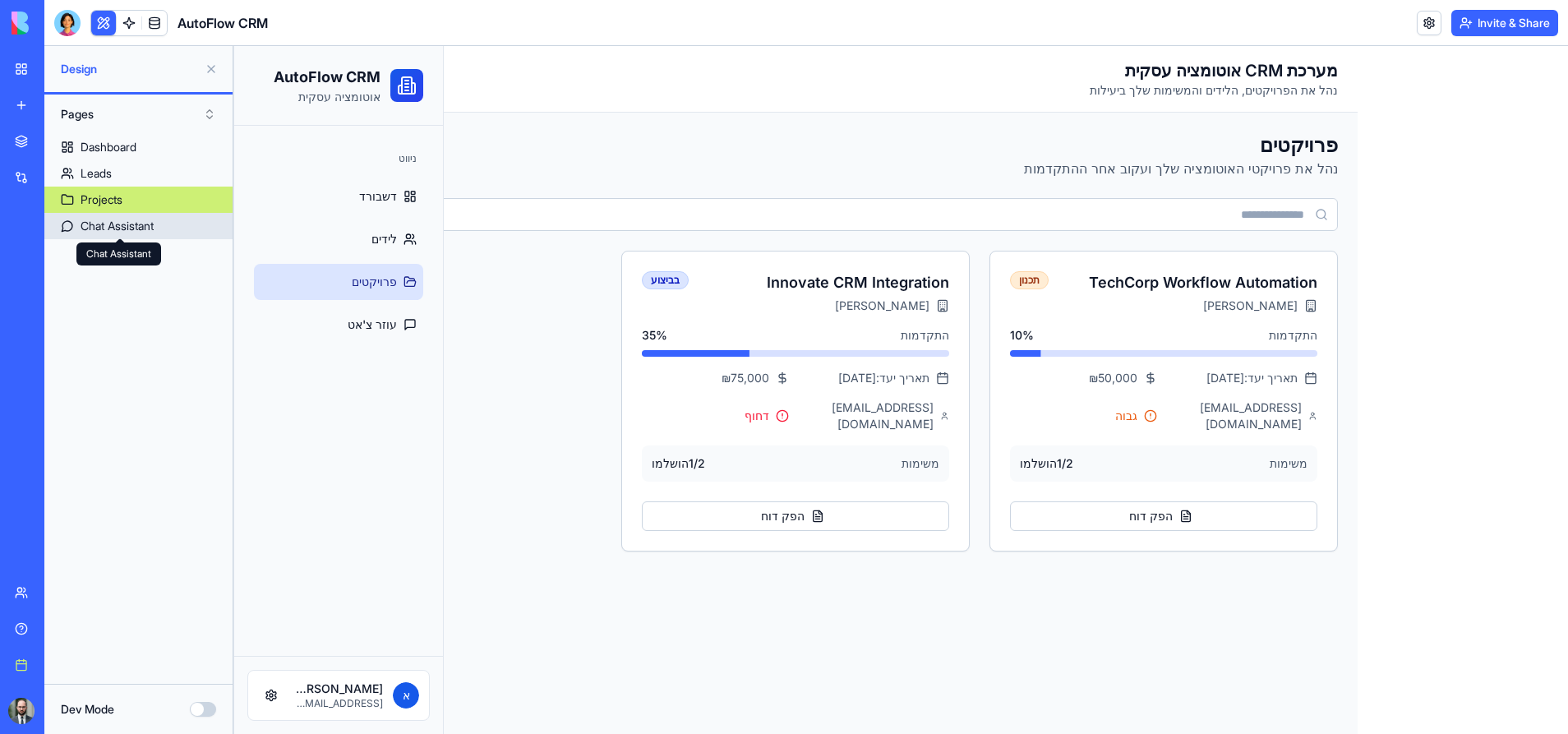
click at [111, 224] on div "Chat Assistant" at bounding box center [116, 226] width 74 height 17
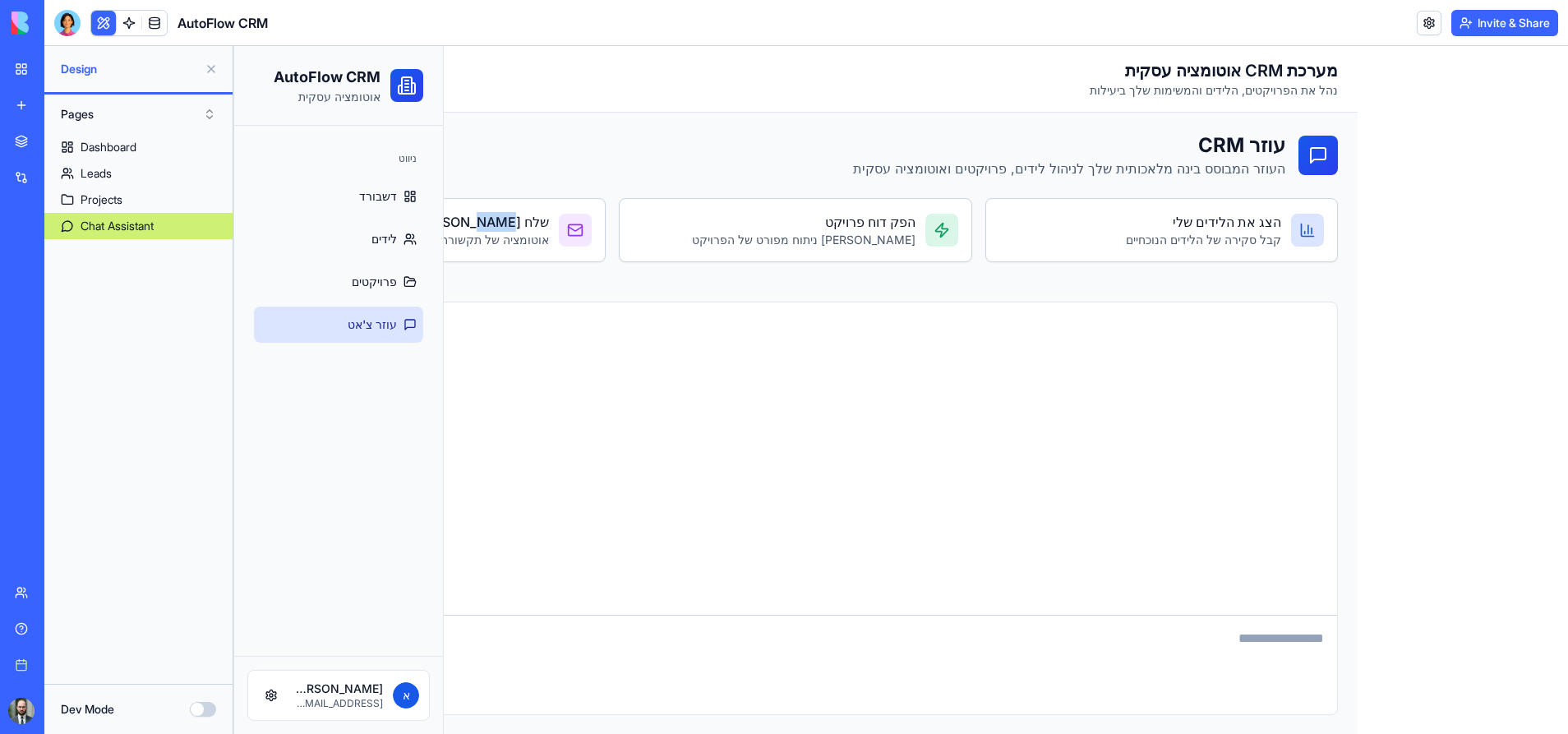
drag, startPoint x: 484, startPoint y: 225, endPoint x: 541, endPoint y: 262, distance: 68.0
click at [541, 262] on div "עוזר CRM העוזר המבוסס בינה מלאכותית שלך לניהול לידים, פרויקטים ואוטומציה עסקית …" at bounding box center [796, 207] width 1085 height 150
click at [531, 248] on div at bounding box center [531, 248] width 0 height 0
drag, startPoint x: 559, startPoint y: 250, endPoint x: 498, endPoint y: 248, distance: 61.0
click at [498, 248] on div "שלח אימיילי מעקב אוטומציה של תקשורת עם לידים" at bounding box center [429, 230] width 351 height 62
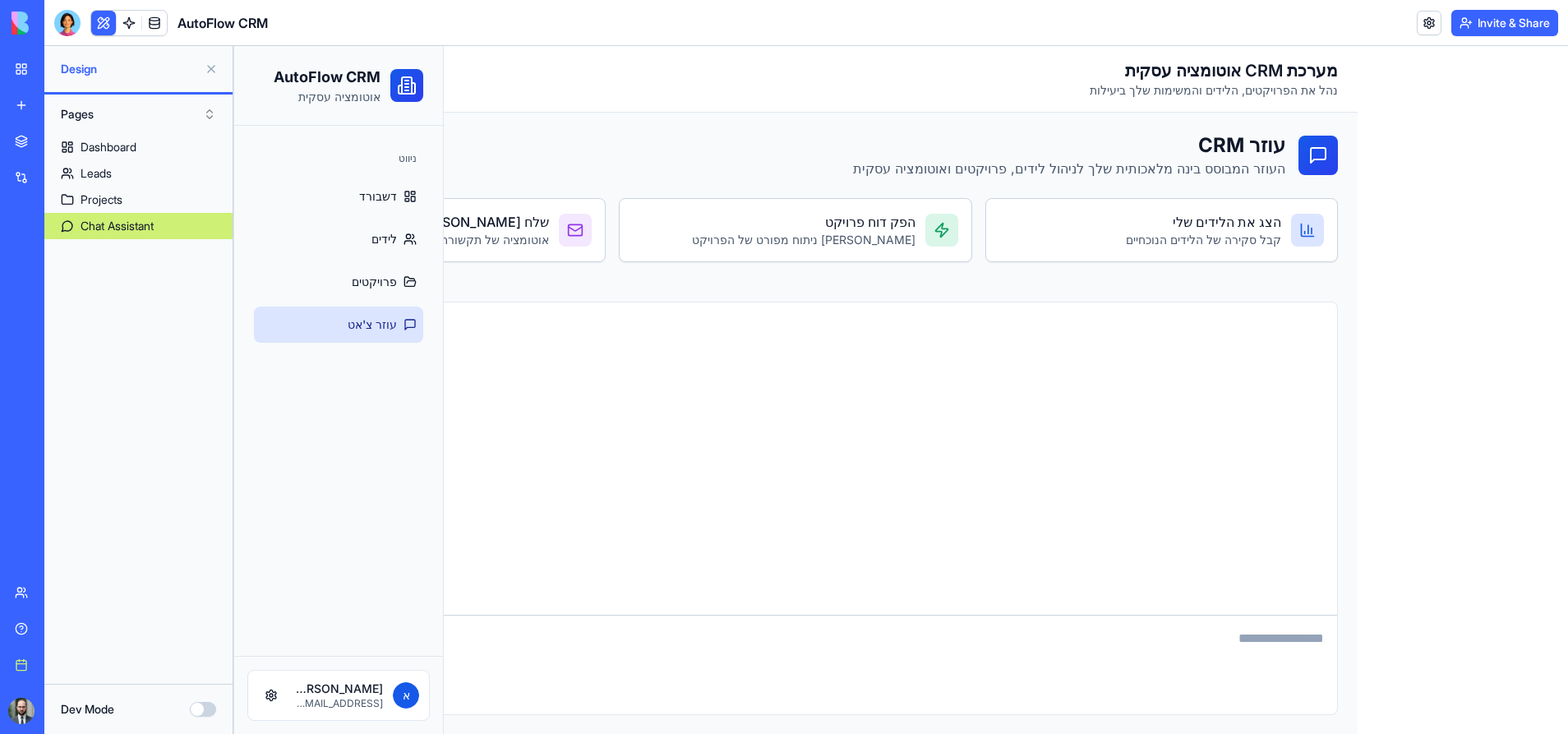
click at [765, 355] on div at bounding box center [796, 458] width 1084 height 312
click at [93, 143] on div "Dashboard" at bounding box center [108, 147] width 56 height 17
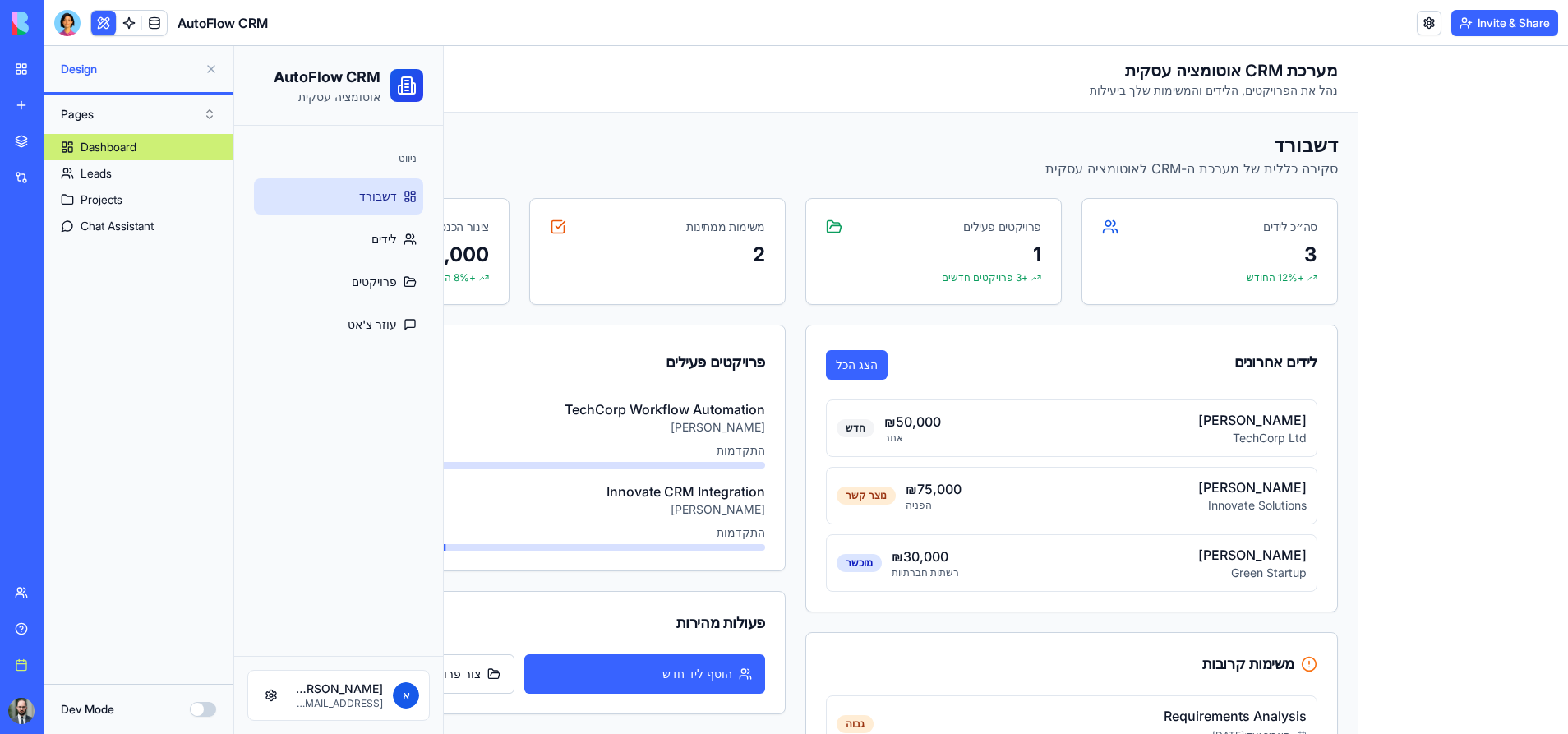
click at [1038, 352] on div "לידים אחרונים הצג הכל" at bounding box center [1072, 361] width 531 height 74
click at [204, 713] on button "Dev Mode" at bounding box center [203, 710] width 26 height 15
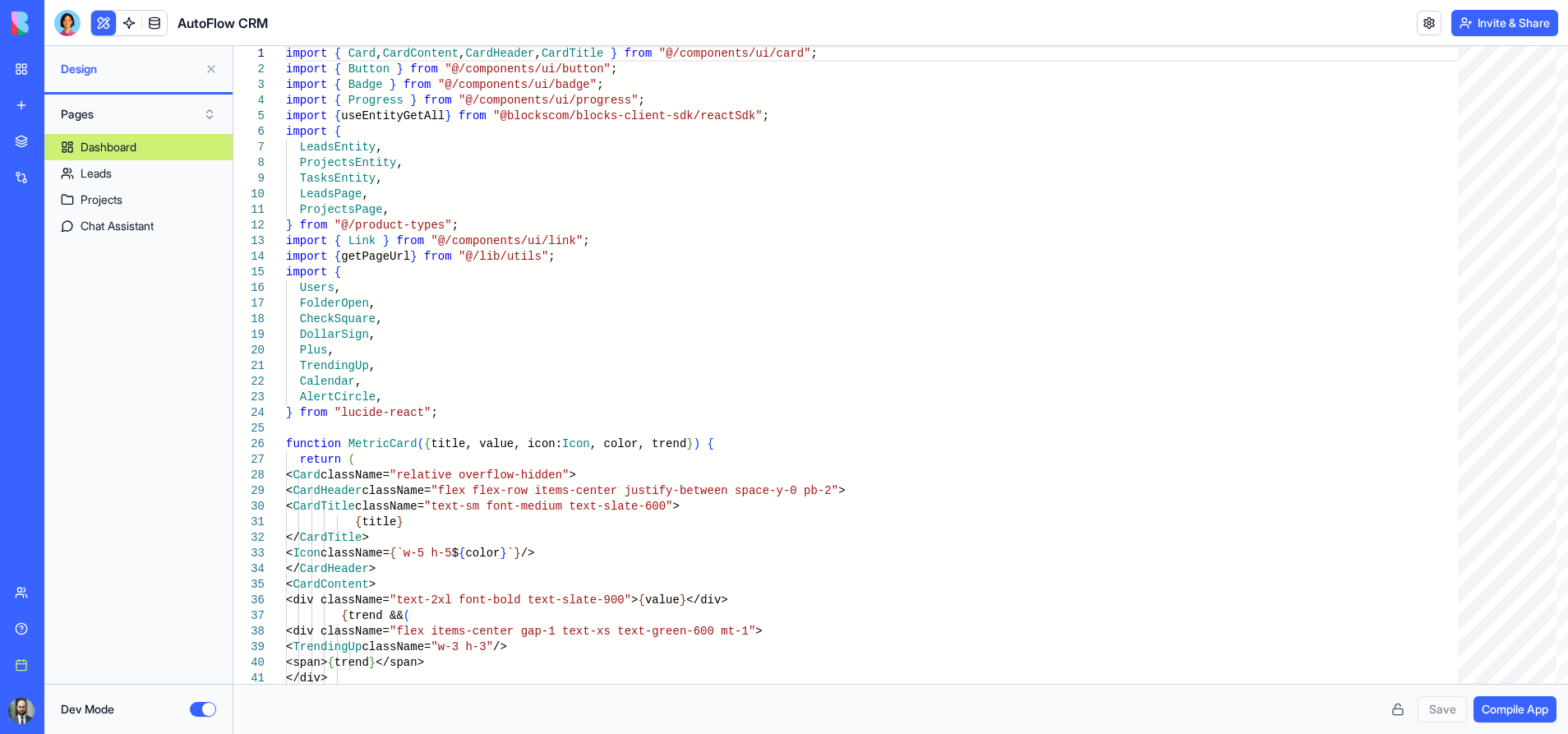
click at [204, 713] on button "Dev Mode" at bounding box center [203, 710] width 26 height 15
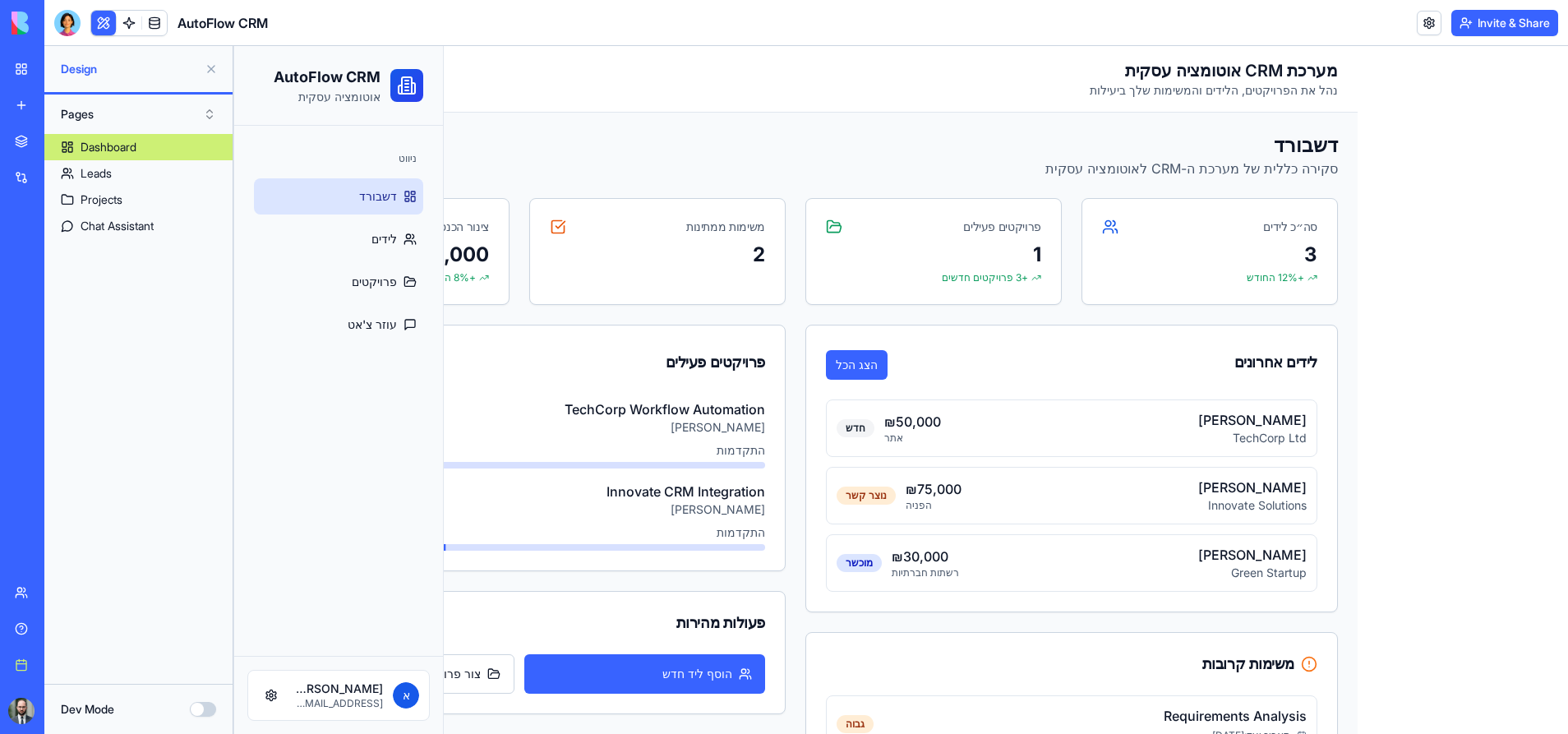
click at [53, 168] on link "Integrations" at bounding box center [37, 177] width 66 height 33
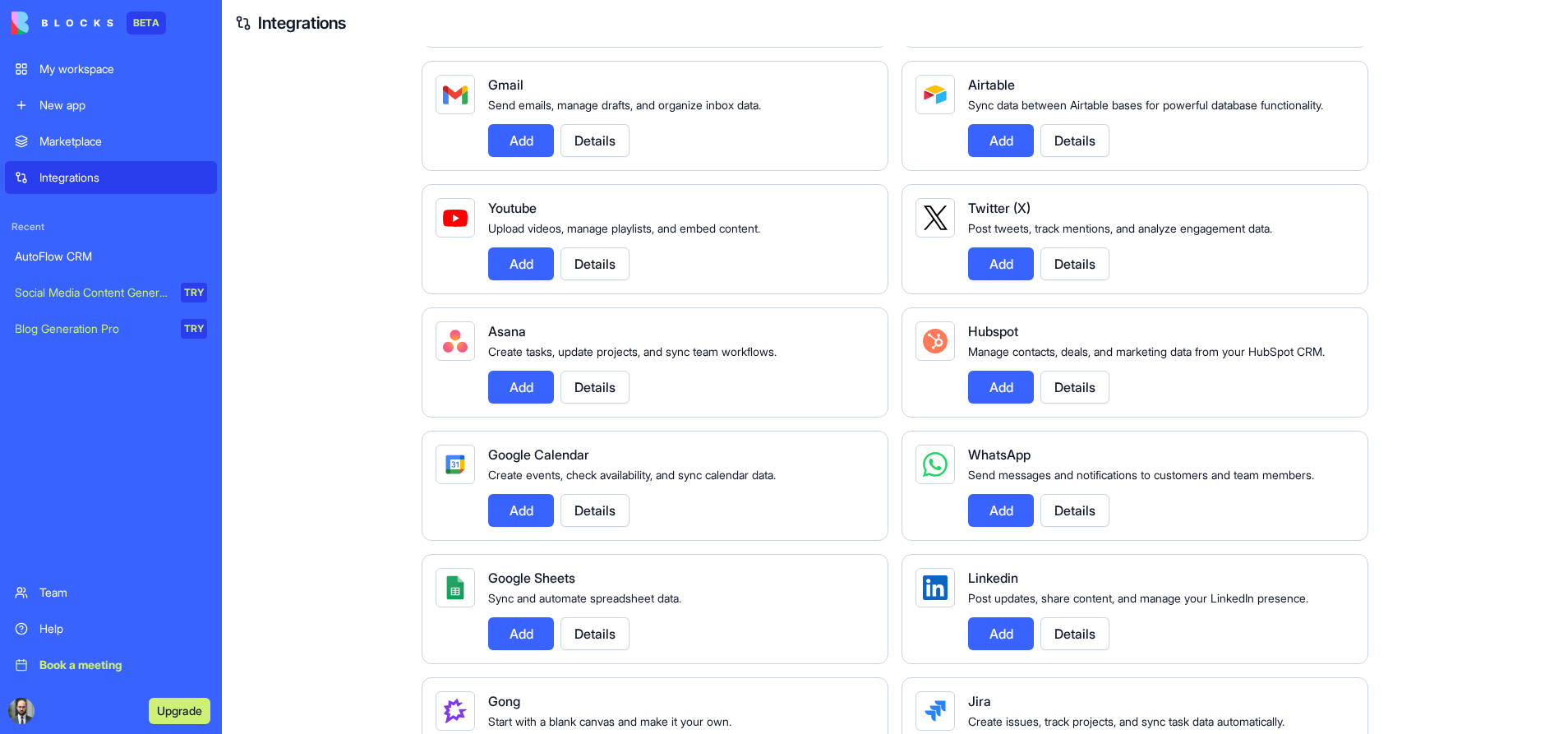
scroll to position [411, 0]
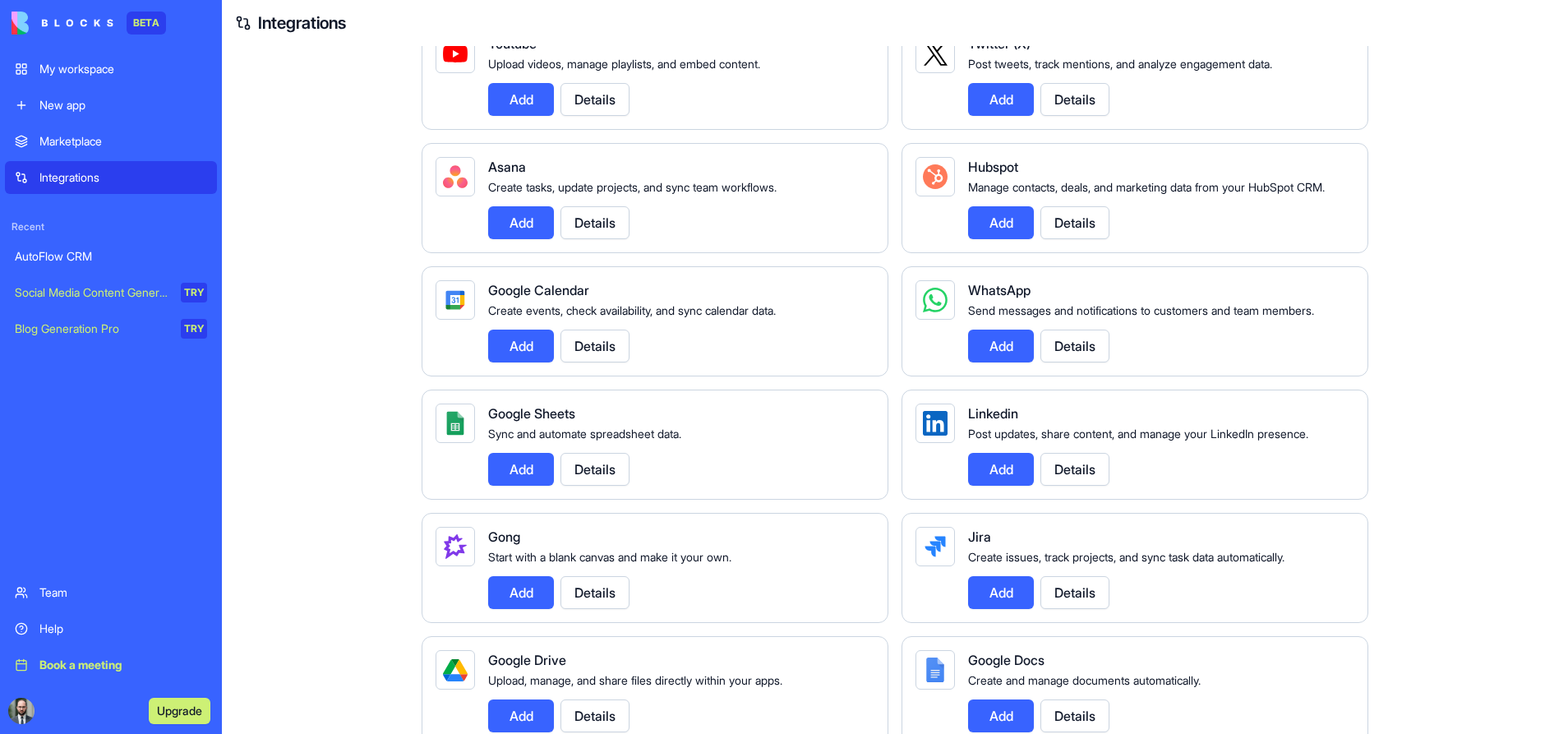
click at [1011, 353] on button "Add" at bounding box center [1001, 346] width 66 height 33
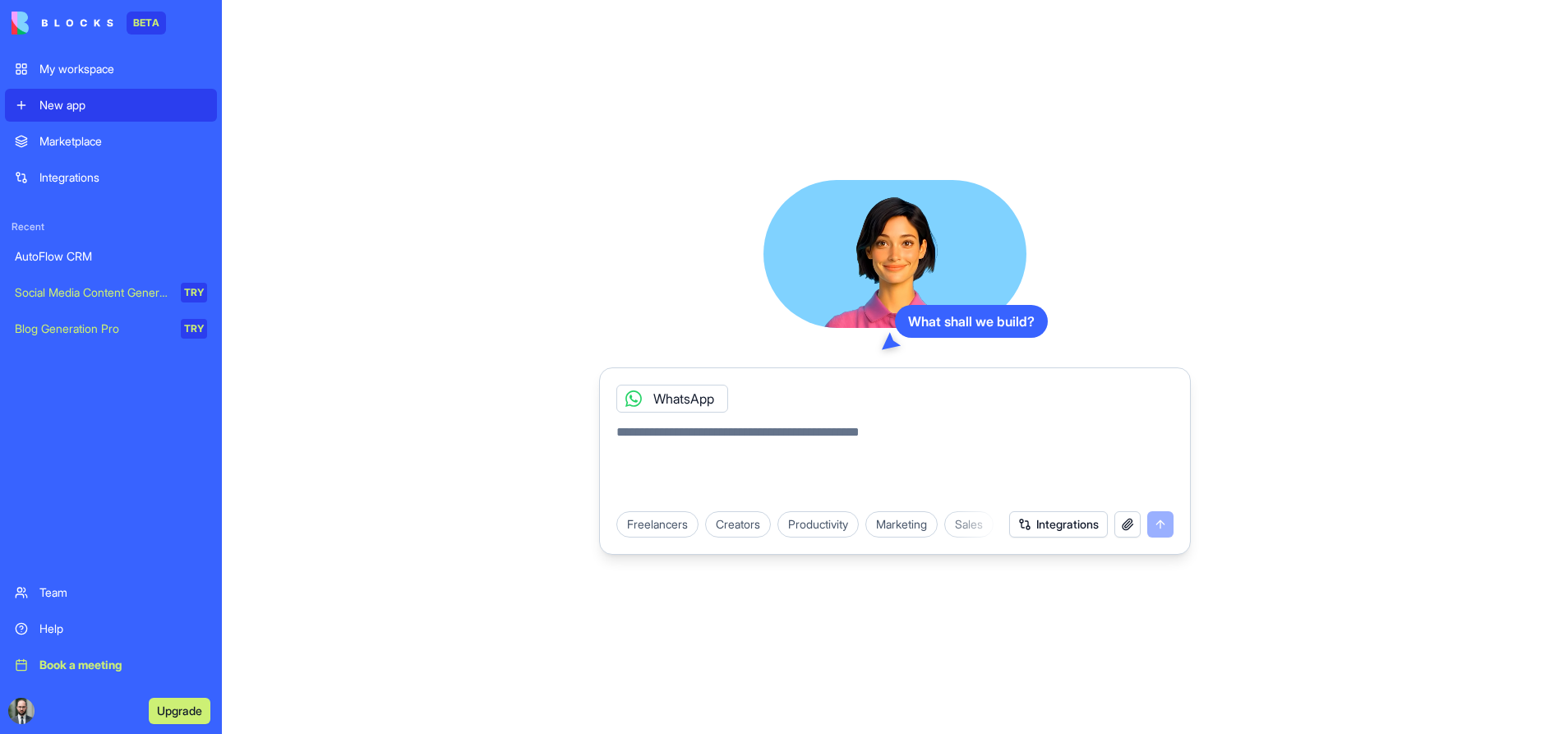
click at [51, 630] on div "Help" at bounding box center [123, 629] width 168 height 17
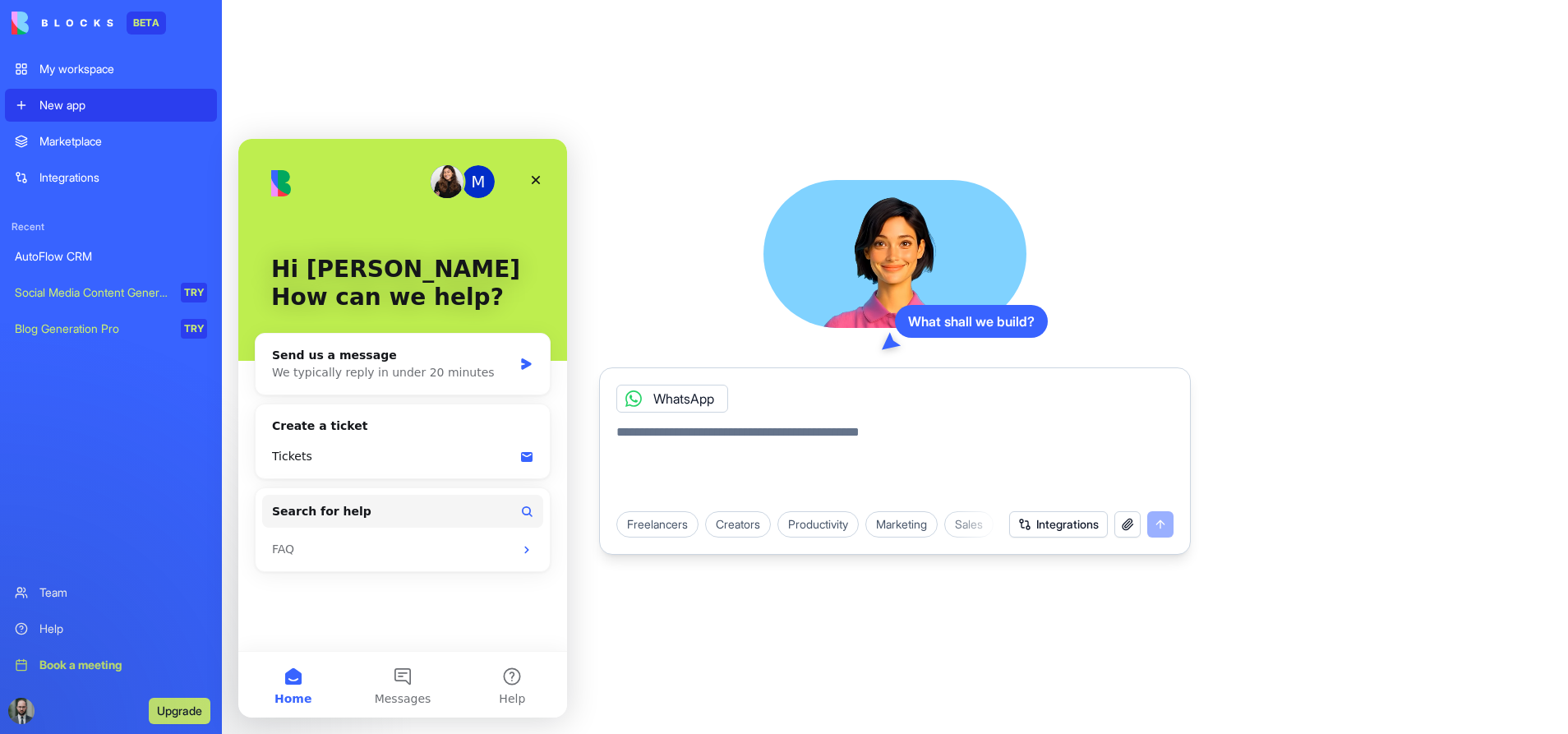
click at [683, 643] on div "What shall we build? WhatsApp Freelancers Creators Productivity Marketing Sales…" at bounding box center [894, 367] width 1346 height 734
